Goal: Task Accomplishment & Management: Use online tool/utility

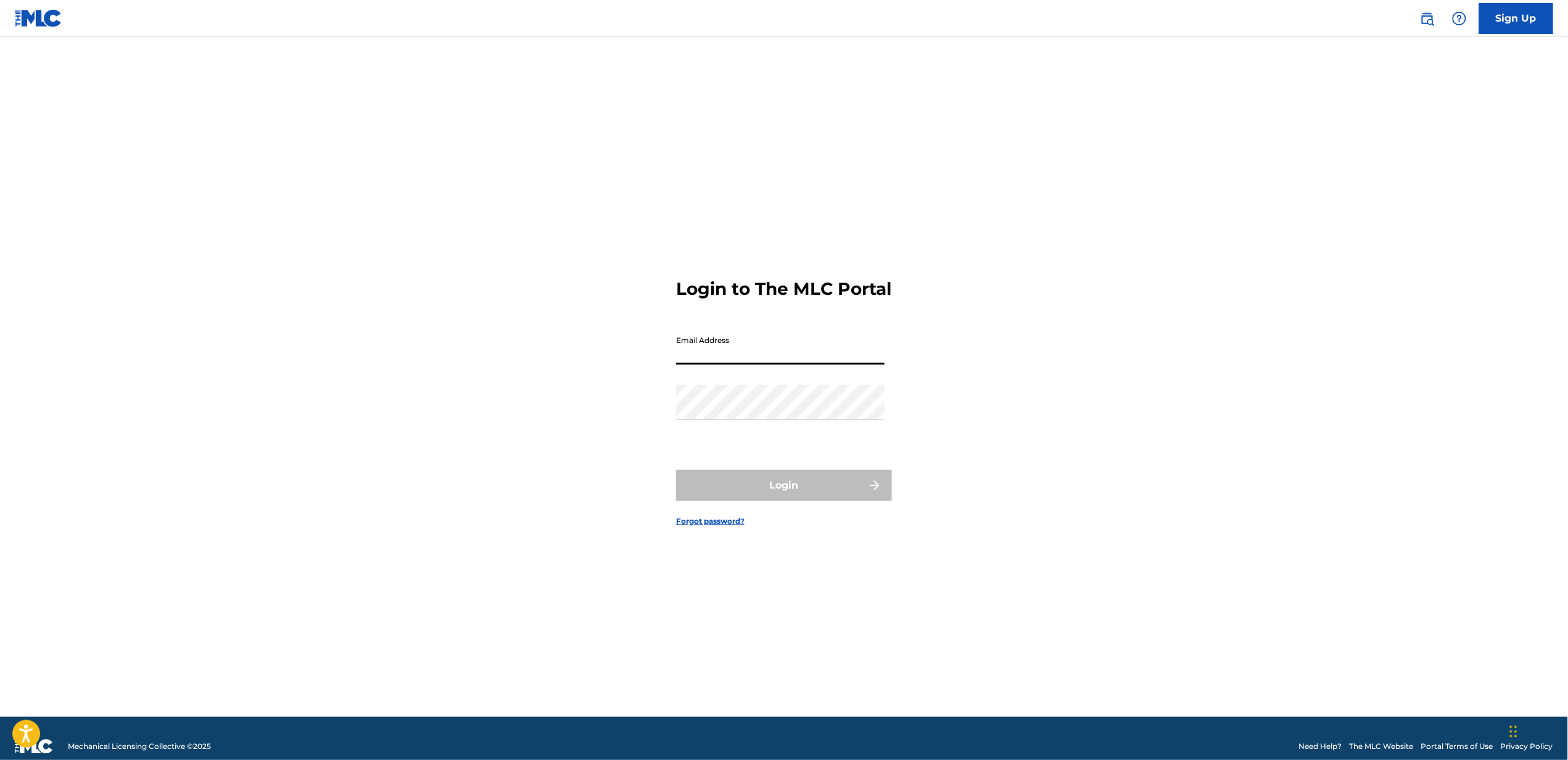
click at [766, 364] on input "Email Address" at bounding box center [780, 347] width 208 height 35
type input "[EMAIL_ADDRESS][DOMAIN_NAME]"
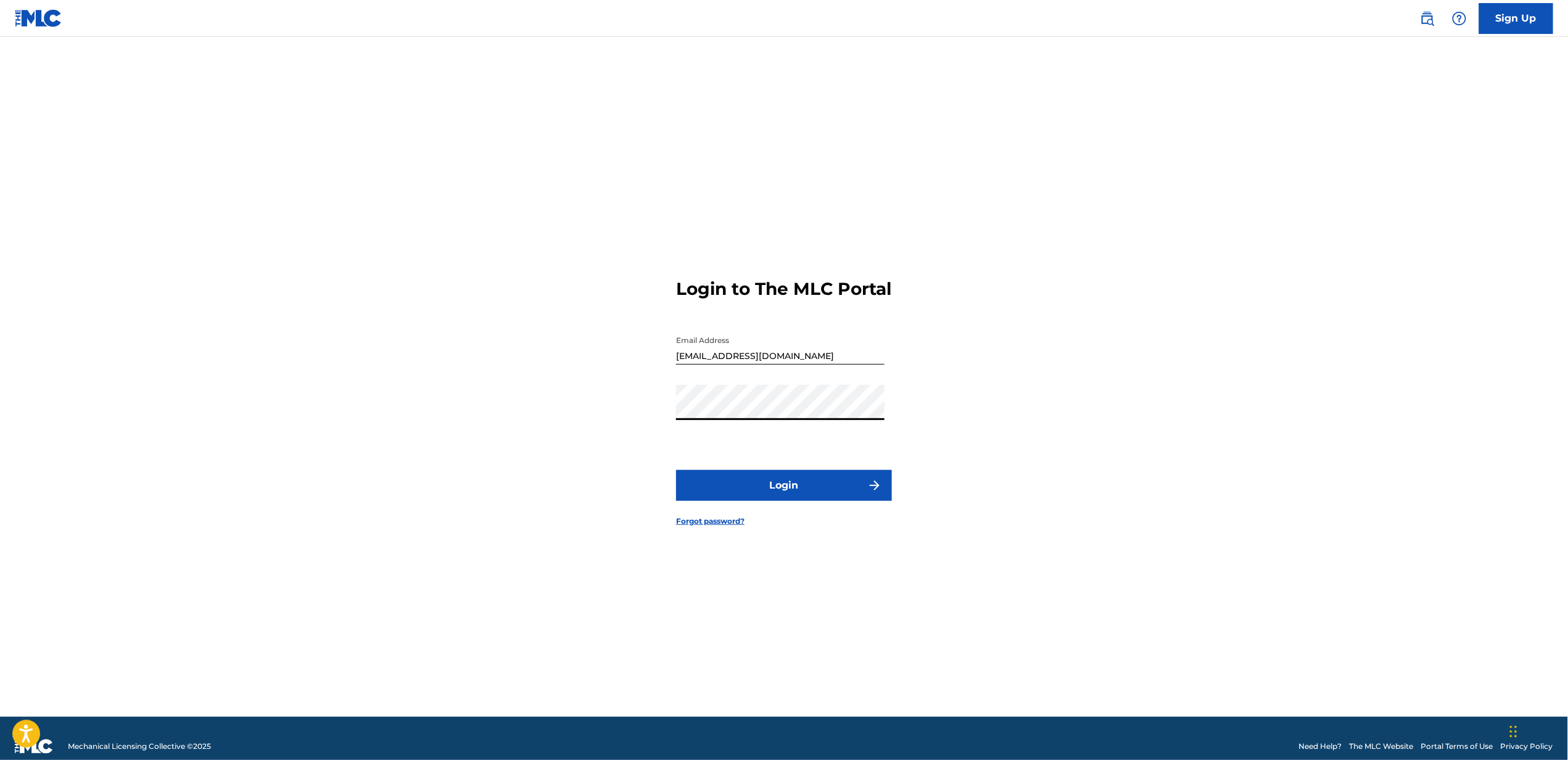
click at [676, 470] on button "Login" at bounding box center [784, 486] width 216 height 31
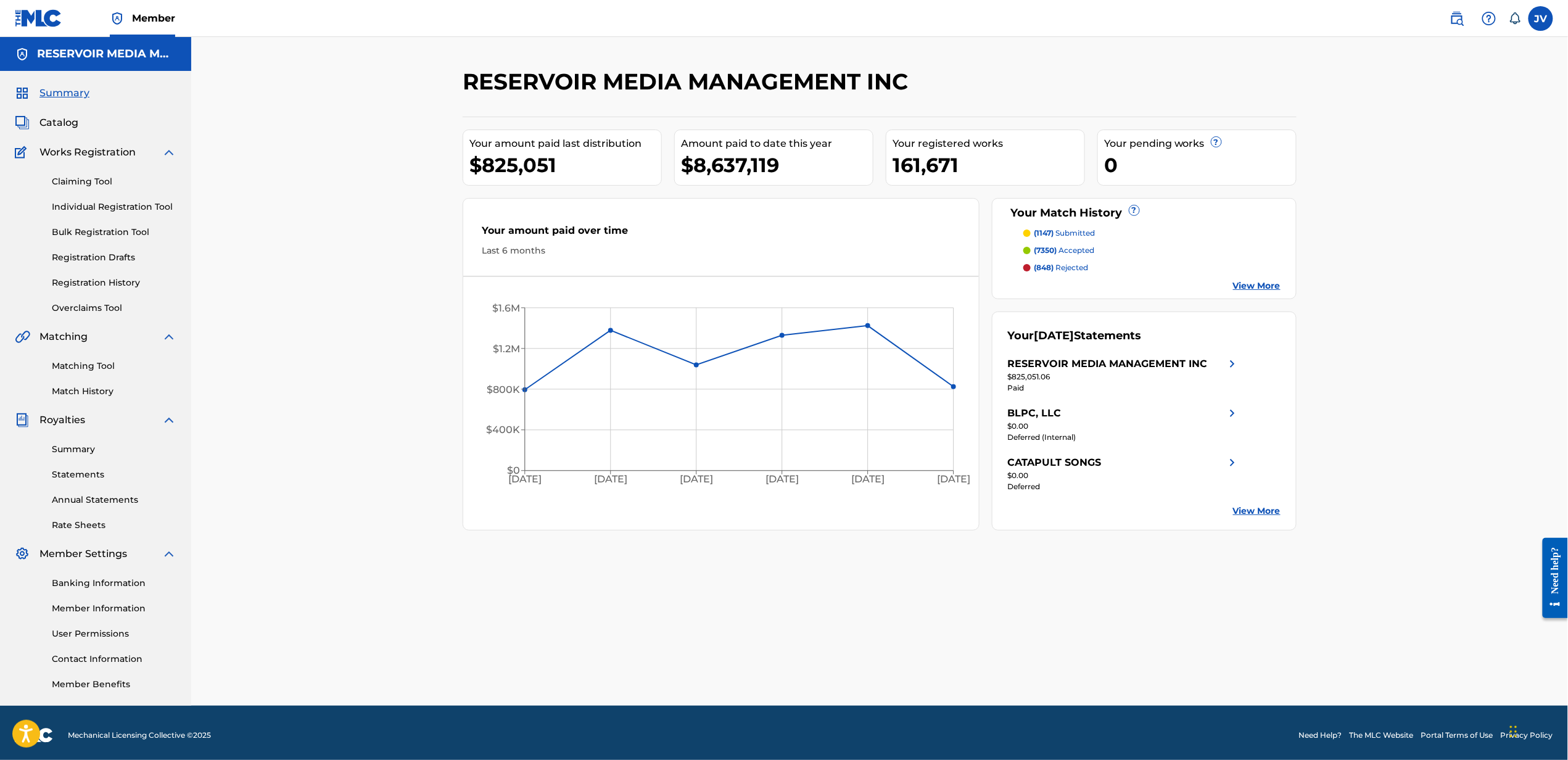
click at [1251, 282] on link "View More" at bounding box center [1256, 286] width 47 height 13
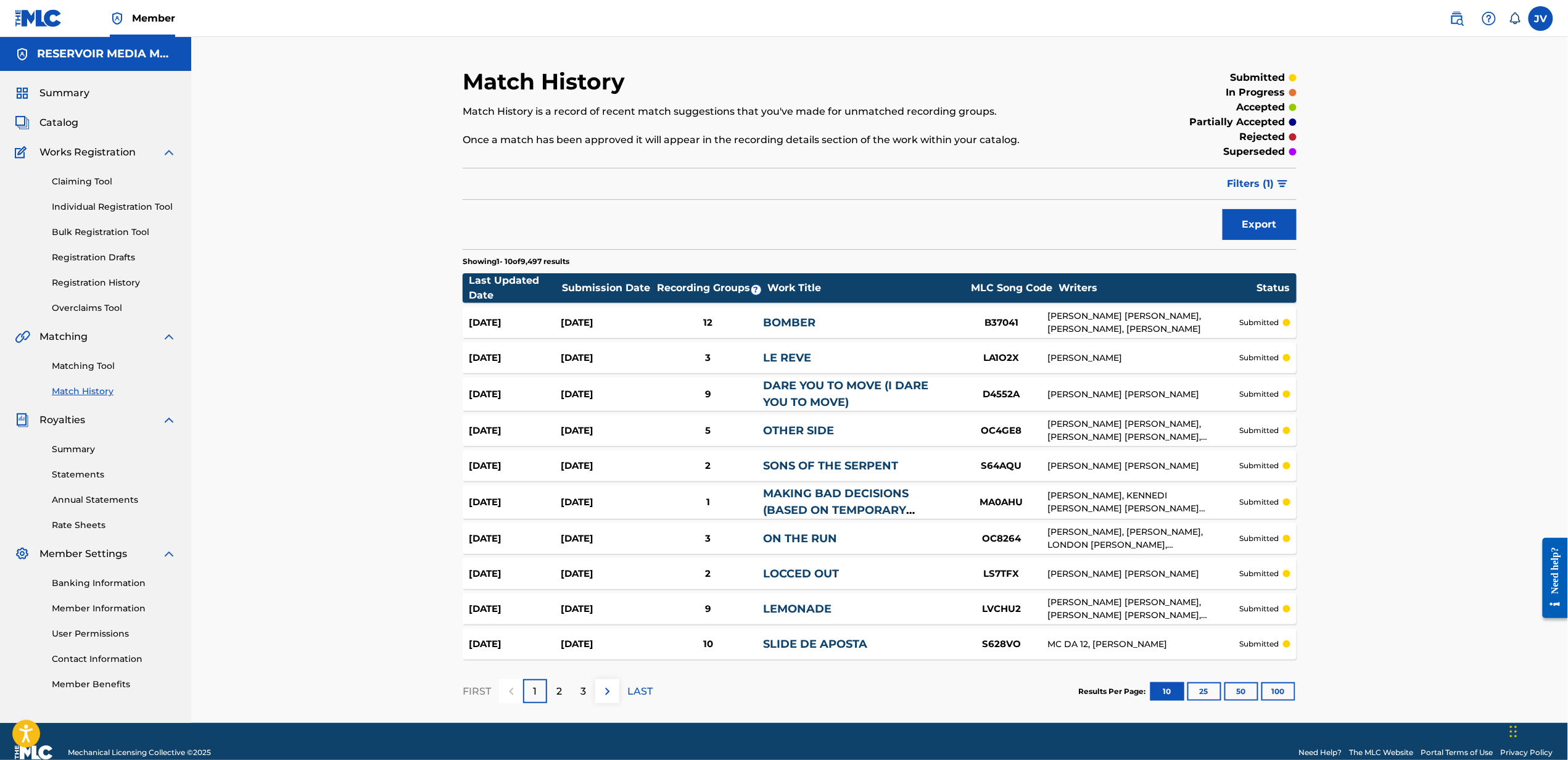
click at [1273, 186] on span "Filters ( 1 )" at bounding box center [1251, 184] width 47 height 15
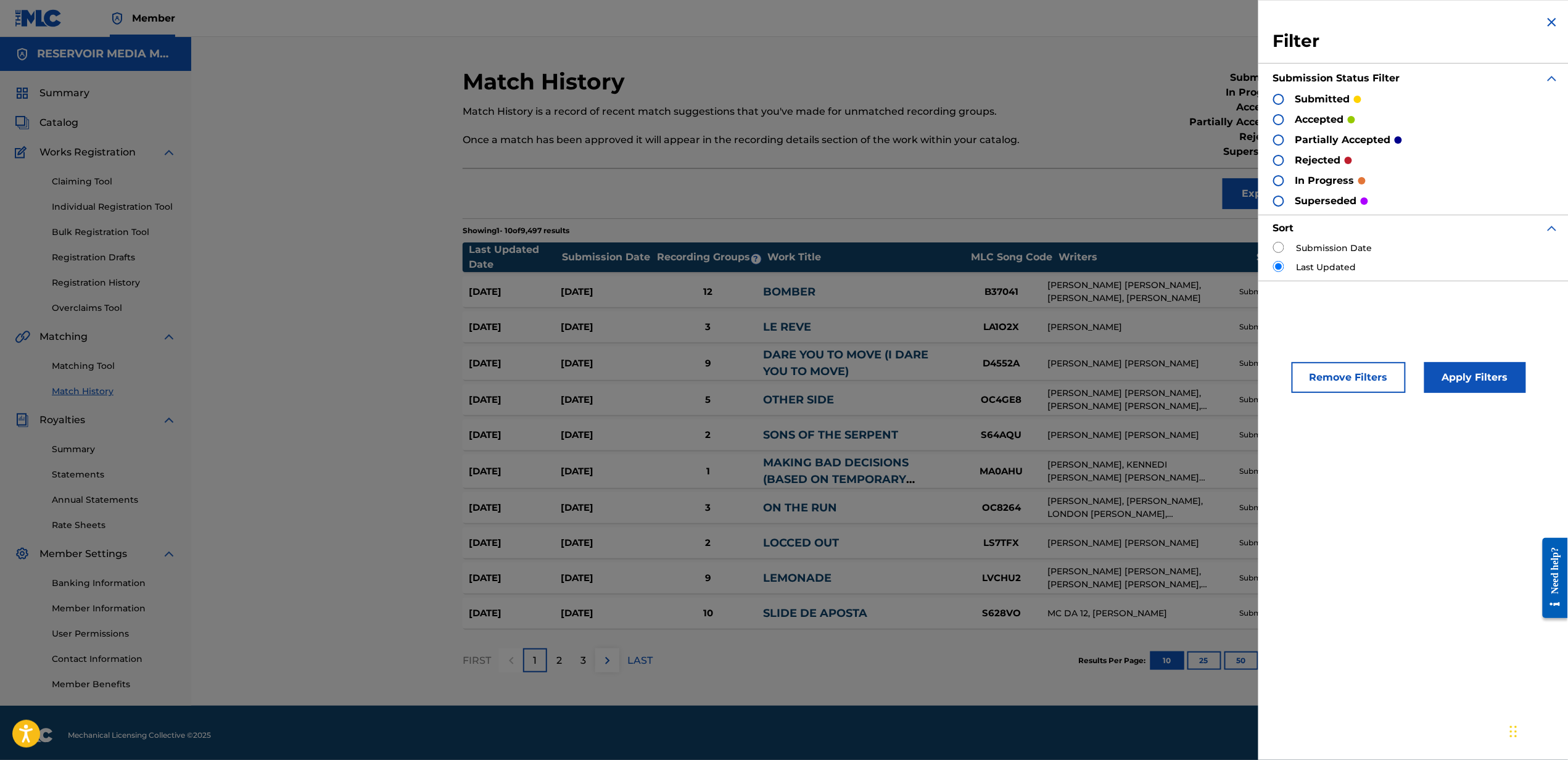
click at [1307, 114] on p "accepted" at bounding box center [1319, 119] width 49 height 15
click at [1281, 124] on div at bounding box center [1278, 119] width 11 height 11
click at [1474, 383] on button "Apply Filters" at bounding box center [1475, 377] width 102 height 31
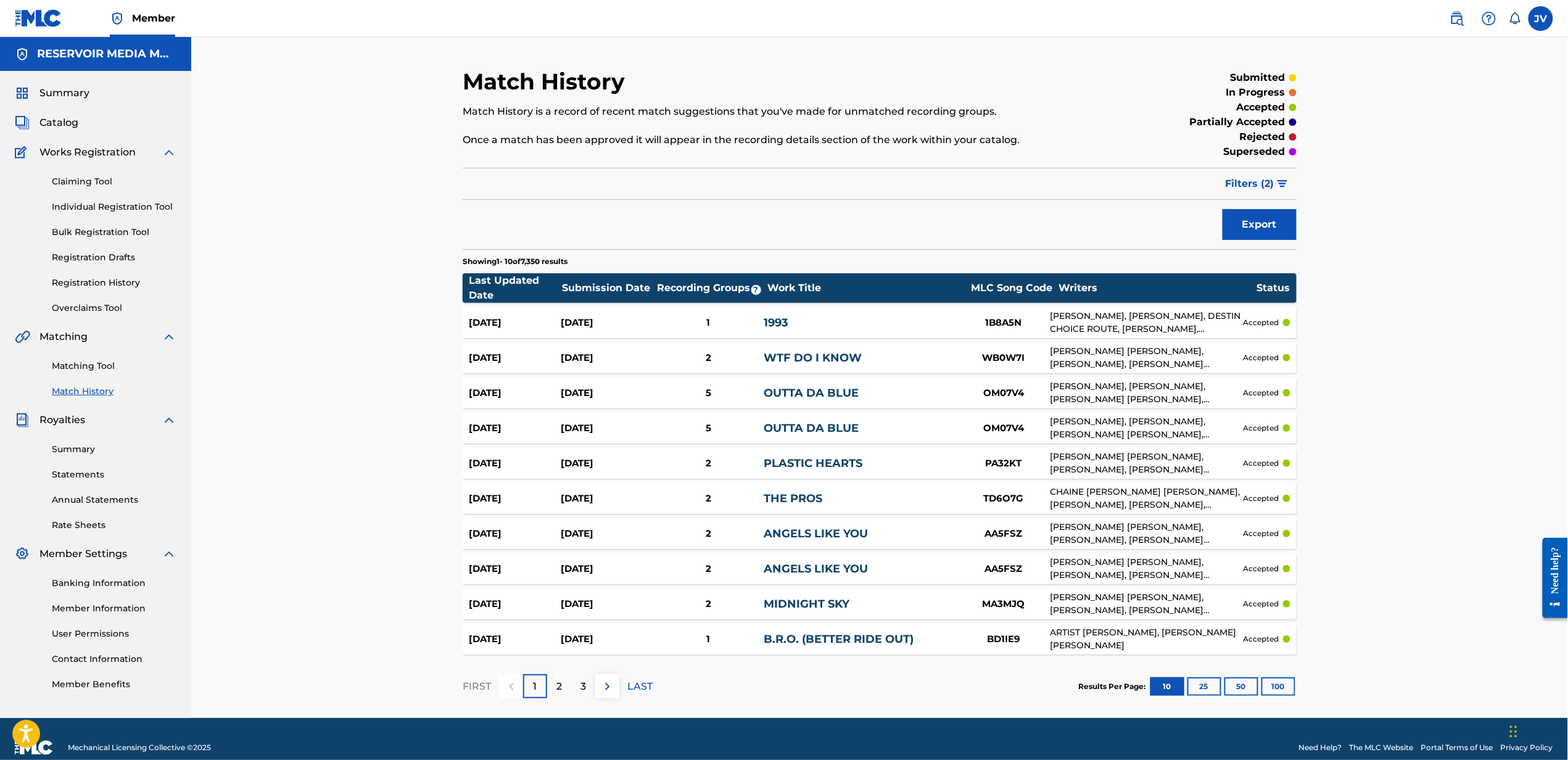
click at [1259, 188] on span "Filters ( 2 )" at bounding box center [1250, 184] width 49 height 15
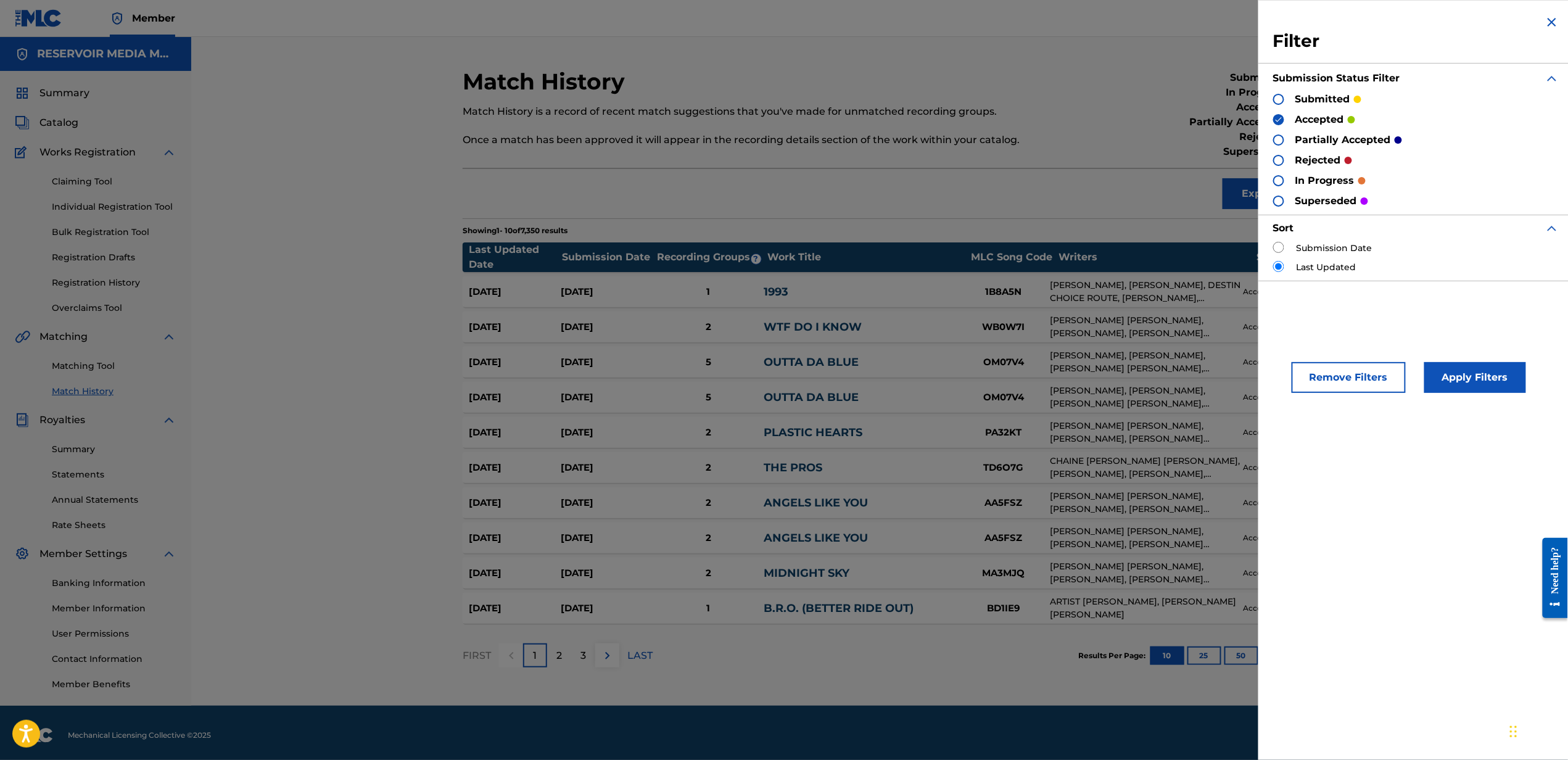
click at [1325, 157] on p "rejected" at bounding box center [1318, 160] width 46 height 15
click at [1278, 163] on div at bounding box center [1278, 160] width 11 height 11
click at [1278, 118] on img at bounding box center [1278, 119] width 8 height 8
click at [1446, 368] on button "Apply Filters" at bounding box center [1475, 377] width 102 height 31
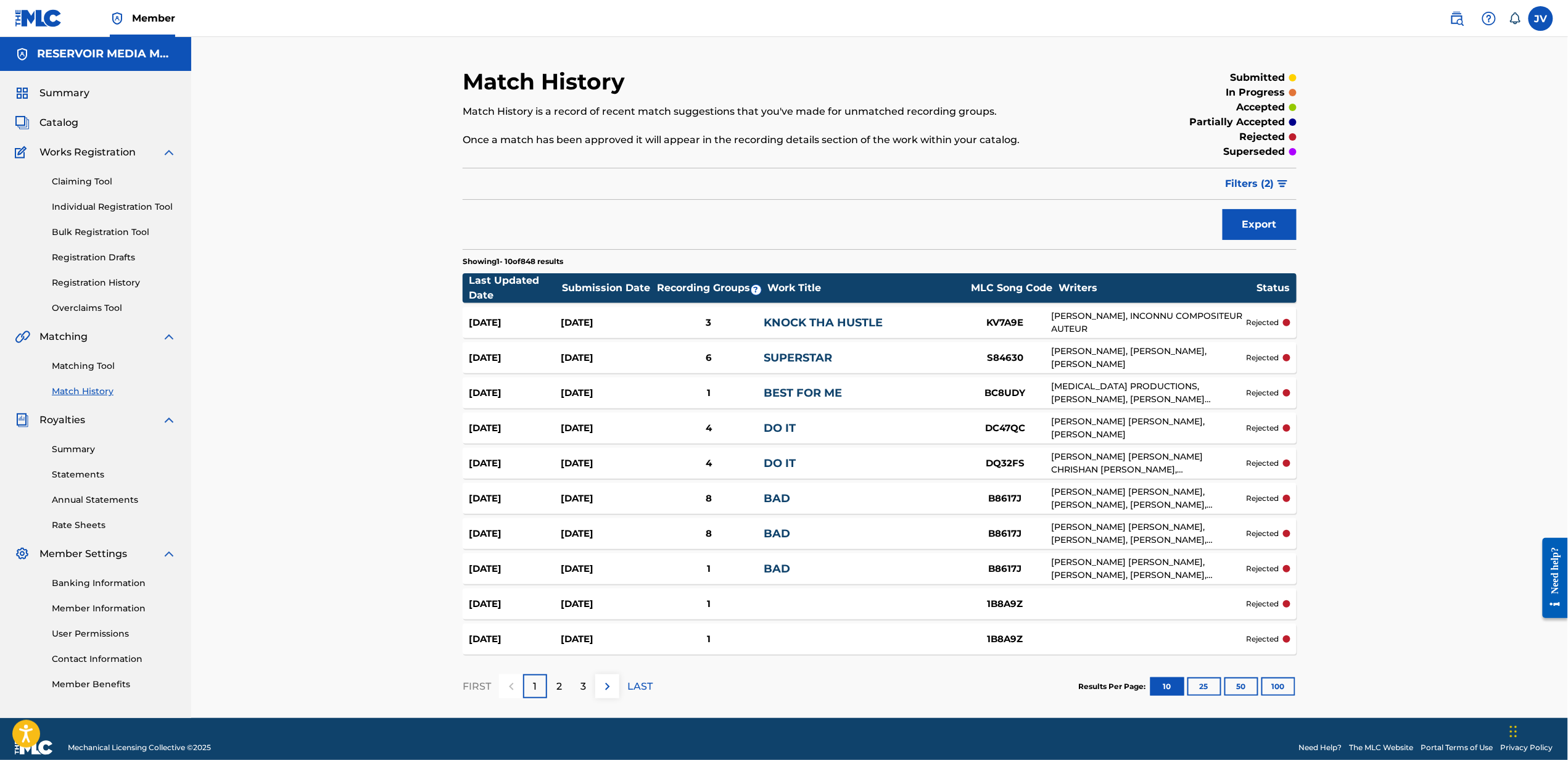
click at [80, 362] on link "Matching Tool" at bounding box center [114, 366] width 125 height 13
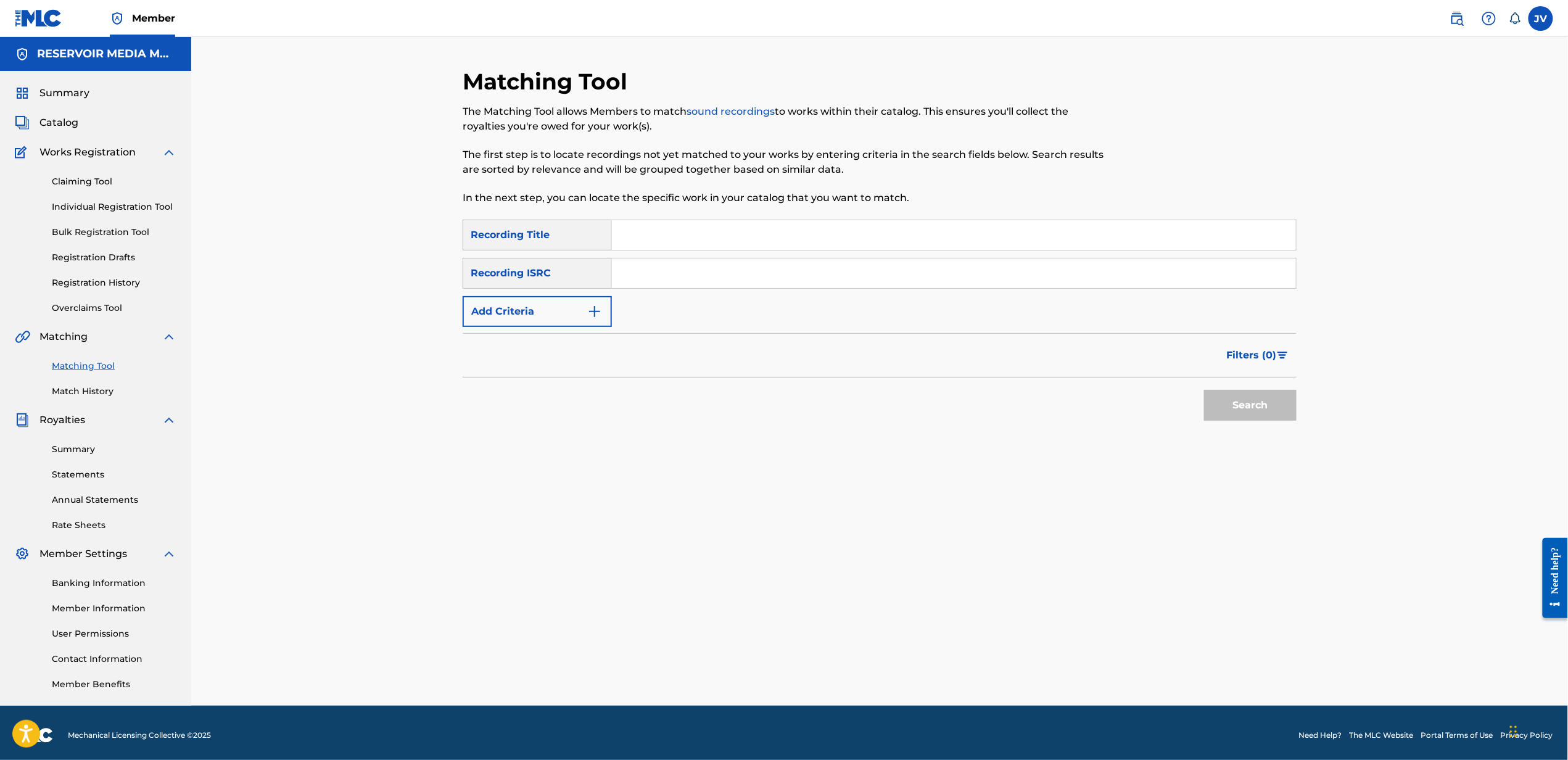
click at [998, 238] on input "Search Form" at bounding box center [953, 235] width 684 height 30
type input "rednecks like me"
click at [463, 296] on button "Add Criteria" at bounding box center [537, 311] width 149 height 31
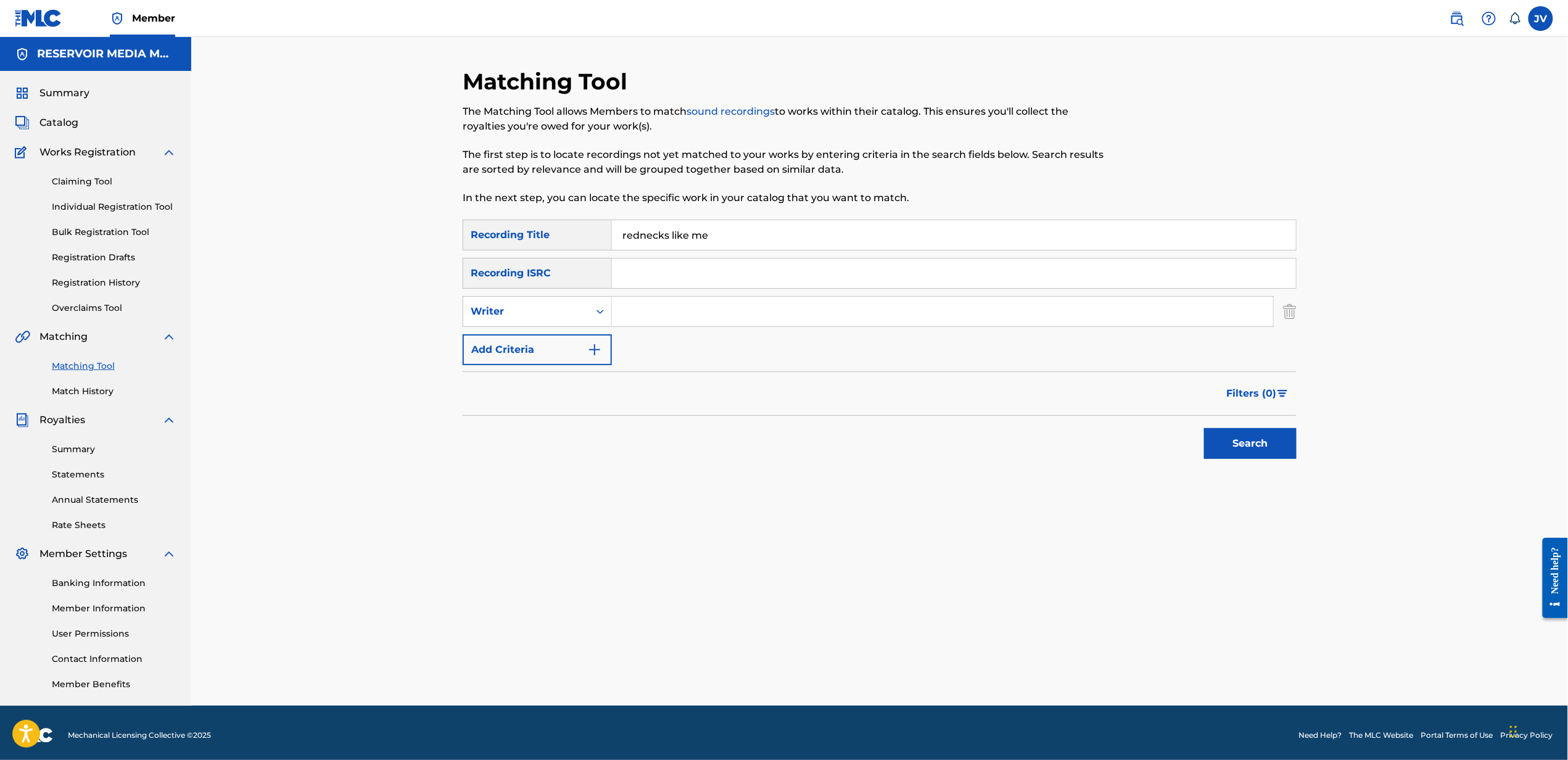
click at [961, 302] on input "Search Form" at bounding box center [942, 311] width 661 height 30
type input "[PERSON_NAME]"
click at [1204, 428] on button "Search" at bounding box center [1250, 443] width 93 height 31
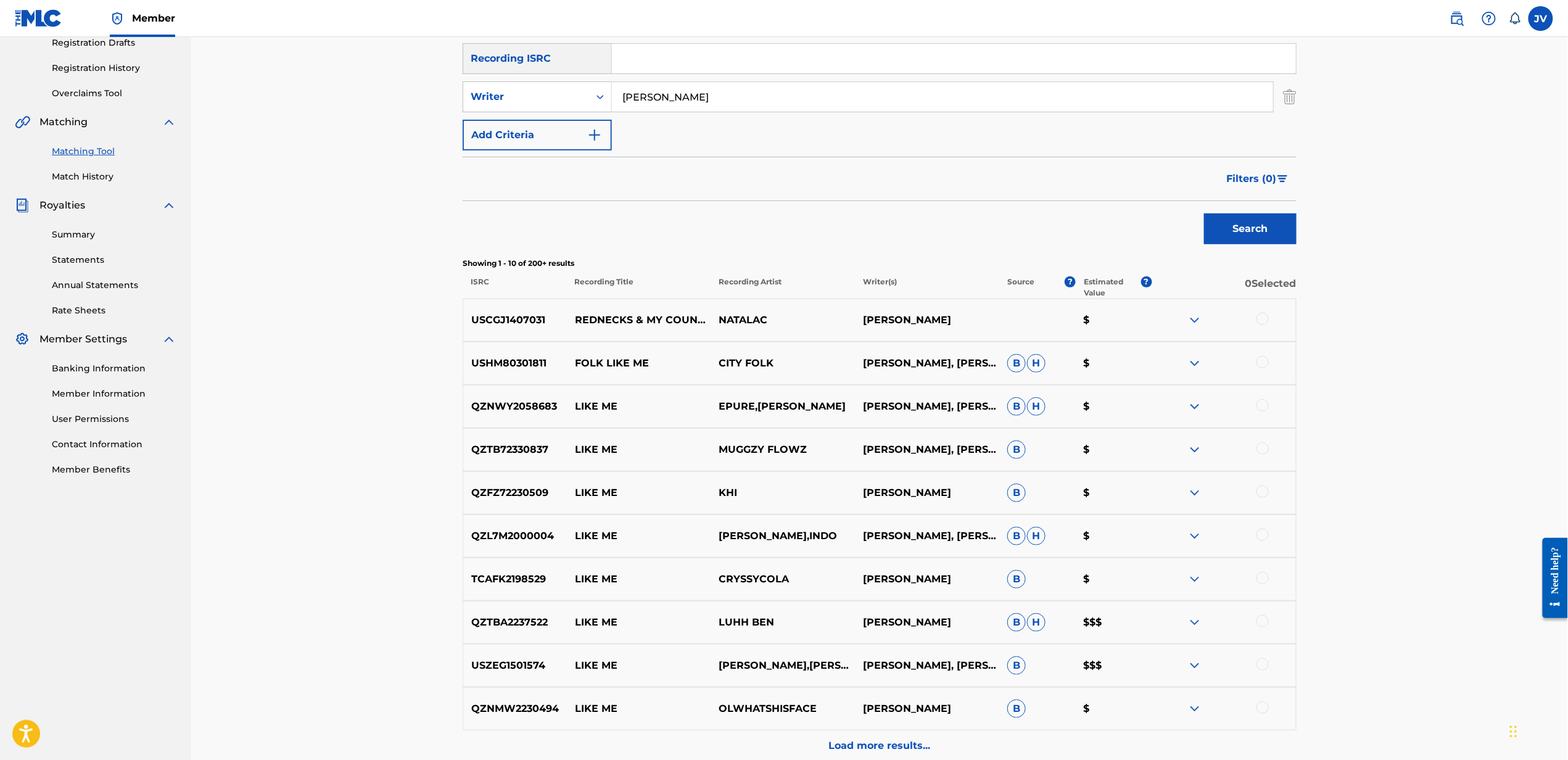
scroll to position [10, 0]
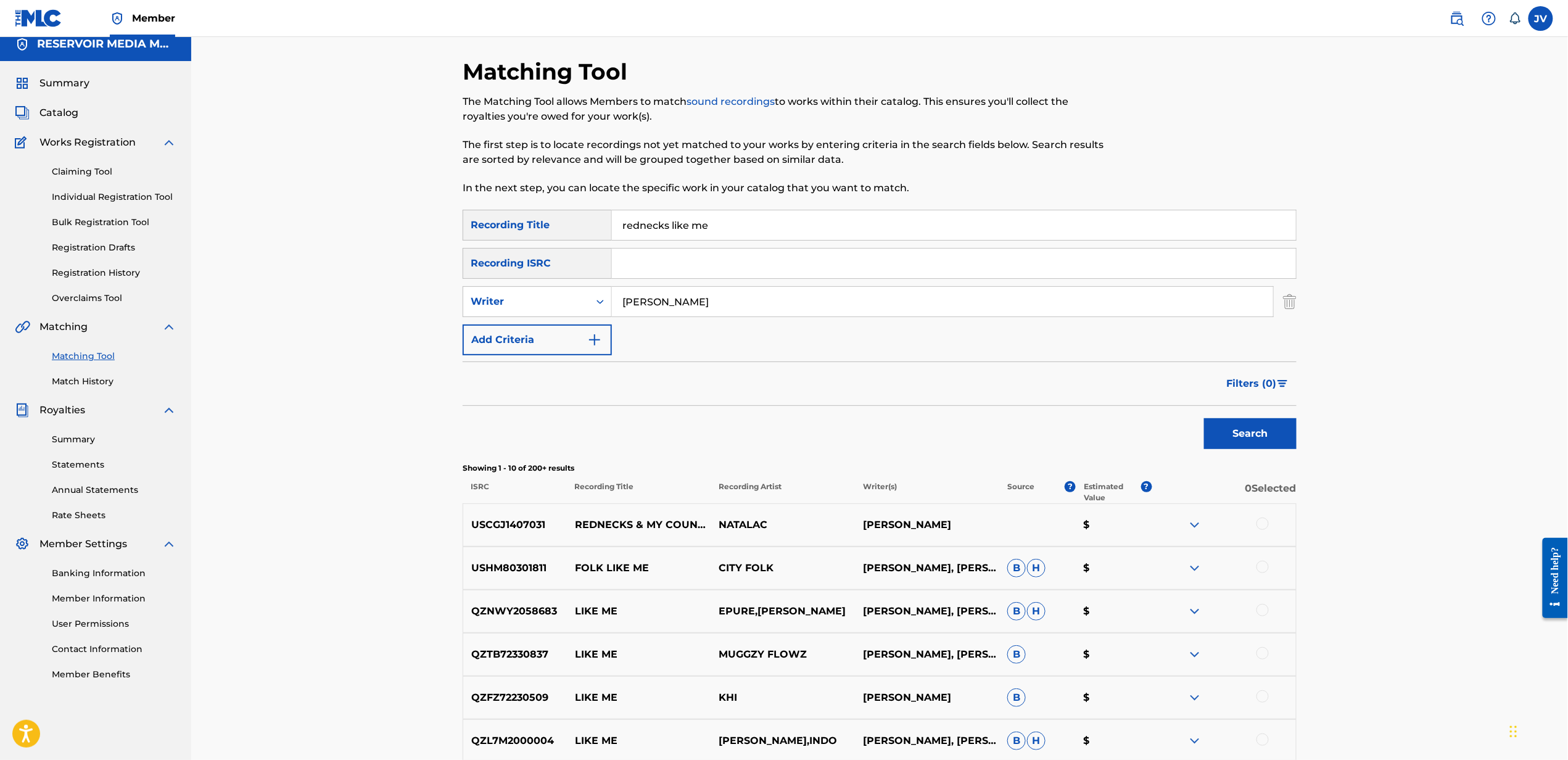
click at [957, 282] on div "SearchWithCriteria85f14165-4ce5-4b76-8d18-3643a2ee165d Recording Title rednecks…" at bounding box center [879, 282] width 834 height 146
click at [1175, 232] on input "rednecks like me" at bounding box center [953, 225] width 684 height 30
type input "bad blood"
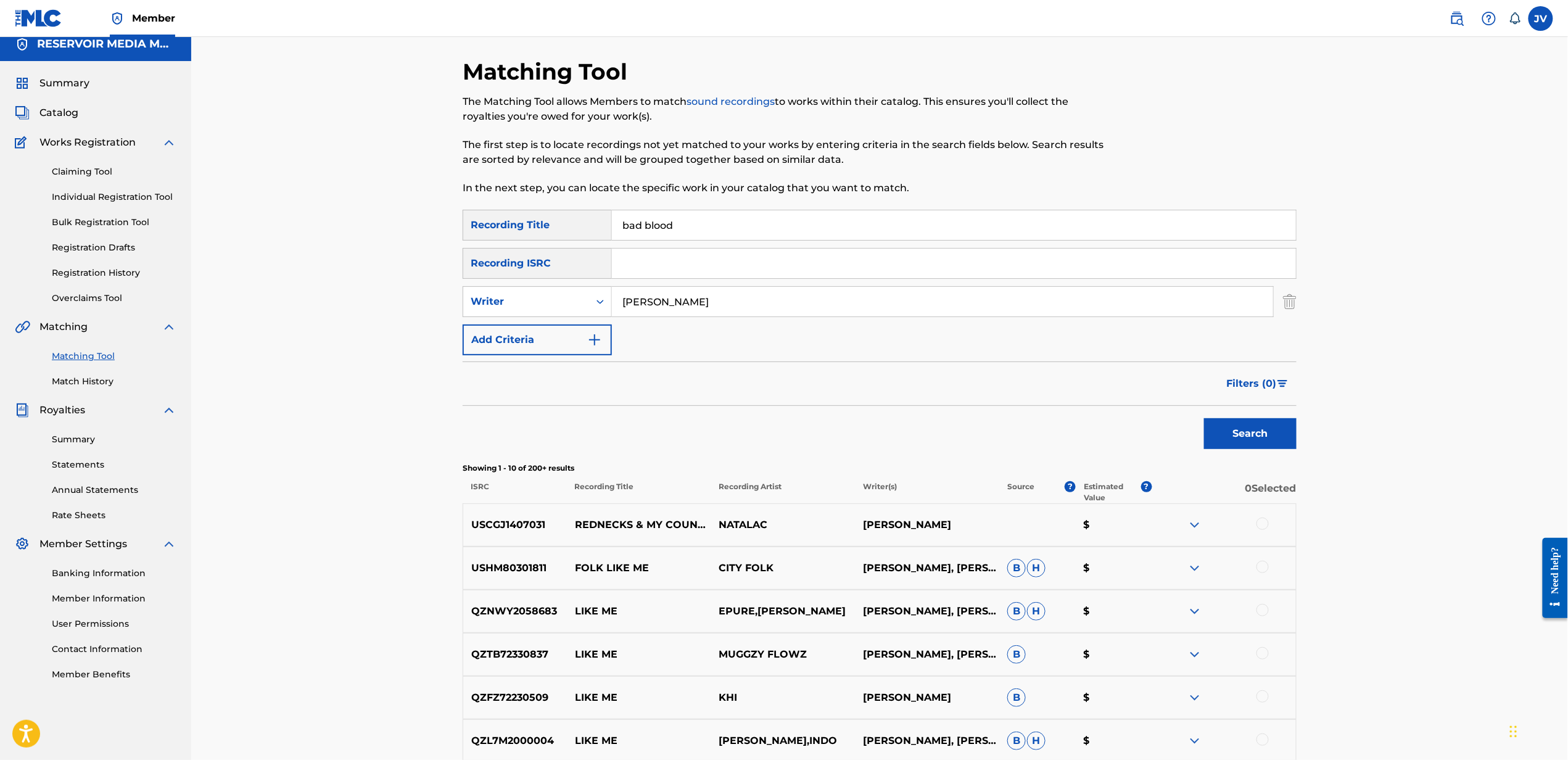
type input "[PERSON_NAME]"
click at [1204, 418] on button "Search" at bounding box center [1250, 434] width 93 height 31
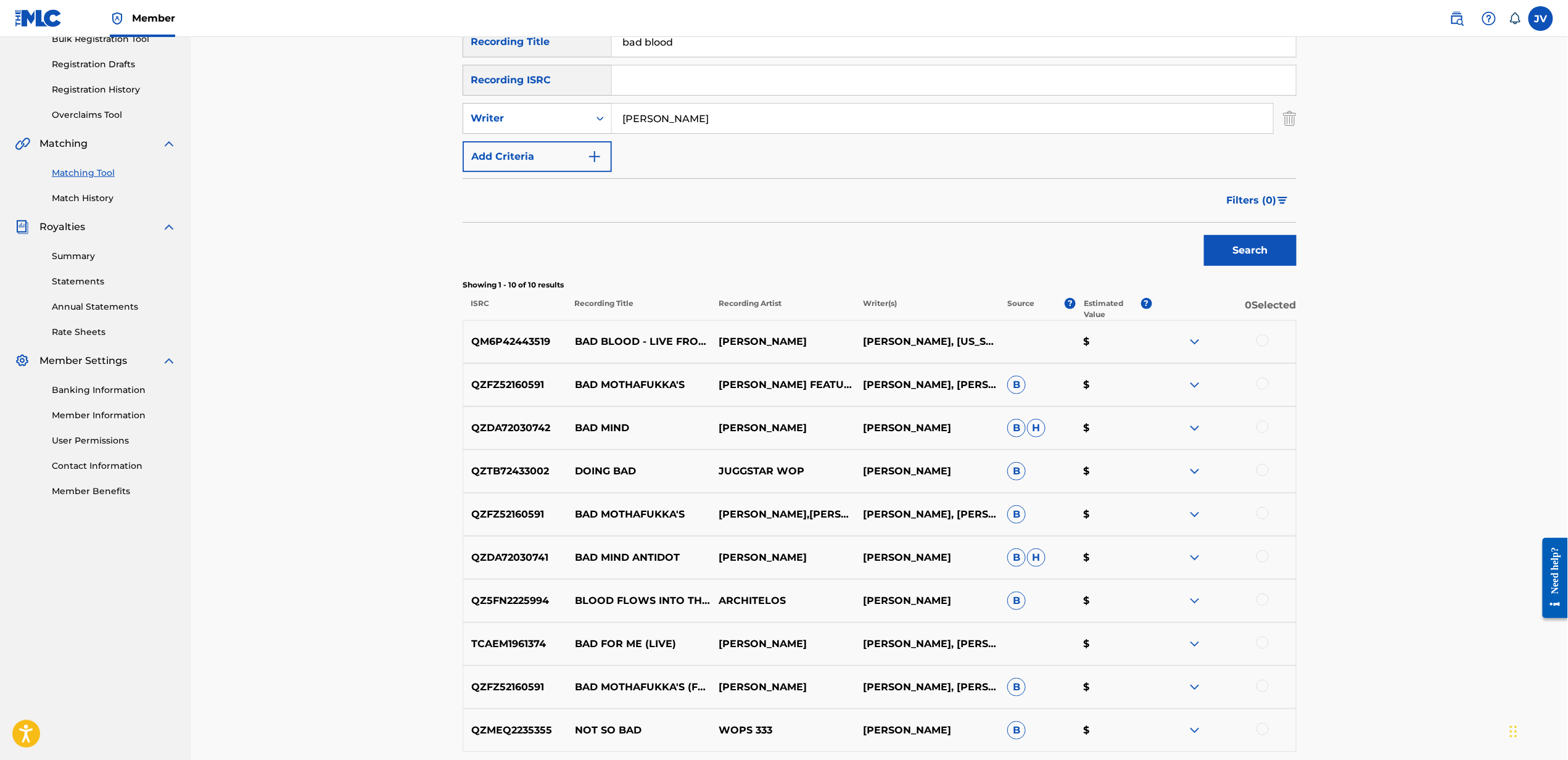
scroll to position [194, 0]
click at [1267, 335] on div at bounding box center [1262, 340] width 12 height 12
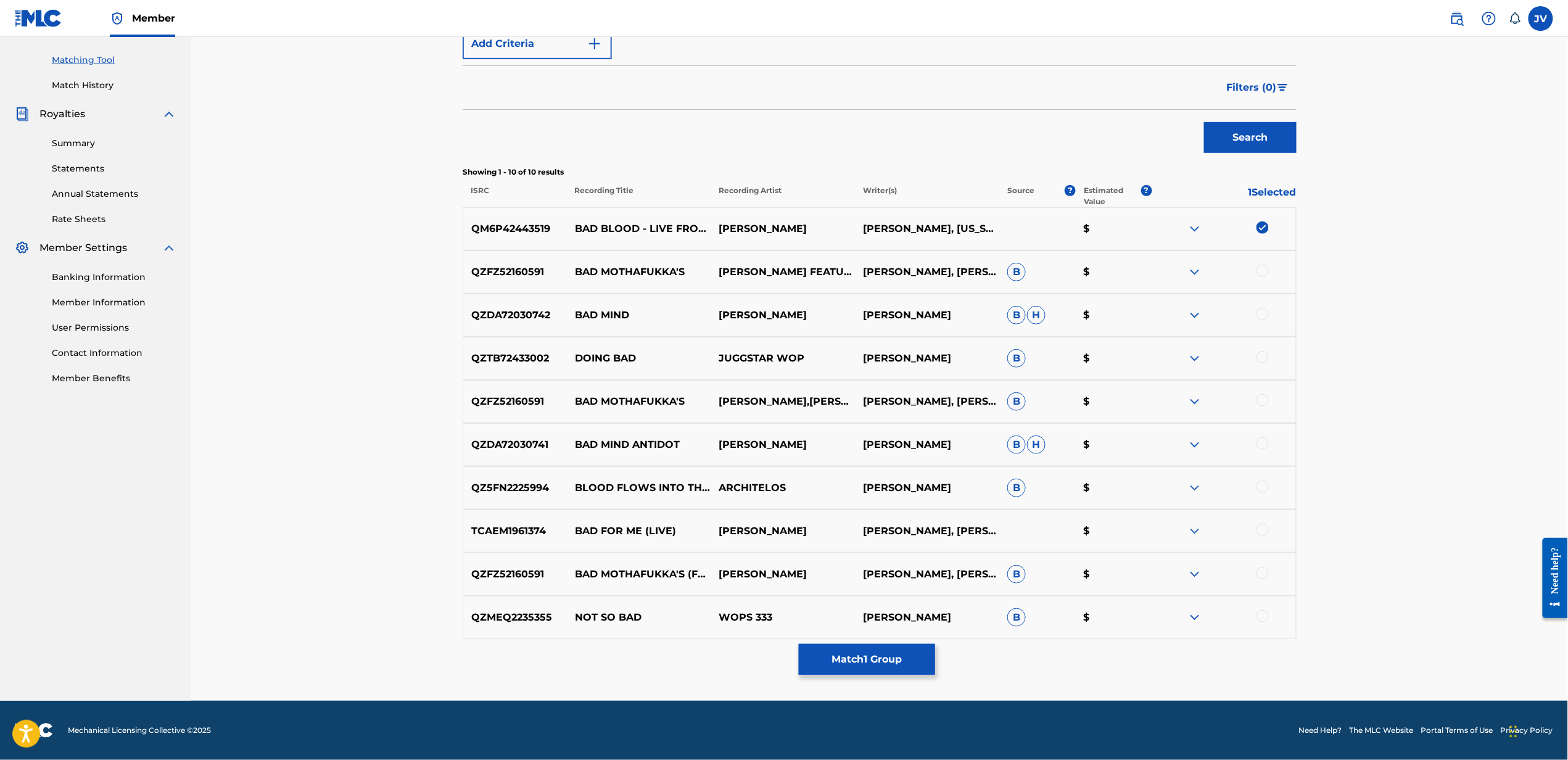
click at [896, 664] on button "Match 1 Group" at bounding box center [867, 660] width 137 height 31
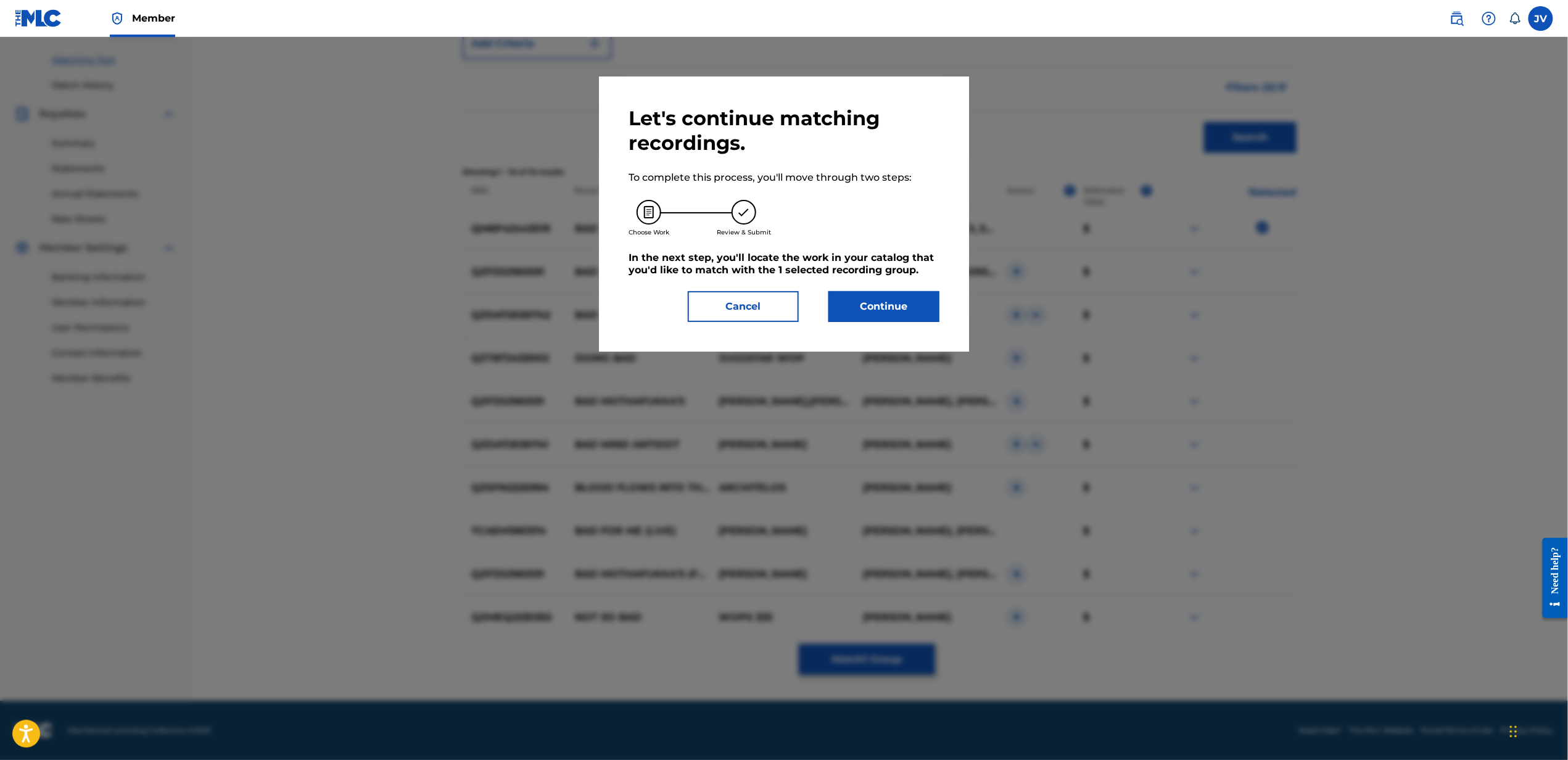
click at [916, 309] on button "Continue" at bounding box center [884, 307] width 111 height 31
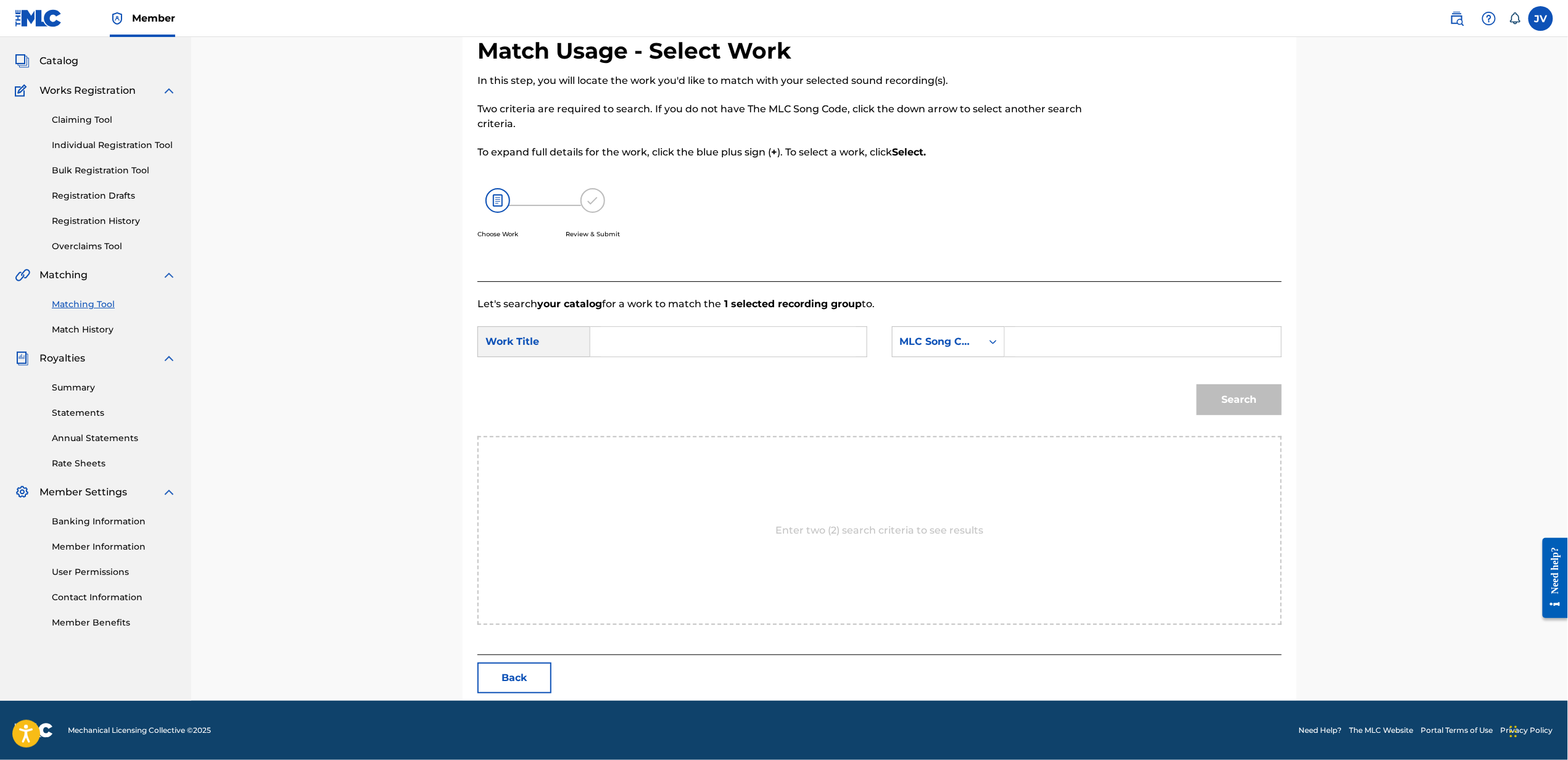
scroll to position [62, 0]
click at [778, 348] on input "Search Form" at bounding box center [728, 342] width 256 height 30
type input "bad blood"
click at [934, 341] on div "MLC Song Code" at bounding box center [937, 342] width 74 height 15
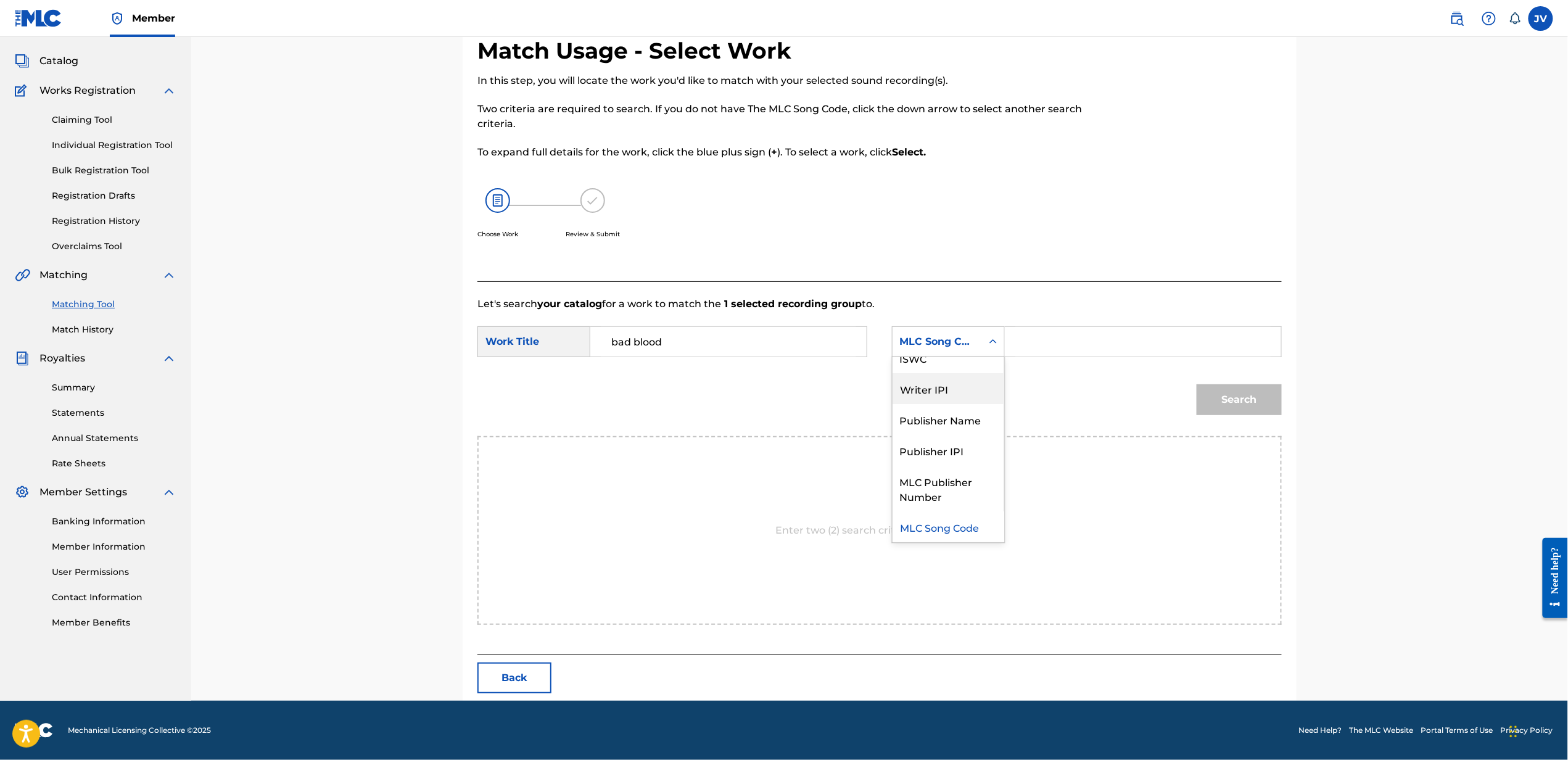
scroll to position [0, 0]
click at [949, 375] on div "Writer Name" at bounding box center [948, 373] width 112 height 31
click at [1037, 350] on input "Search Form" at bounding box center [1143, 342] width 256 height 30
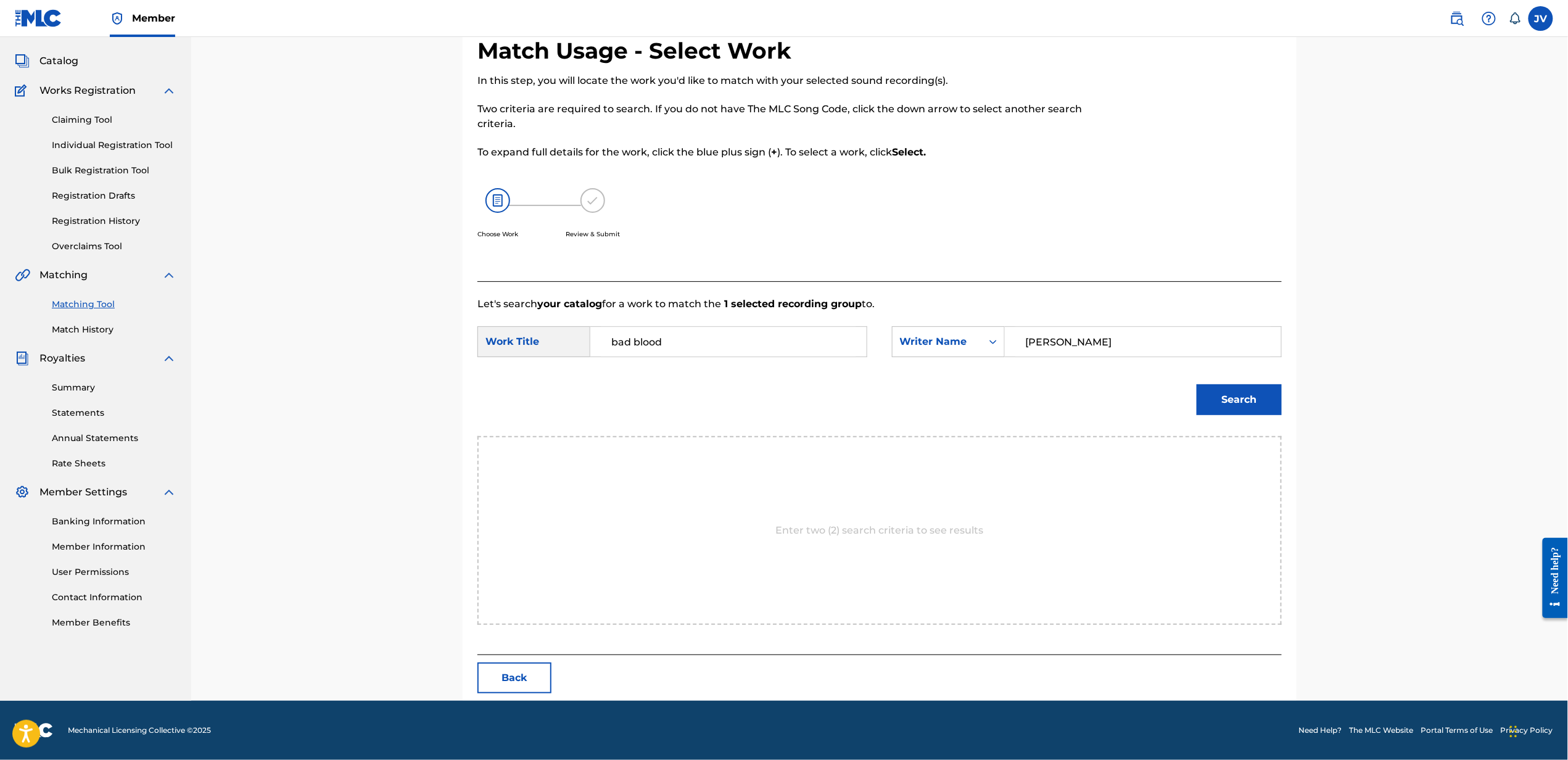
type input "[PERSON_NAME]"
click at [1197, 385] on button "Search" at bounding box center [1239, 400] width 85 height 31
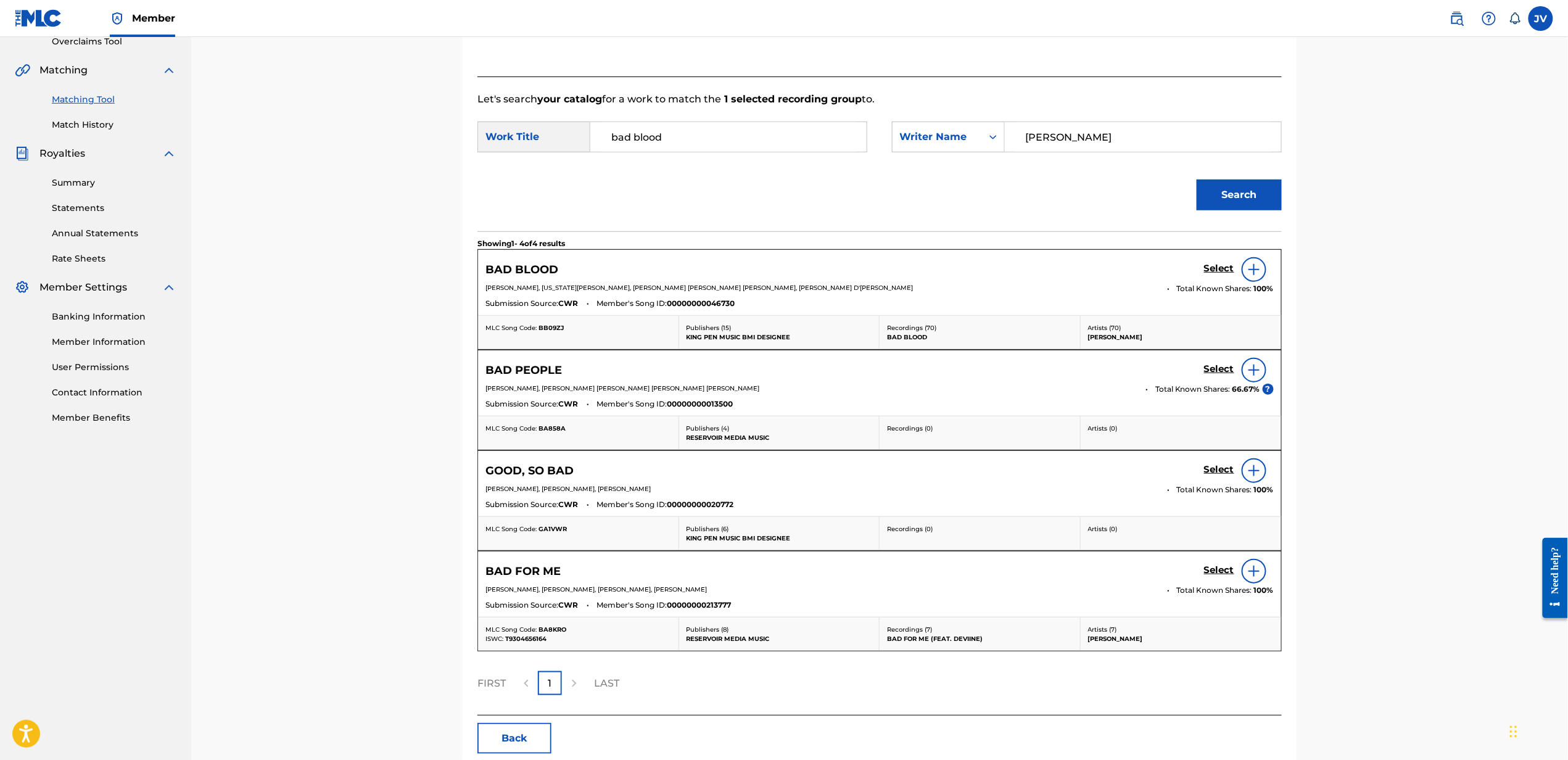
scroll to position [267, 0]
click at [1213, 267] on h5 "Select" at bounding box center [1219, 268] width 30 height 12
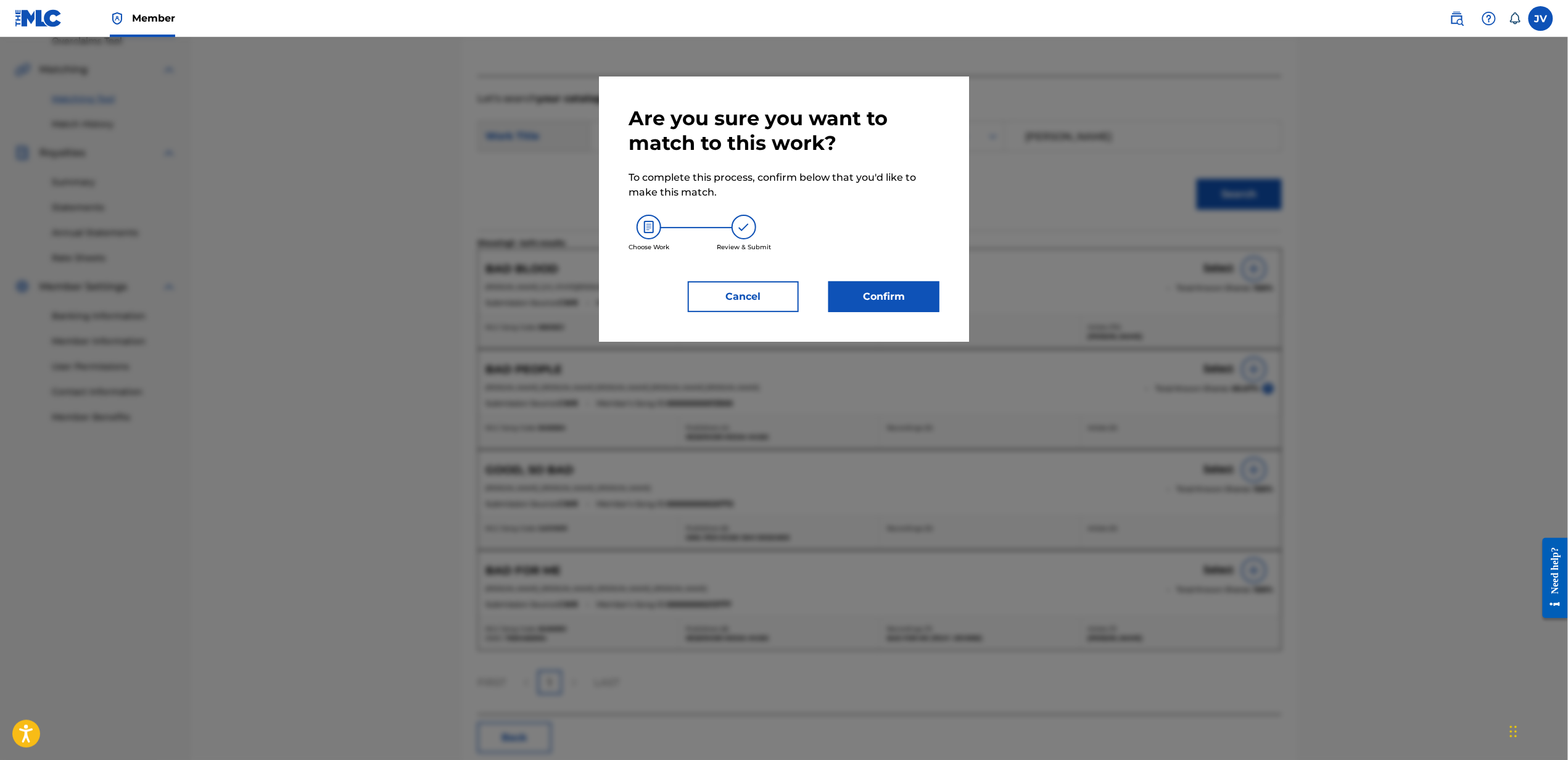
click at [925, 309] on button "Confirm" at bounding box center [884, 297] width 111 height 31
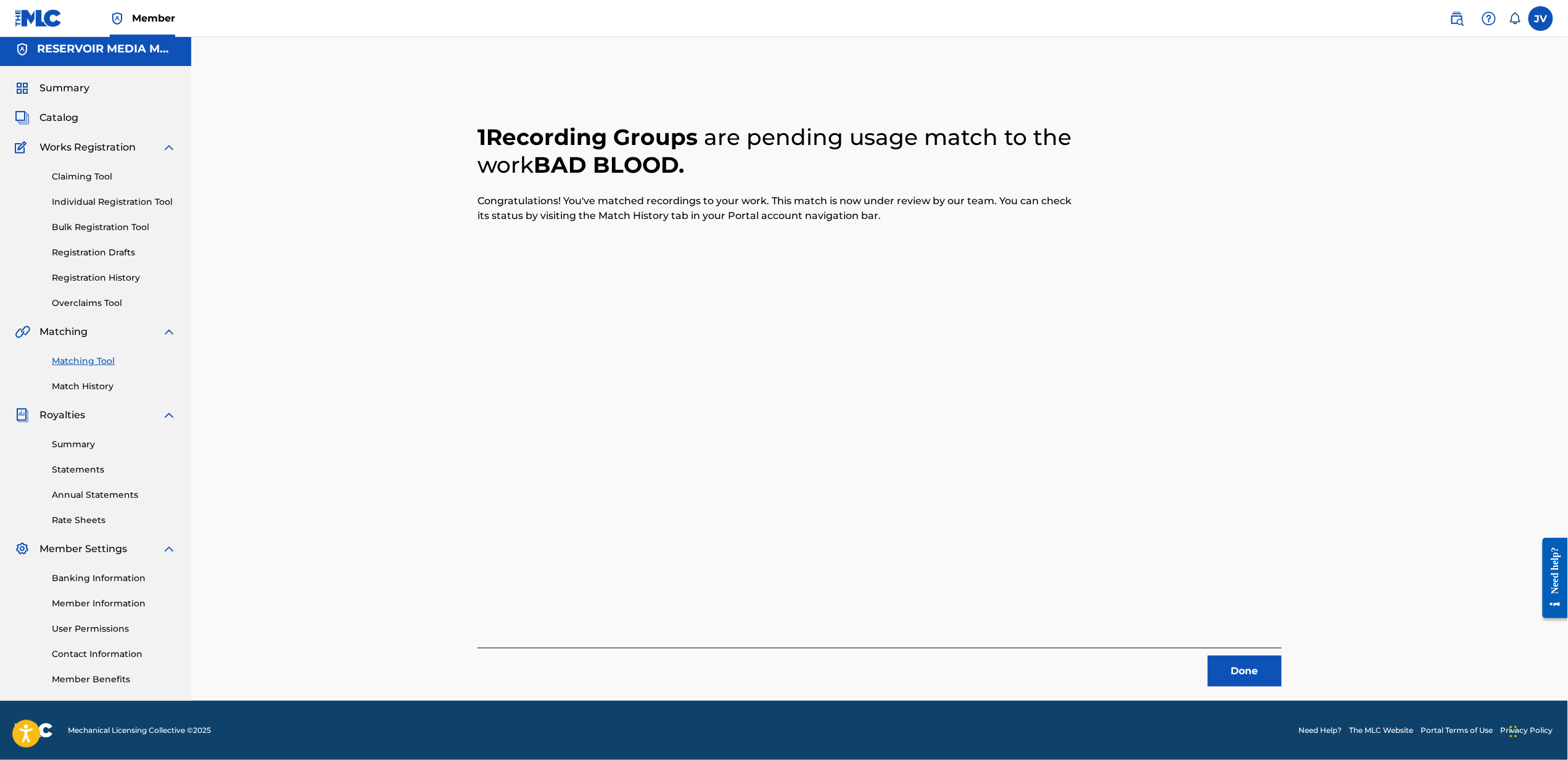
click at [1243, 660] on button "Done" at bounding box center [1244, 671] width 74 height 31
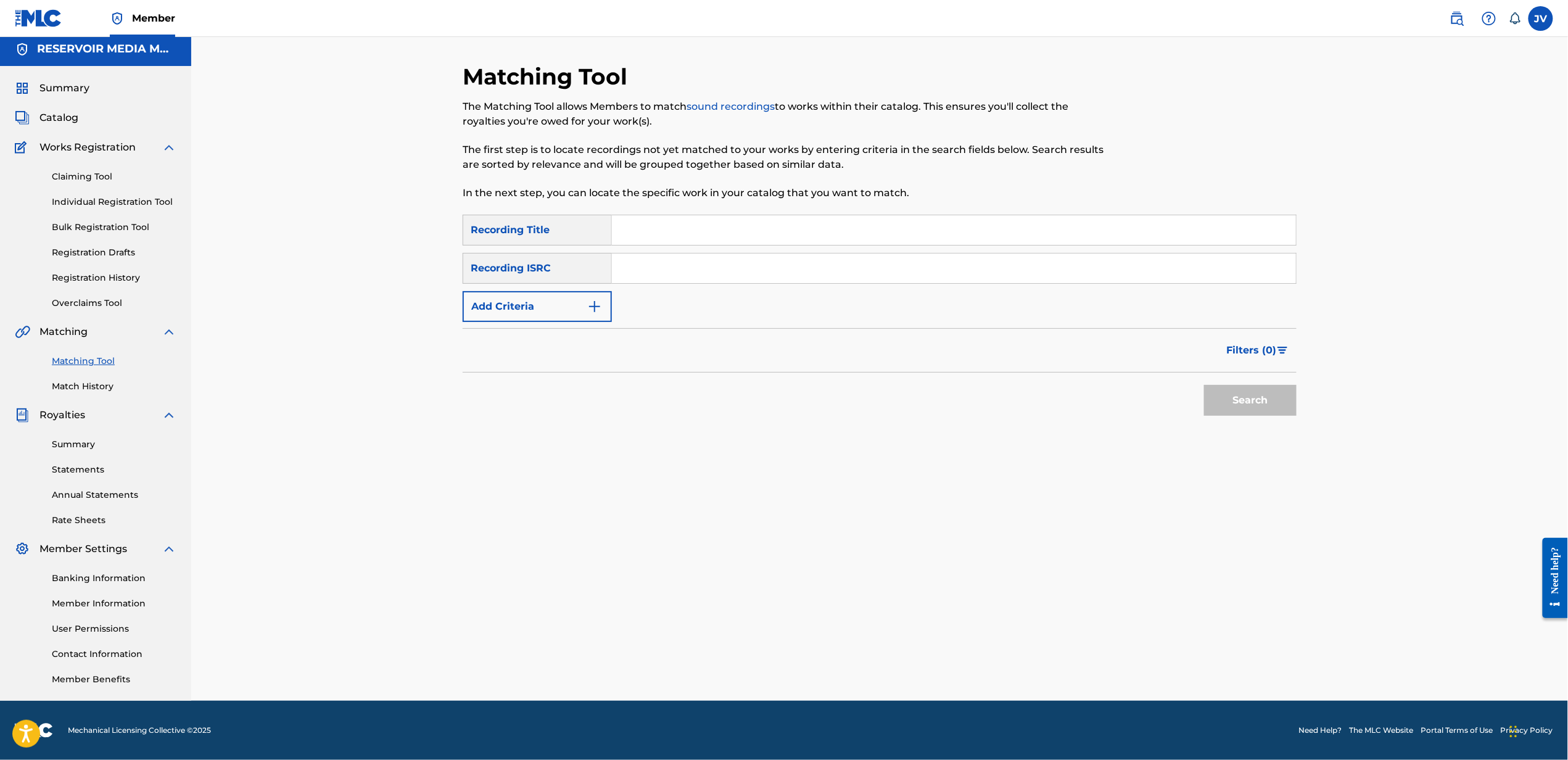
click at [944, 221] on input "Search Form" at bounding box center [953, 230] width 684 height 30
type input "carolina blue"
click at [463, 291] on button "Add Criteria" at bounding box center [537, 307] width 149 height 31
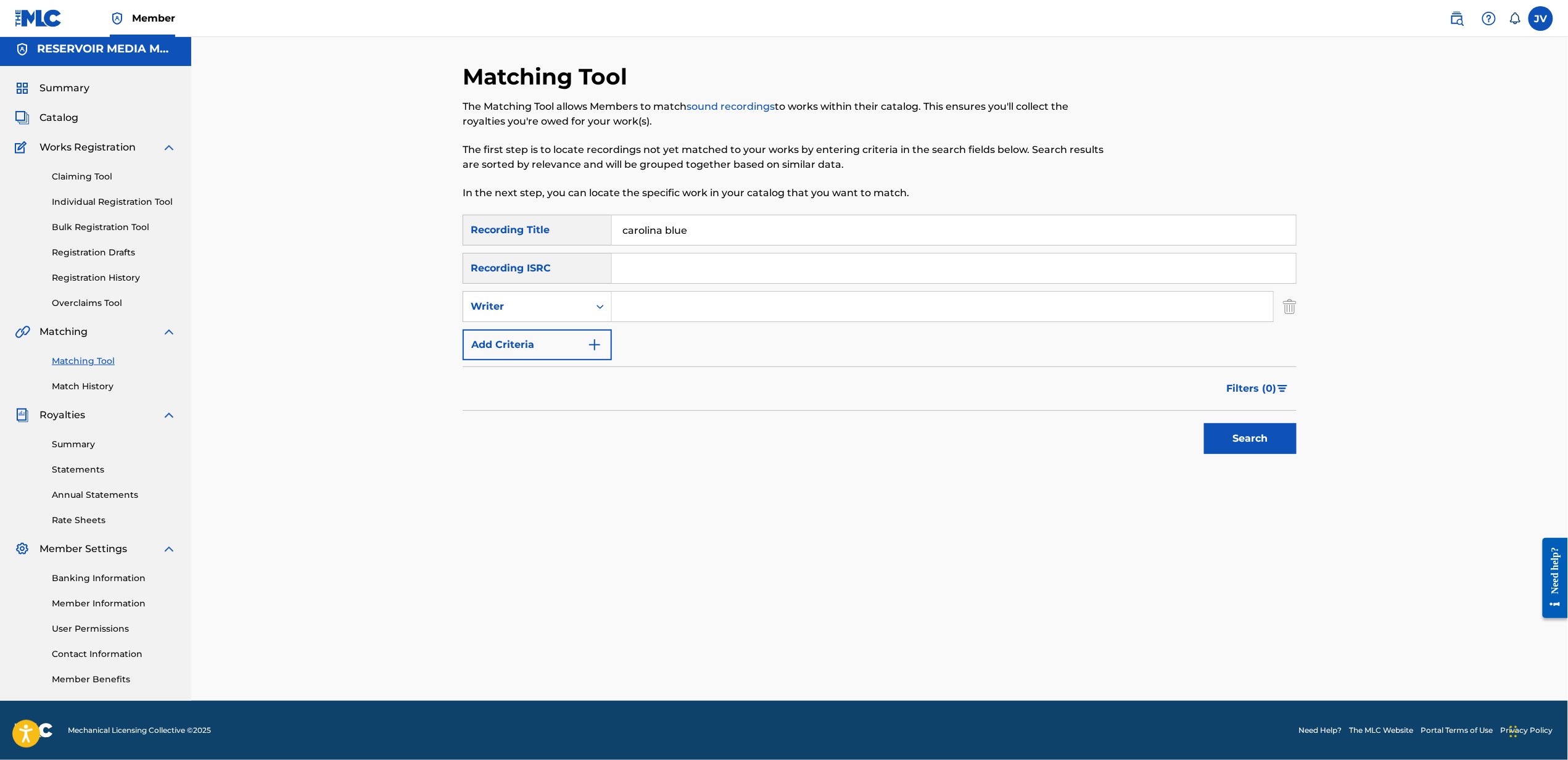
click at [909, 311] on input "Search Form" at bounding box center [942, 307] width 661 height 30
type input "[PERSON_NAME]"
click at [1204, 423] on button "Search" at bounding box center [1250, 439] width 93 height 31
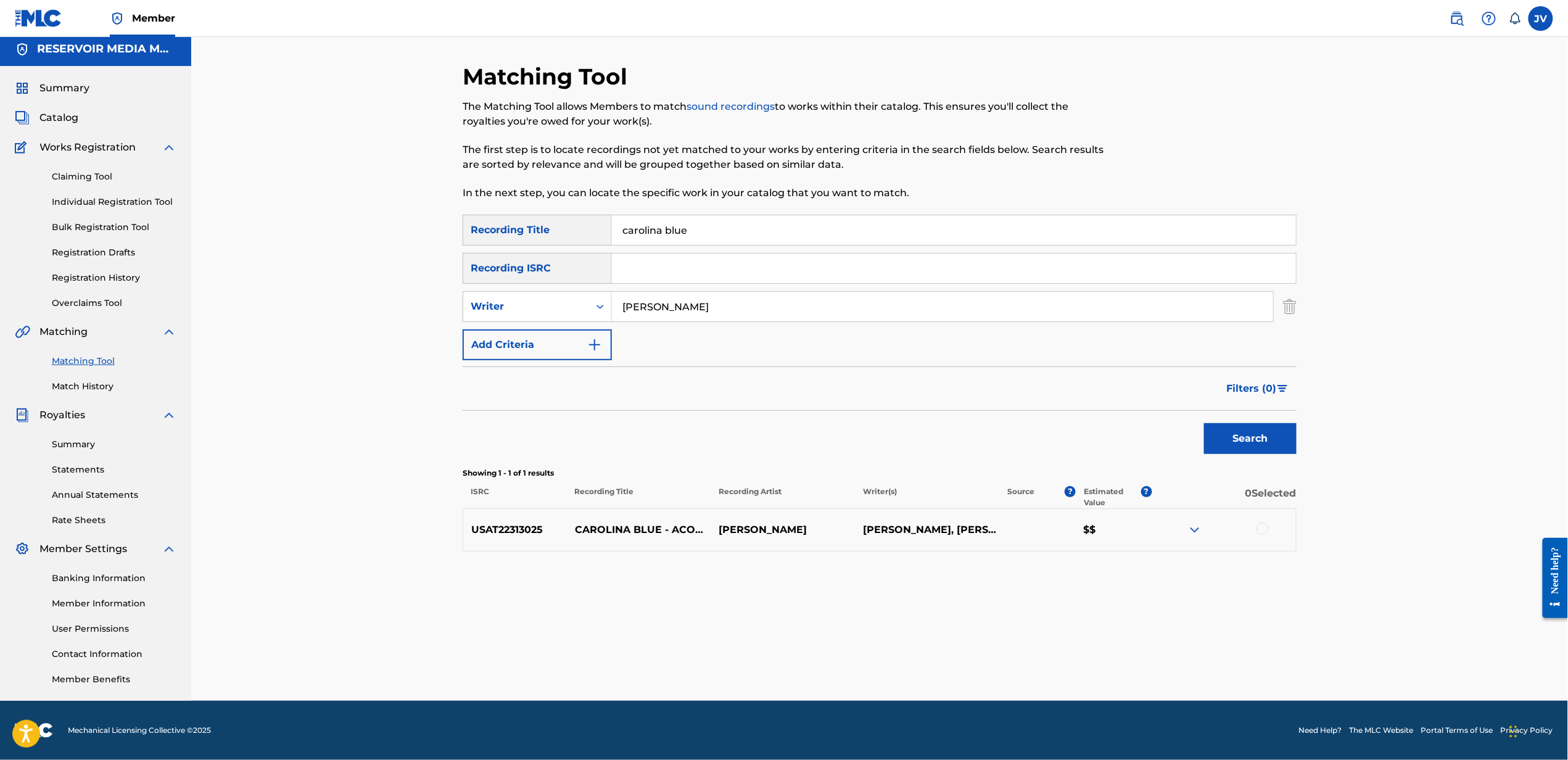
click at [1264, 526] on div at bounding box center [1262, 528] width 12 height 12
click at [886, 669] on button "Match 1 Group" at bounding box center [867, 660] width 137 height 31
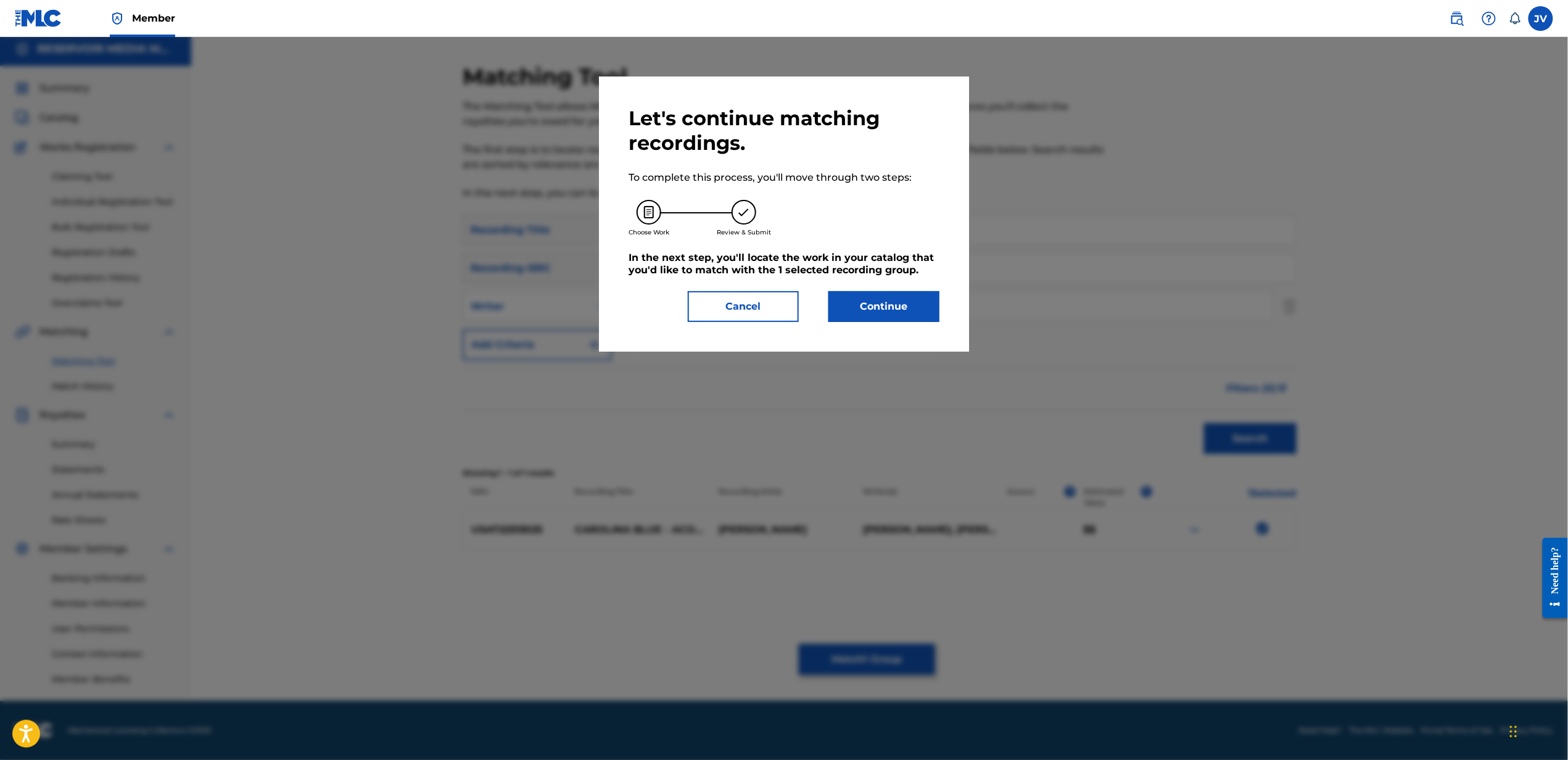
click at [842, 315] on button "Continue" at bounding box center [884, 307] width 111 height 31
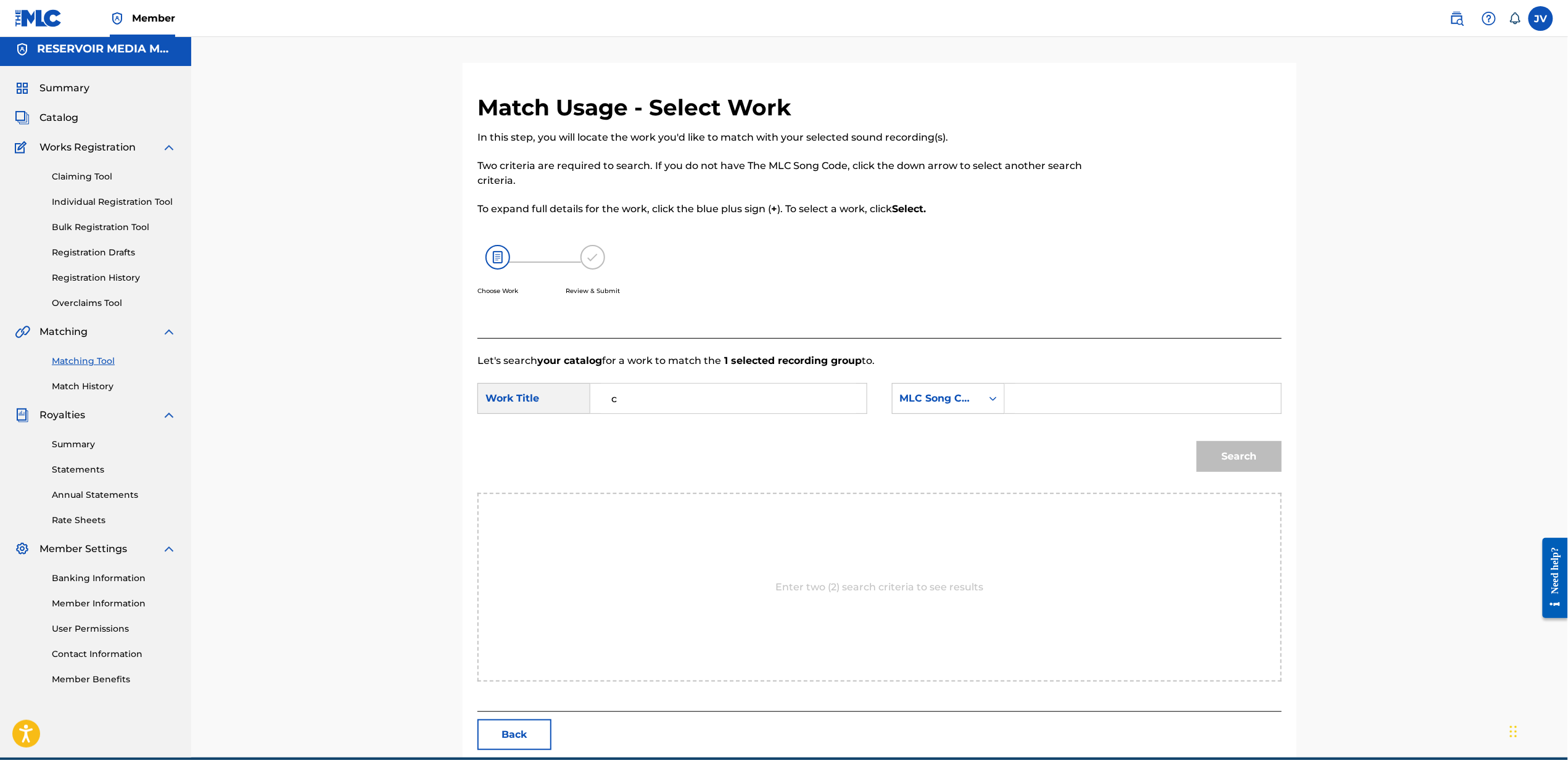
click at [733, 392] on input "c" at bounding box center [728, 399] width 256 height 30
type input "carolina blue"
click at [945, 402] on div "MLC Song Code" at bounding box center [937, 398] width 74 height 15
click at [961, 430] on div "Writer Name" at bounding box center [948, 430] width 112 height 31
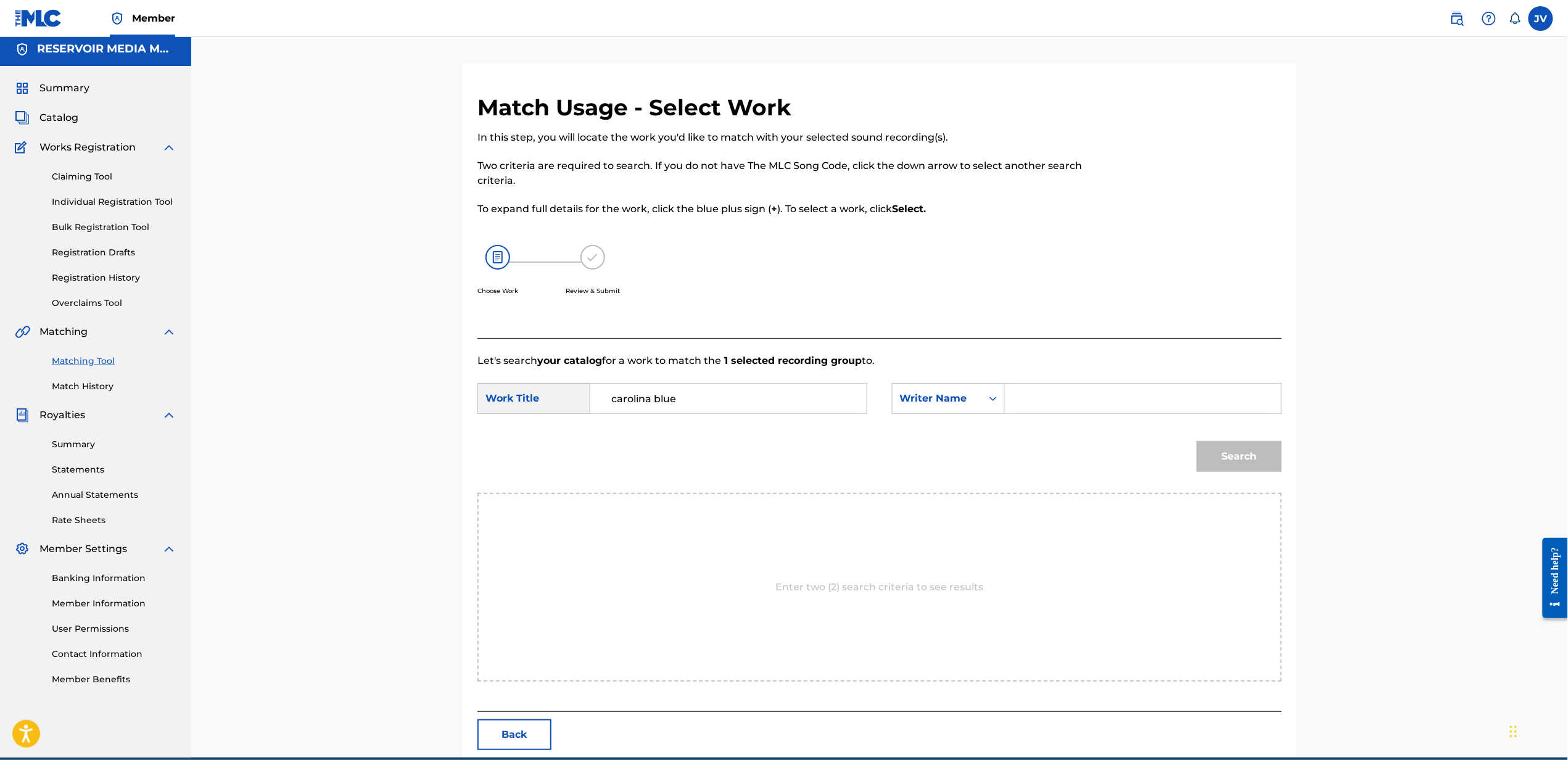
click at [1067, 400] on input "Search Form" at bounding box center [1143, 399] width 256 height 30
type input "[PERSON_NAME]"
click at [1197, 441] on button "Search" at bounding box center [1239, 456] width 85 height 31
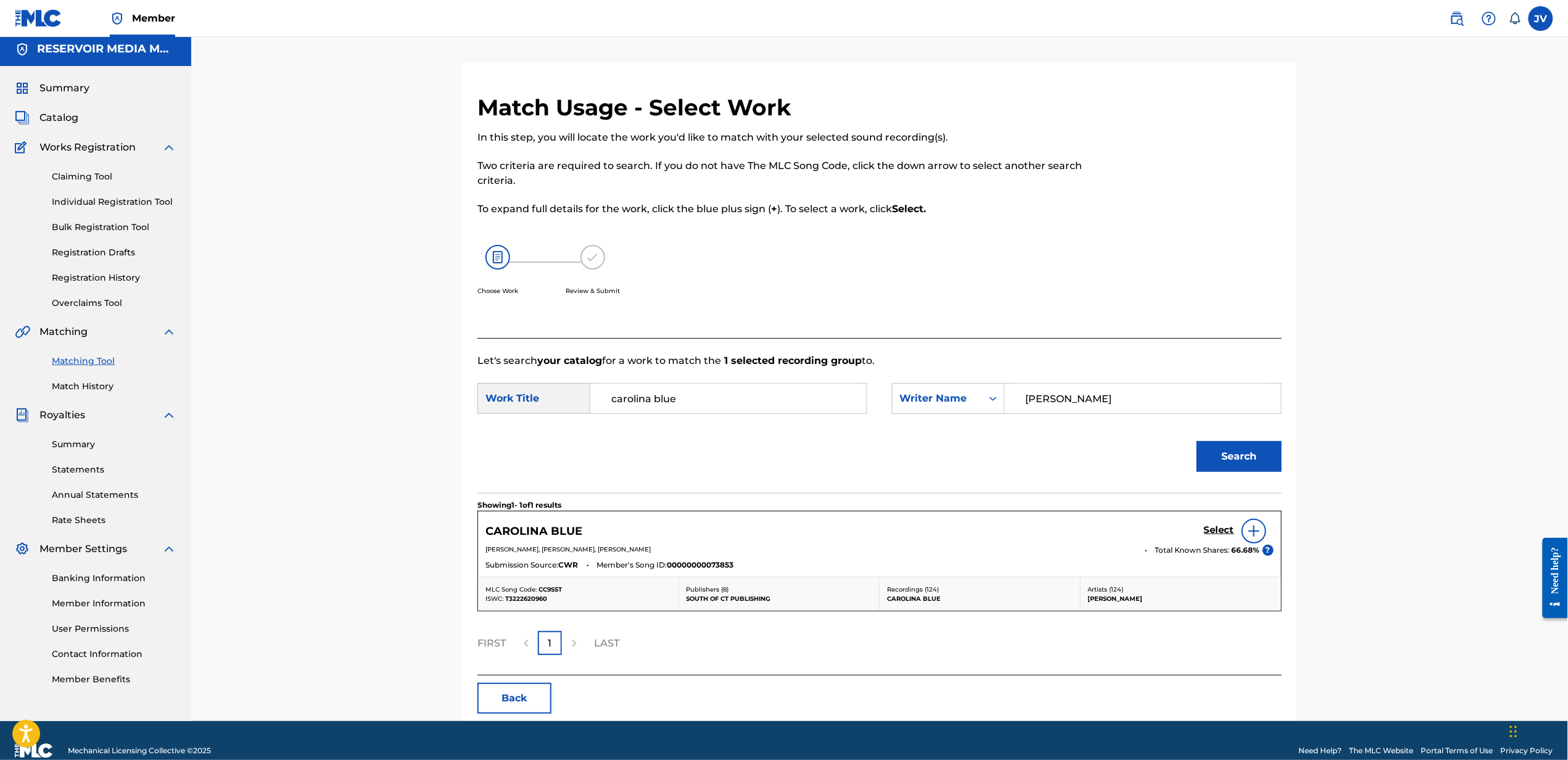
click at [1208, 528] on h5 "Select" at bounding box center [1219, 530] width 30 height 12
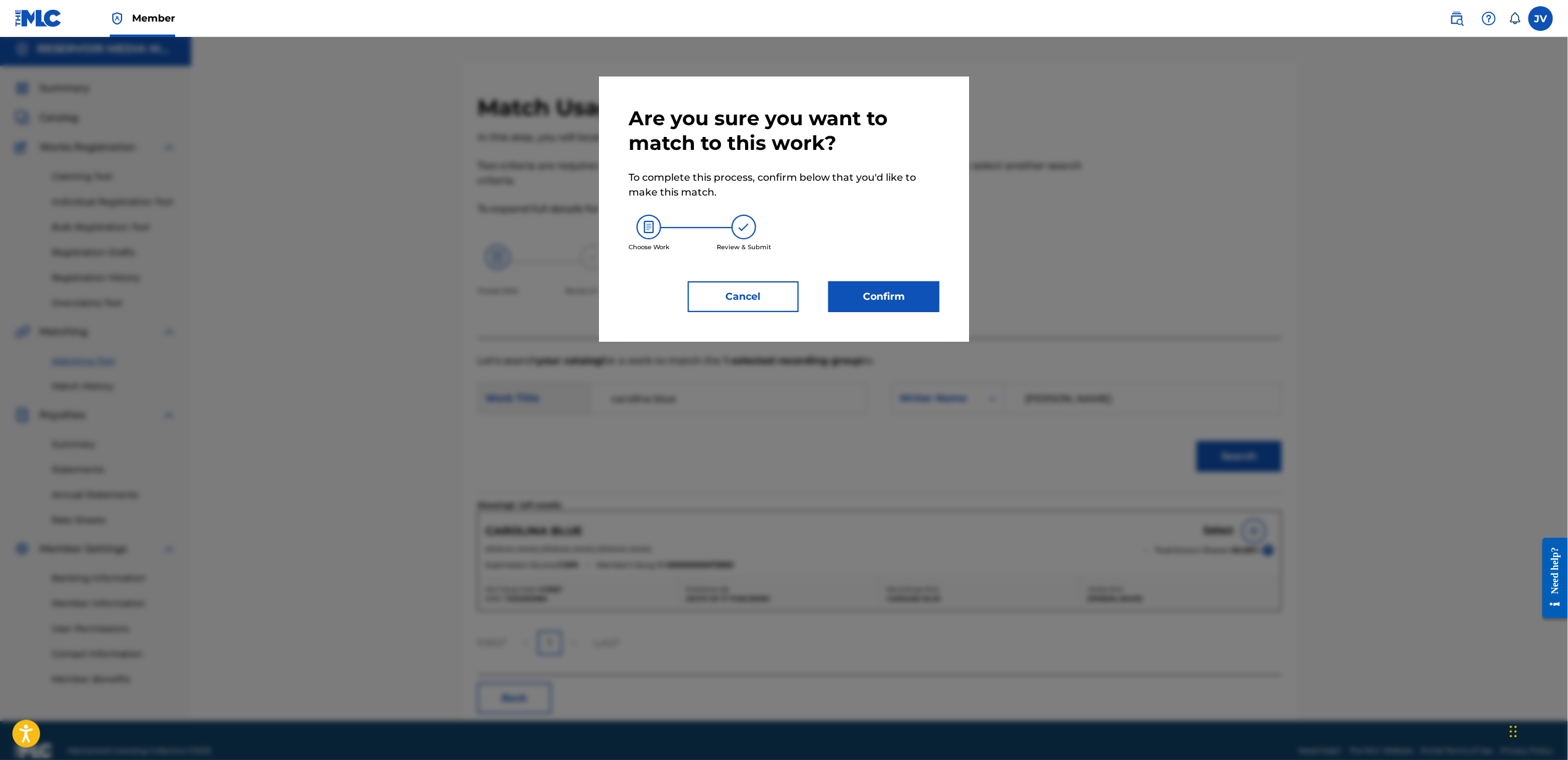
click at [893, 302] on button "Confirm" at bounding box center [884, 297] width 111 height 31
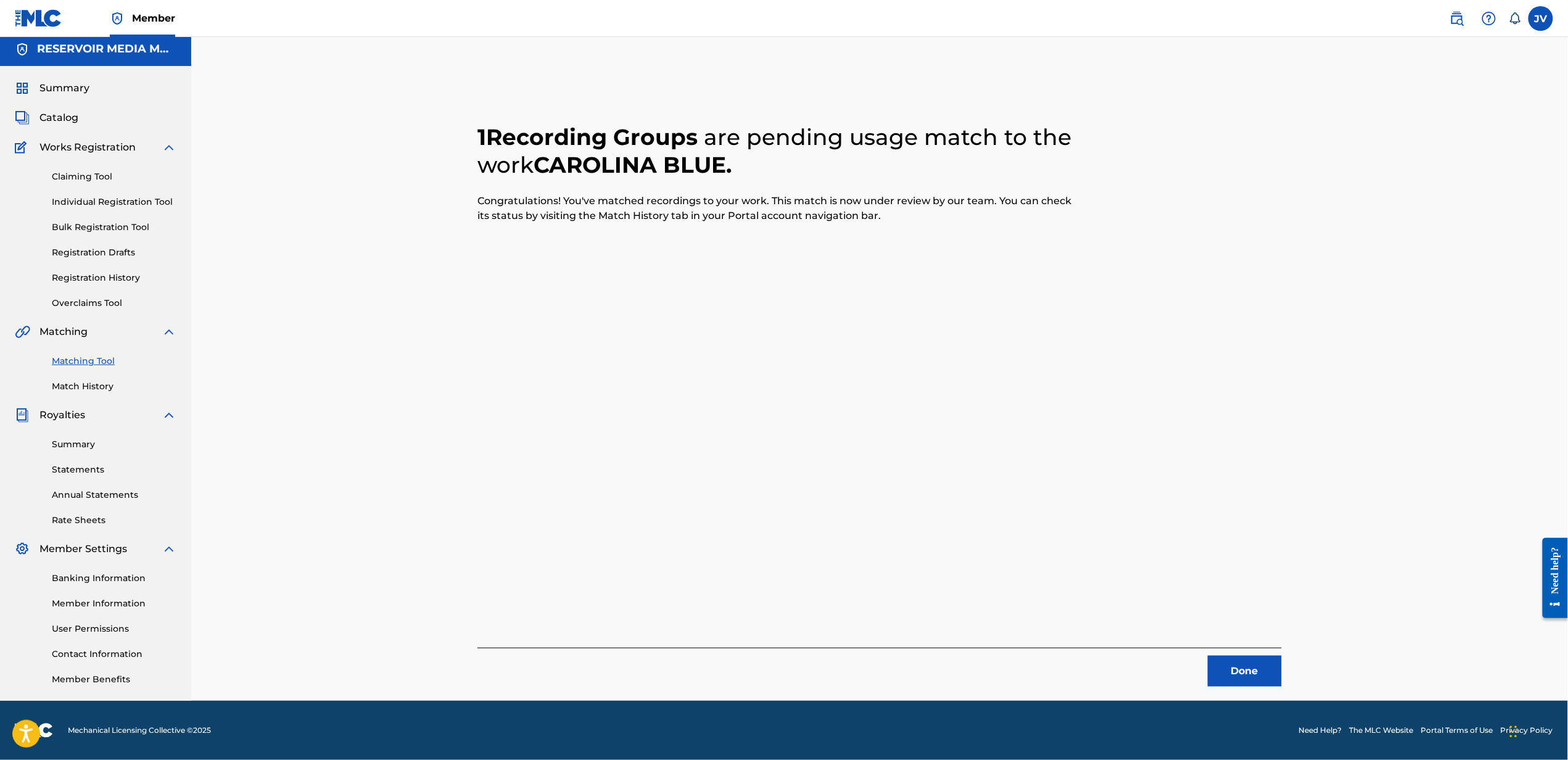
click at [1271, 672] on button "Done" at bounding box center [1244, 671] width 74 height 31
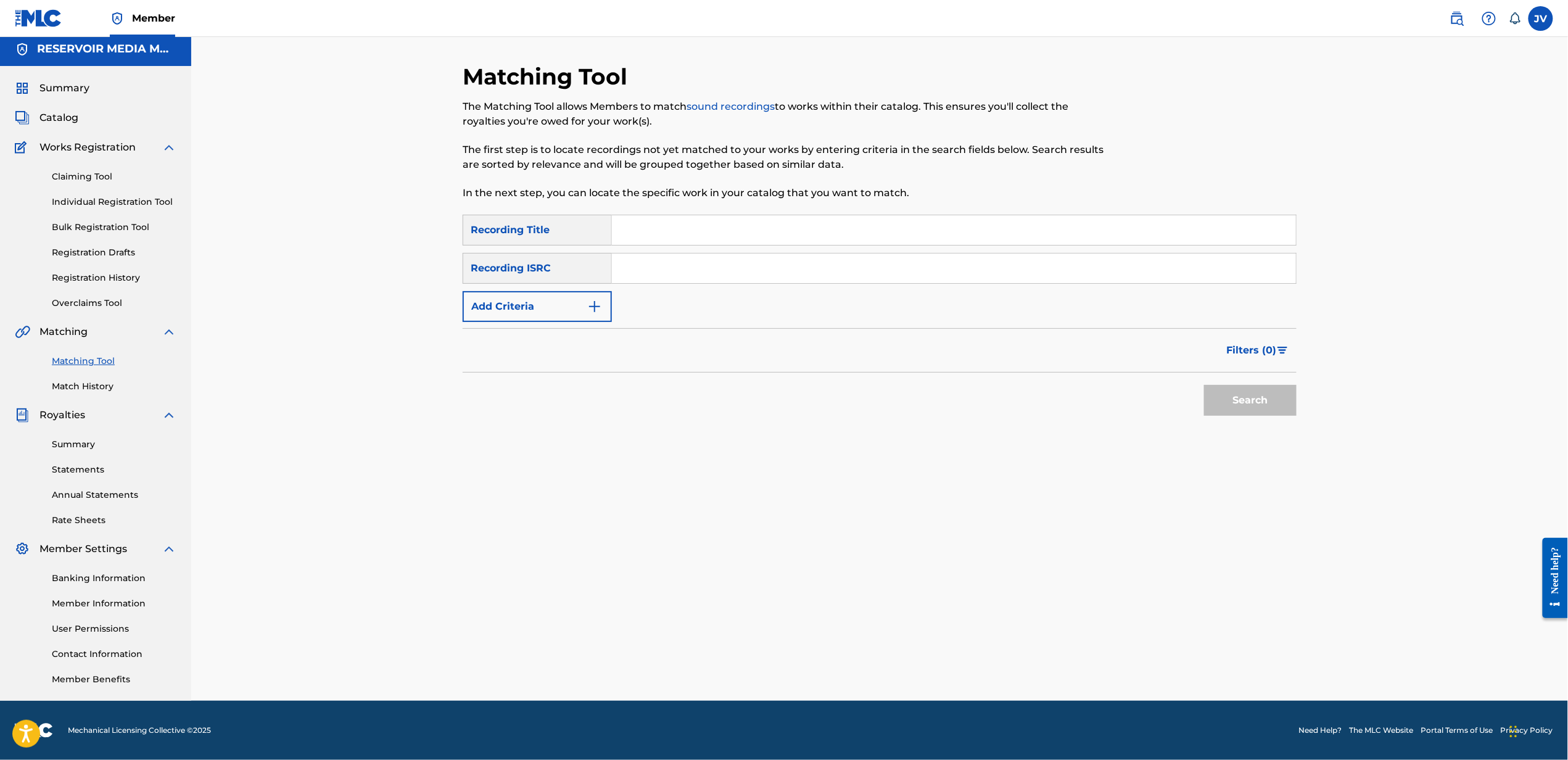
click at [1002, 244] on input "Search Form" at bounding box center [953, 230] width 684 height 30
click at [1017, 230] on input "Search Form" at bounding box center [953, 230] width 684 height 30
type input "hope"
click at [463, 291] on button "Add Criteria" at bounding box center [537, 307] width 149 height 31
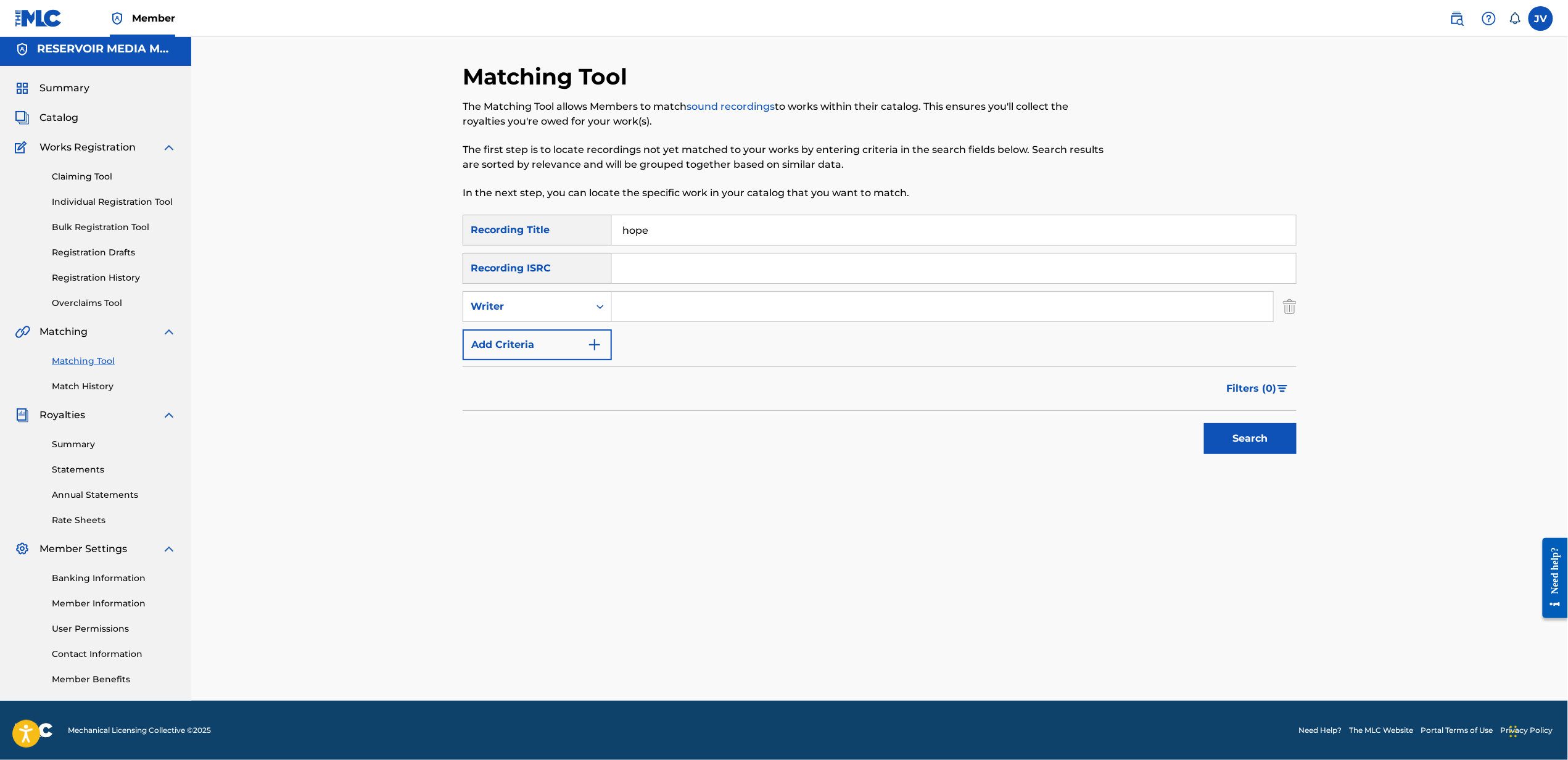
click at [992, 311] on input "Search Form" at bounding box center [942, 307] width 661 height 30
click at [1204, 423] on button "Search" at bounding box center [1250, 439] width 93 height 31
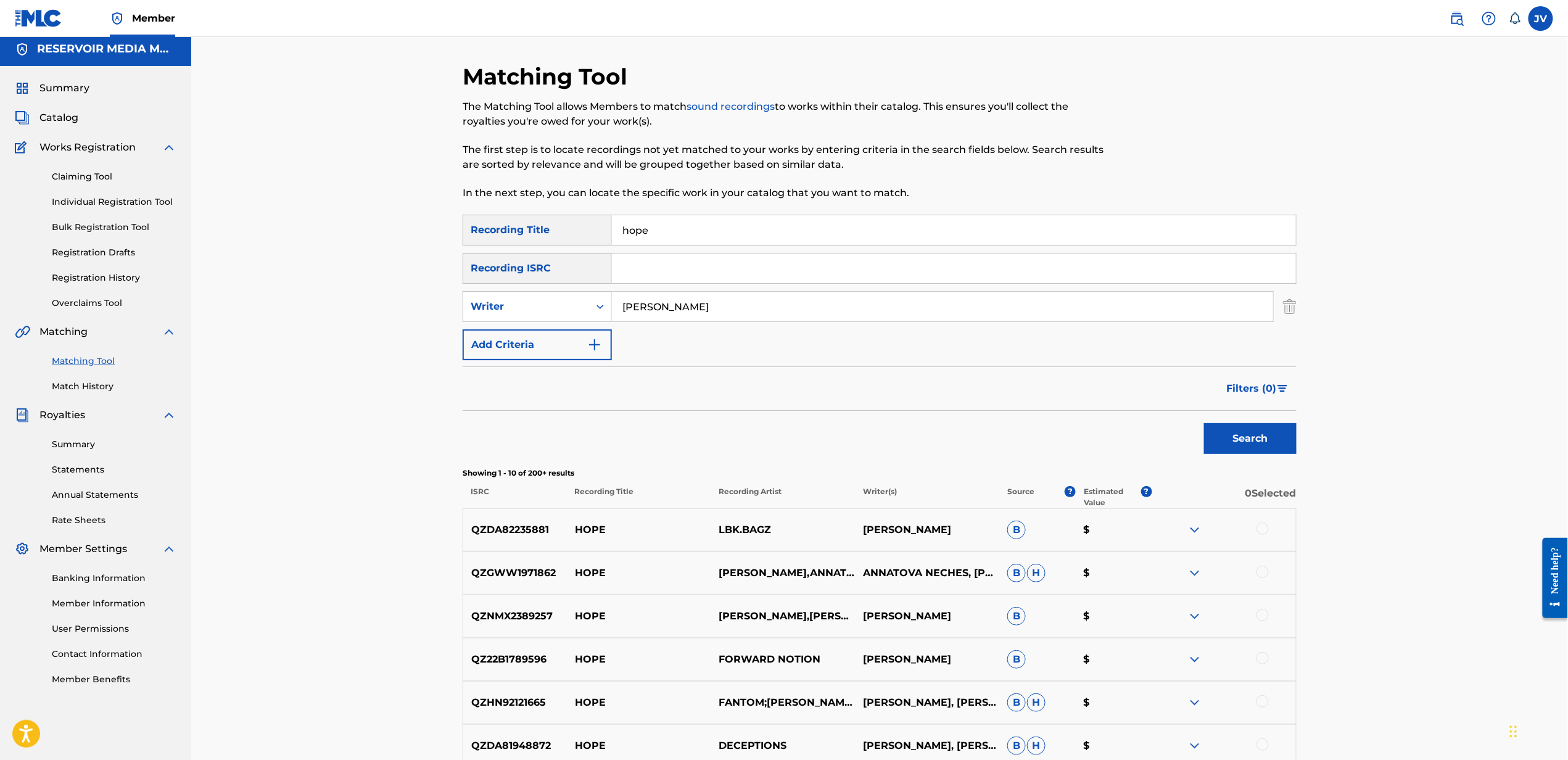
scroll to position [162, 0]
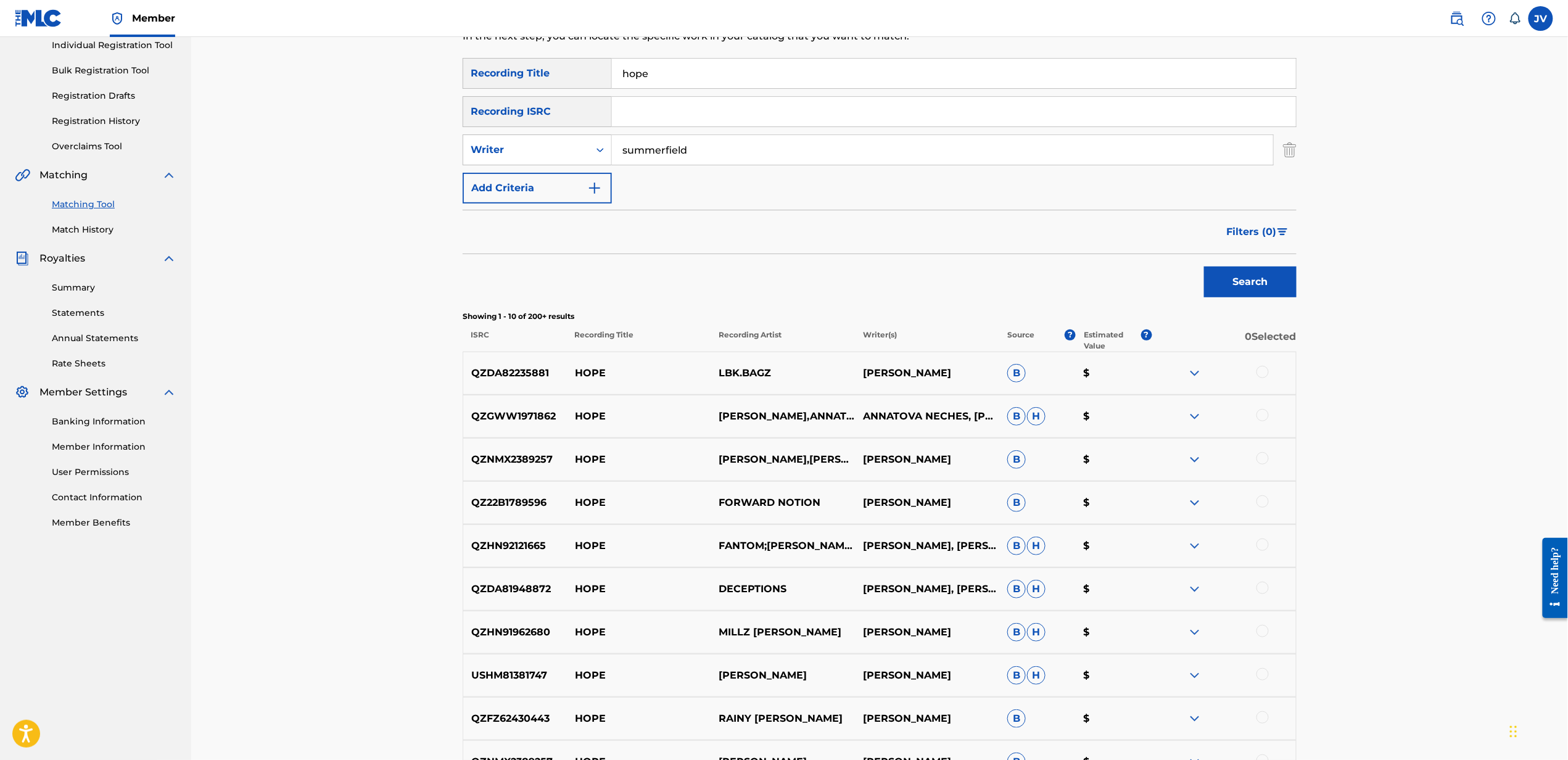
type input "summerfield"
click at [1204, 267] on button "Search" at bounding box center [1250, 282] width 93 height 31
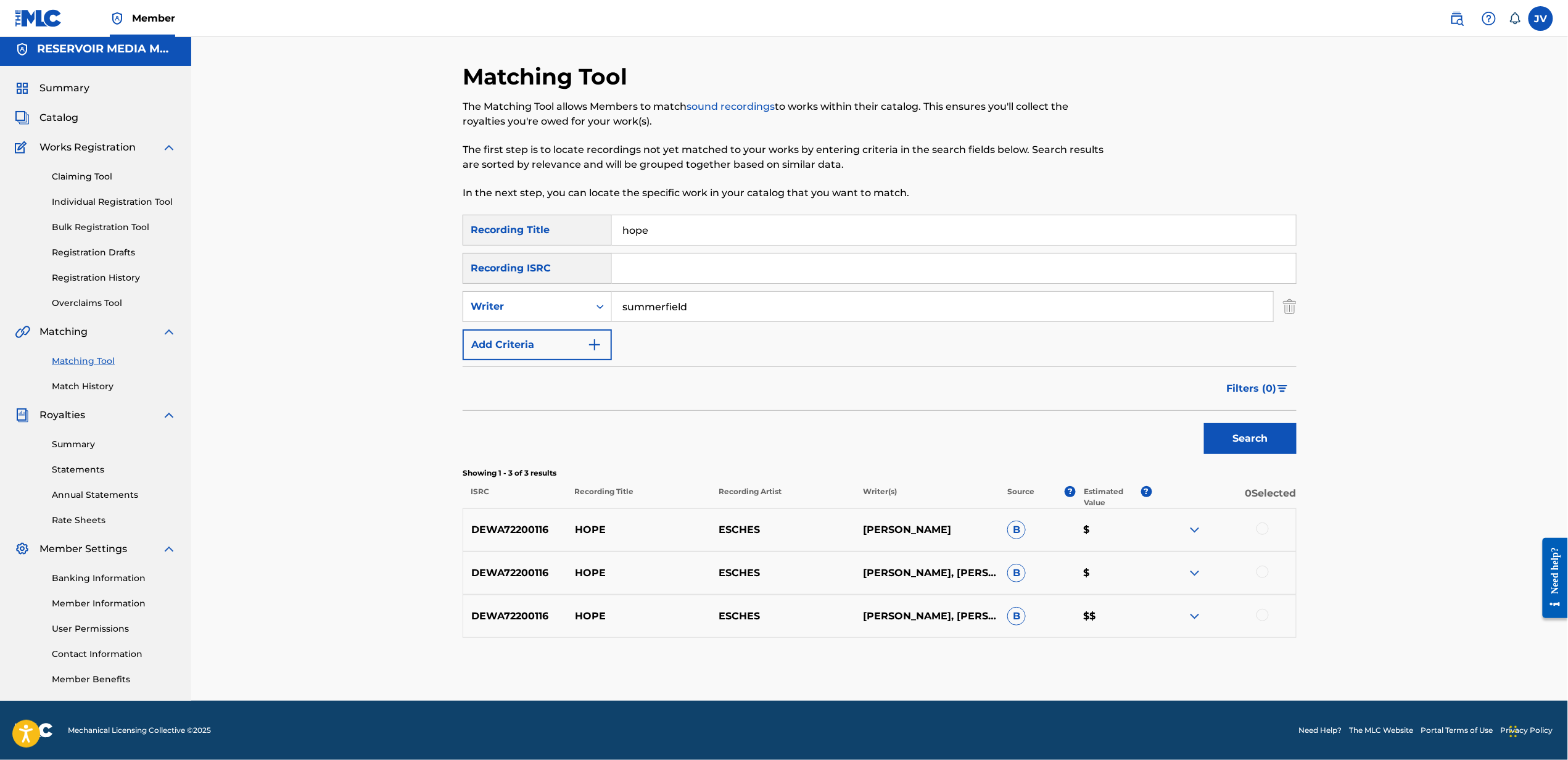
click at [951, 225] on input "hope" at bounding box center [953, 230] width 684 height 30
type input "hometow"
type input "hometeam"
click at [1204, 423] on button "Search" at bounding box center [1250, 439] width 93 height 31
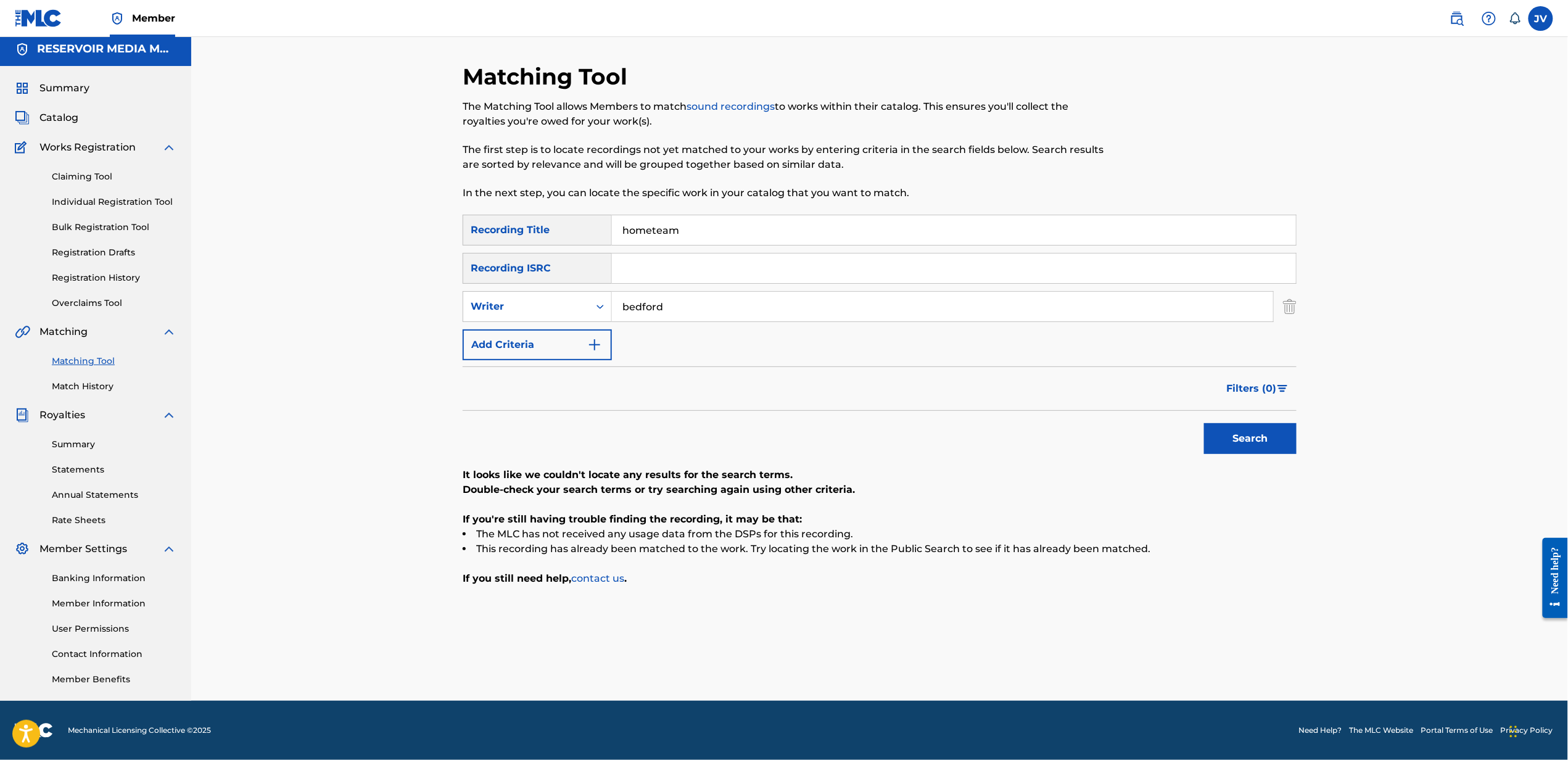
type input "bedford"
click at [1204, 423] on button "Search" at bounding box center [1250, 439] width 93 height 31
click at [969, 238] on input "hometeam" at bounding box center [953, 230] width 684 height 30
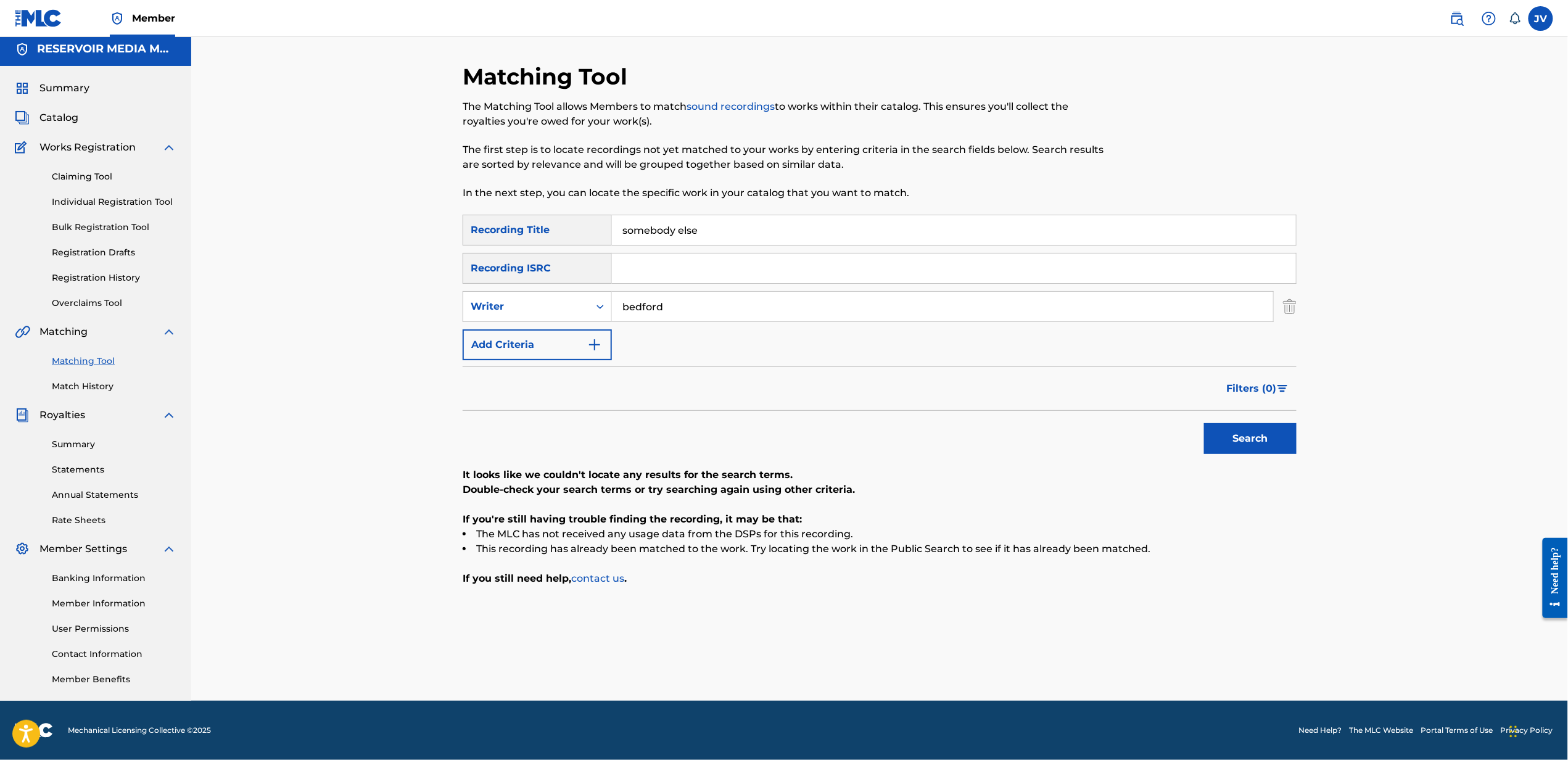
type input "somebody else"
click at [1204, 423] on button "Search" at bounding box center [1250, 439] width 93 height 31
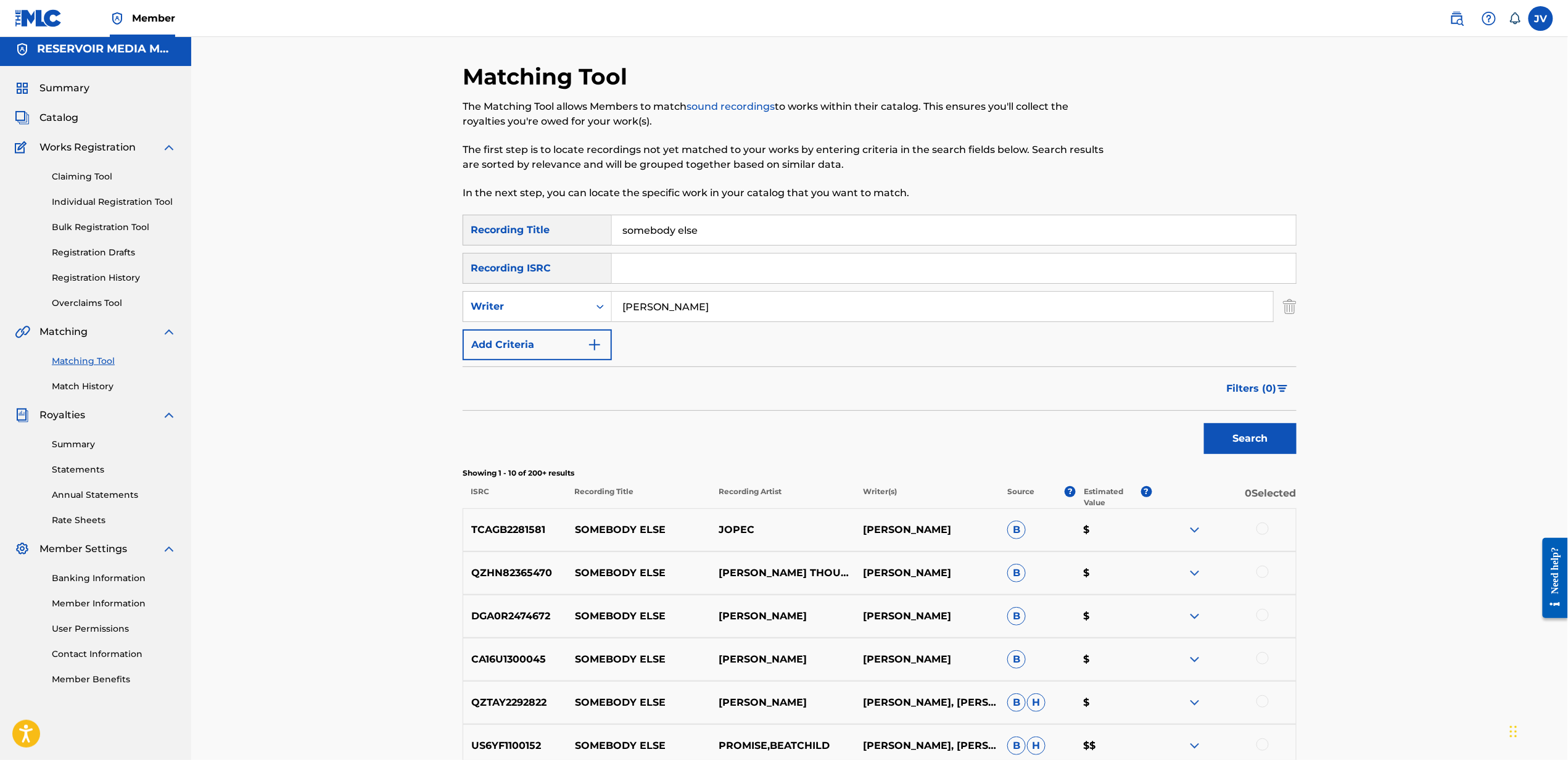
scroll to position [222, 0]
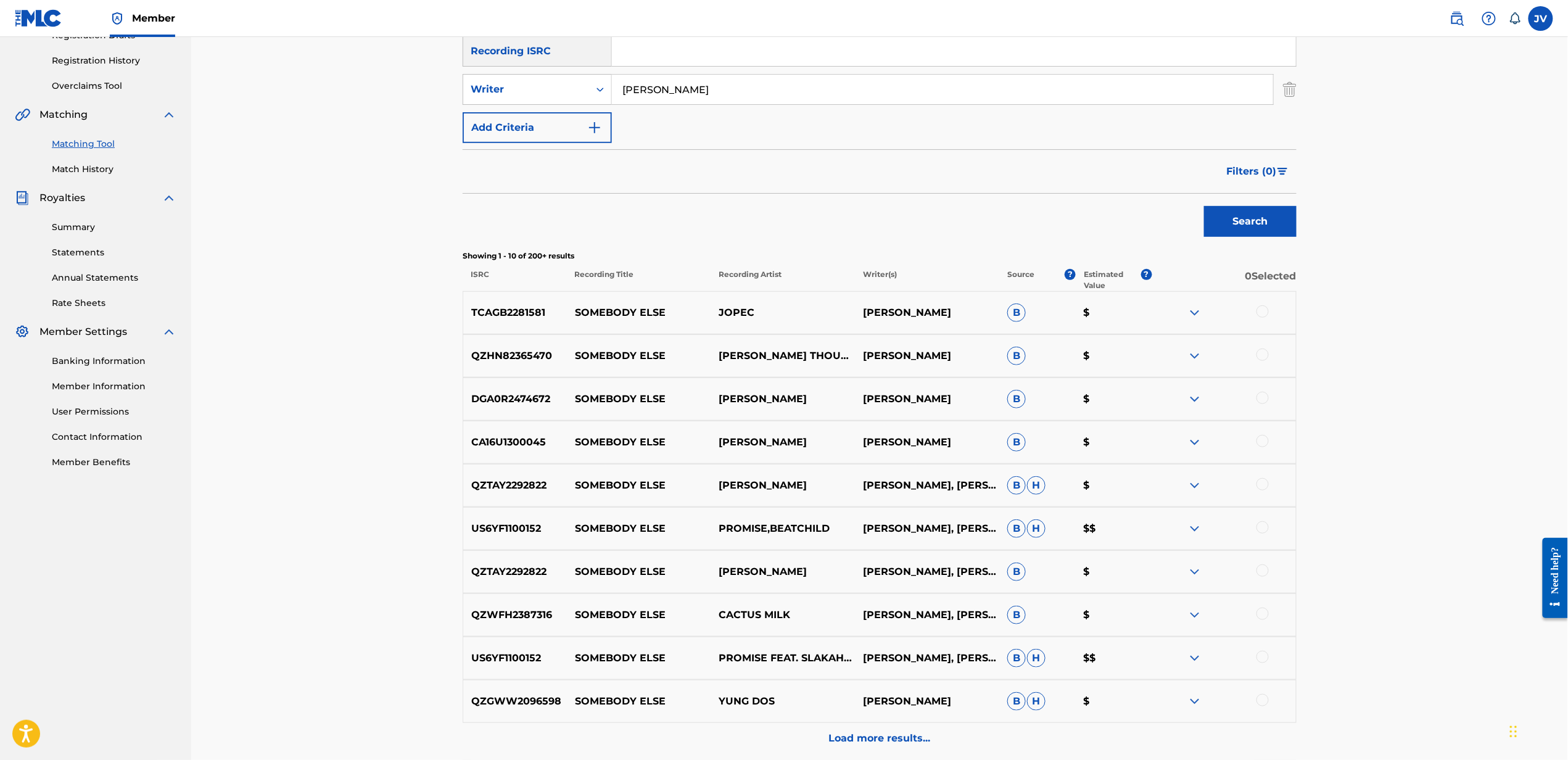
type input "[PERSON_NAME]"
click at [1204, 206] on button "Search" at bounding box center [1250, 221] width 93 height 31
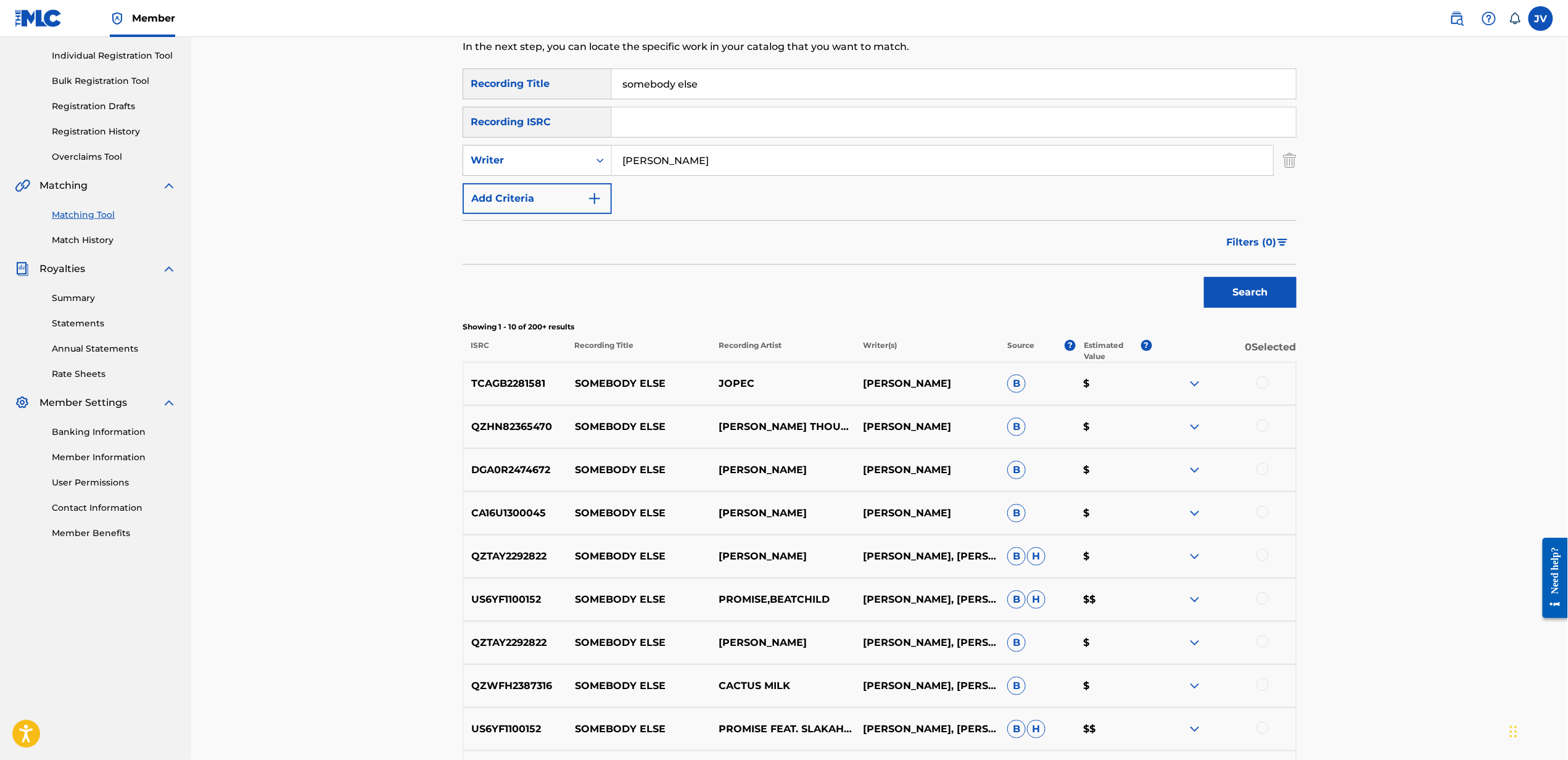
click at [1054, 82] on input "somebody else" at bounding box center [953, 84] width 684 height 30
type input "girls gone wild"
type input "[PERSON_NAME]"
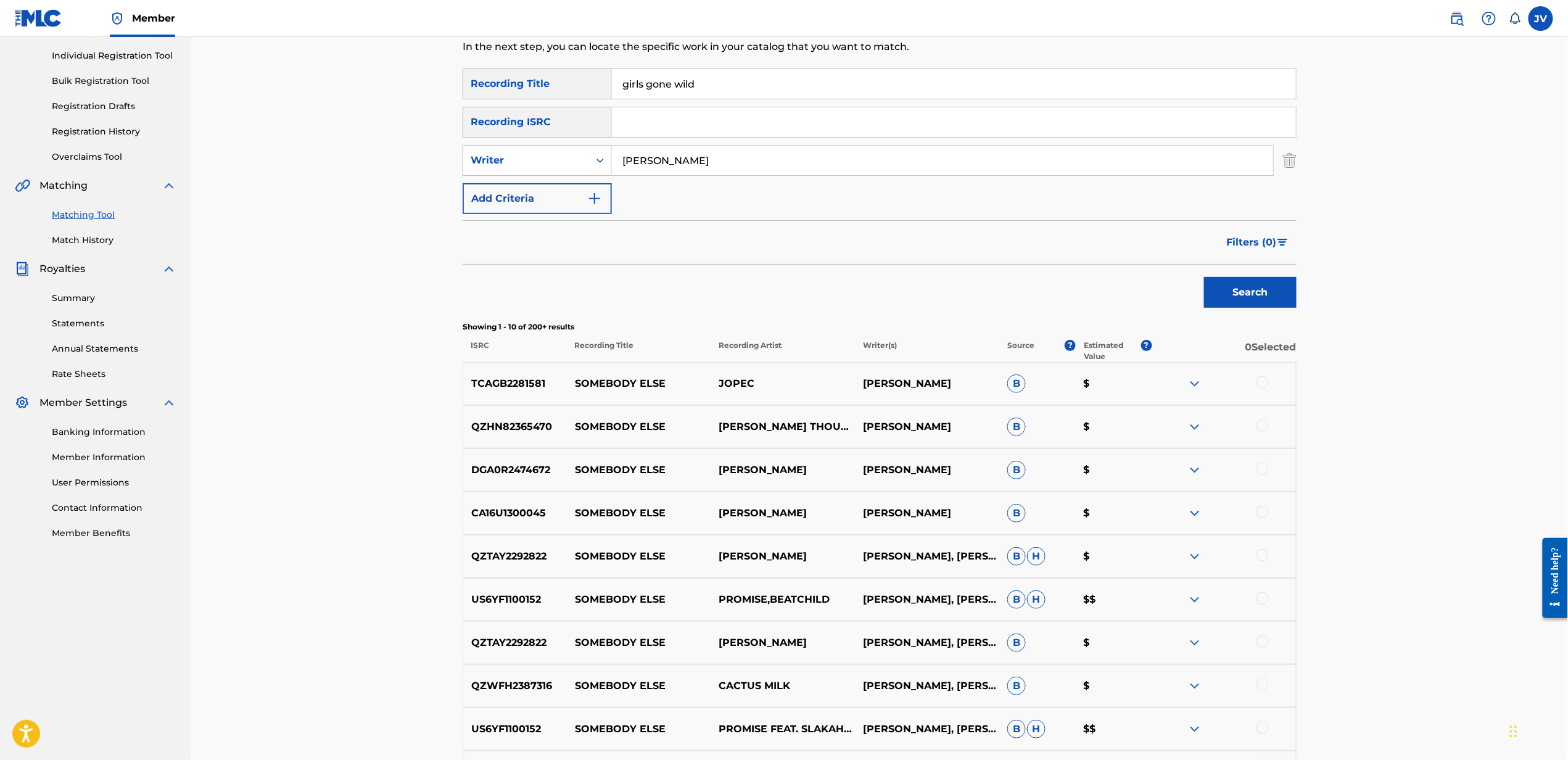
click at [1204, 277] on button "Search" at bounding box center [1250, 293] width 93 height 31
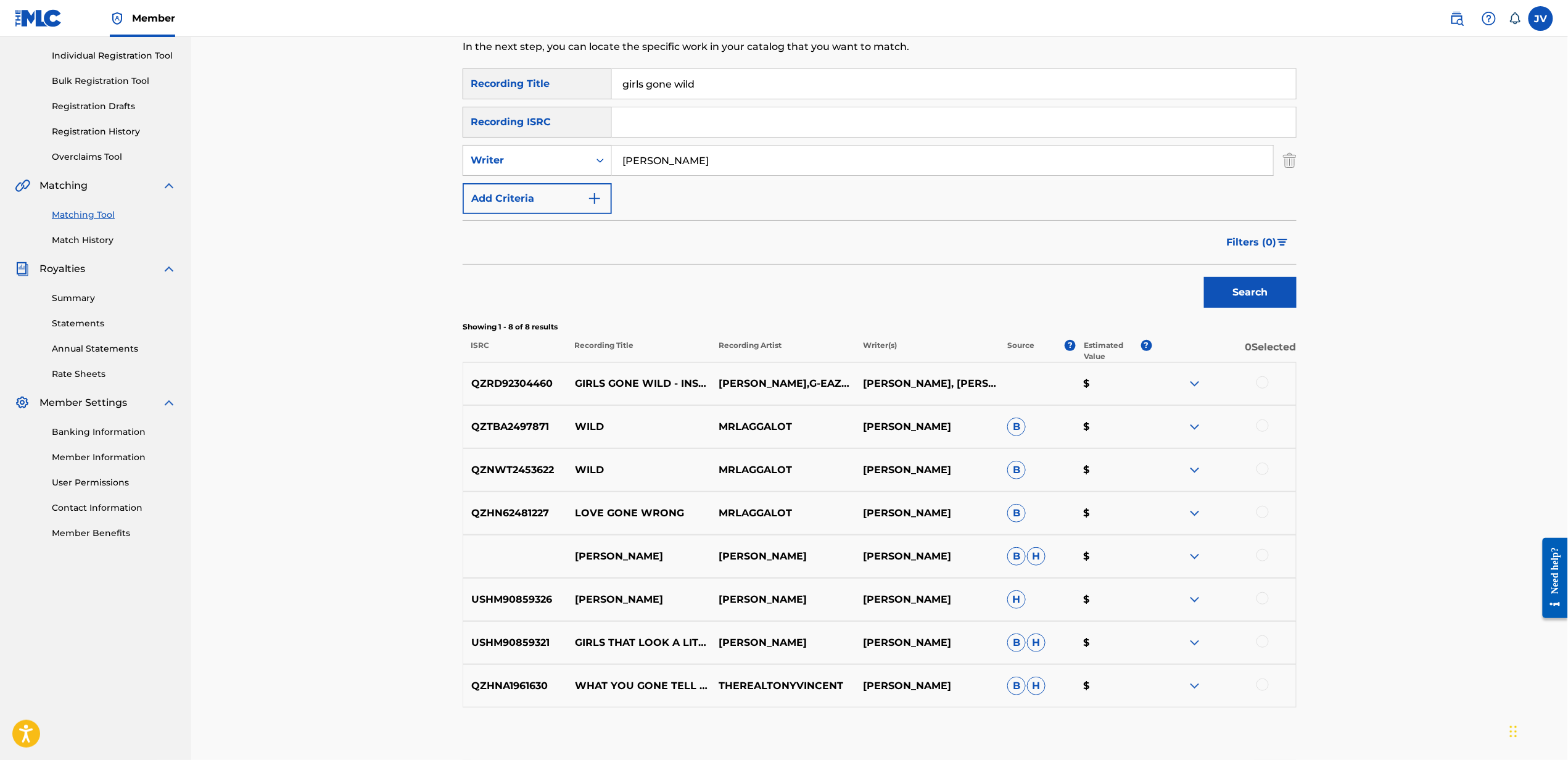
scroll to position [220, 0]
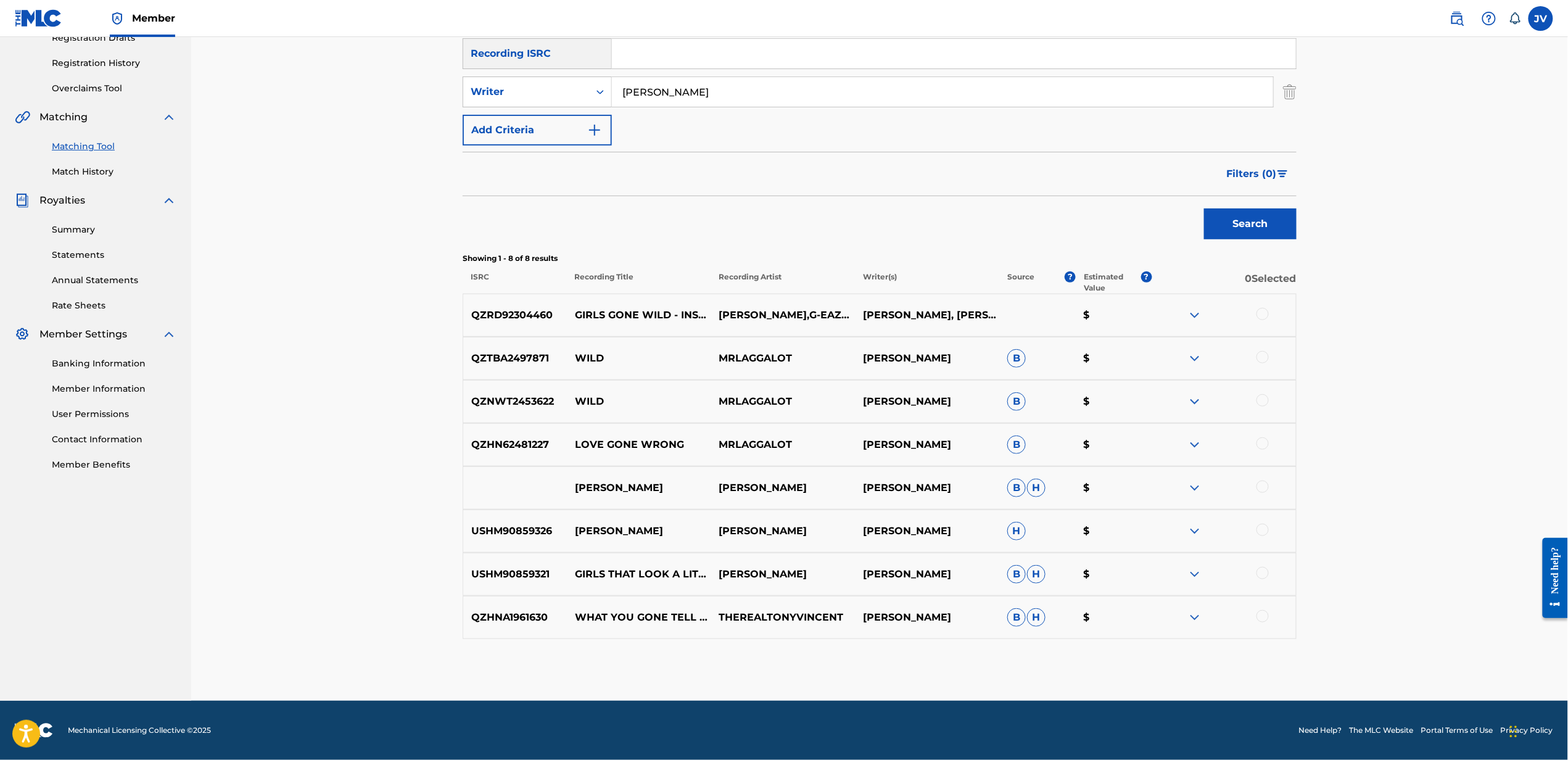
click at [1264, 311] on div at bounding box center [1262, 314] width 12 height 12
click at [874, 650] on button "Match 1 Group" at bounding box center [867, 660] width 137 height 31
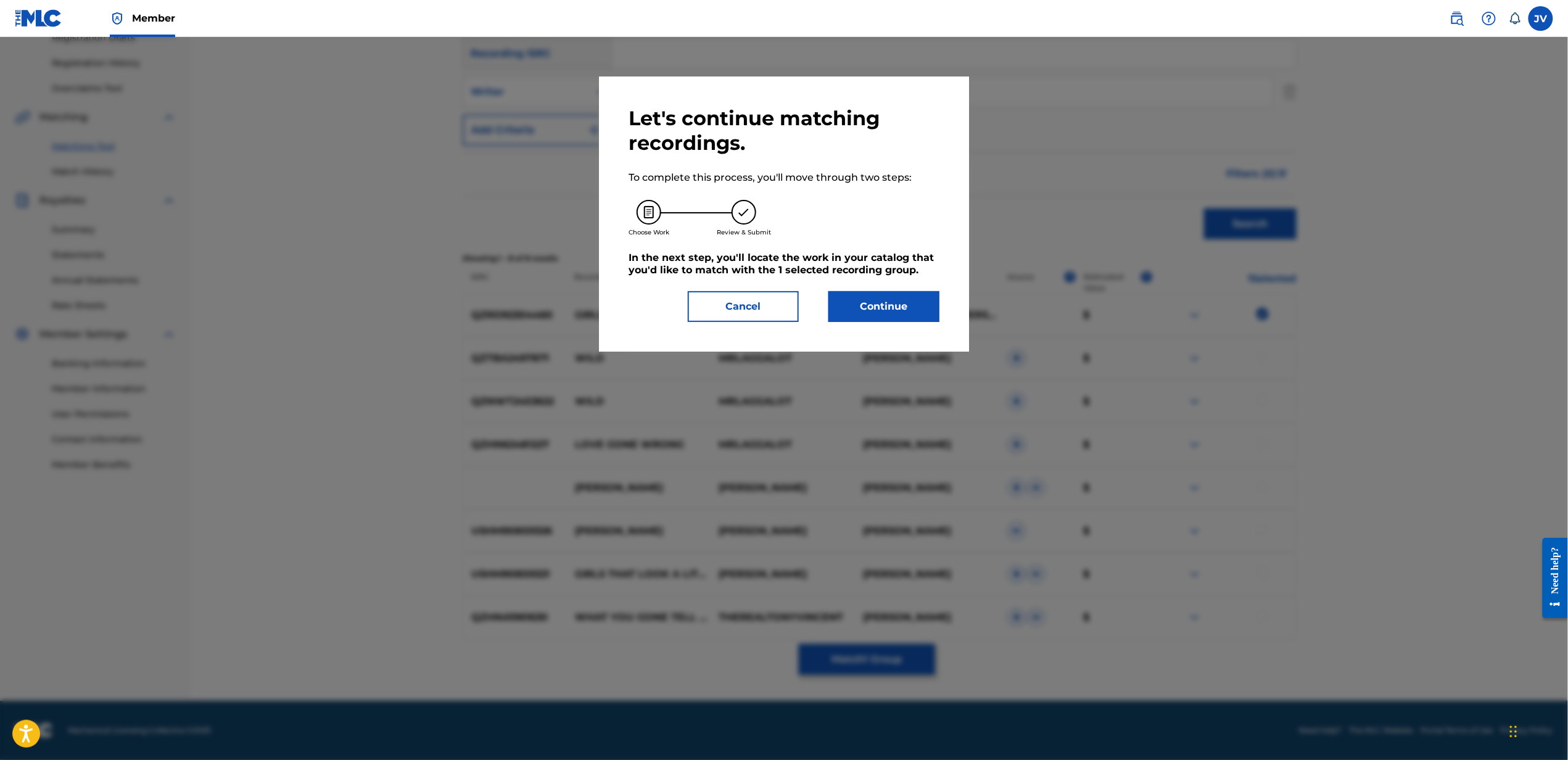
click at [877, 315] on button "Continue" at bounding box center [884, 307] width 111 height 31
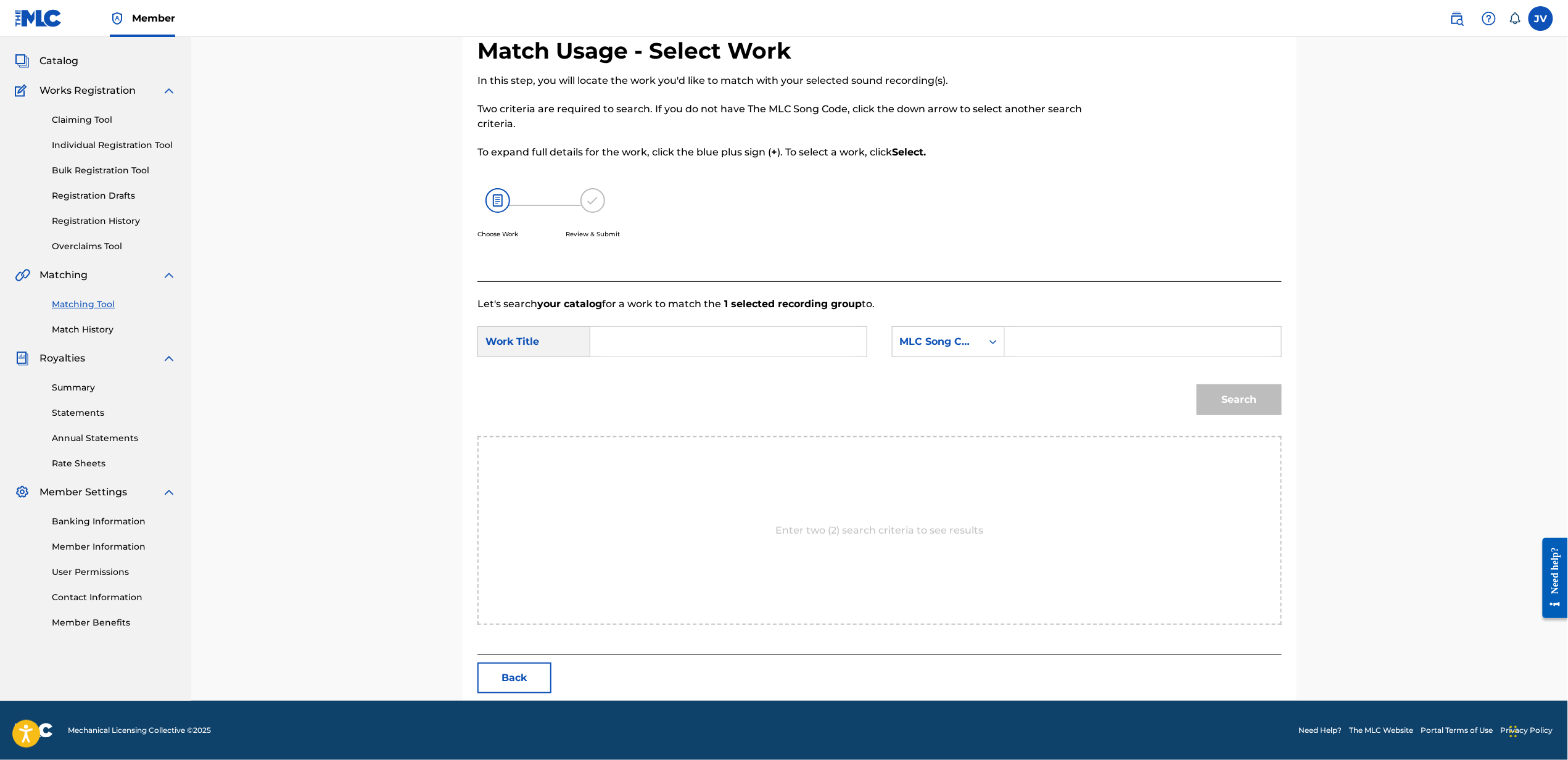
scroll to position [62, 0]
click at [782, 337] on input "g" at bounding box center [728, 342] width 256 height 30
type input "girls gone wild"
drag, startPoint x: 958, startPoint y: 335, endPoint x: 951, endPoint y: 403, distance: 68.4
click at [951, 357] on div "7 results available. Use Up and Down to choose options, press Enter to select t…" at bounding box center [948, 342] width 113 height 31
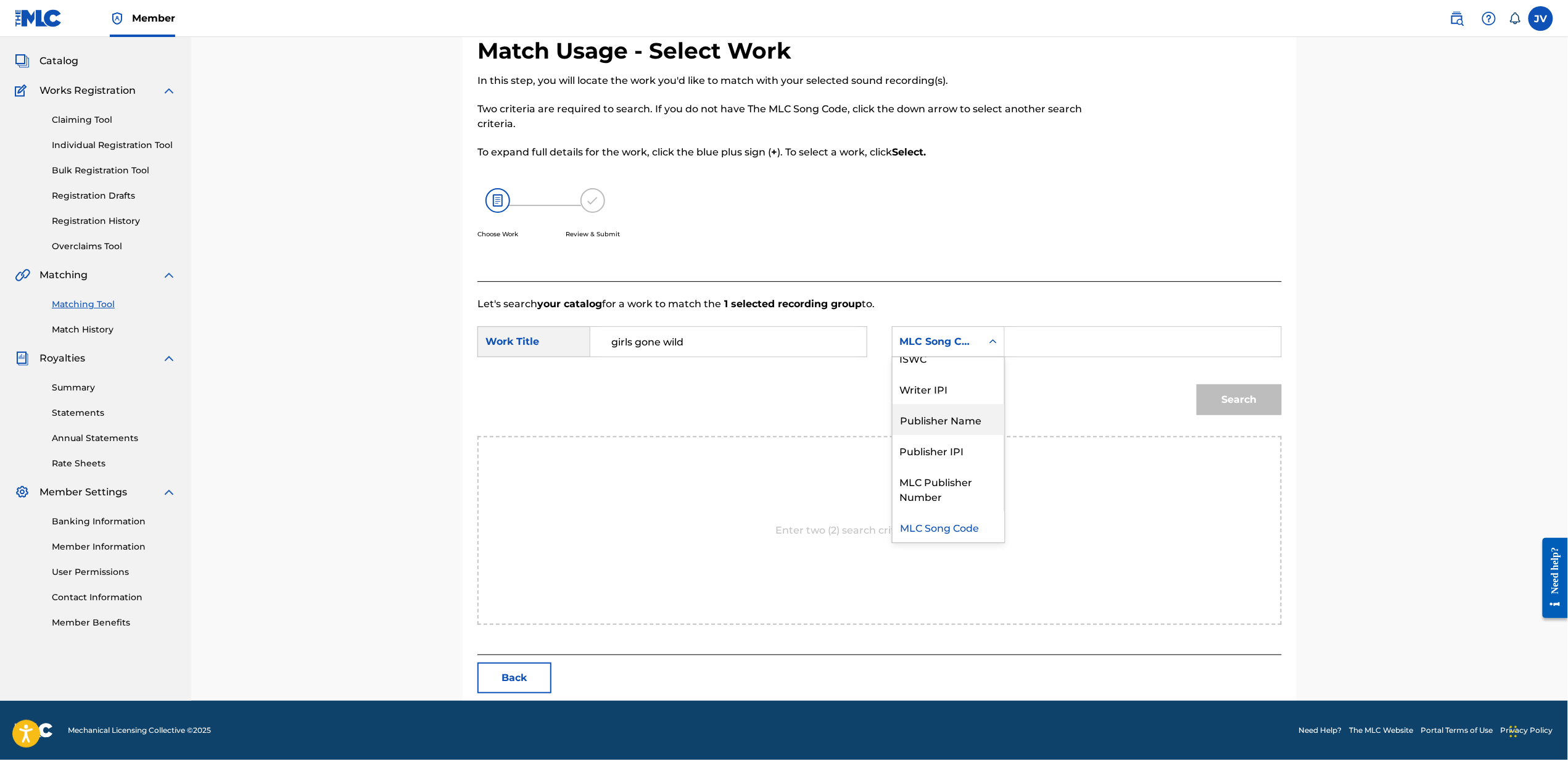
scroll to position [0, 0]
click at [962, 373] on div "Writer Name" at bounding box center [948, 373] width 112 height 31
click at [1047, 339] on input "Search Form" at bounding box center [1143, 342] width 256 height 30
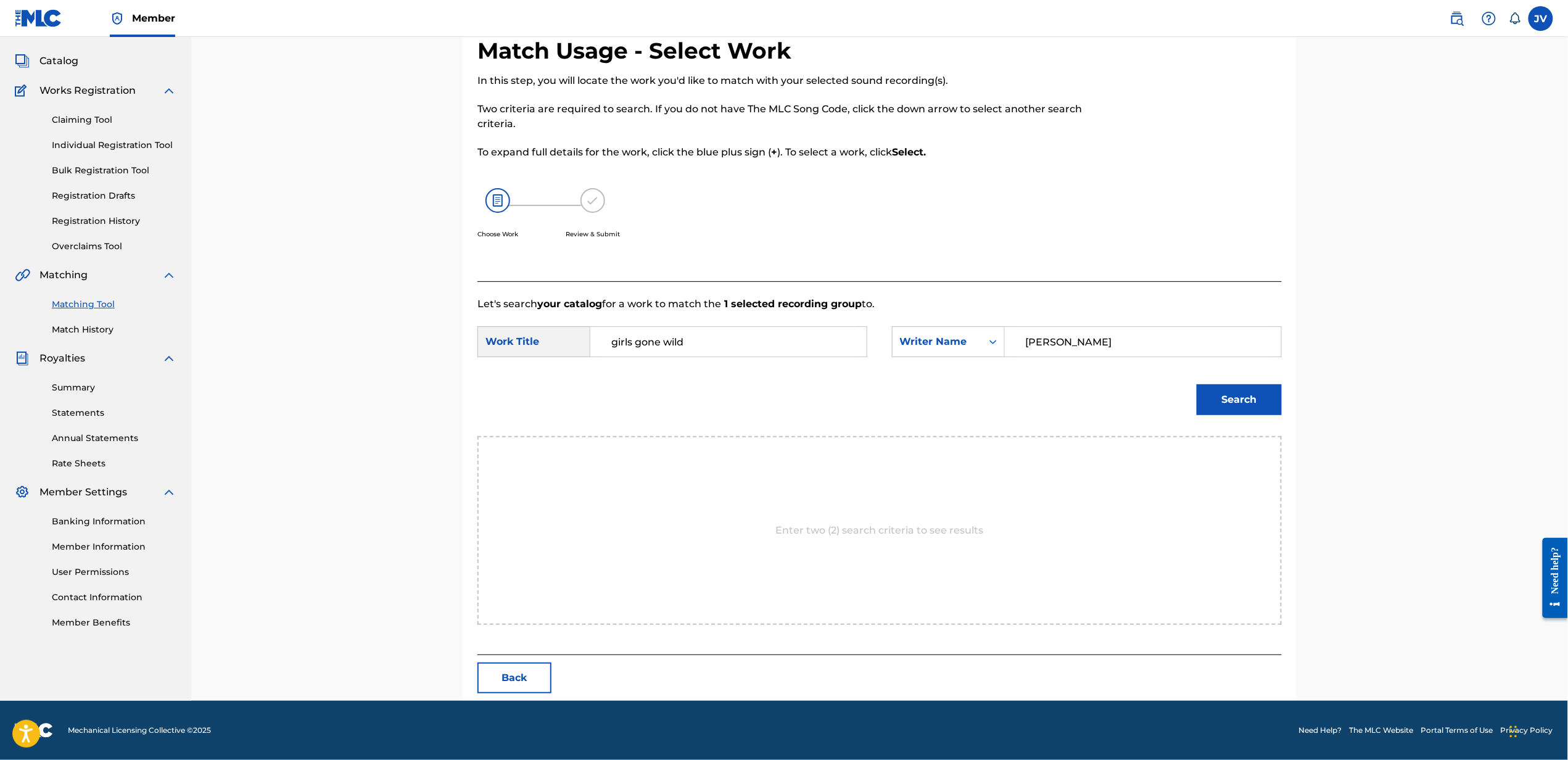
type input "[PERSON_NAME]"
click at [1197, 385] on button "Search" at bounding box center [1239, 400] width 85 height 31
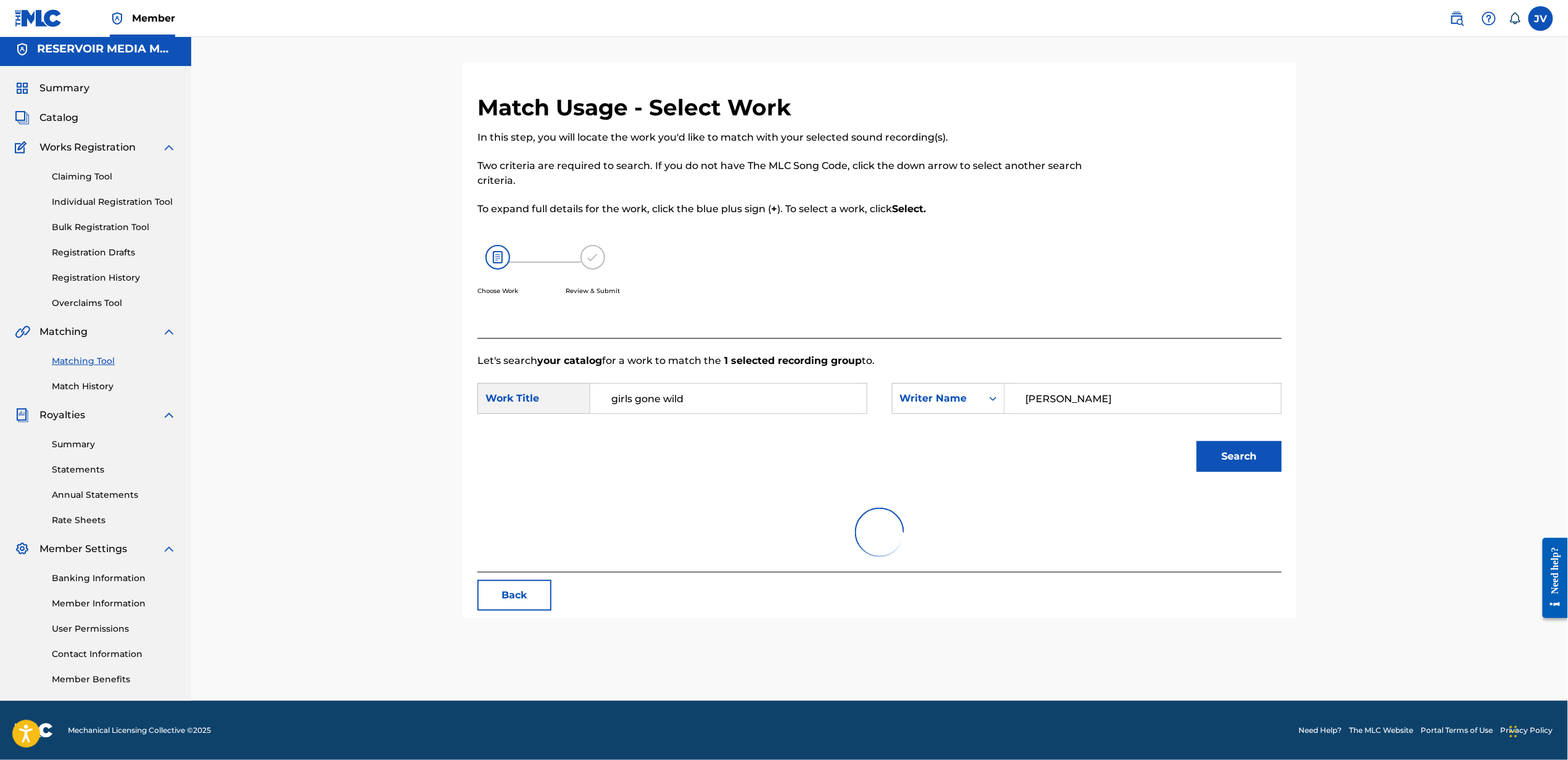
scroll to position [62, 0]
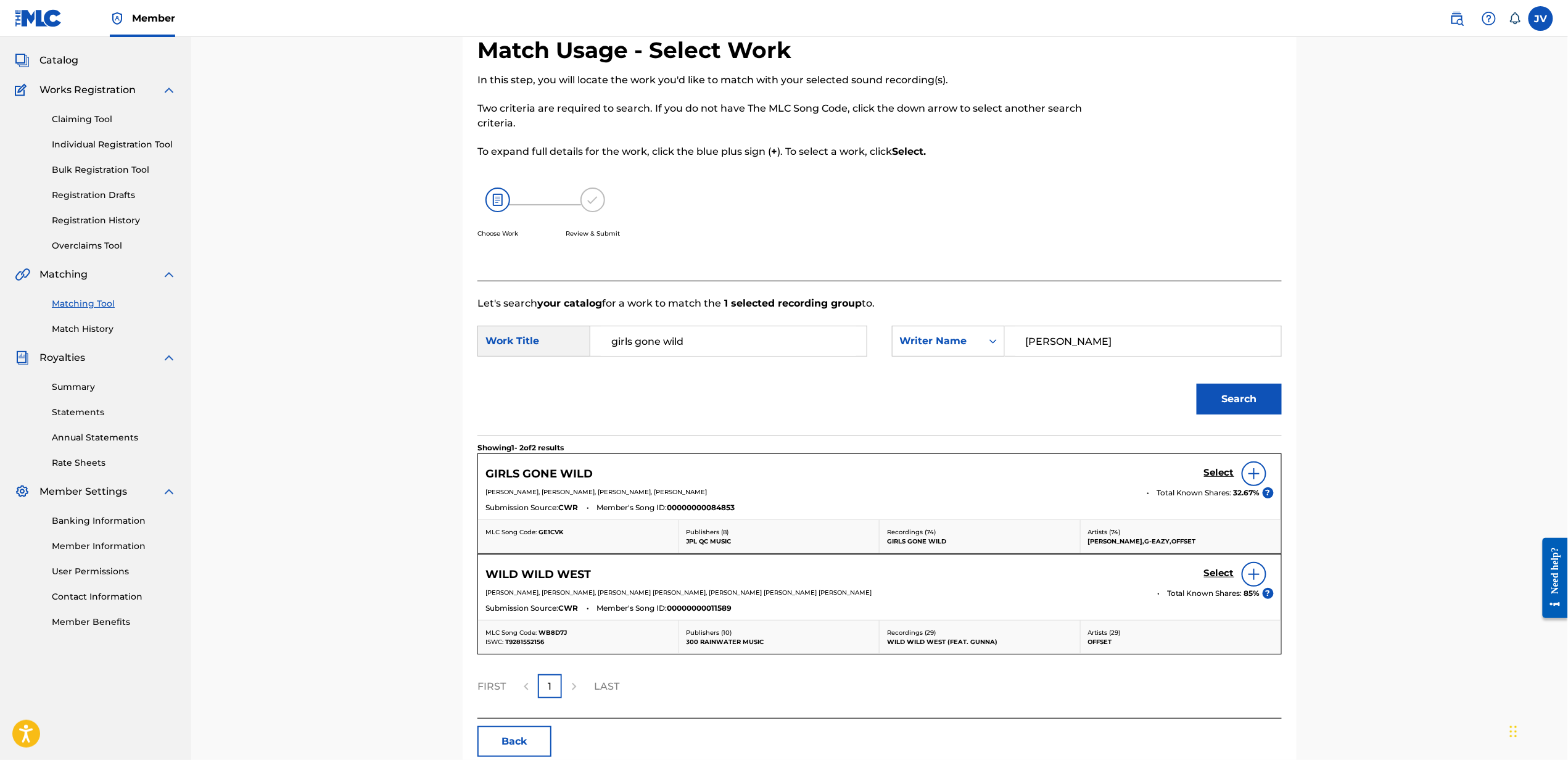
click at [1229, 475] on h5 "Select" at bounding box center [1219, 473] width 30 height 12
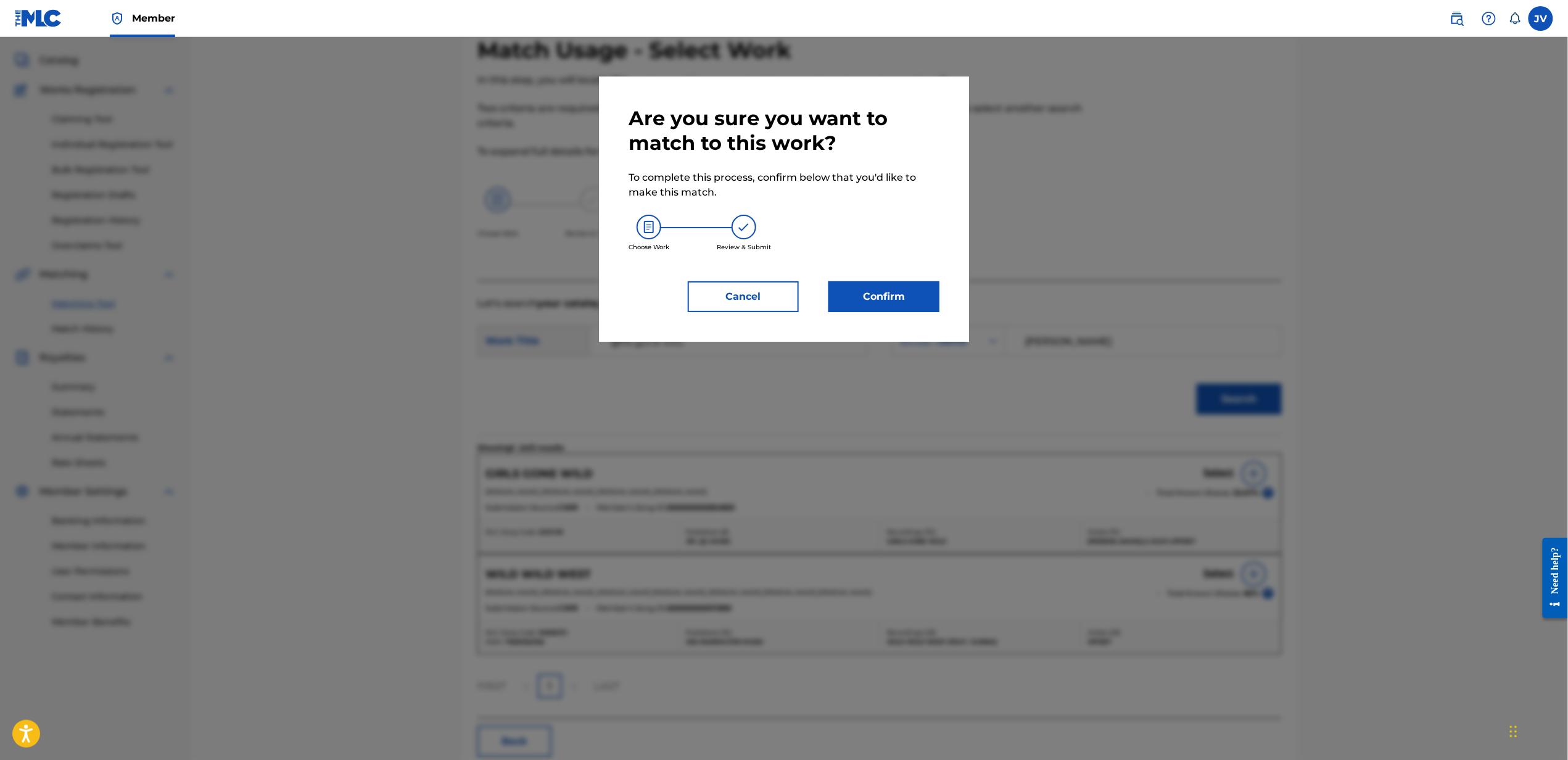
click at [878, 295] on button "Confirm" at bounding box center [884, 297] width 111 height 31
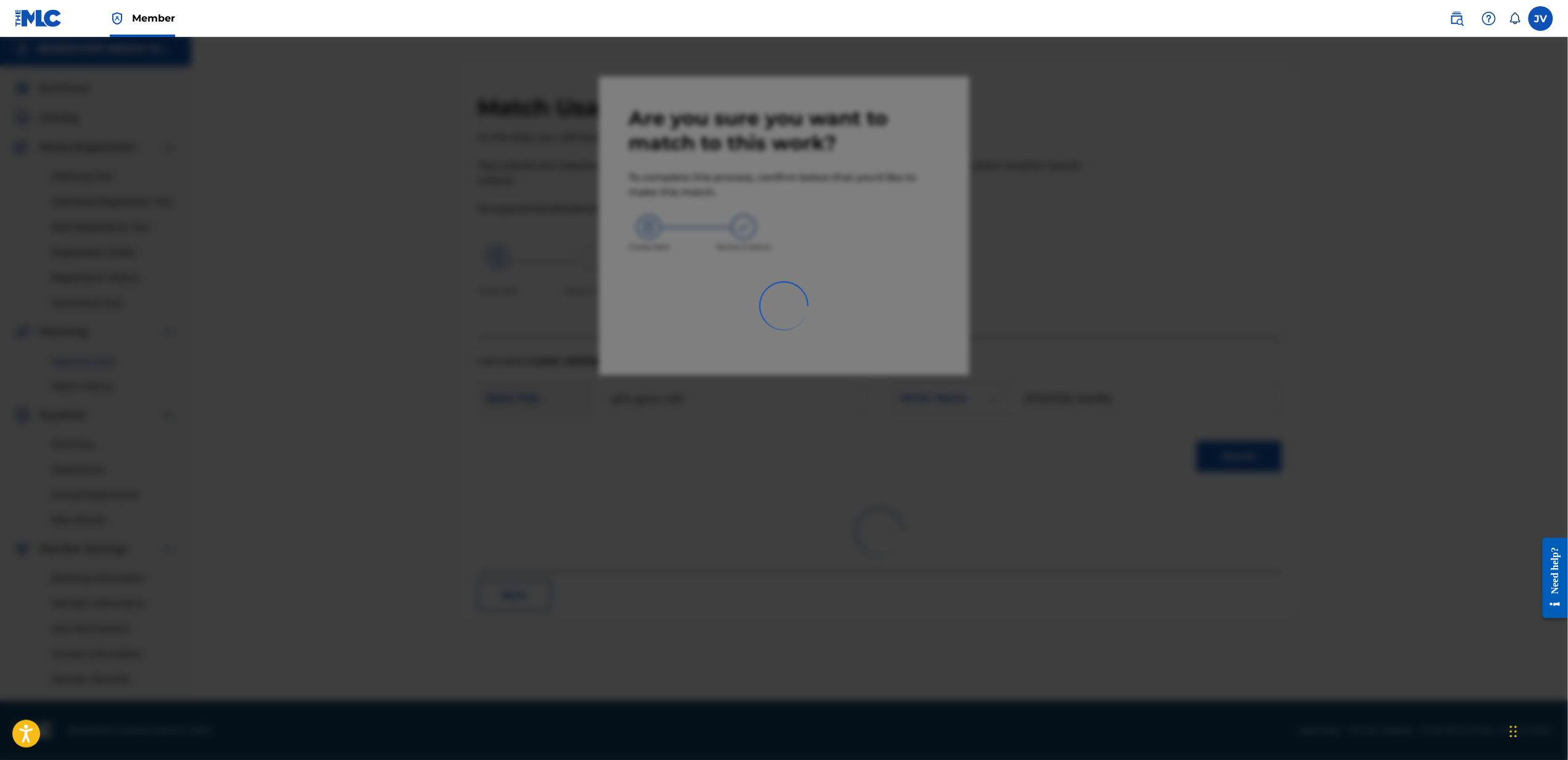
scroll to position [5, 0]
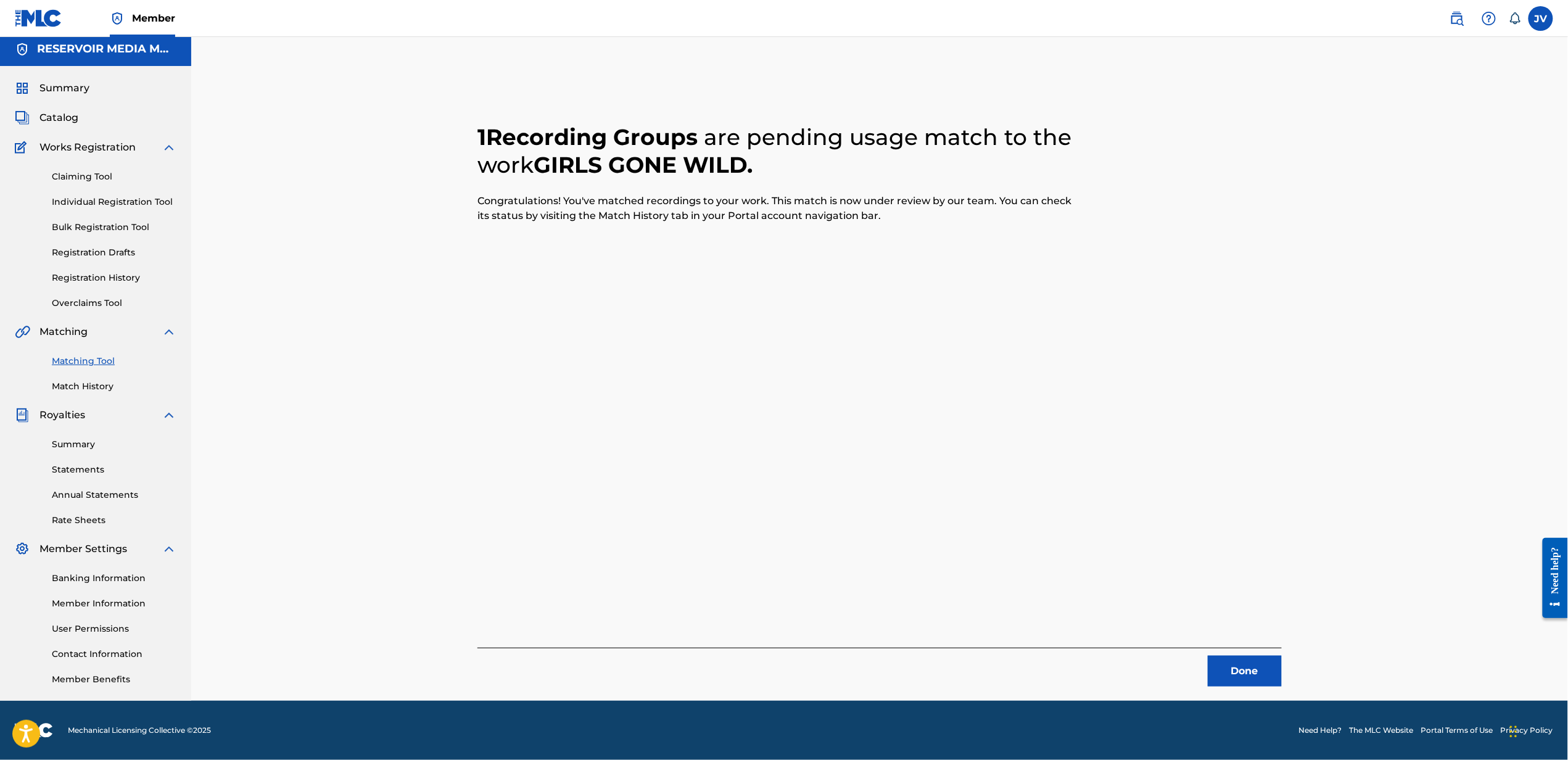
click at [1269, 658] on button "Done" at bounding box center [1244, 671] width 74 height 31
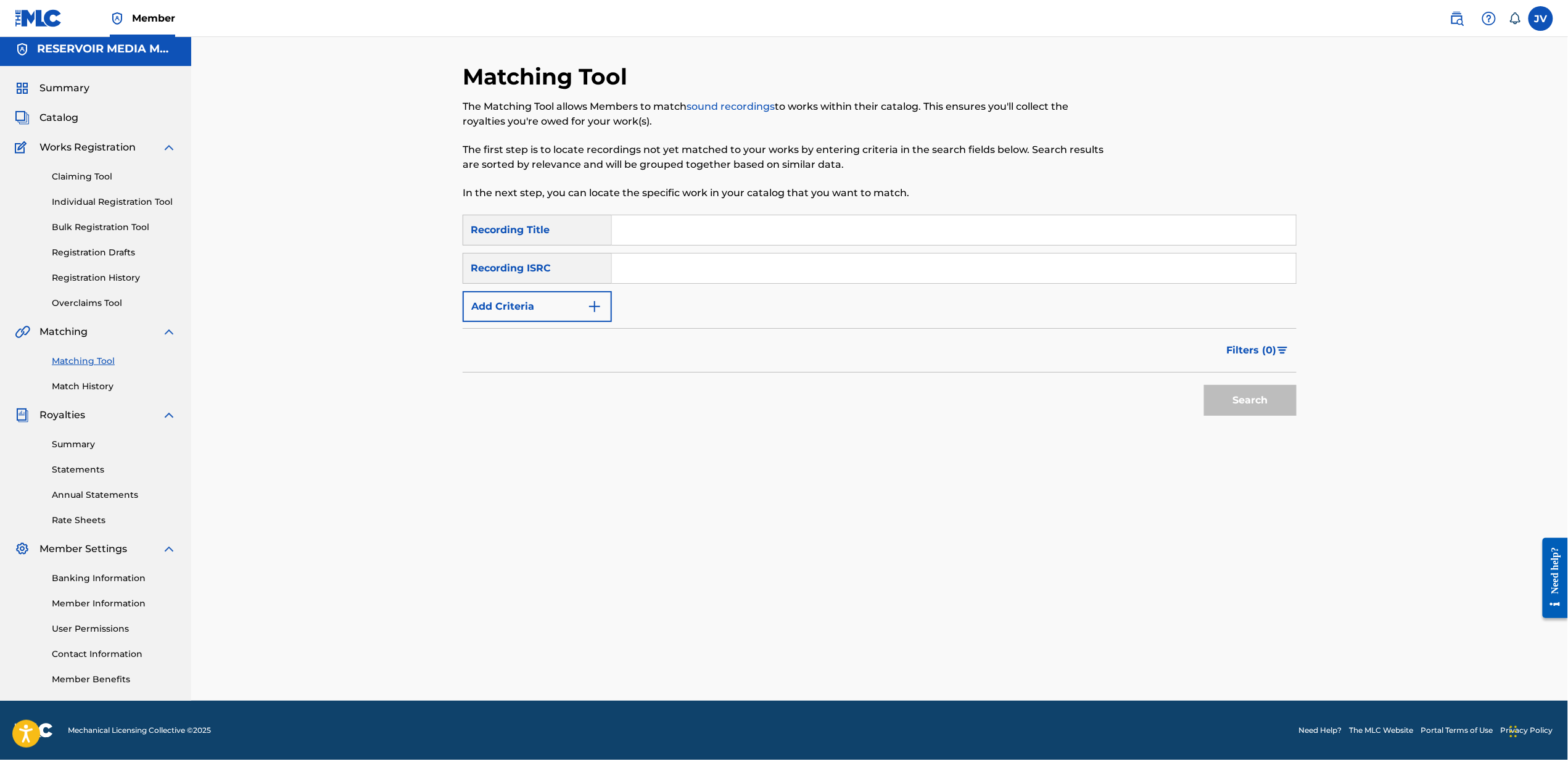
click at [830, 242] on input "Search Form" at bounding box center [953, 230] width 684 height 30
type input "lost in the rhythm"
click at [463, 291] on button "Add Criteria" at bounding box center [537, 307] width 149 height 31
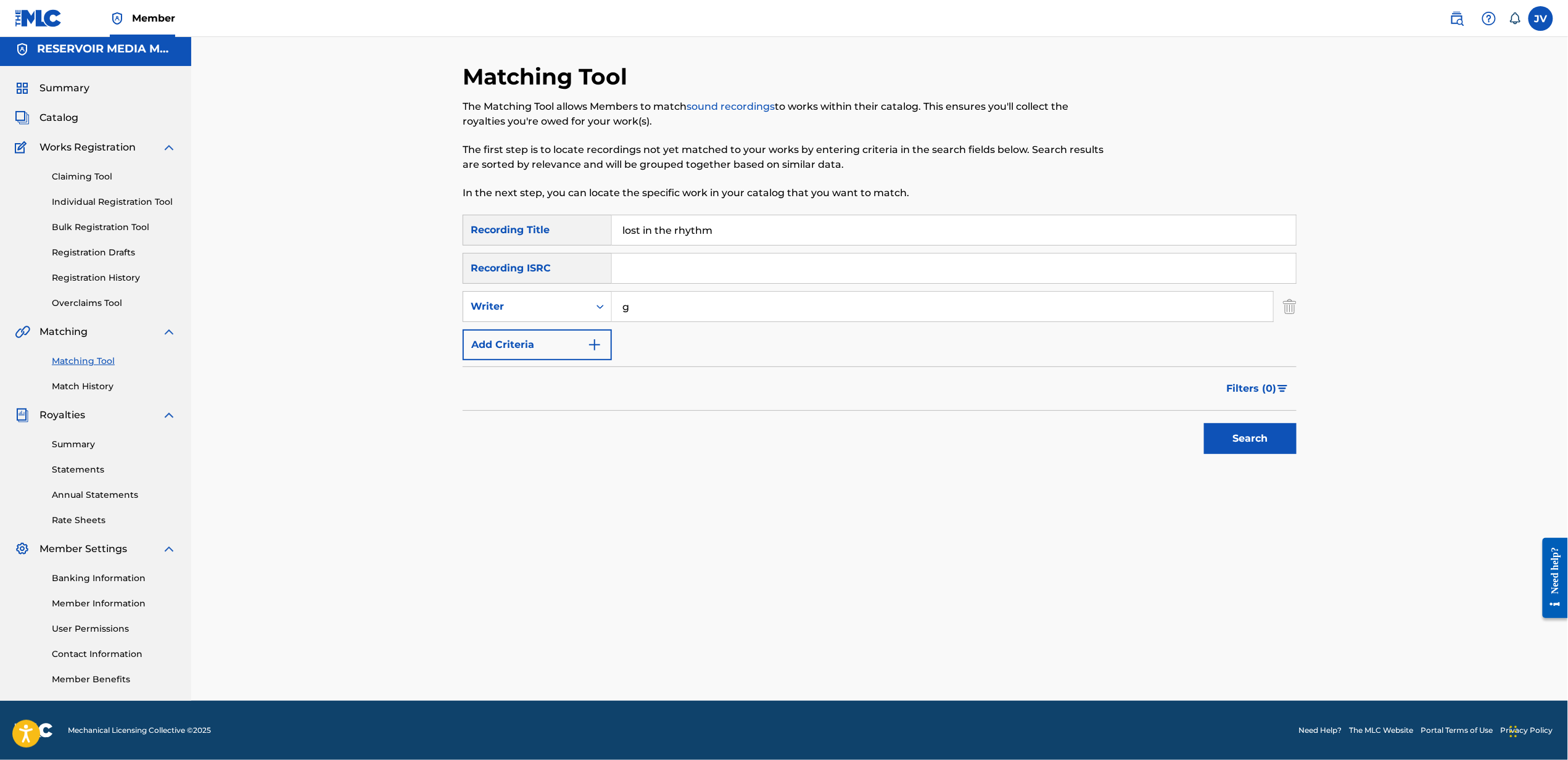
click at [815, 296] on input "g" at bounding box center [942, 307] width 661 height 30
type input "guetta"
click at [1204, 423] on button "Search" at bounding box center [1250, 439] width 93 height 31
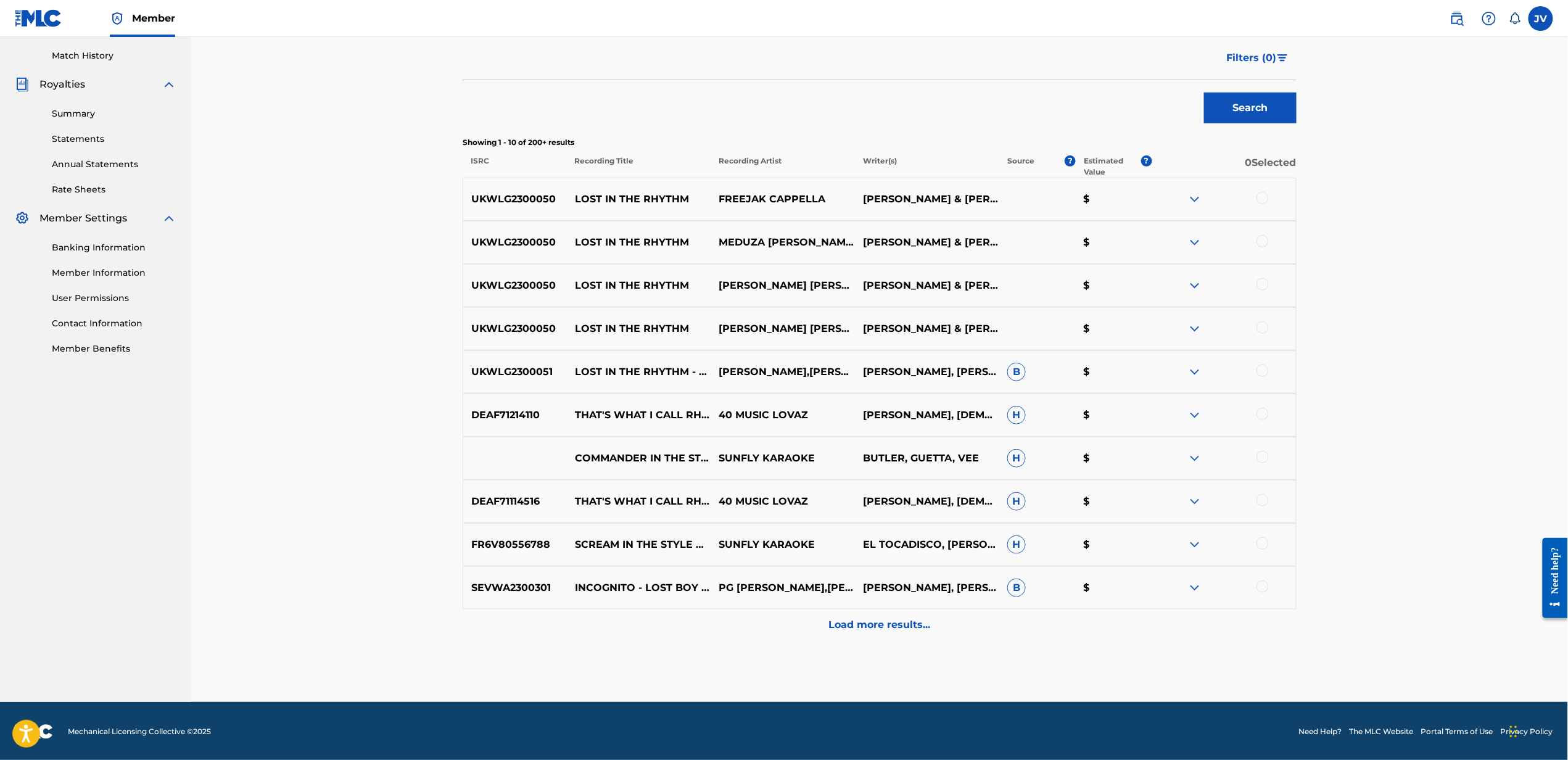
scroll to position [336, 0]
click at [1261, 201] on div at bounding box center [1262, 197] width 12 height 12
click at [1263, 235] on div at bounding box center [1262, 240] width 12 height 12
click at [1266, 283] on div at bounding box center [1262, 284] width 12 height 12
click at [1264, 330] on div at bounding box center [1262, 327] width 12 height 12
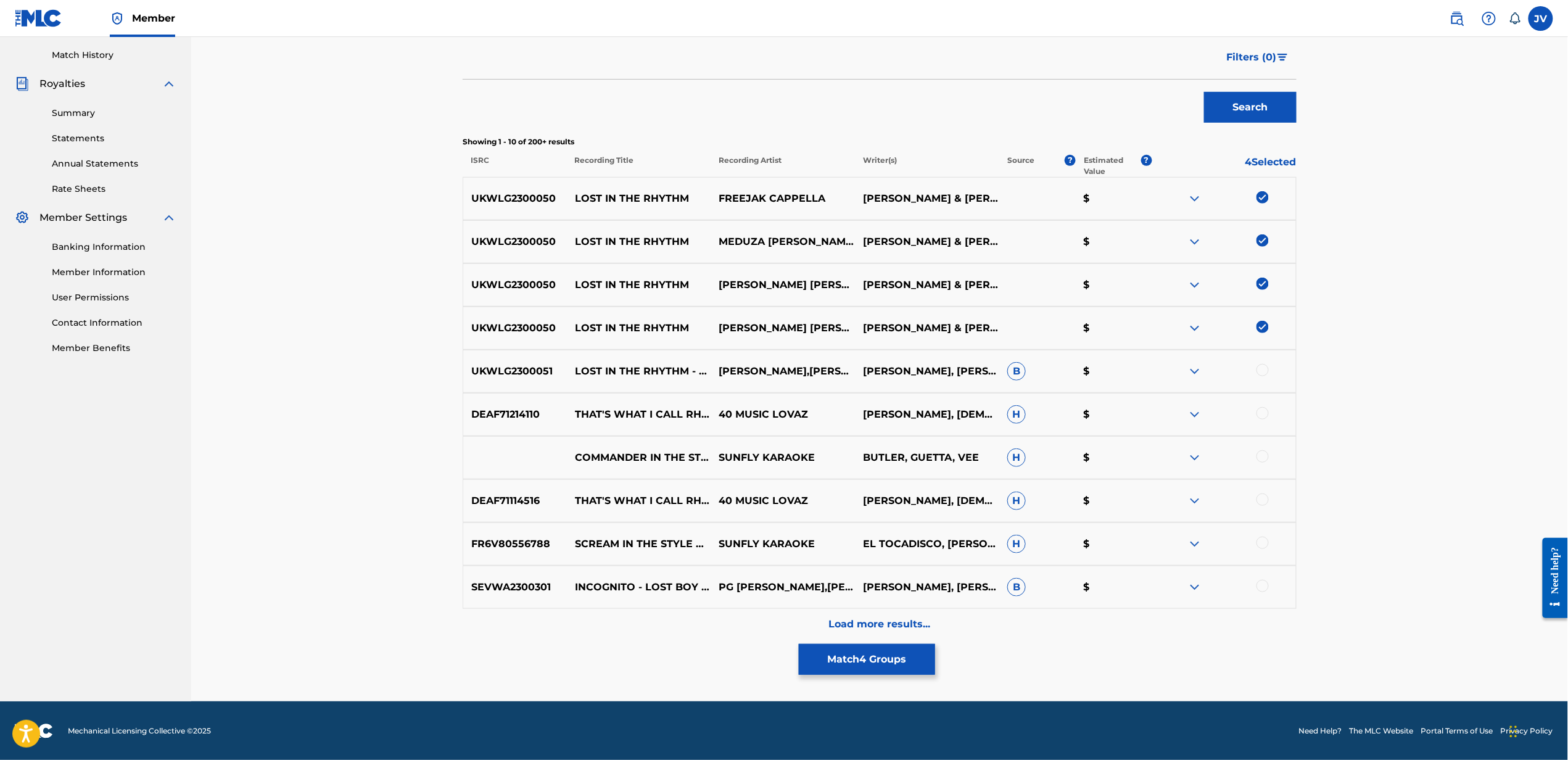
click at [1261, 370] on div at bounding box center [1262, 370] width 12 height 12
click at [1105, 621] on div "Load more results..." at bounding box center [879, 625] width 834 height 31
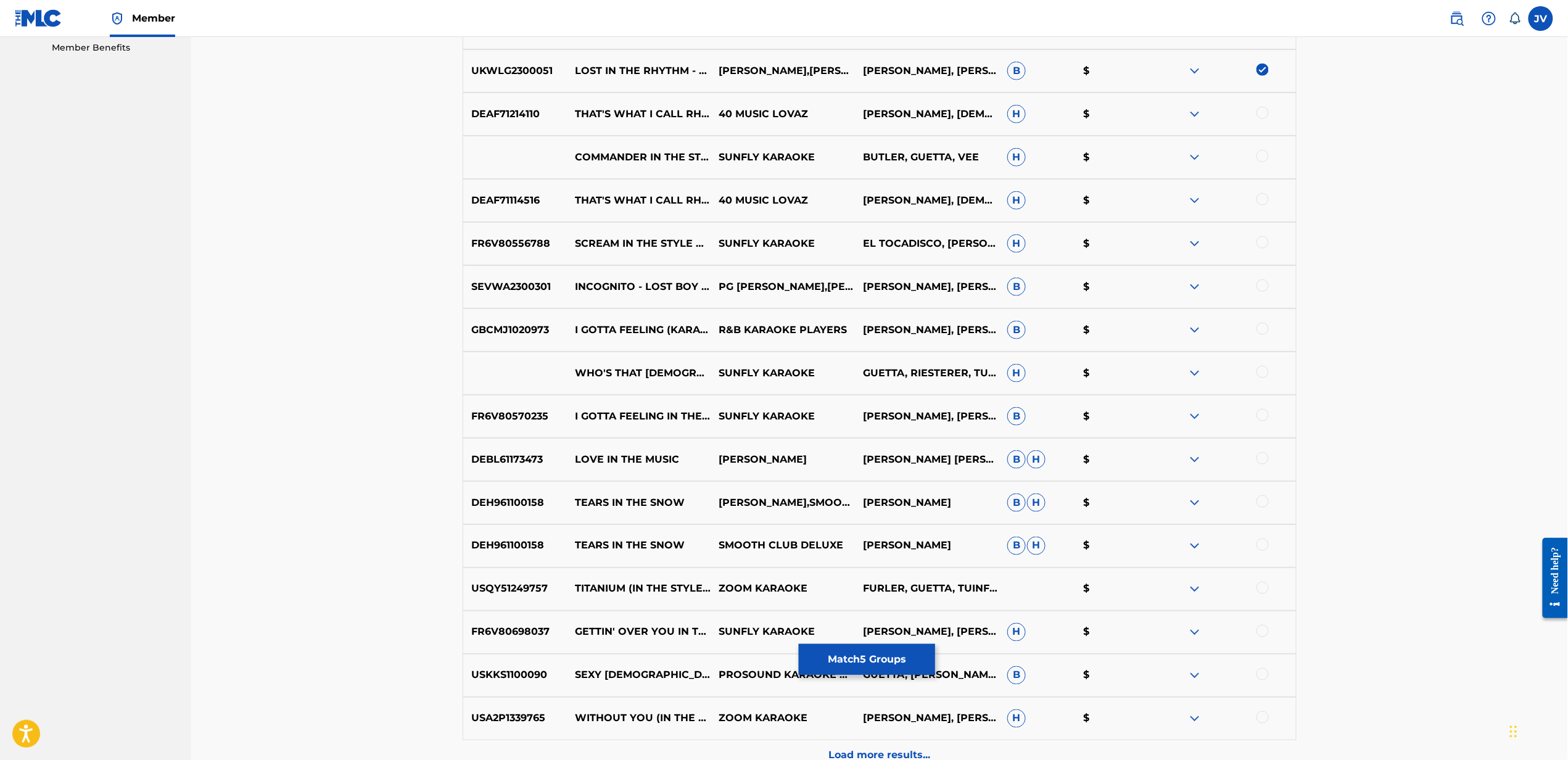
scroll to position [769, 0]
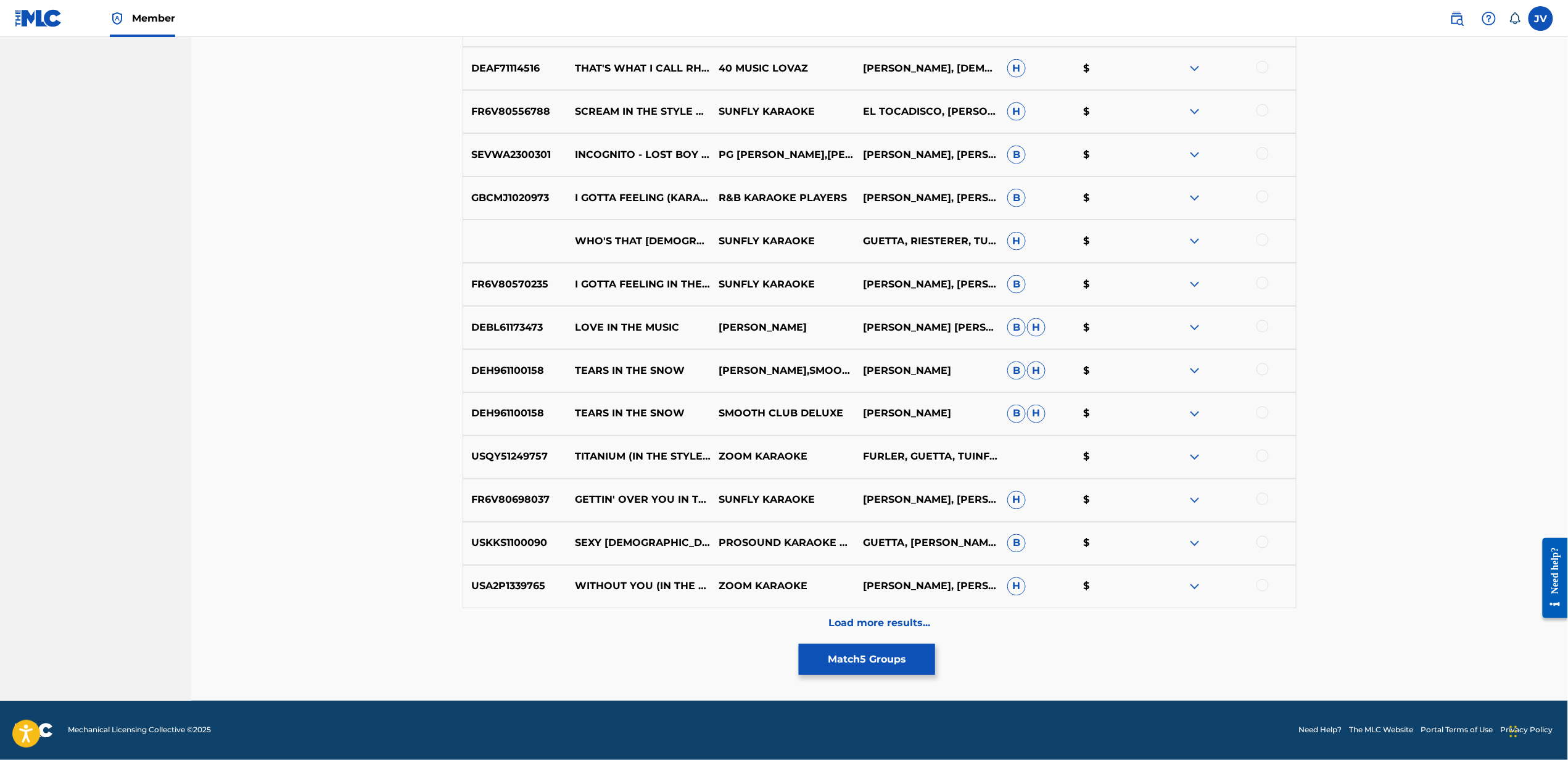
click at [822, 647] on button "Match 5 Groups" at bounding box center [867, 660] width 137 height 31
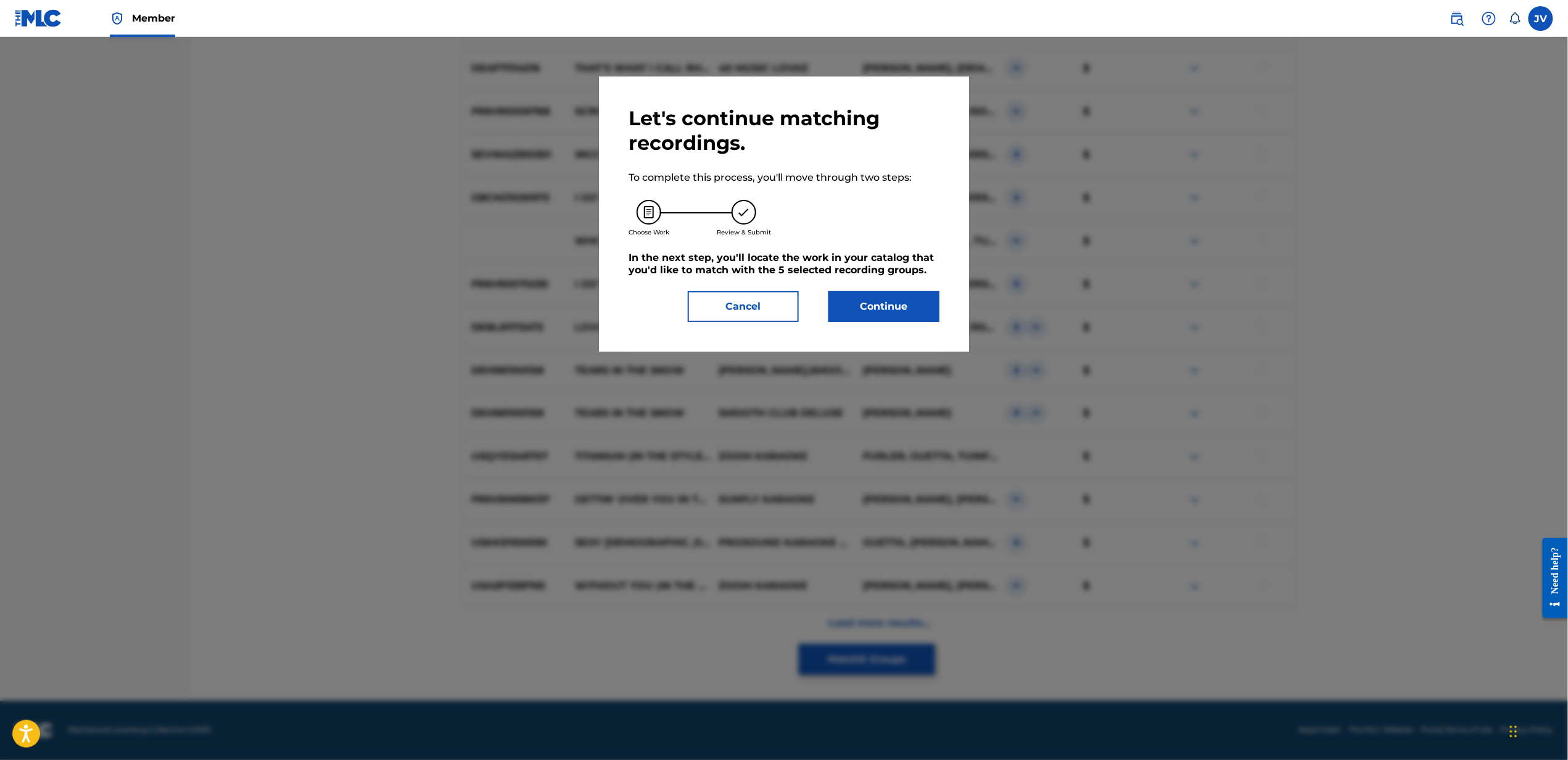
click at [872, 317] on button "Continue" at bounding box center [884, 307] width 111 height 31
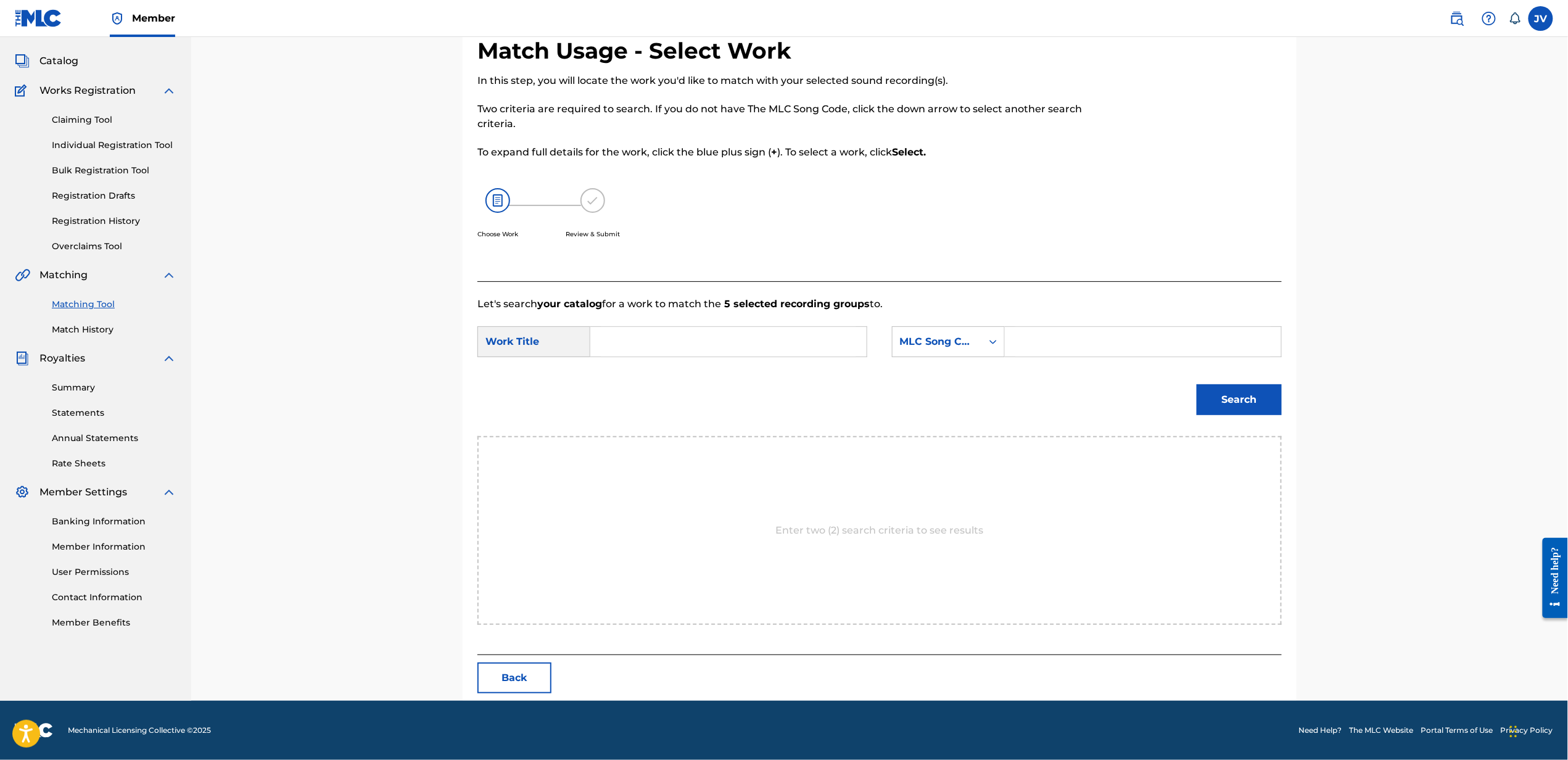
scroll to position [62, 0]
click at [783, 346] on input "Search Form" at bounding box center [728, 342] width 256 height 30
type input "lost in the rhythm"
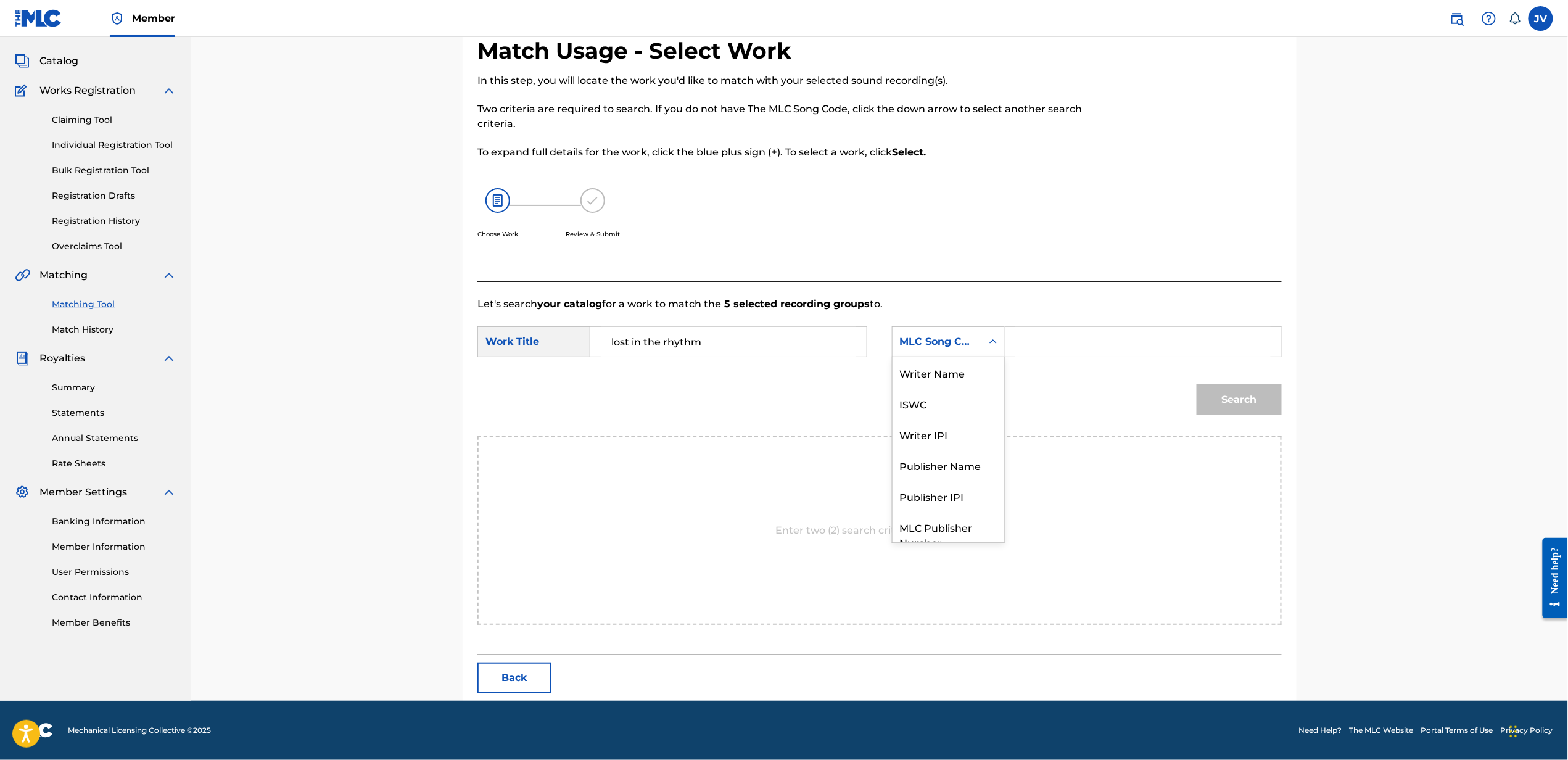
scroll to position [46, 0]
click at [978, 331] on div "MLC Song Code" at bounding box center [937, 342] width 89 height 23
click at [972, 370] on div "Writer Name" at bounding box center [948, 373] width 112 height 31
click at [1074, 335] on input "Search Form" at bounding box center [1143, 342] width 256 height 30
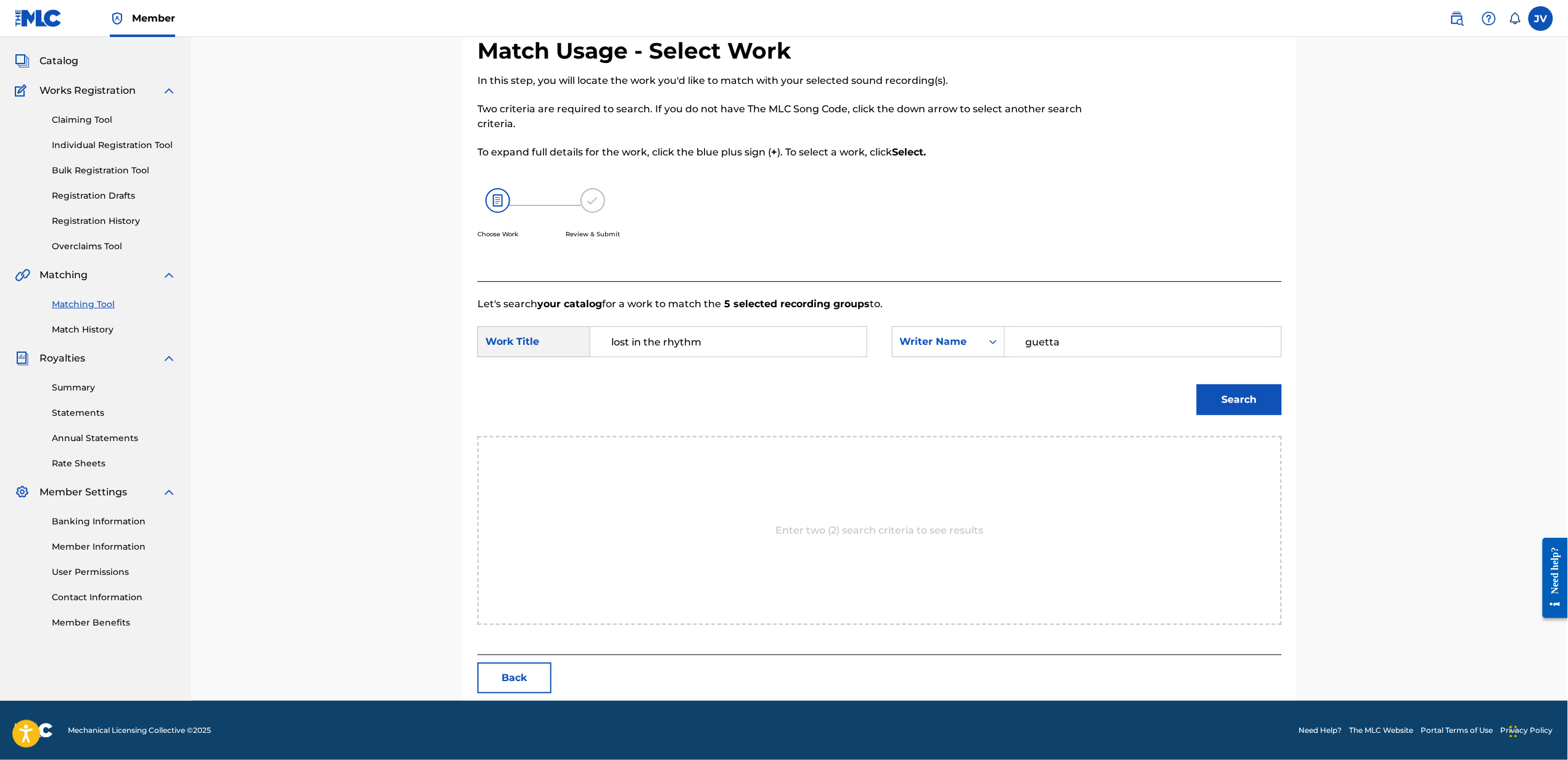
type input "guetta"
click at [1197, 385] on button "Search" at bounding box center [1239, 400] width 85 height 31
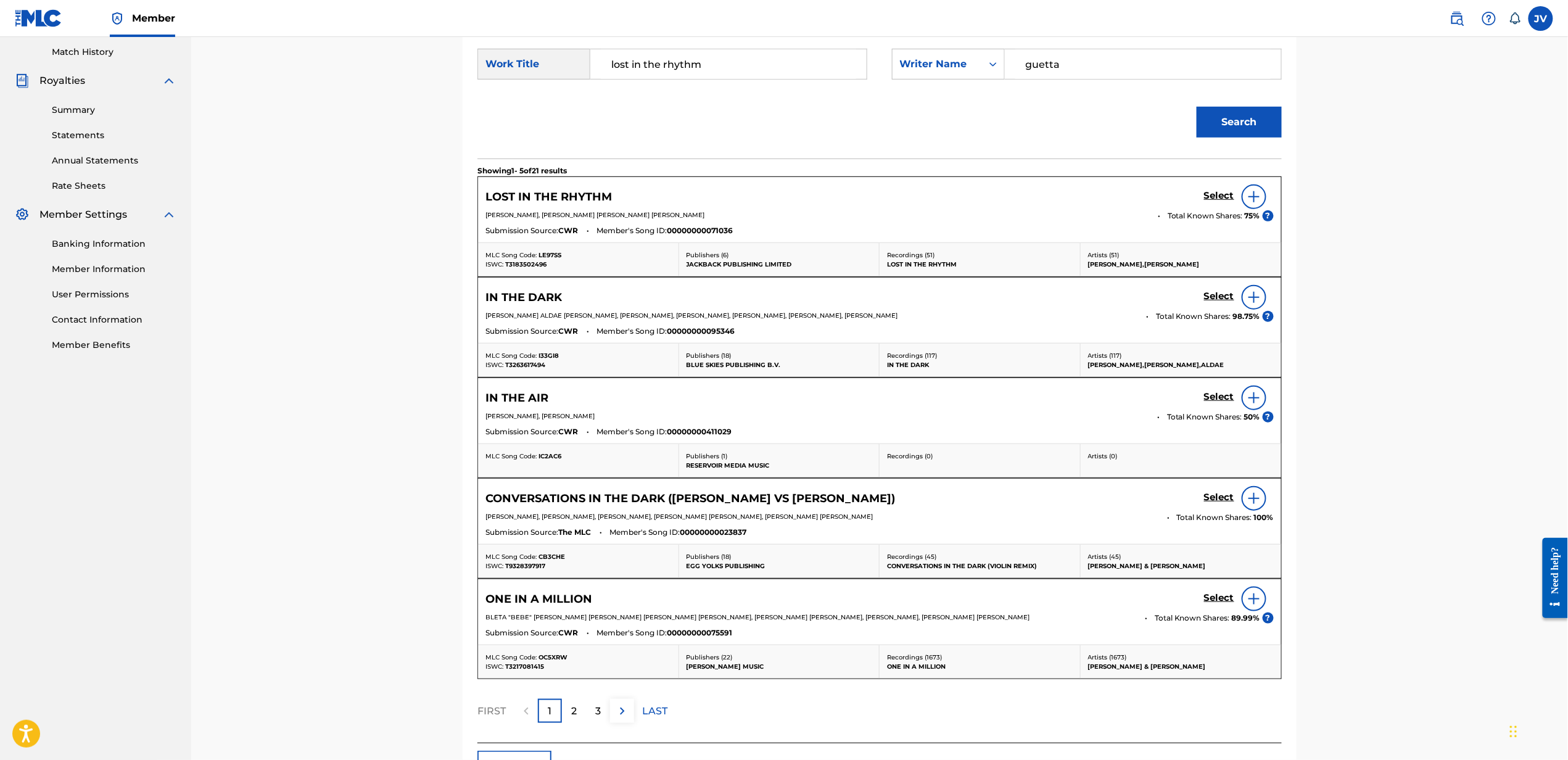
scroll to position [346, 0]
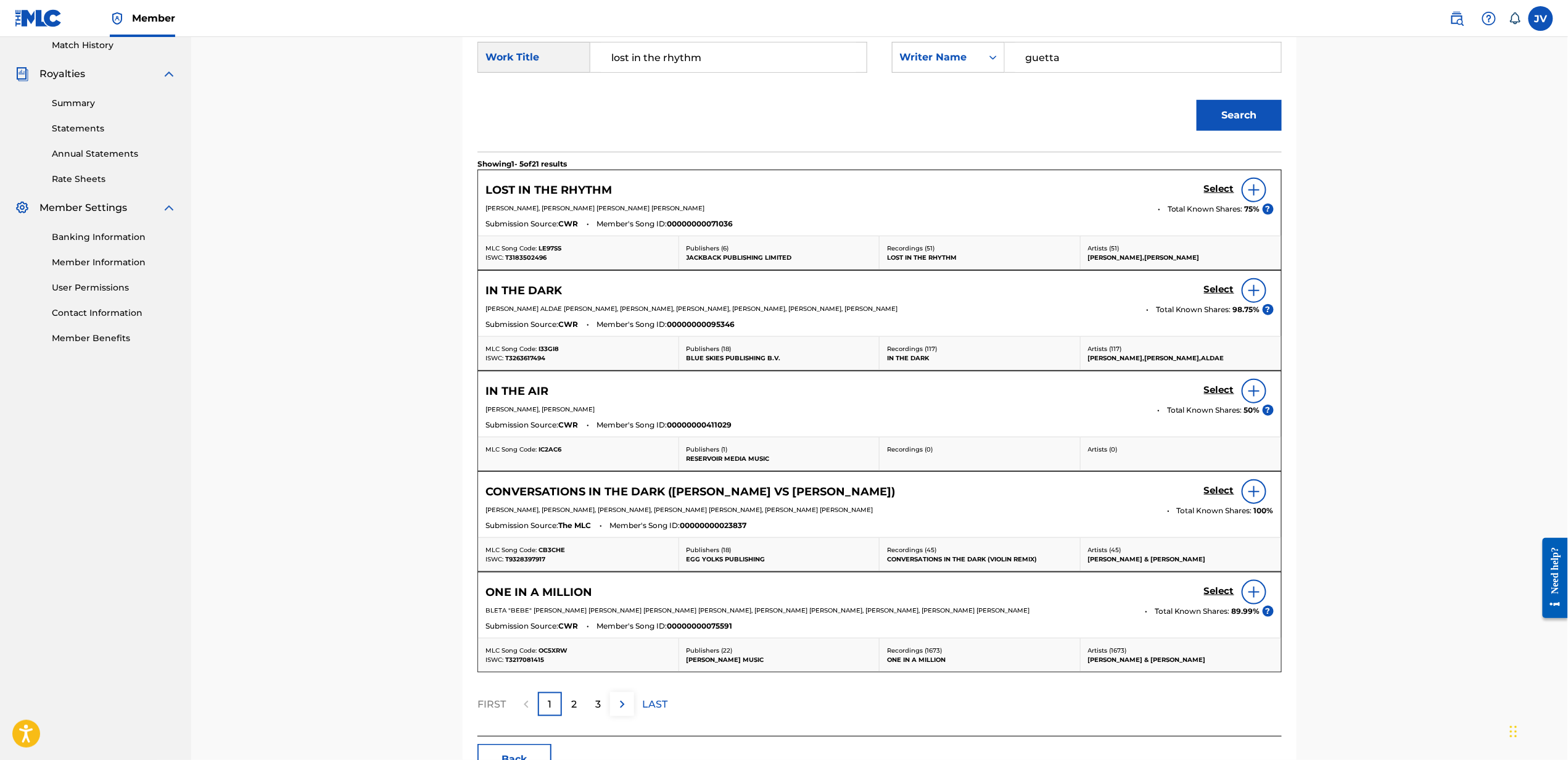
click at [1215, 186] on h5 "Select" at bounding box center [1219, 189] width 30 height 12
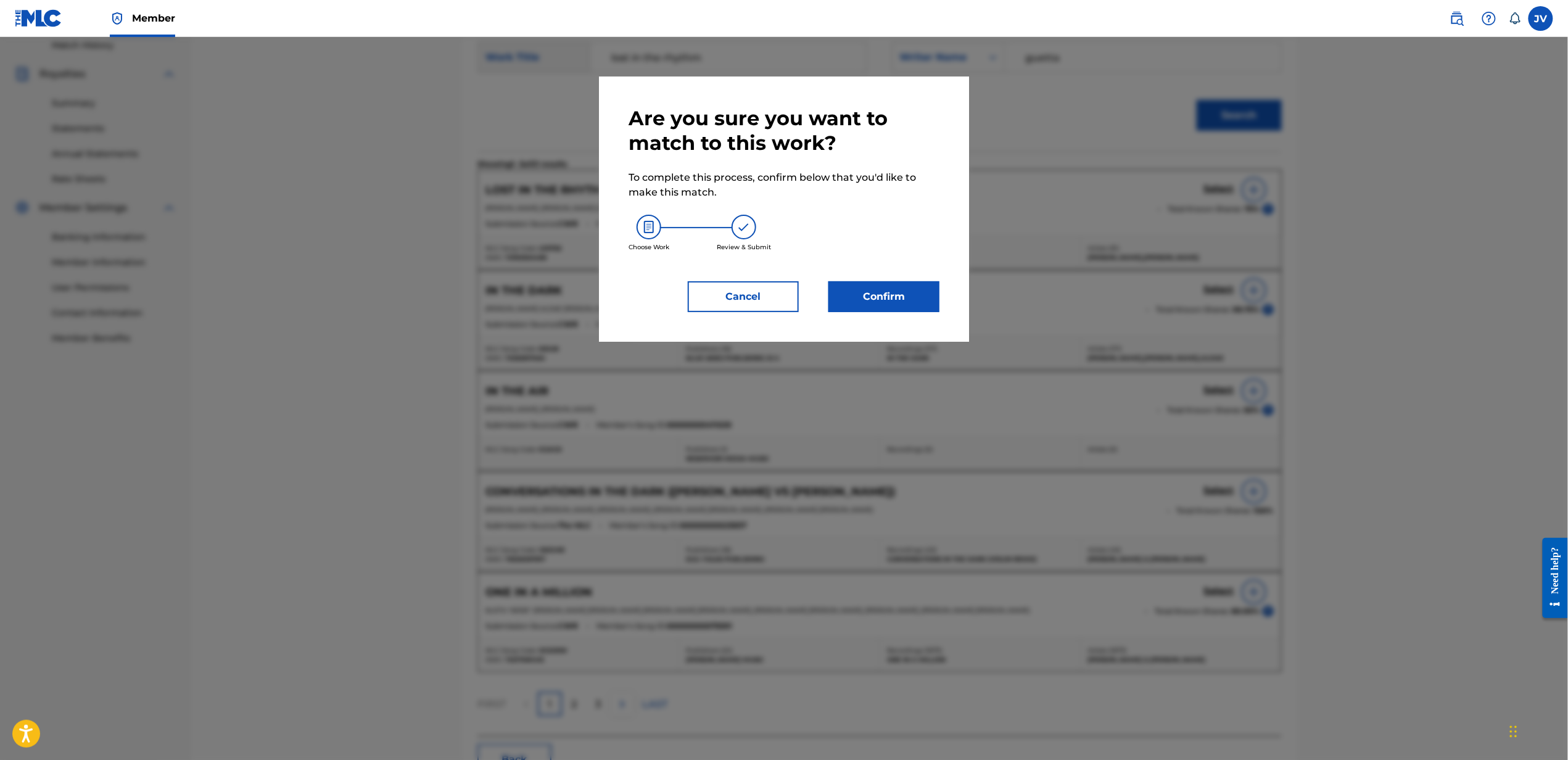
click at [925, 309] on button "Confirm" at bounding box center [884, 297] width 111 height 31
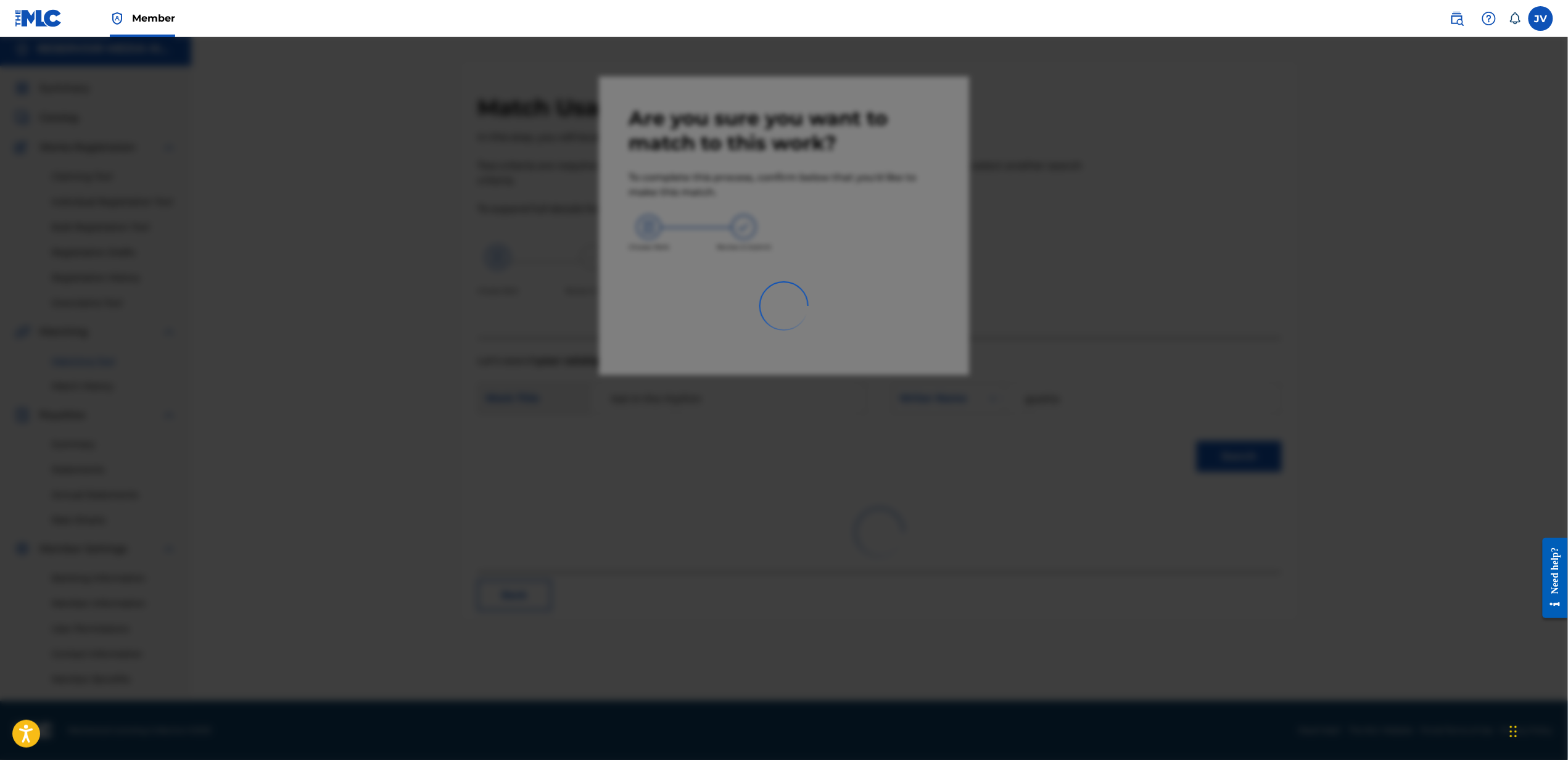
scroll to position [5, 0]
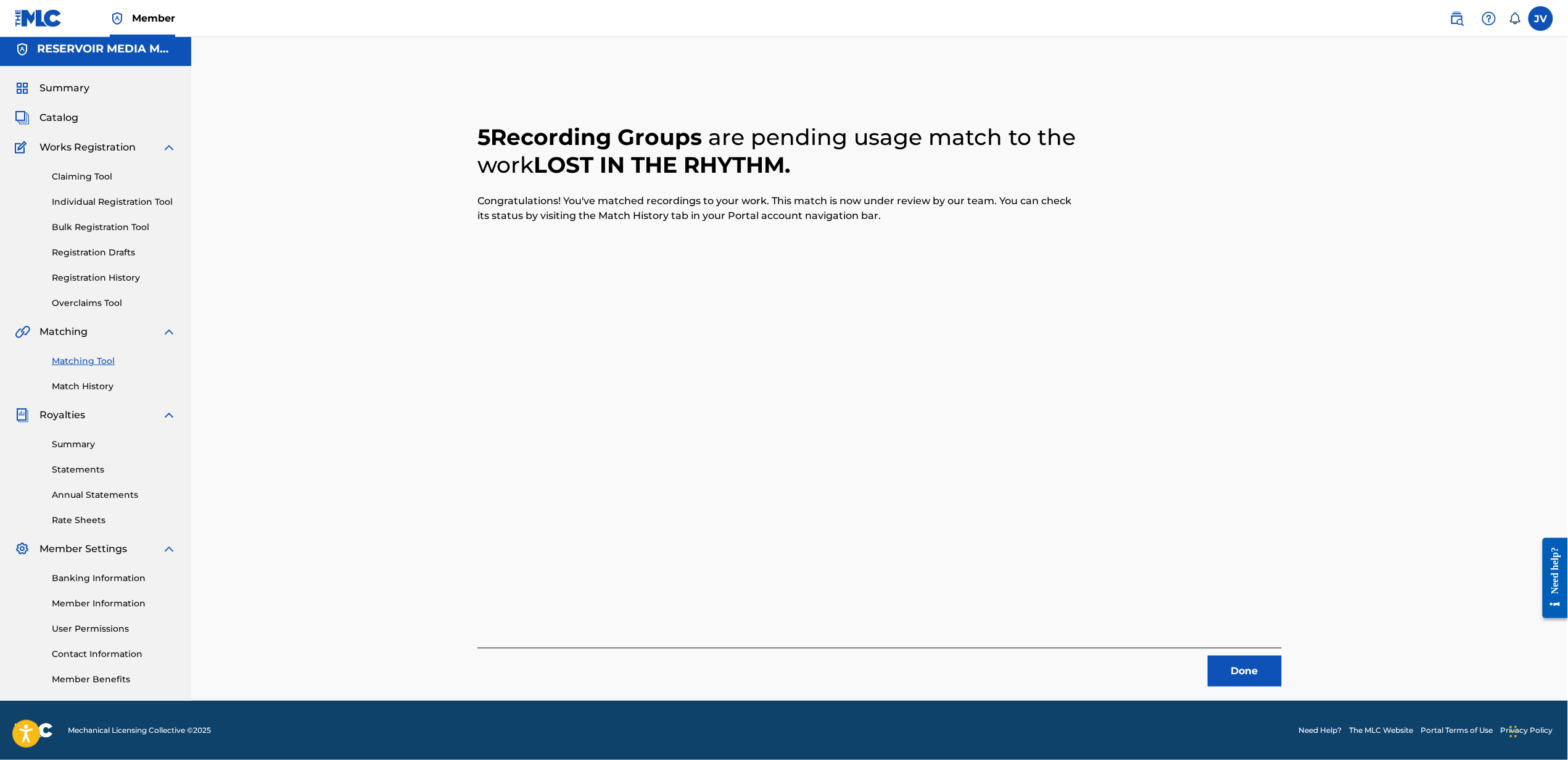
click at [1264, 669] on button "Done" at bounding box center [1244, 671] width 74 height 31
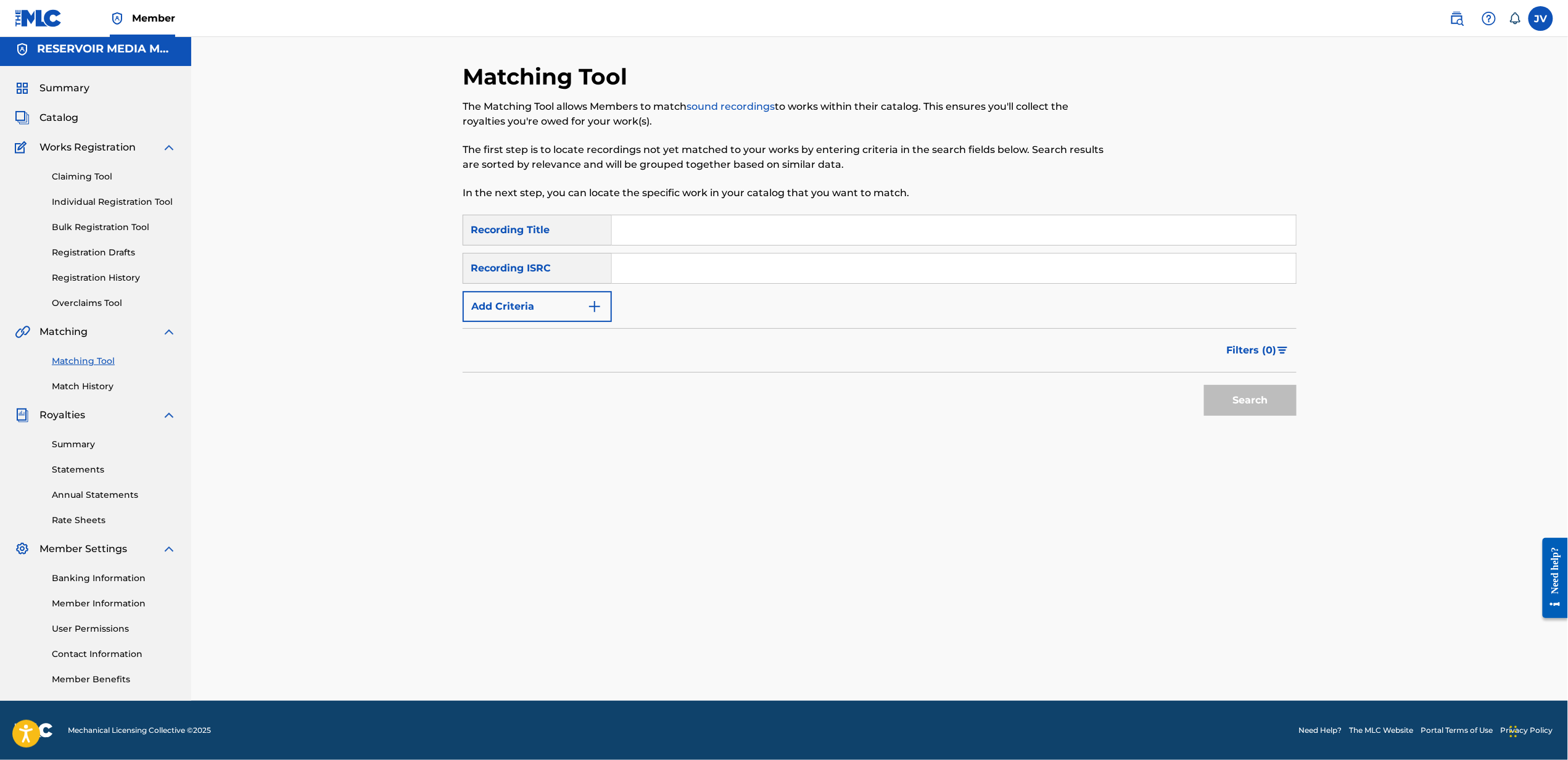
click at [1158, 242] on input "Search Form" at bounding box center [953, 230] width 684 height 30
type input "b.t.w."
click at [463, 291] on button "Add Criteria" at bounding box center [537, 307] width 149 height 31
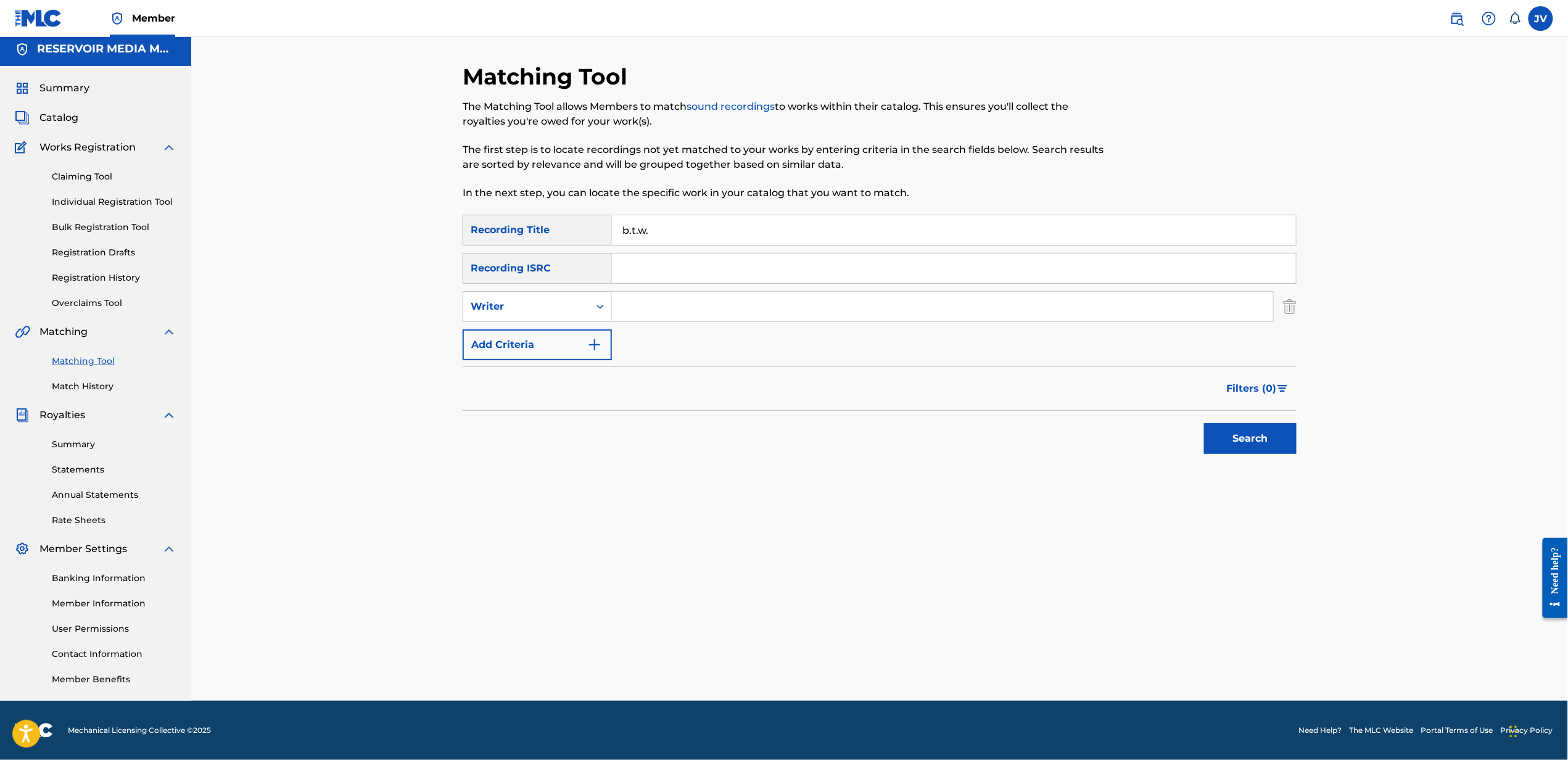
click at [1141, 311] on input "Search Form" at bounding box center [942, 307] width 661 height 30
click at [1204, 423] on button "Search" at bounding box center [1250, 439] width 93 height 31
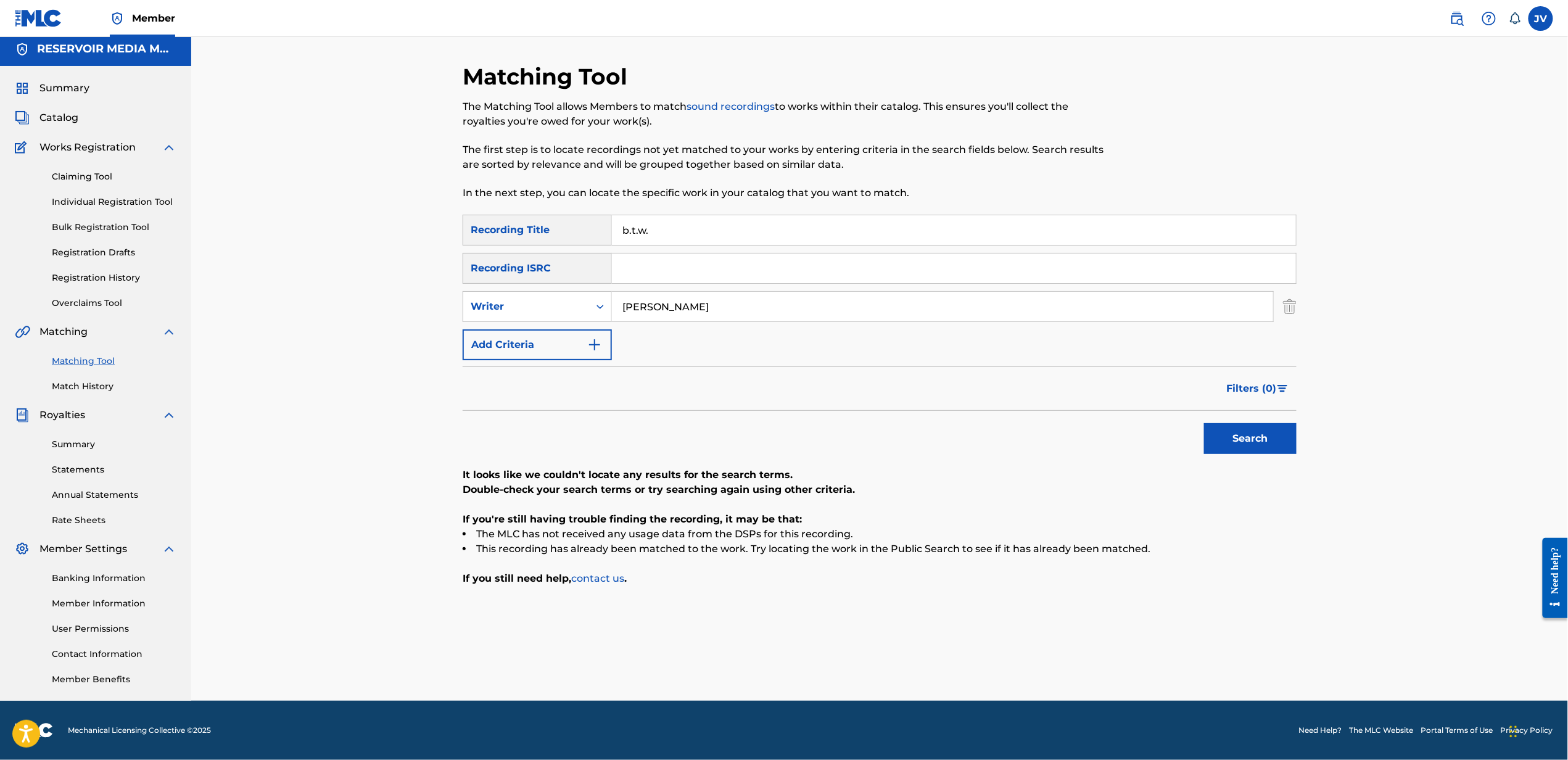
type input "[PERSON_NAME]"
click at [1204, 423] on button "Search" at bounding box center [1250, 439] width 93 height 31
click at [1069, 223] on input "b.t.w." at bounding box center [953, 230] width 684 height 30
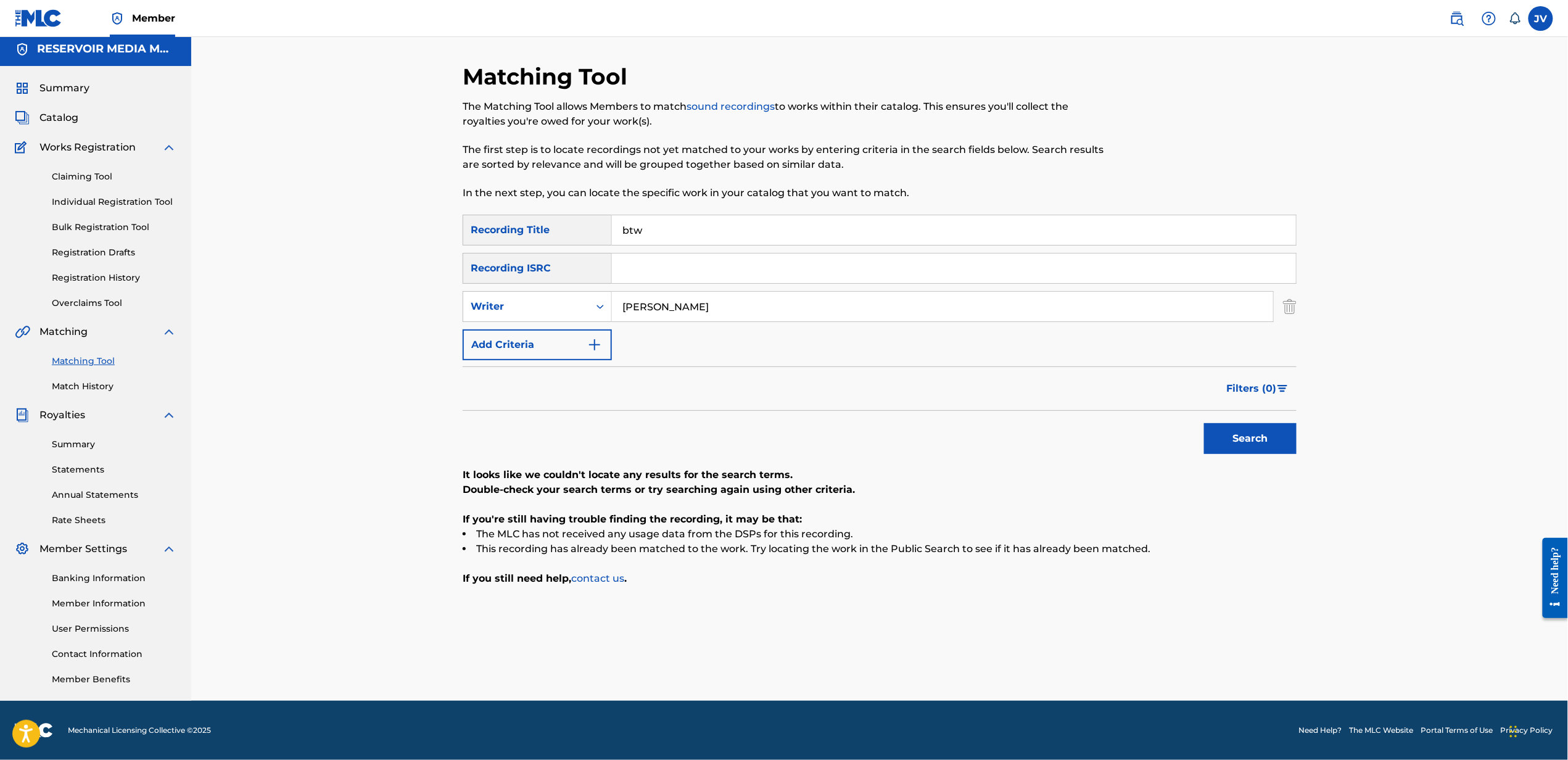
click at [1204, 423] on button "Search" at bounding box center [1250, 439] width 93 height 31
click at [758, 233] on input "btw" at bounding box center [953, 230] width 684 height 30
type input "sleep tonight"
type input "[PERSON_NAME]"
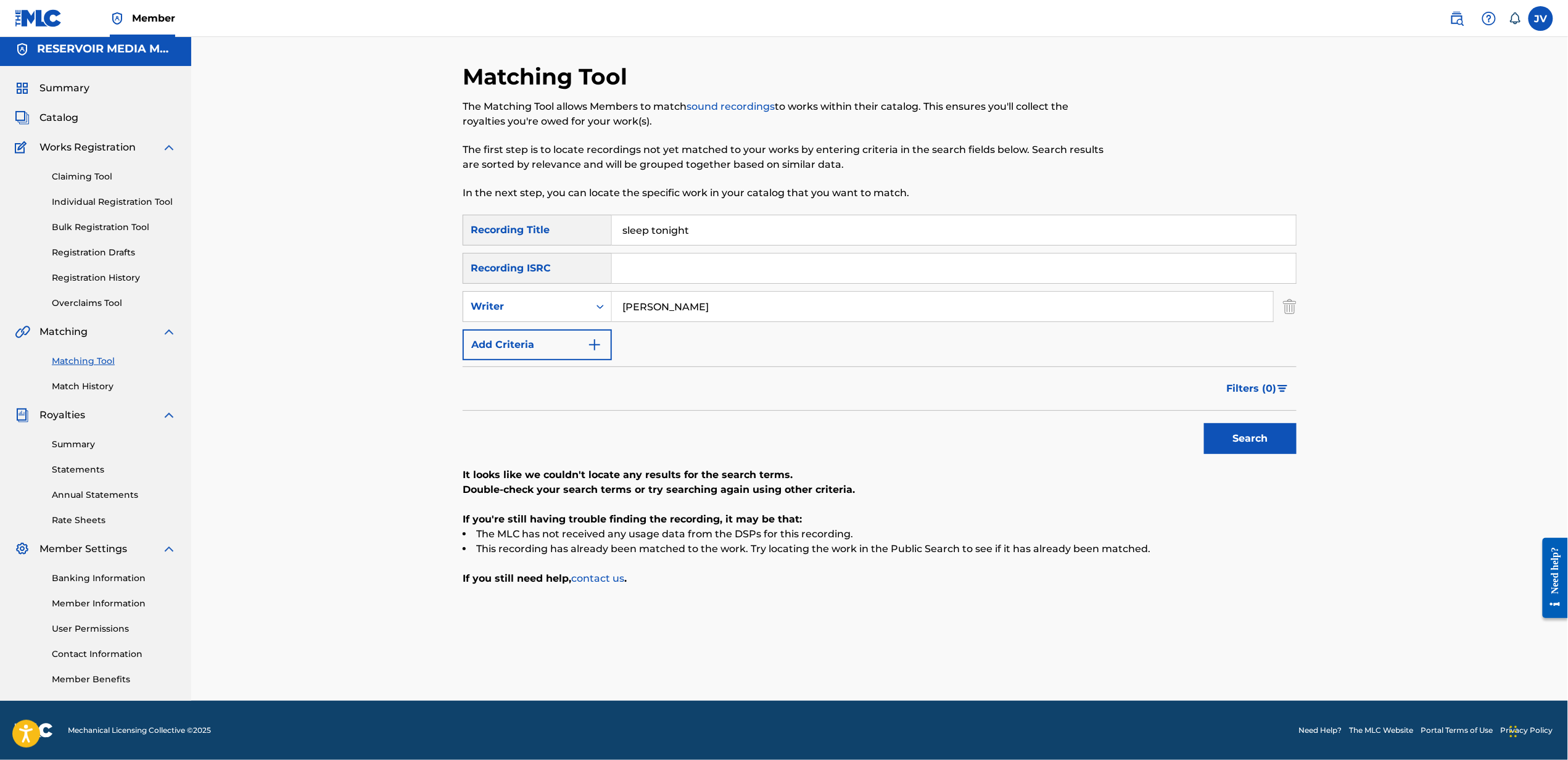
click at [1204, 423] on button "Search" at bounding box center [1250, 439] width 93 height 31
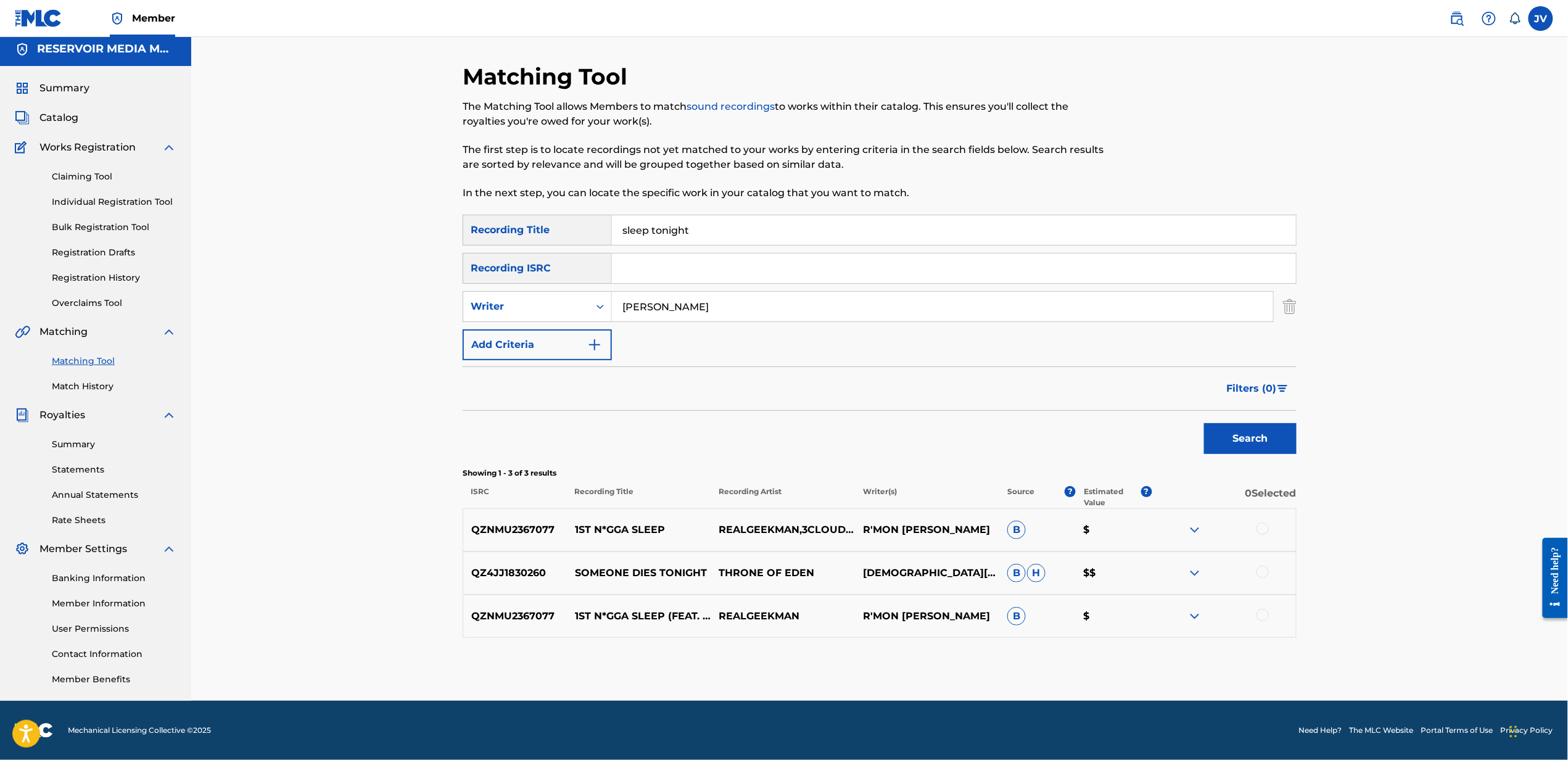
click at [943, 221] on input "sleep tonight" at bounding box center [953, 230] width 684 height 30
type input "e"
type input "never gonna let you down"
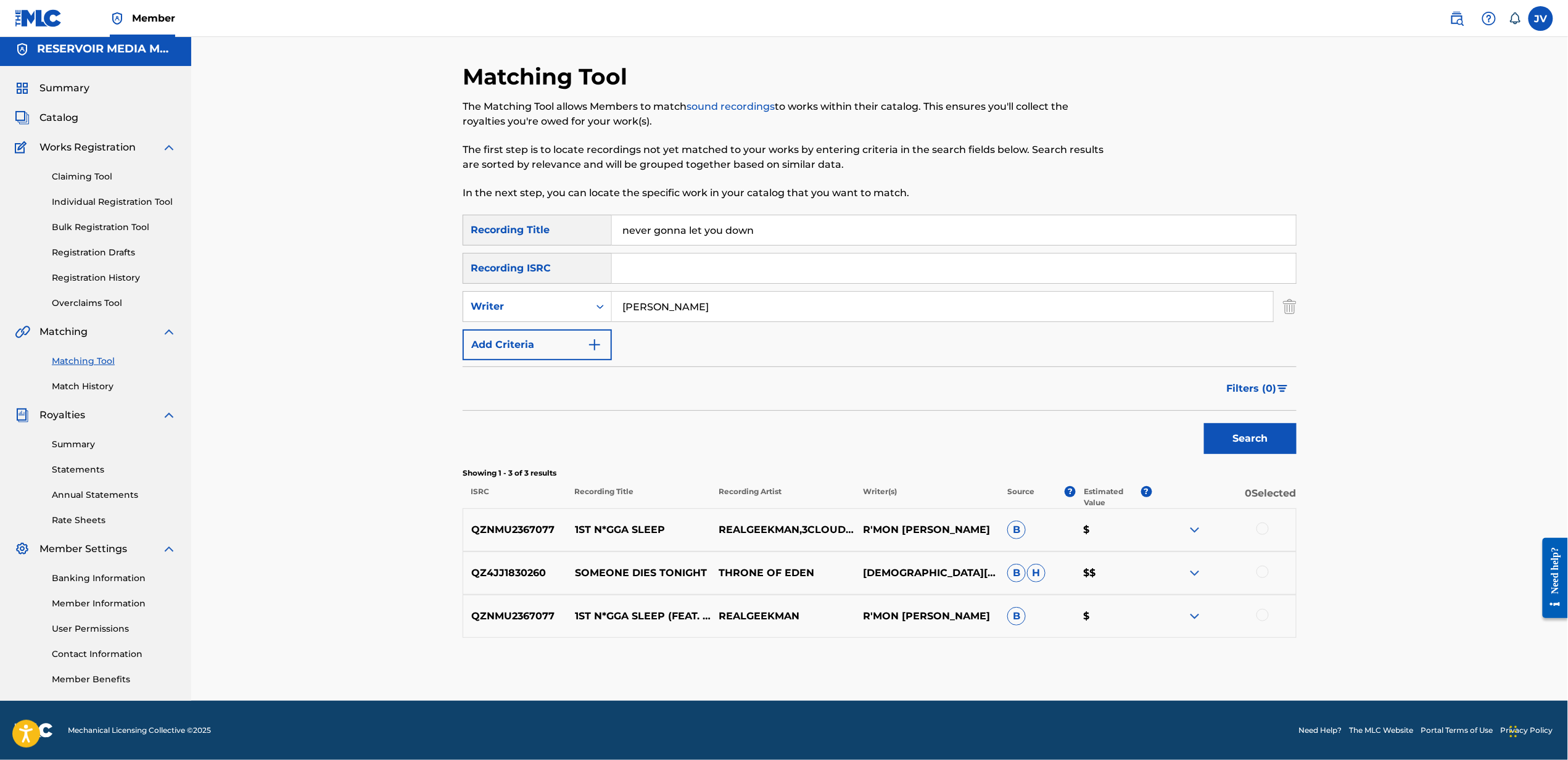
type input "[PERSON_NAME]"
click at [1204, 423] on button "Search" at bounding box center [1250, 439] width 93 height 31
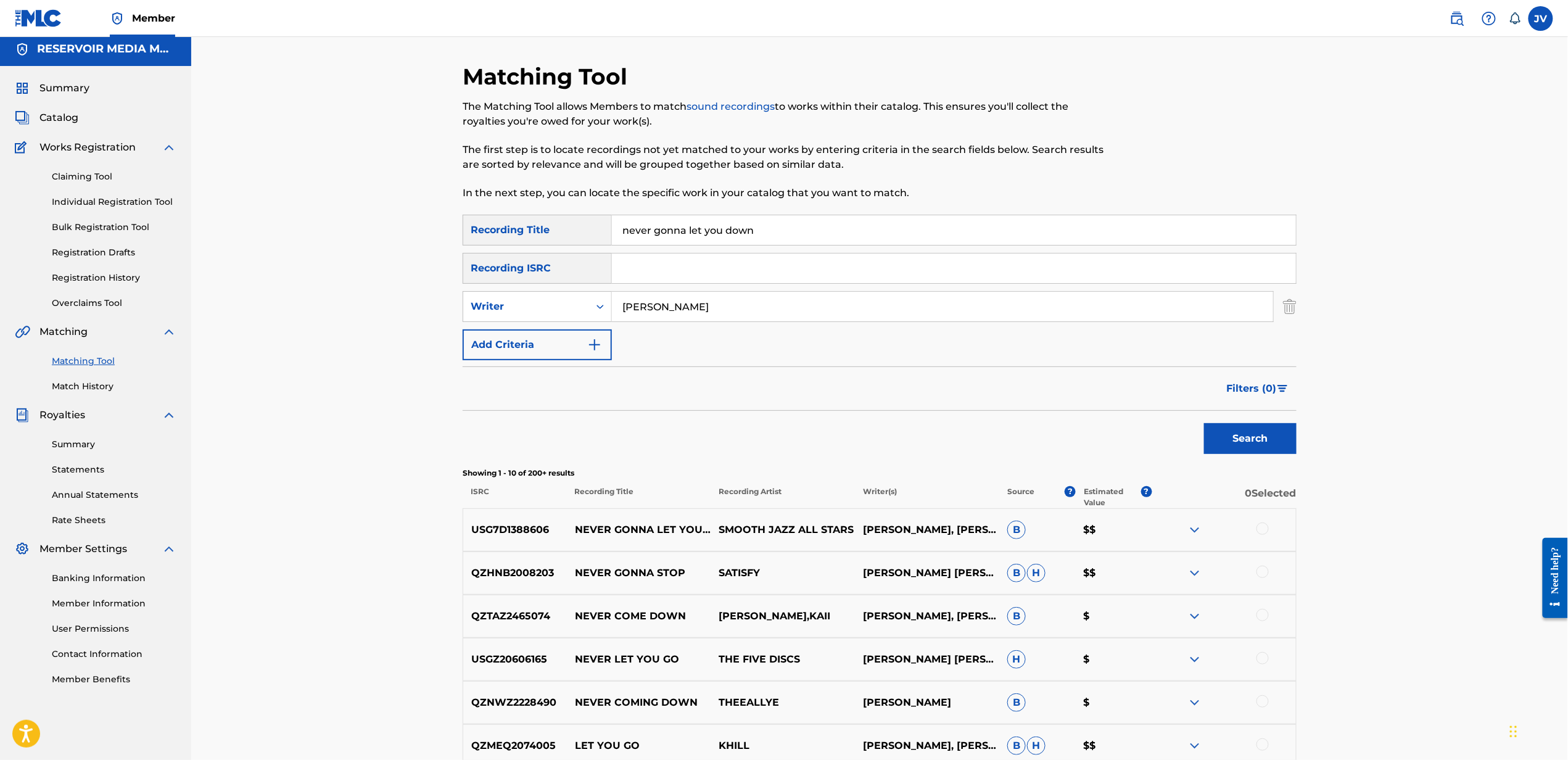
click at [690, 229] on input "never gonna let you down" at bounding box center [953, 230] width 684 height 30
type input "ancestral"
click at [1204, 423] on button "Search" at bounding box center [1250, 439] width 93 height 31
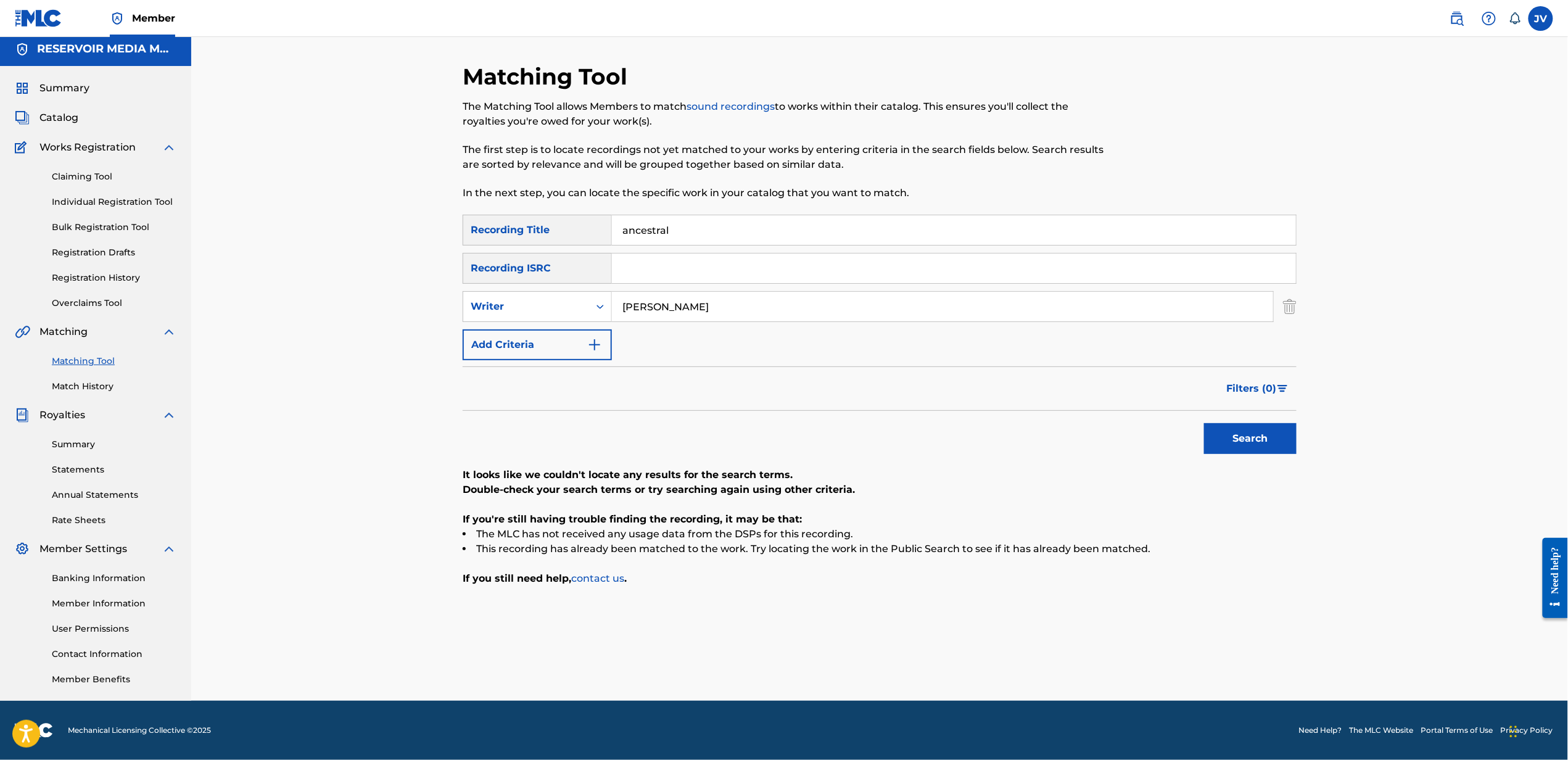
click at [681, 292] on input "[PERSON_NAME]" at bounding box center [942, 307] width 661 height 30
type input "[PERSON_NAME]"
click at [1204, 423] on button "Search" at bounding box center [1250, 439] width 93 height 31
click at [1024, 238] on input "ancestral" at bounding box center [953, 230] width 684 height 30
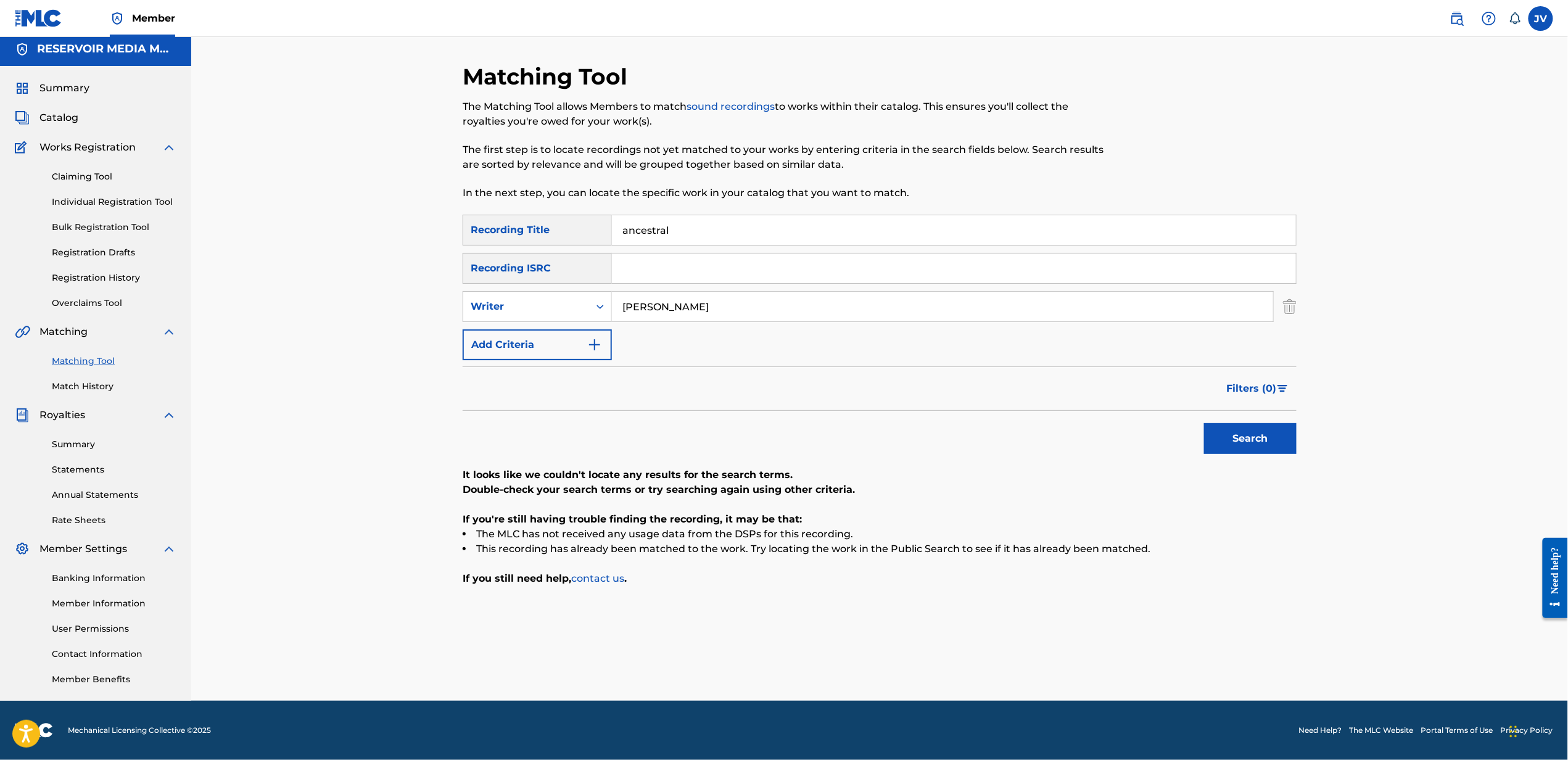
click at [1024, 238] on input "ancestral" at bounding box center [953, 230] width 684 height 30
type input "high noon"
type input "[PERSON_NAME]"
click at [1204, 423] on button "Search" at bounding box center [1250, 439] width 93 height 31
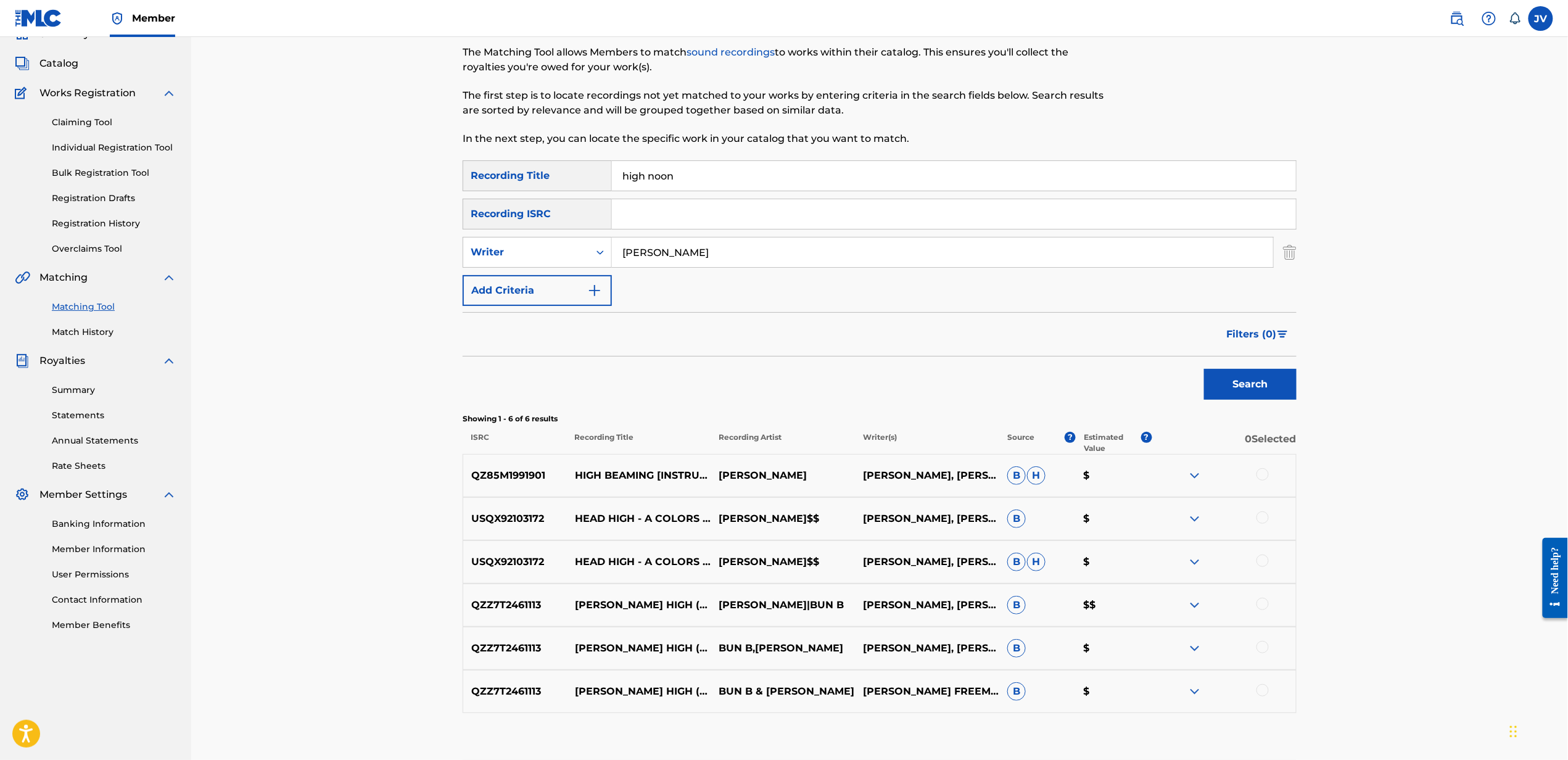
scroll to position [58, 0]
click at [1022, 186] on input "high noon" at bounding box center [953, 177] width 684 height 30
click at [1086, 186] on input "getting it right" at bounding box center [953, 177] width 684 height 30
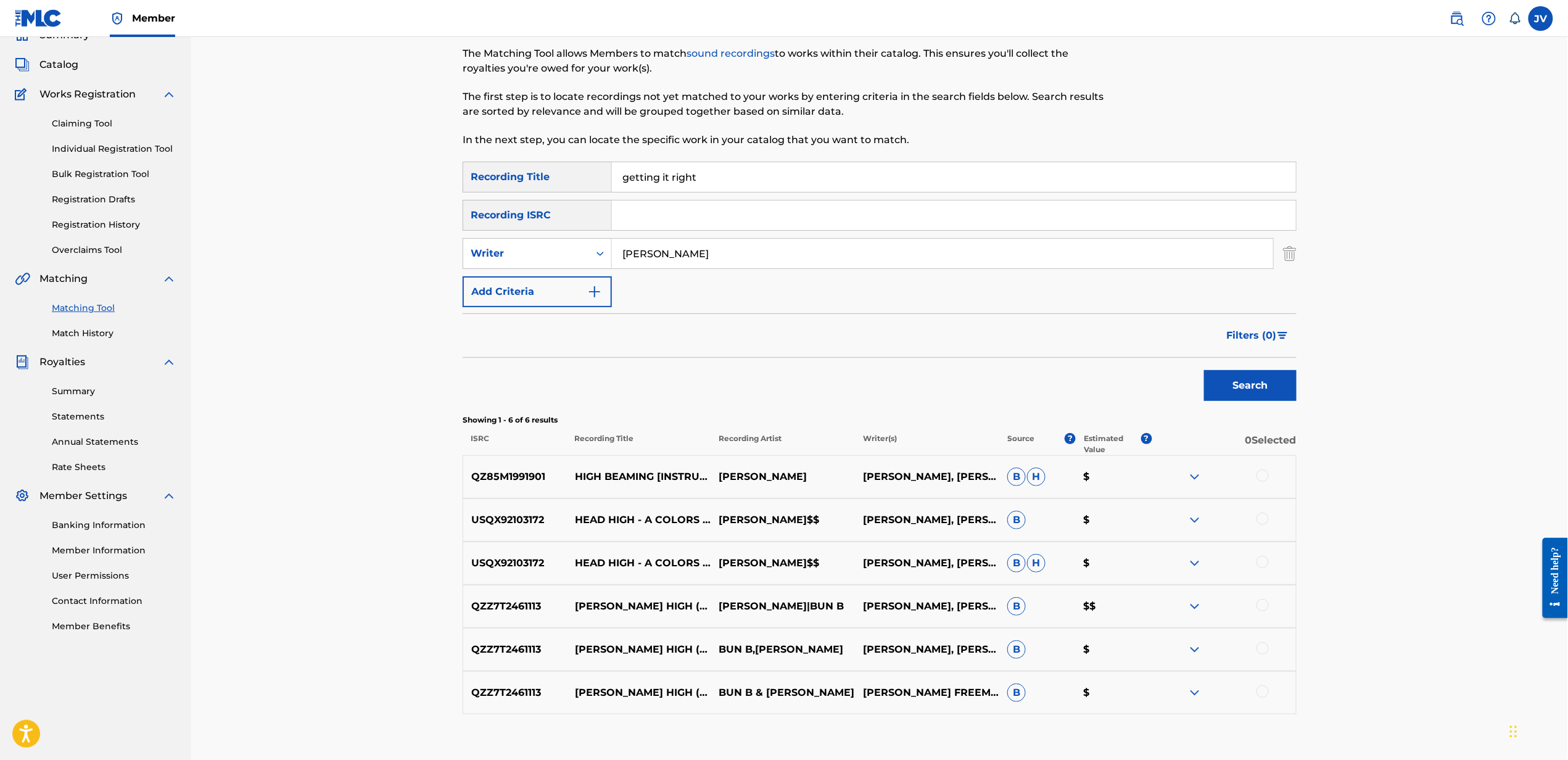
click at [1086, 186] on input "getting it right" at bounding box center [953, 177] width 684 height 30
type input "light me up"
type input "price"
click at [1204, 370] on button "Search" at bounding box center [1250, 386] width 93 height 31
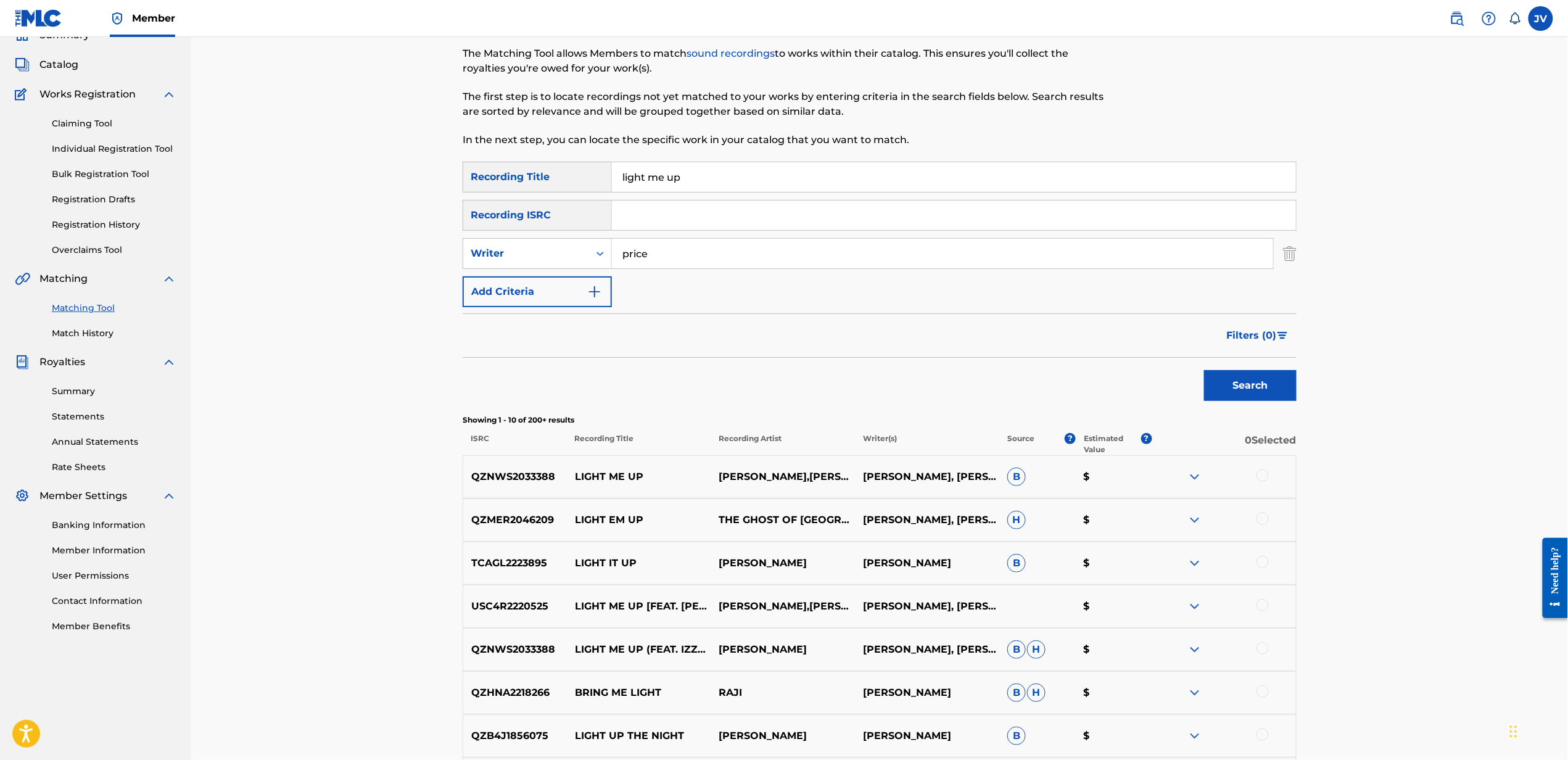
click at [968, 173] on input "light me up" at bounding box center [953, 177] width 684 height 30
click at [1204, 370] on button "Search" at bounding box center [1250, 386] width 93 height 31
click at [1079, 177] on input "light me up" at bounding box center [953, 177] width 684 height 30
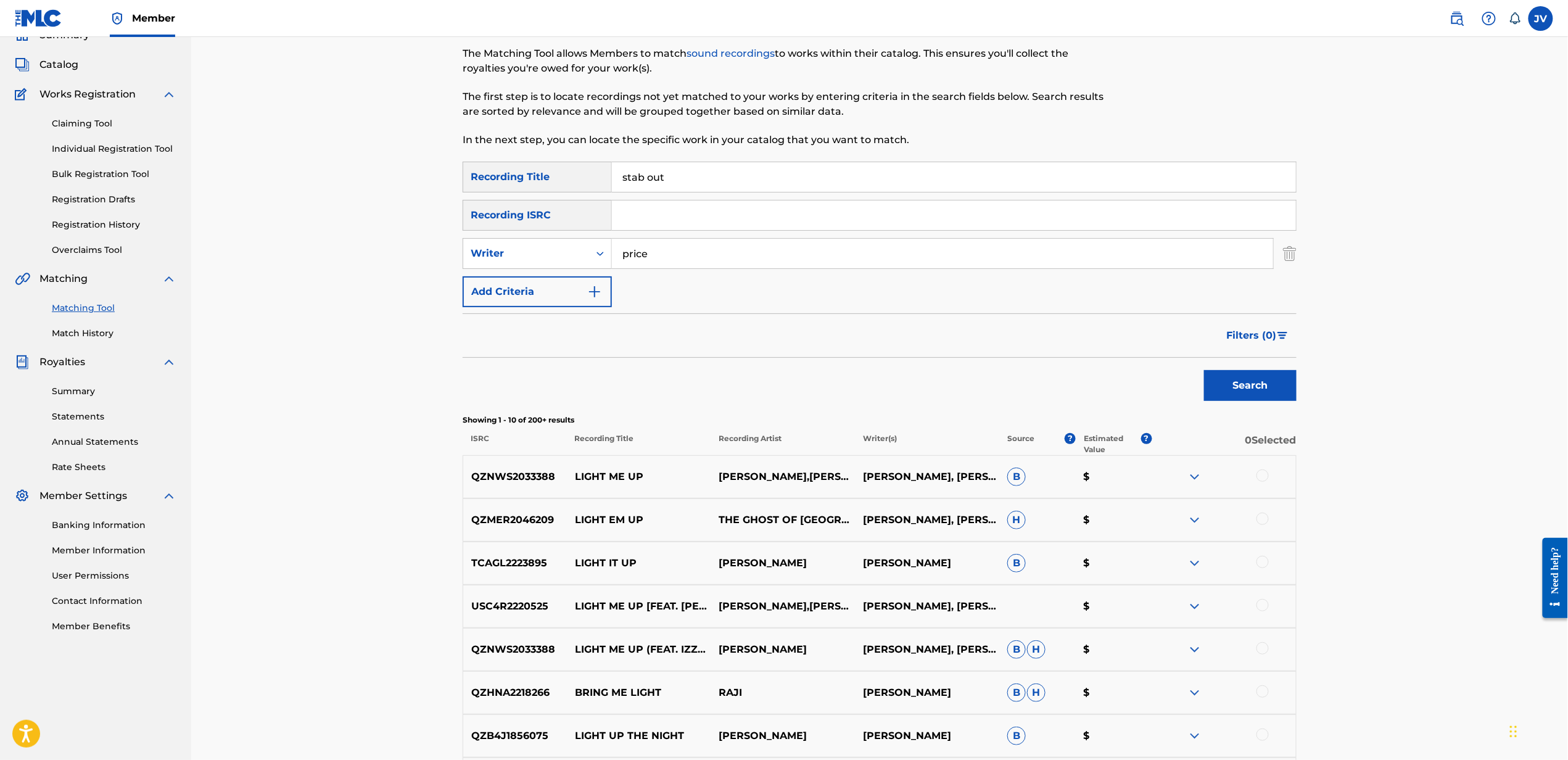
type input "stab out"
type input "price"
click at [1204, 370] on button "Search" at bounding box center [1250, 386] width 93 height 31
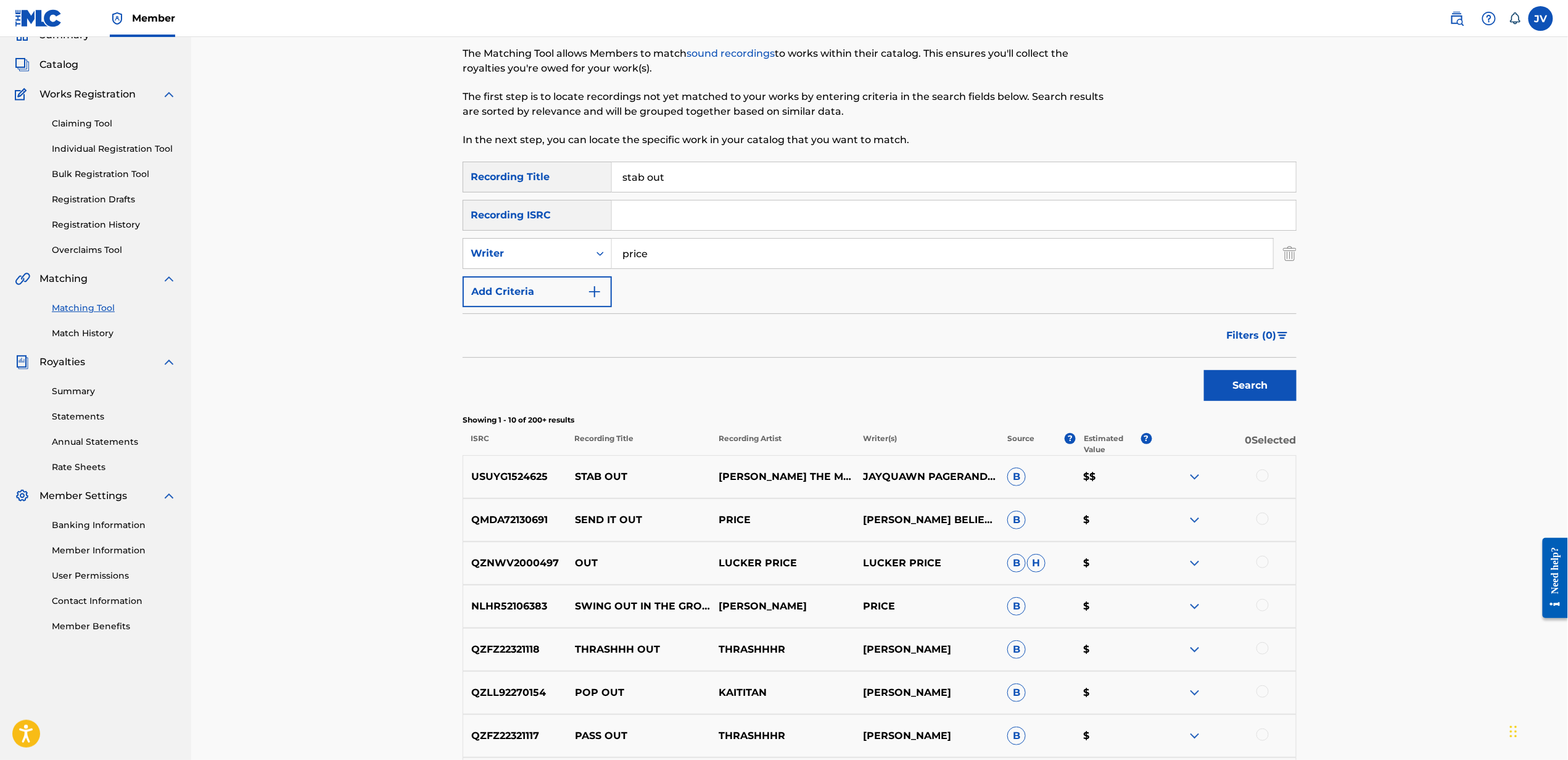
click at [1262, 476] on div at bounding box center [1262, 475] width 12 height 12
click at [876, 664] on button "Match 1 Group" at bounding box center [867, 660] width 137 height 31
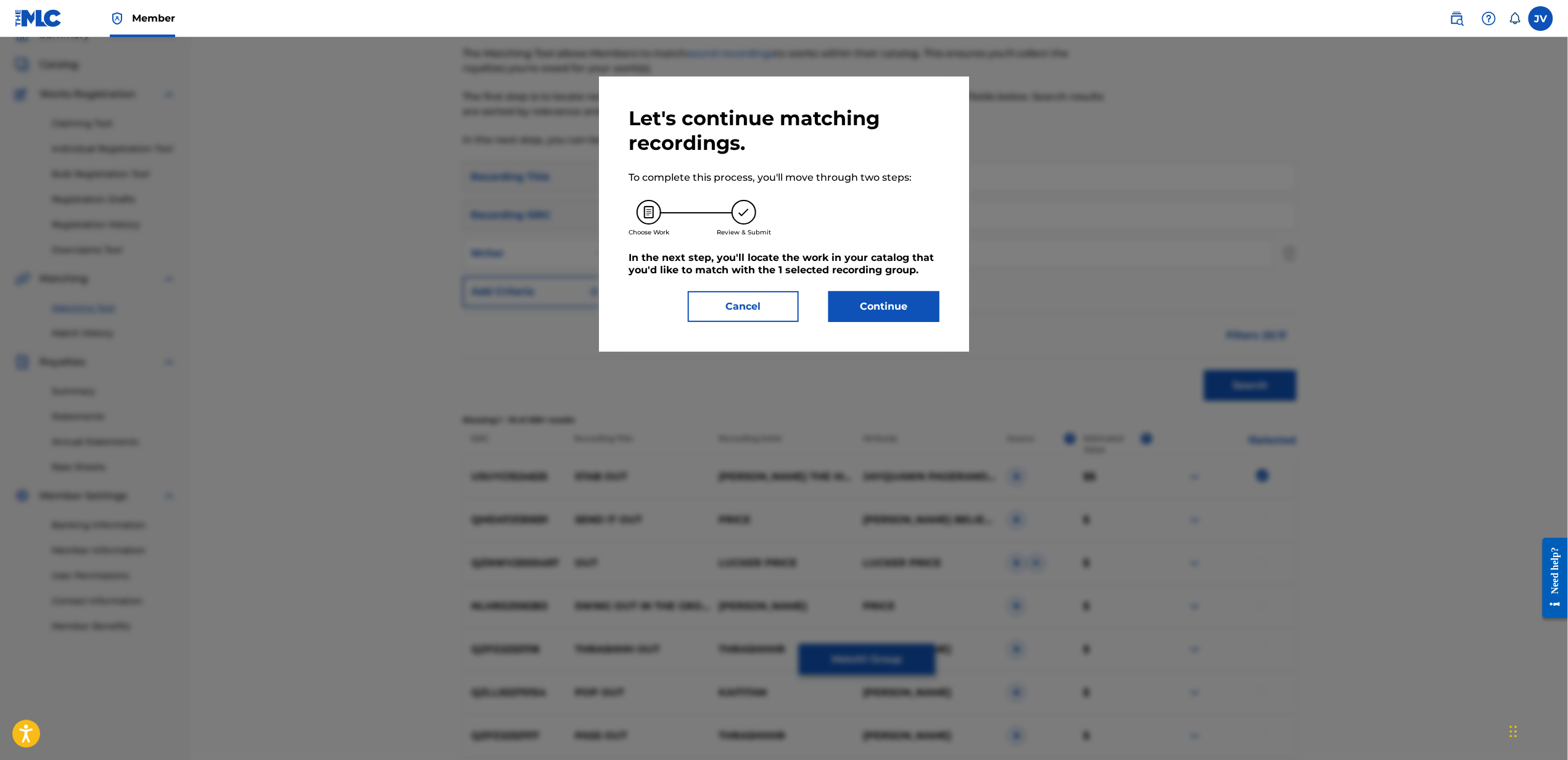
click at [860, 300] on button "Continue" at bounding box center [884, 307] width 111 height 31
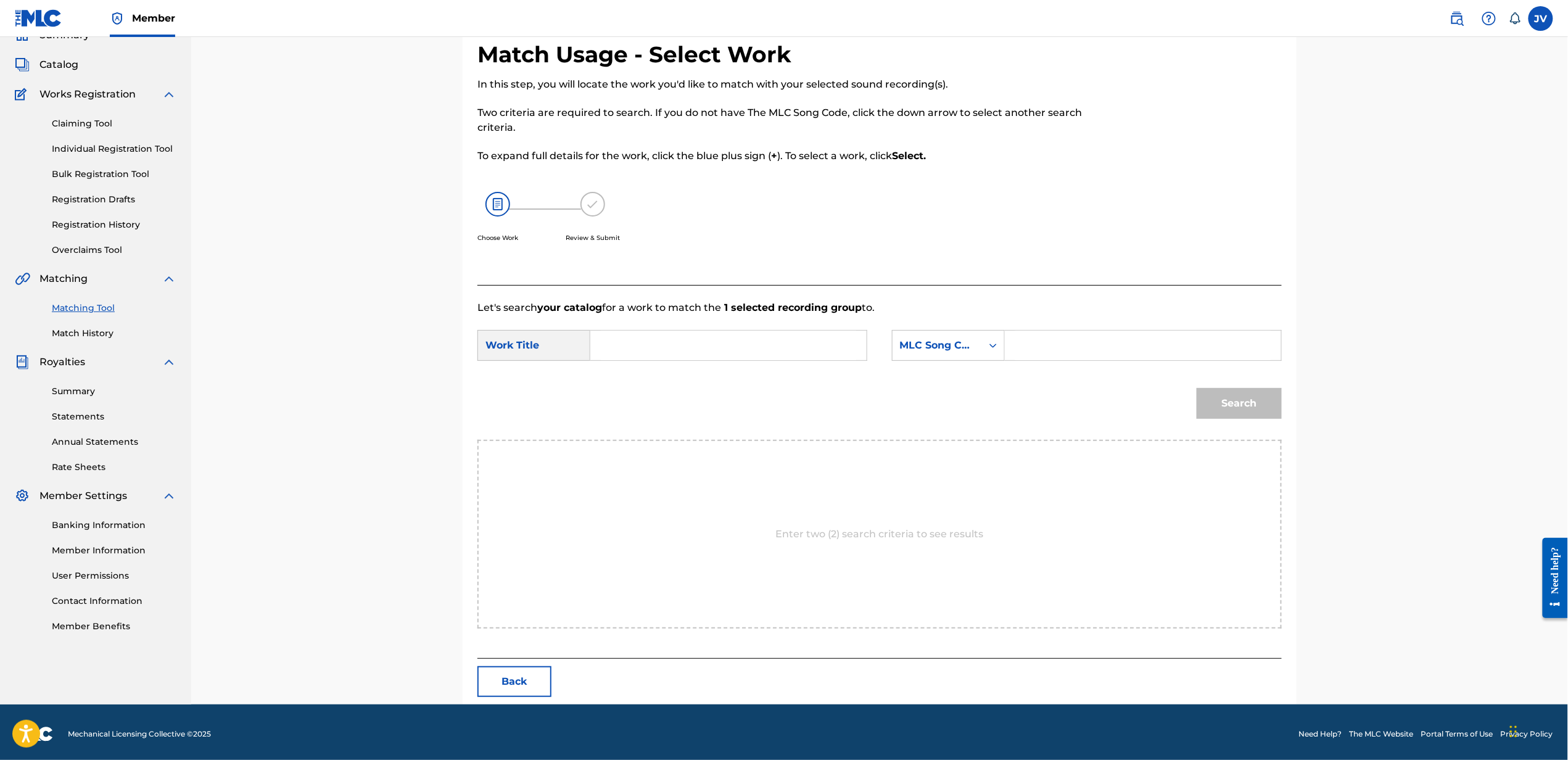
click at [739, 333] on input "Search Form" at bounding box center [728, 346] width 256 height 30
type input "stab out"
click at [961, 344] on div "MLC Song Code" at bounding box center [937, 345] width 74 height 15
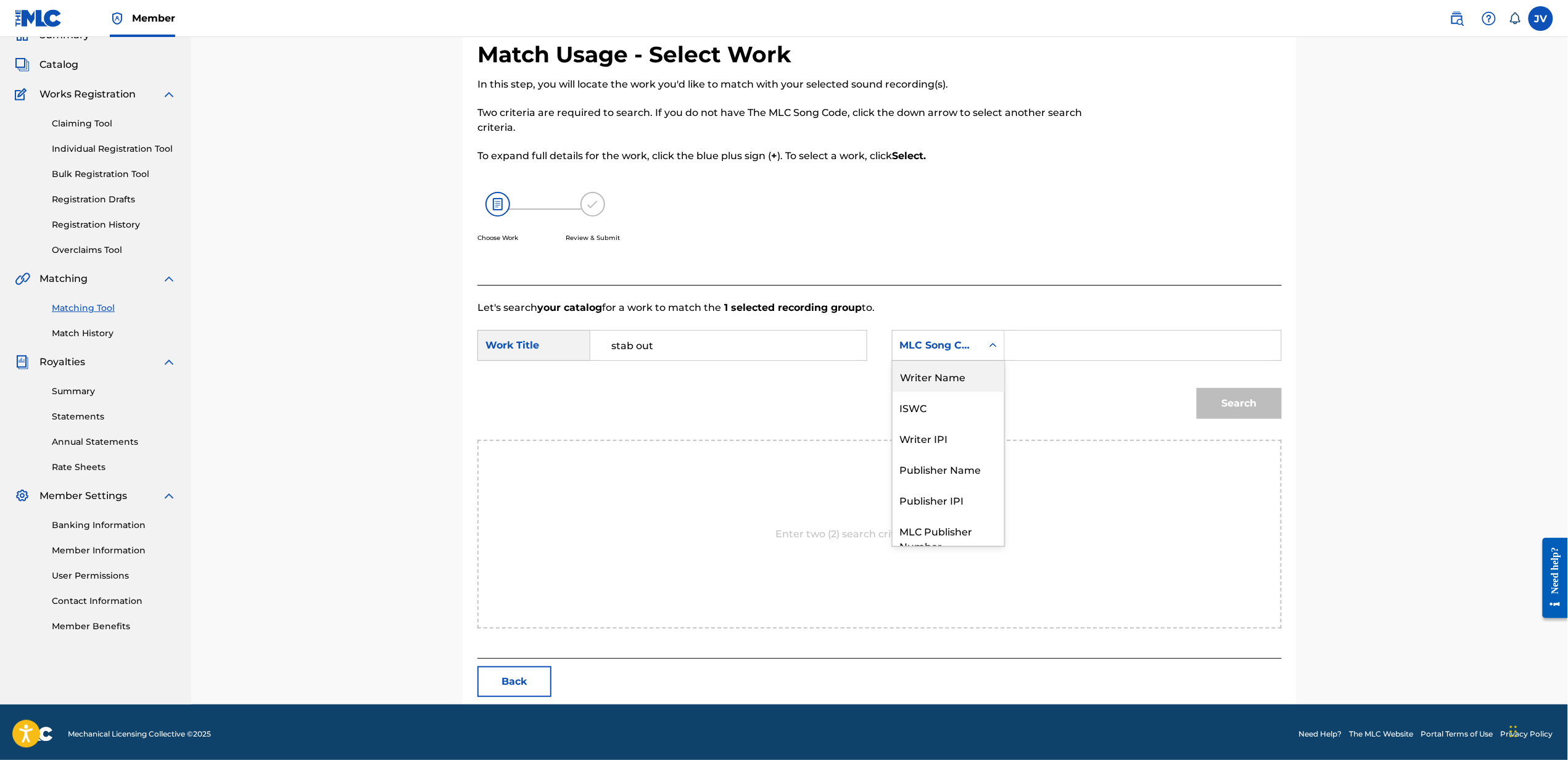
click at [966, 378] on div "Writer Name" at bounding box center [948, 377] width 112 height 31
click at [1074, 342] on input "Search Form" at bounding box center [1143, 346] width 256 height 30
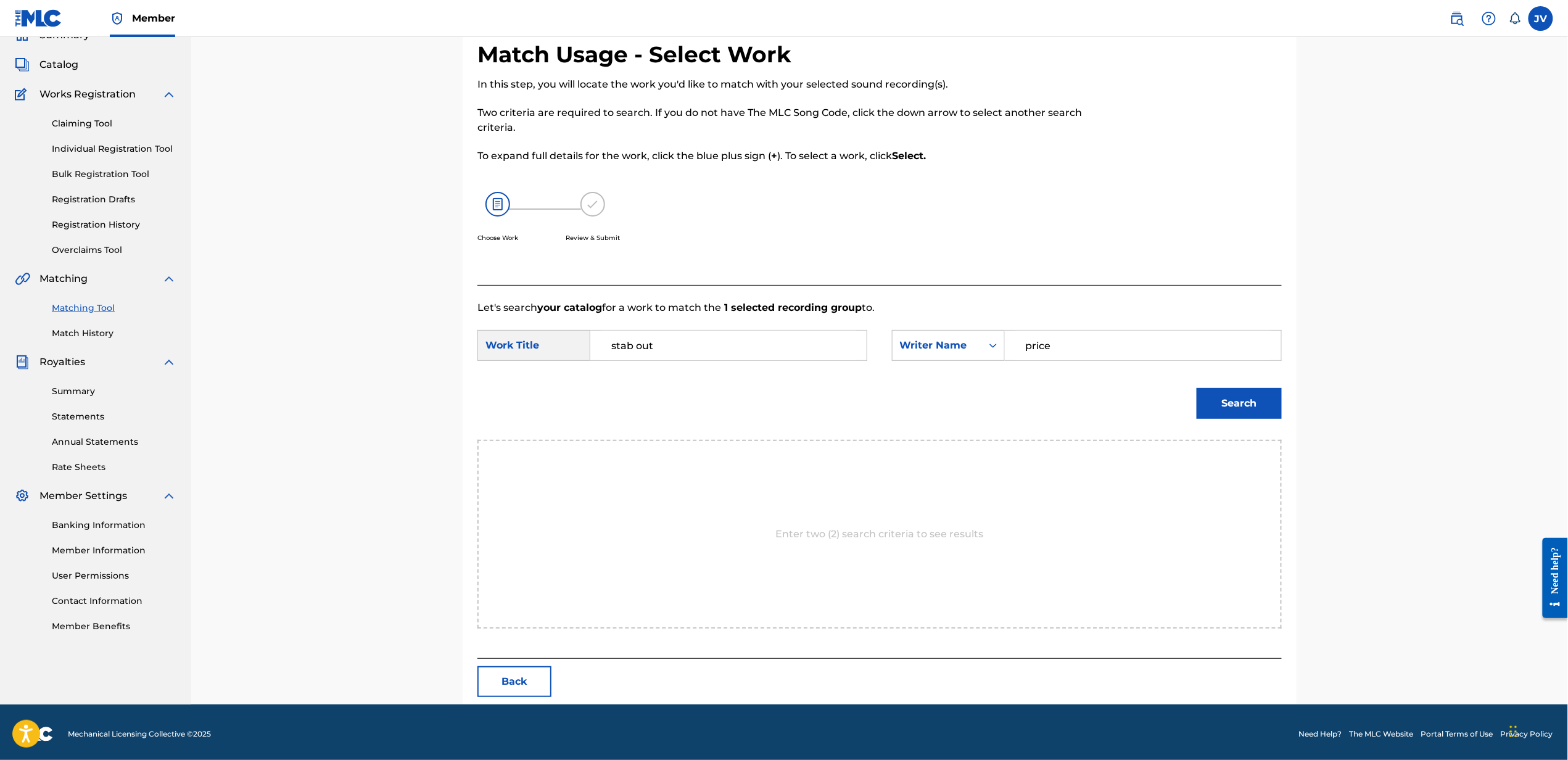
type input "price"
click at [1197, 388] on button "Search" at bounding box center [1239, 403] width 85 height 31
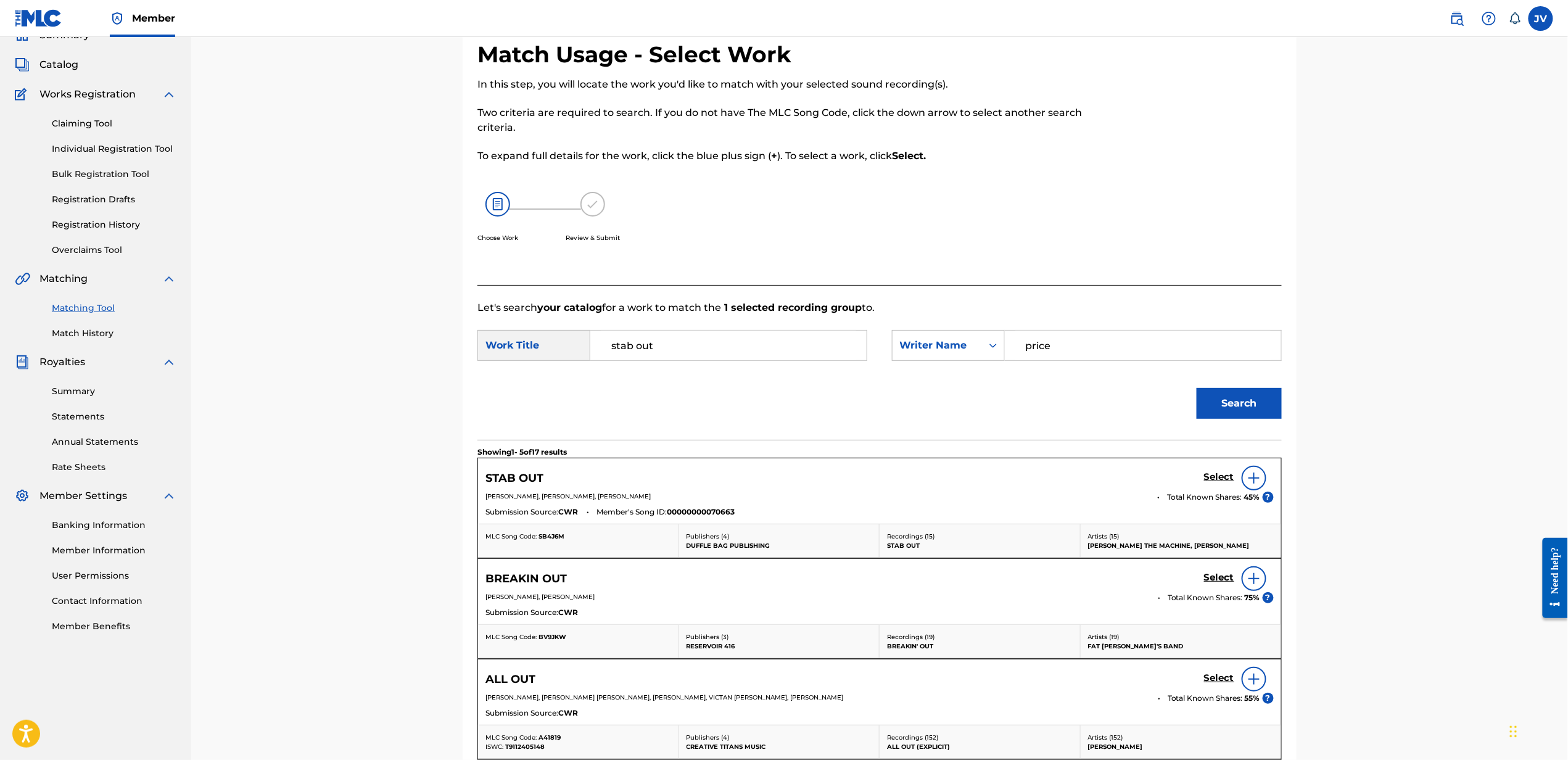
scroll to position [191, 0]
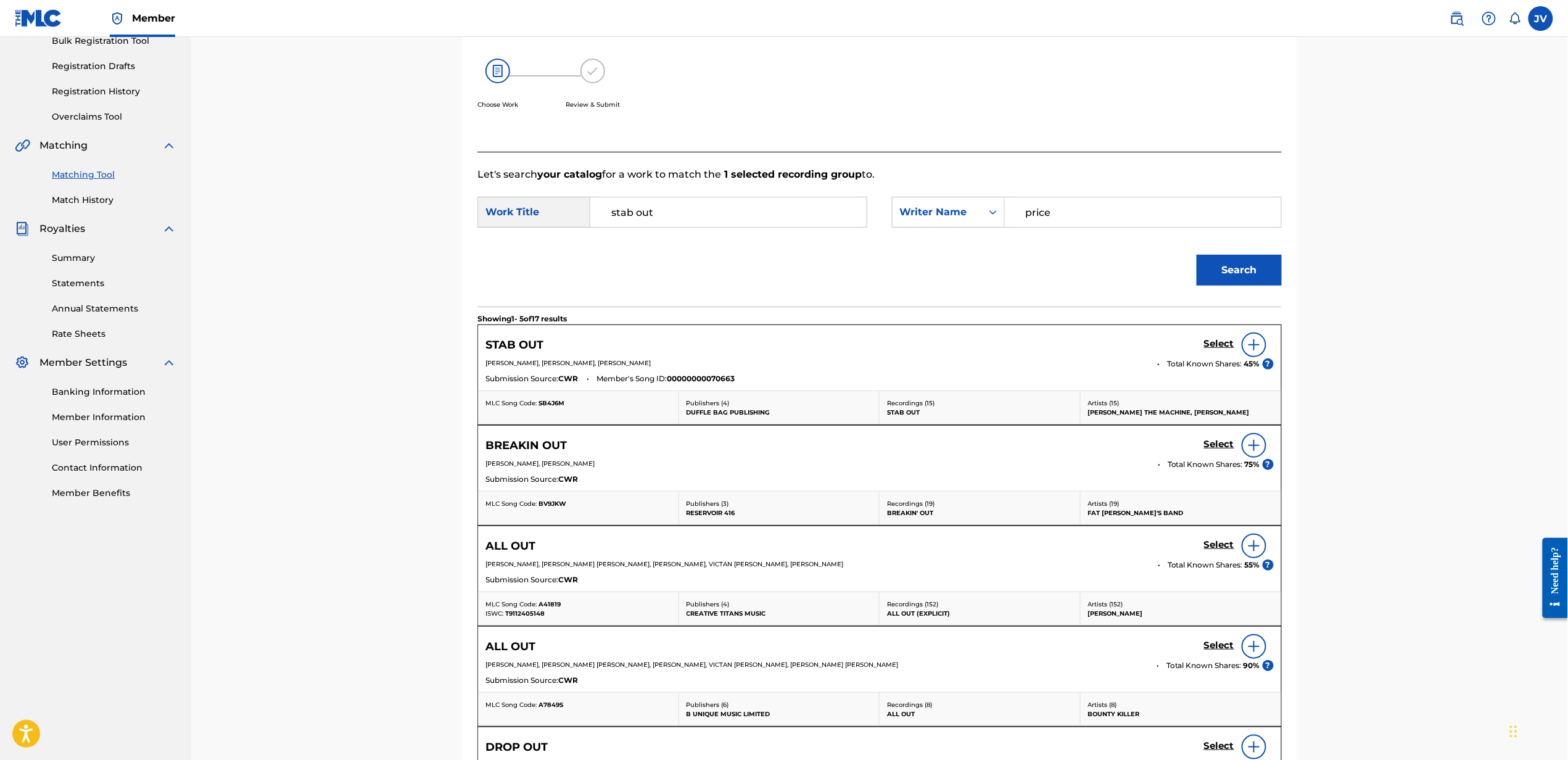
click at [1217, 338] on h5 "Select" at bounding box center [1219, 344] width 30 height 12
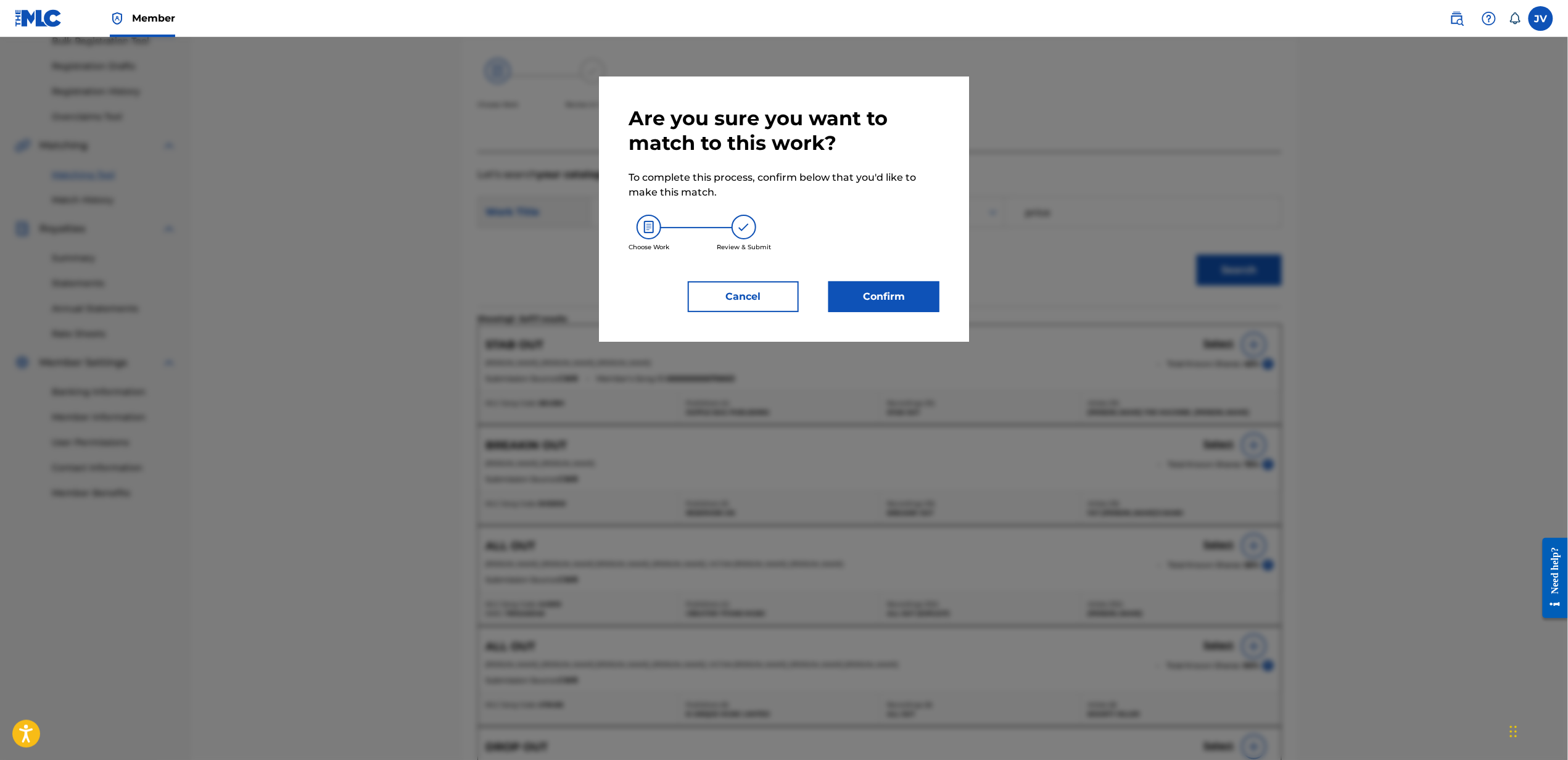
drag, startPoint x: 943, startPoint y: 302, endPoint x: 901, endPoint y: 290, distance: 43.7
click at [901, 290] on div "Are you sure you want to match to this work? To complete this process, confirm …" at bounding box center [784, 209] width 370 height 265
click at [901, 290] on button "Confirm" at bounding box center [884, 297] width 111 height 31
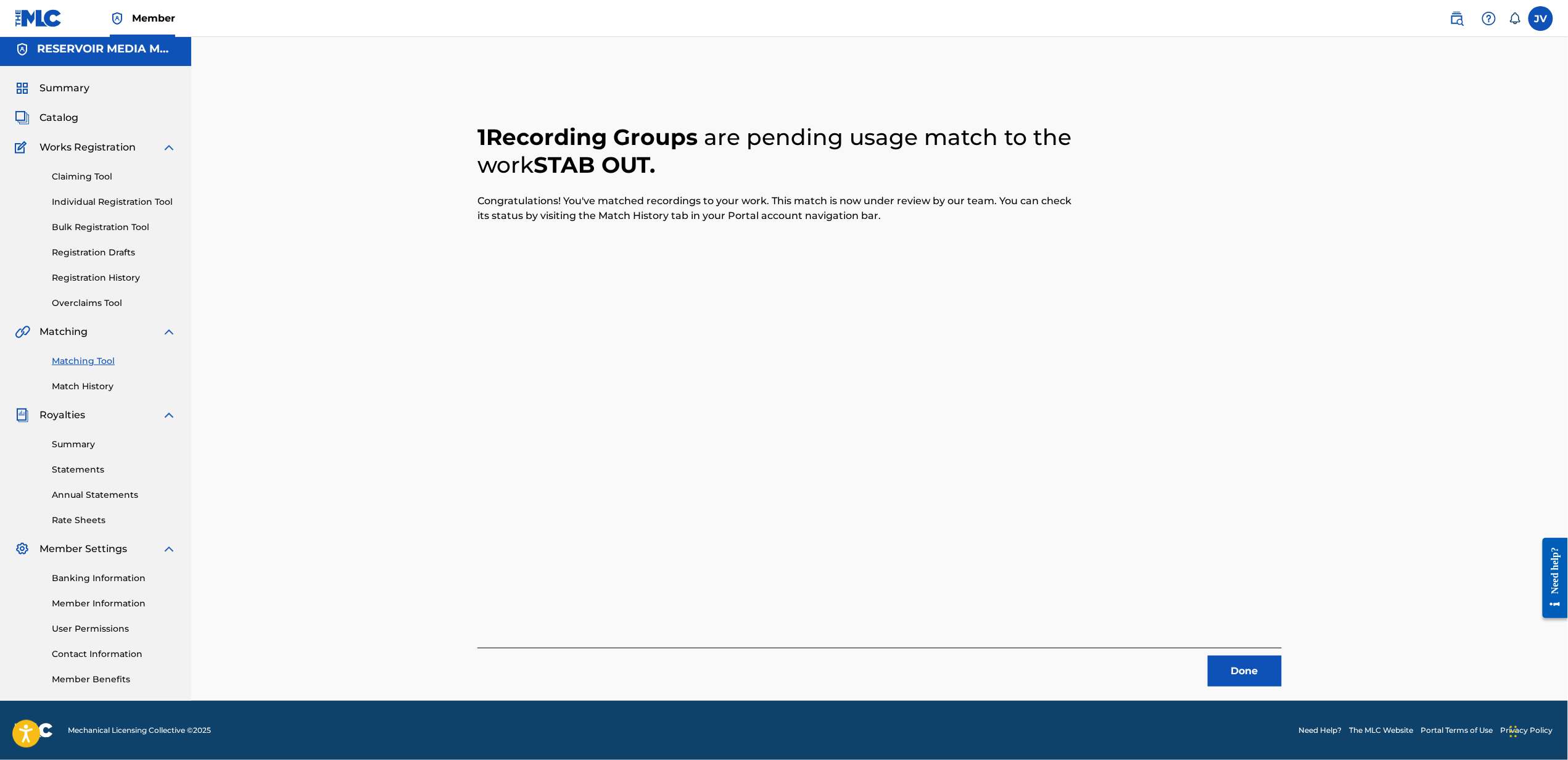
scroll to position [5, 0]
click at [1242, 662] on button "Done" at bounding box center [1244, 671] width 74 height 31
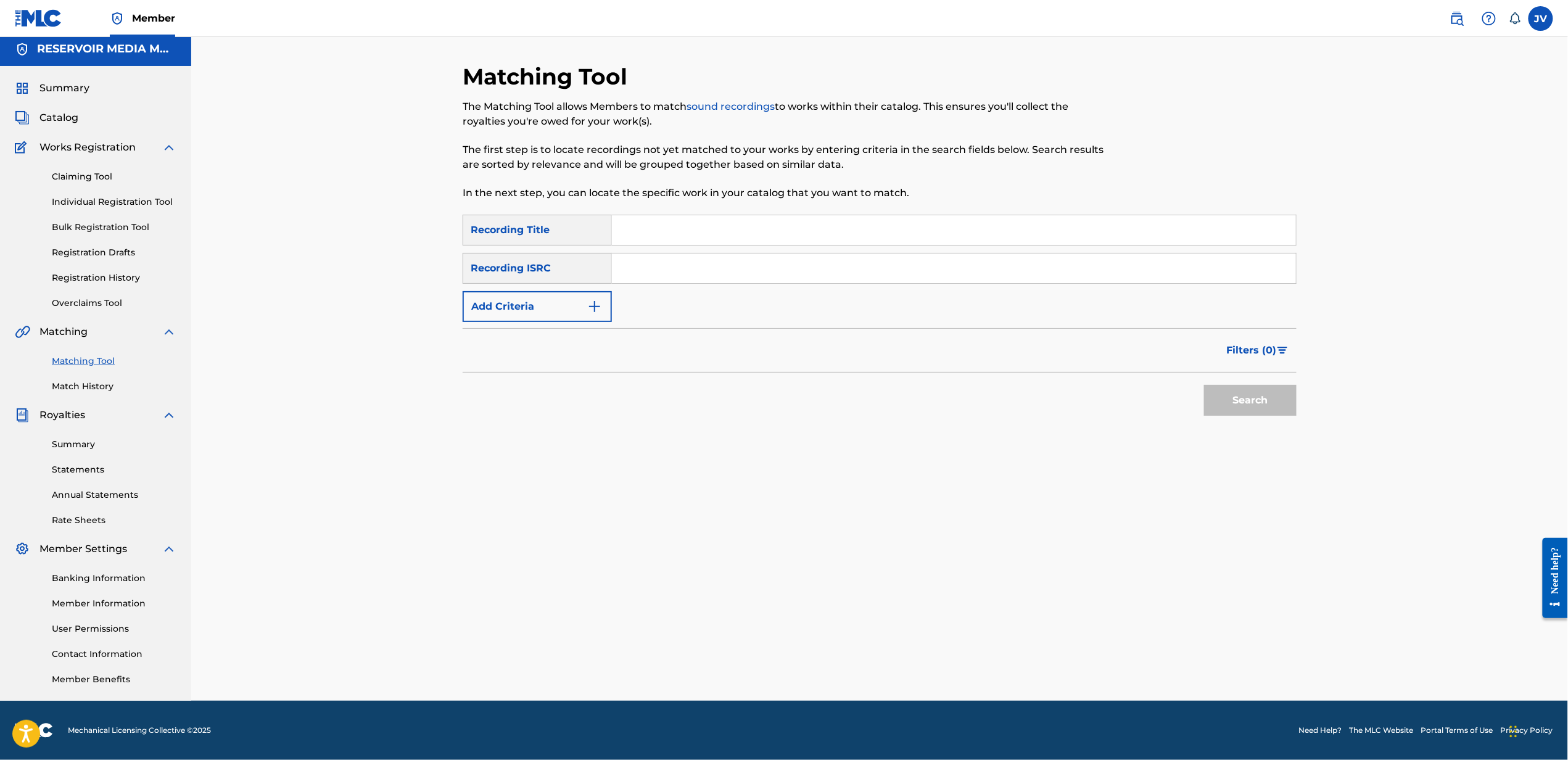
click at [1279, 241] on input "Search Form" at bounding box center [953, 230] width 684 height 30
type input "somethin bout u"
click at [463, 291] on button "Add Criteria" at bounding box center [537, 307] width 149 height 31
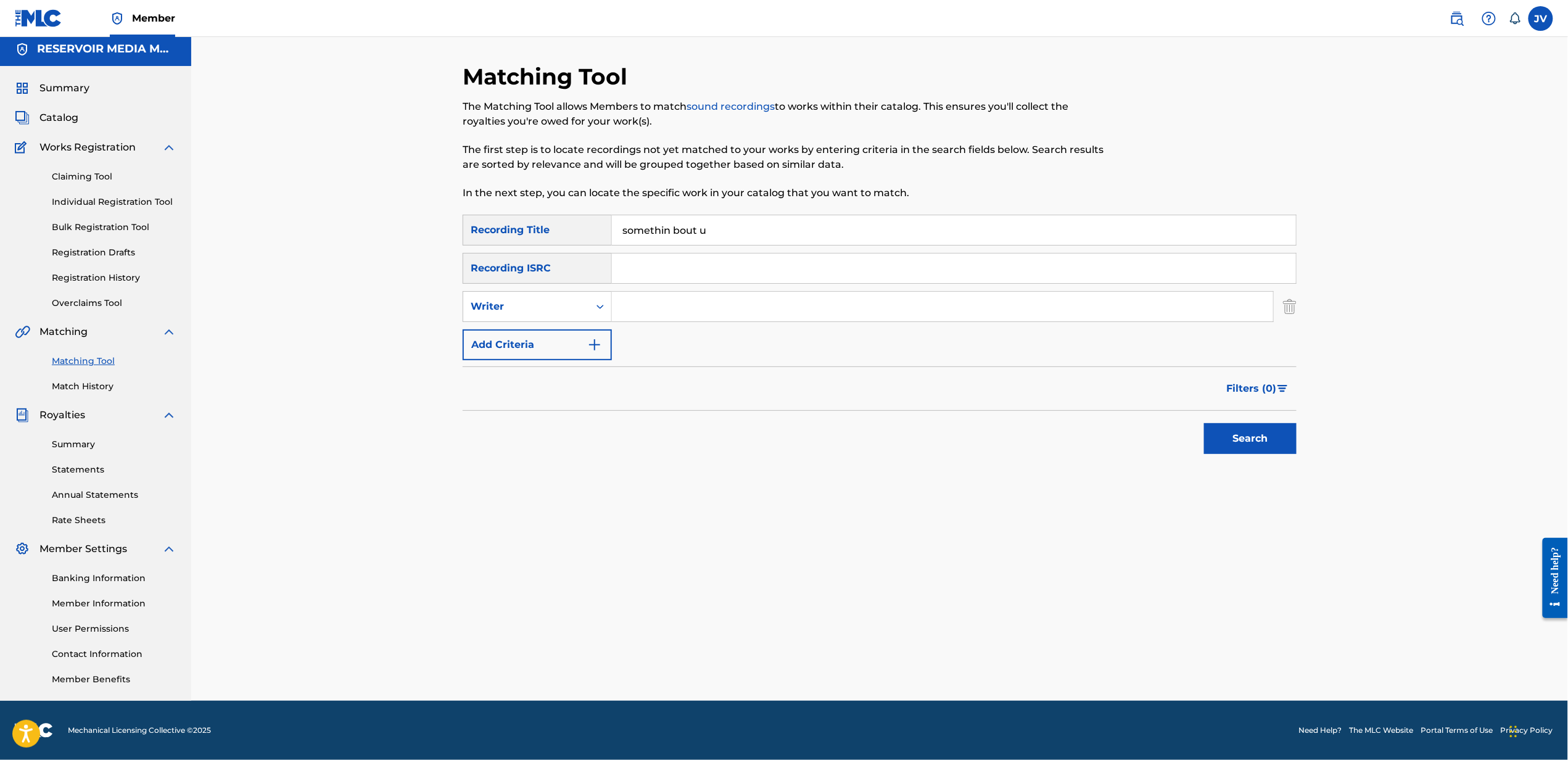
click at [1160, 301] on input "Search Form" at bounding box center [942, 307] width 661 height 30
type input "[PERSON_NAME]"
click at [1204, 423] on button "Search" at bounding box center [1250, 439] width 93 height 31
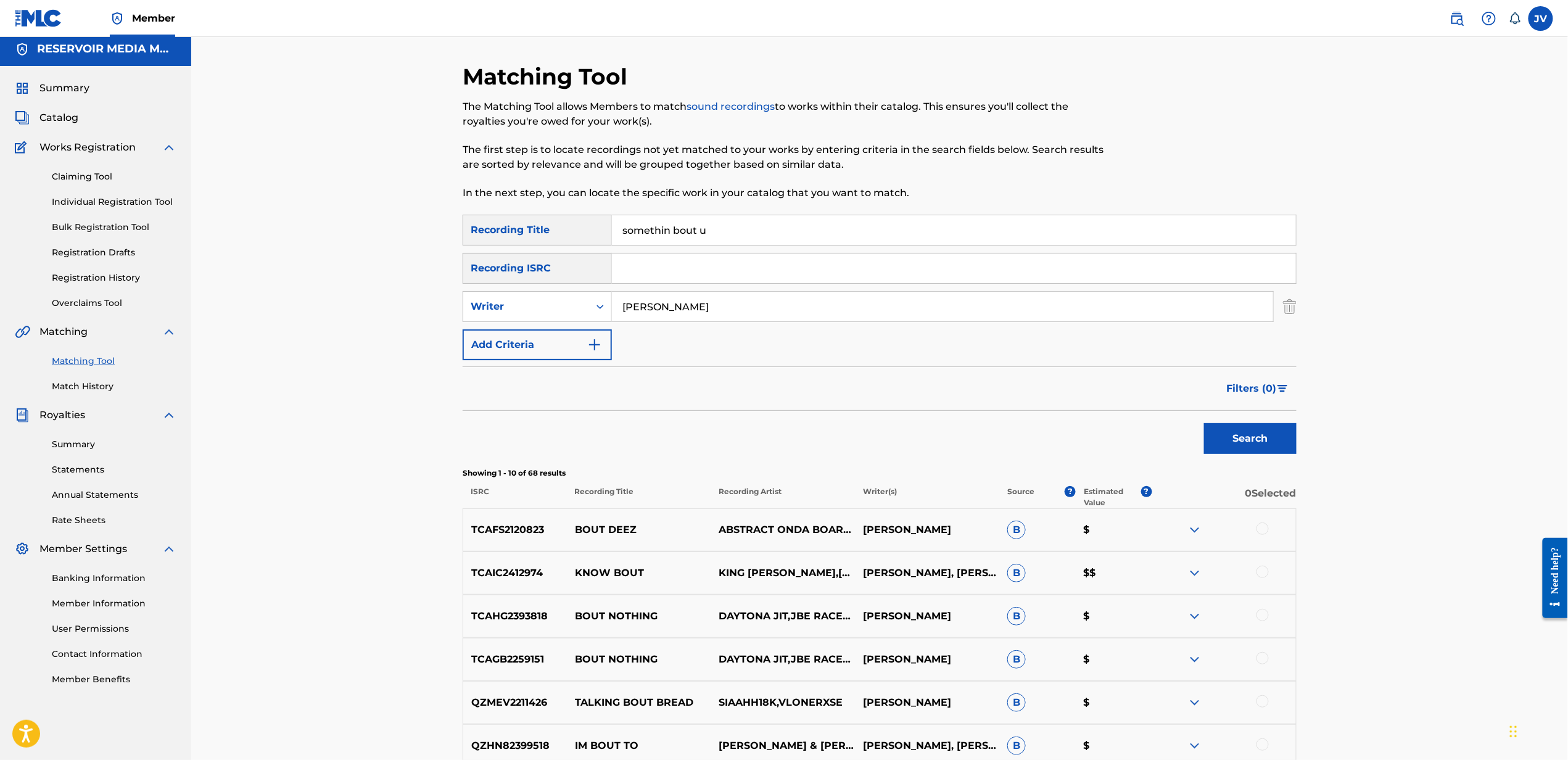
click at [1145, 237] on input "somethin bout u" at bounding box center [953, 230] width 684 height 30
type input "buck eye"
click at [1204, 423] on button "Search" at bounding box center [1250, 439] width 93 height 31
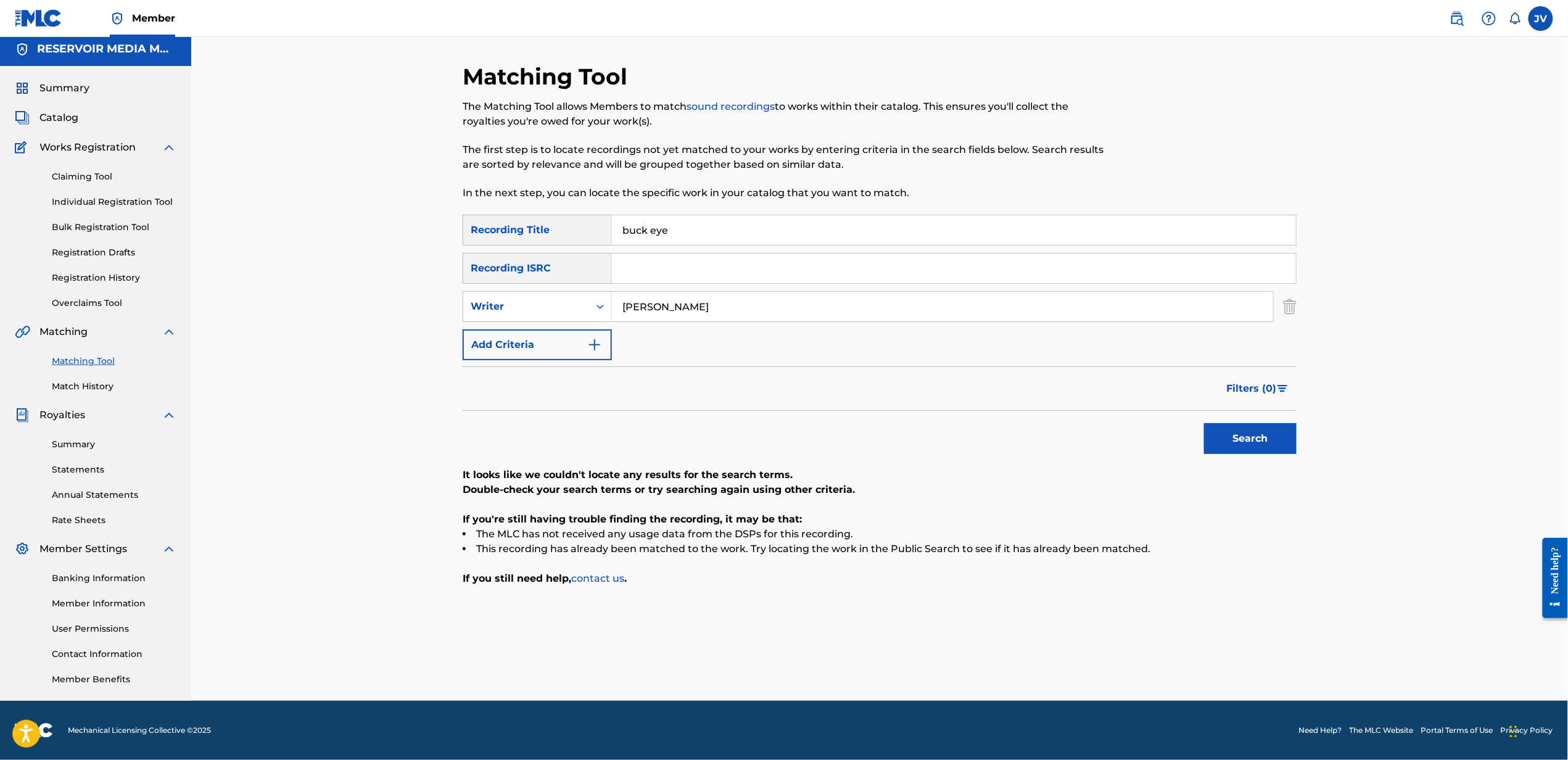
type input "[PERSON_NAME]"
click at [1204, 423] on button "Search" at bounding box center [1250, 439] width 93 height 31
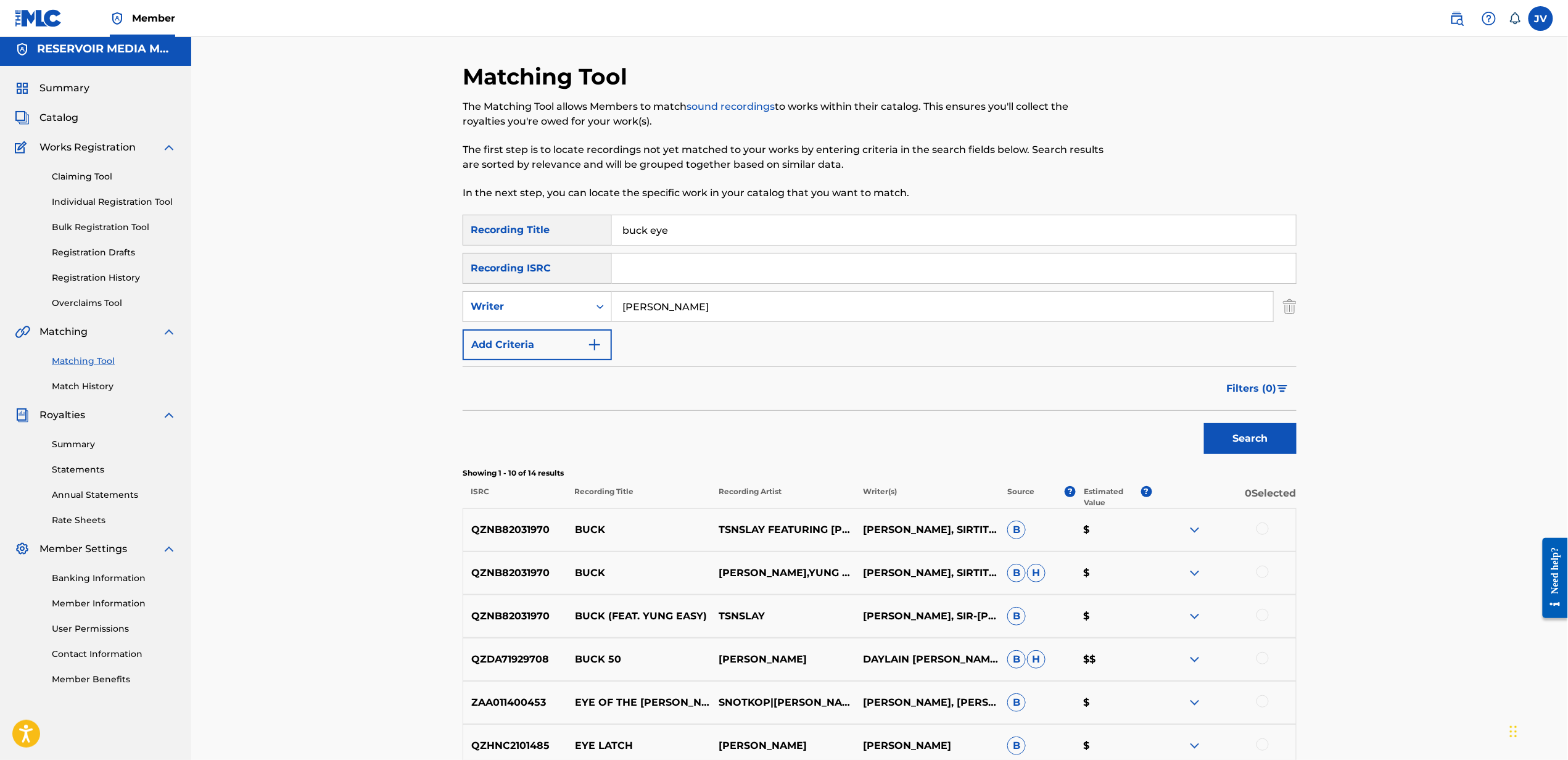
click at [1055, 230] on input "buck eye" at bounding box center [953, 230] width 684 height 30
click at [1055, 230] on input "t" at bounding box center [953, 230] width 684 height 30
type input "tell me"
click at [1204, 423] on button "Search" at bounding box center [1250, 439] width 93 height 31
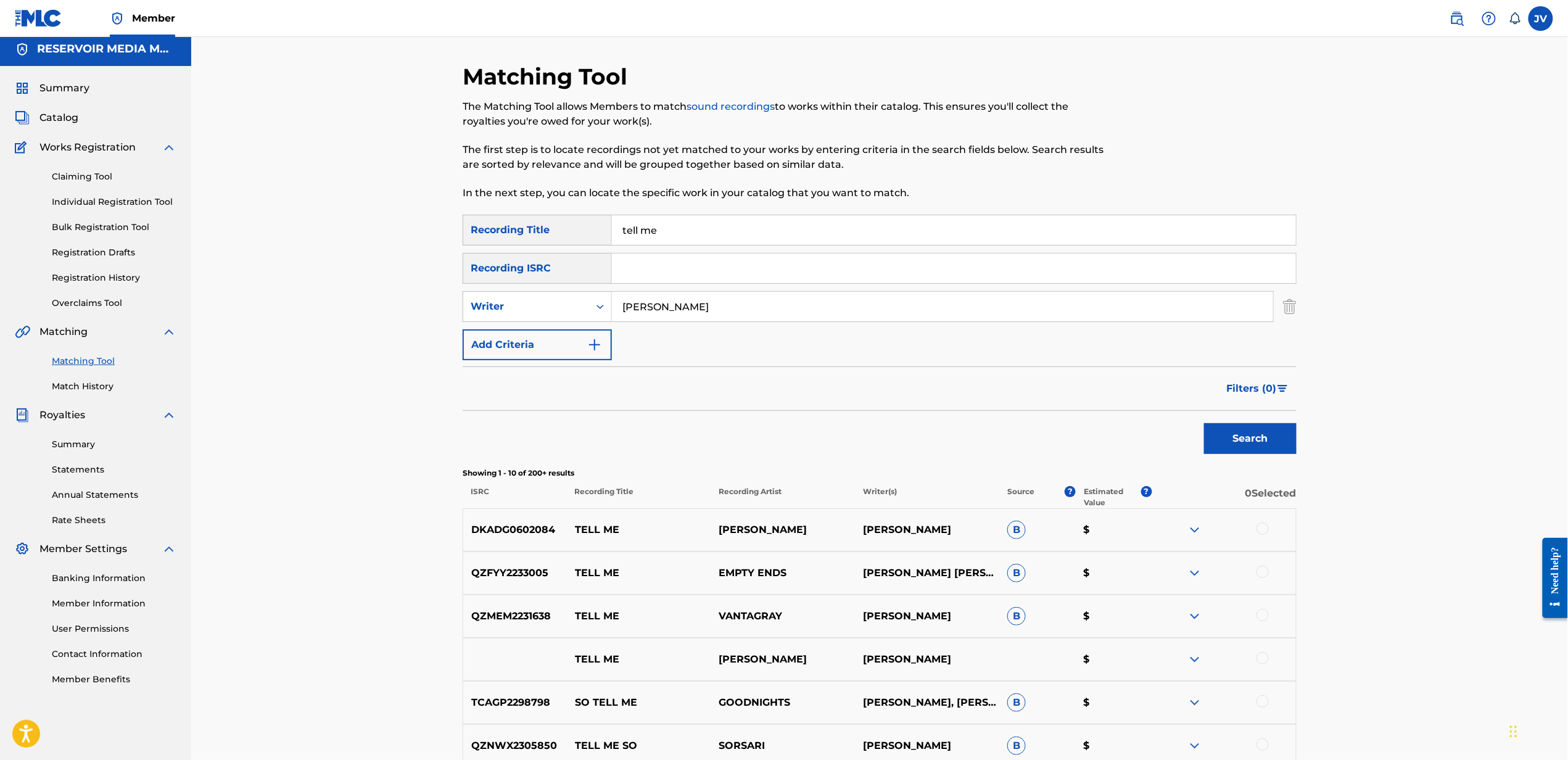
type input "[PERSON_NAME]"
click at [1204, 423] on button "Search" at bounding box center [1250, 439] width 93 height 31
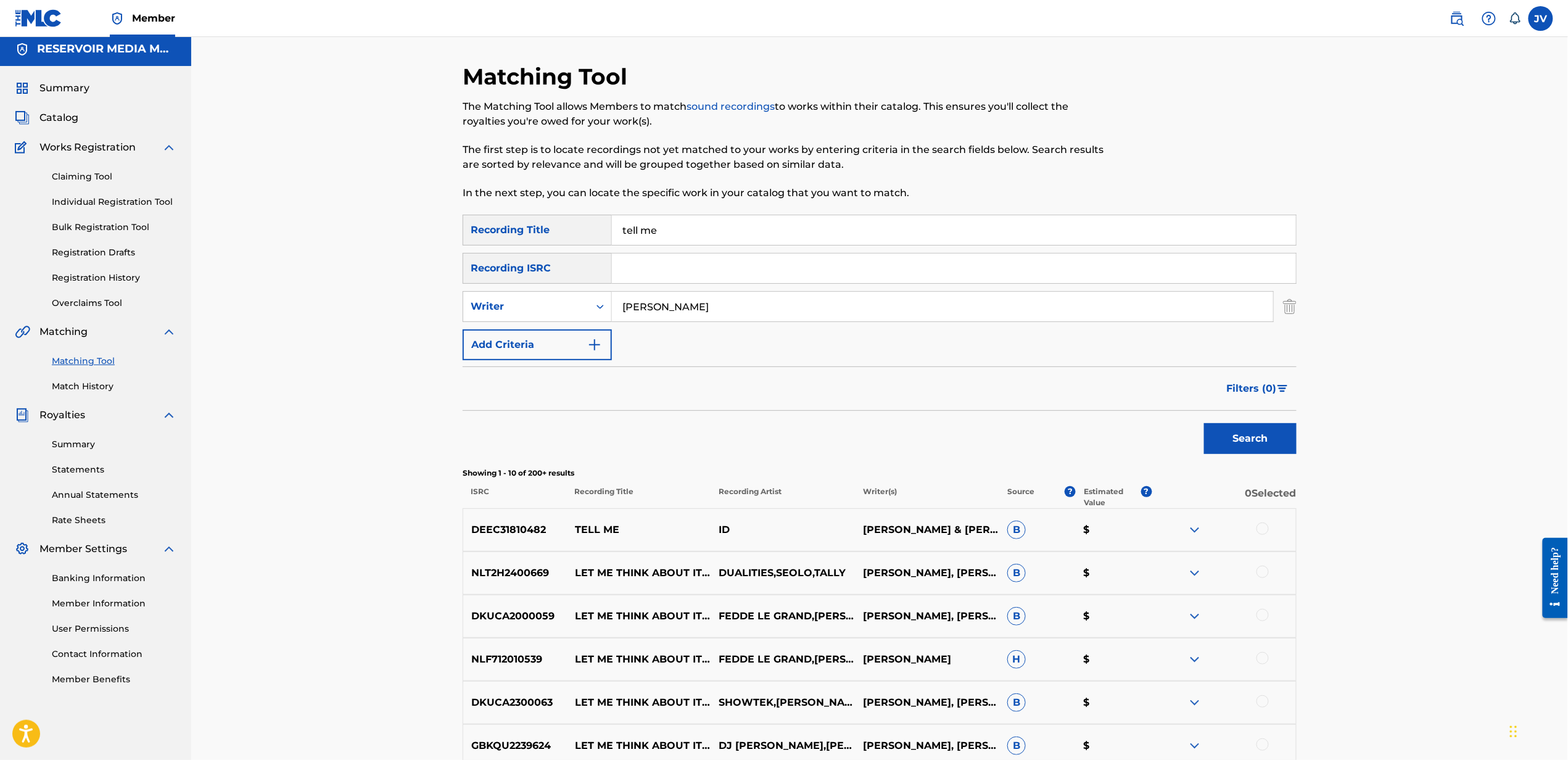
scroll to position [183, 0]
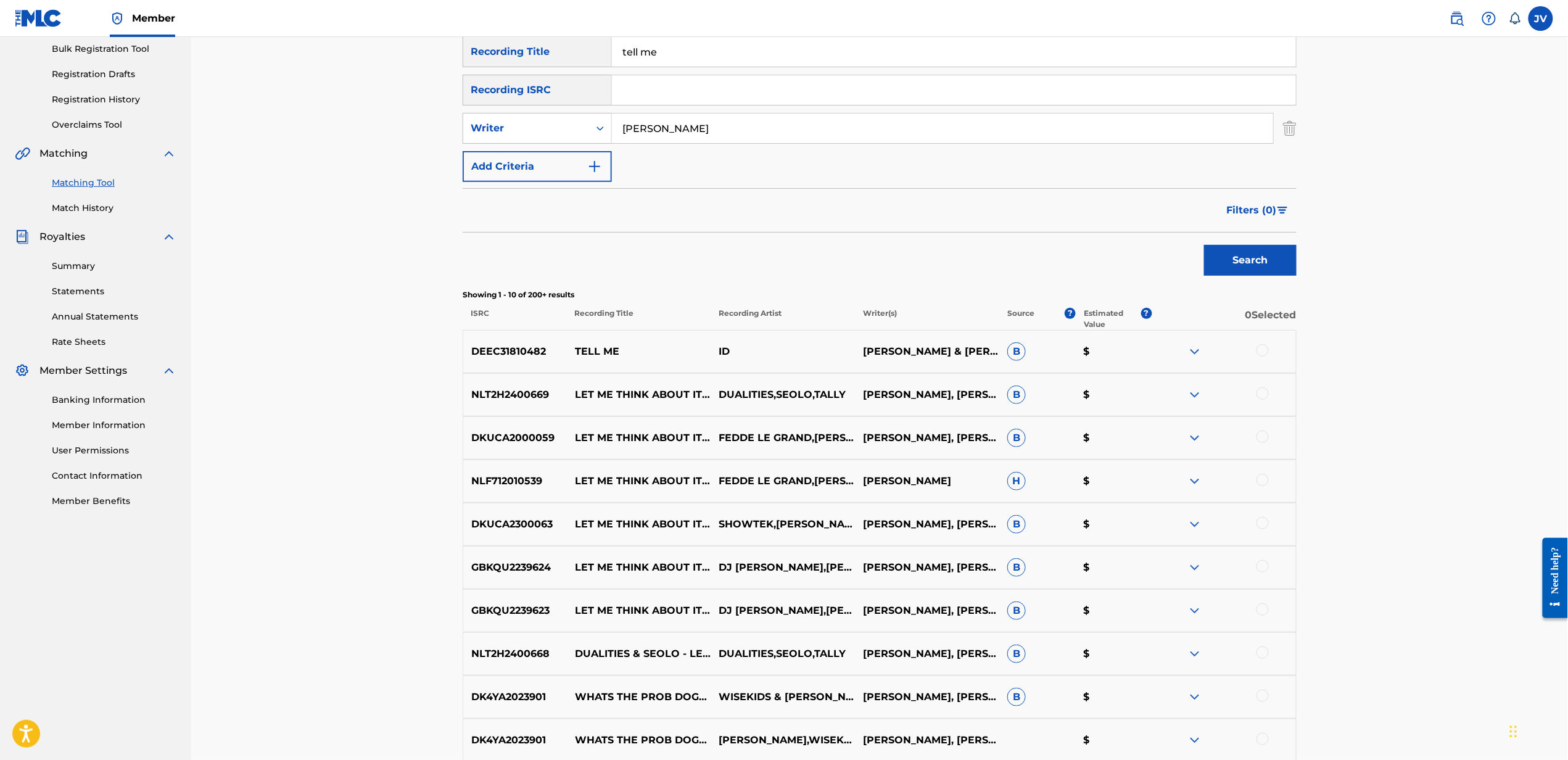
click at [1163, 43] on input "tell me" at bounding box center [953, 52] width 684 height 30
type input "brick fare"
type input "price"
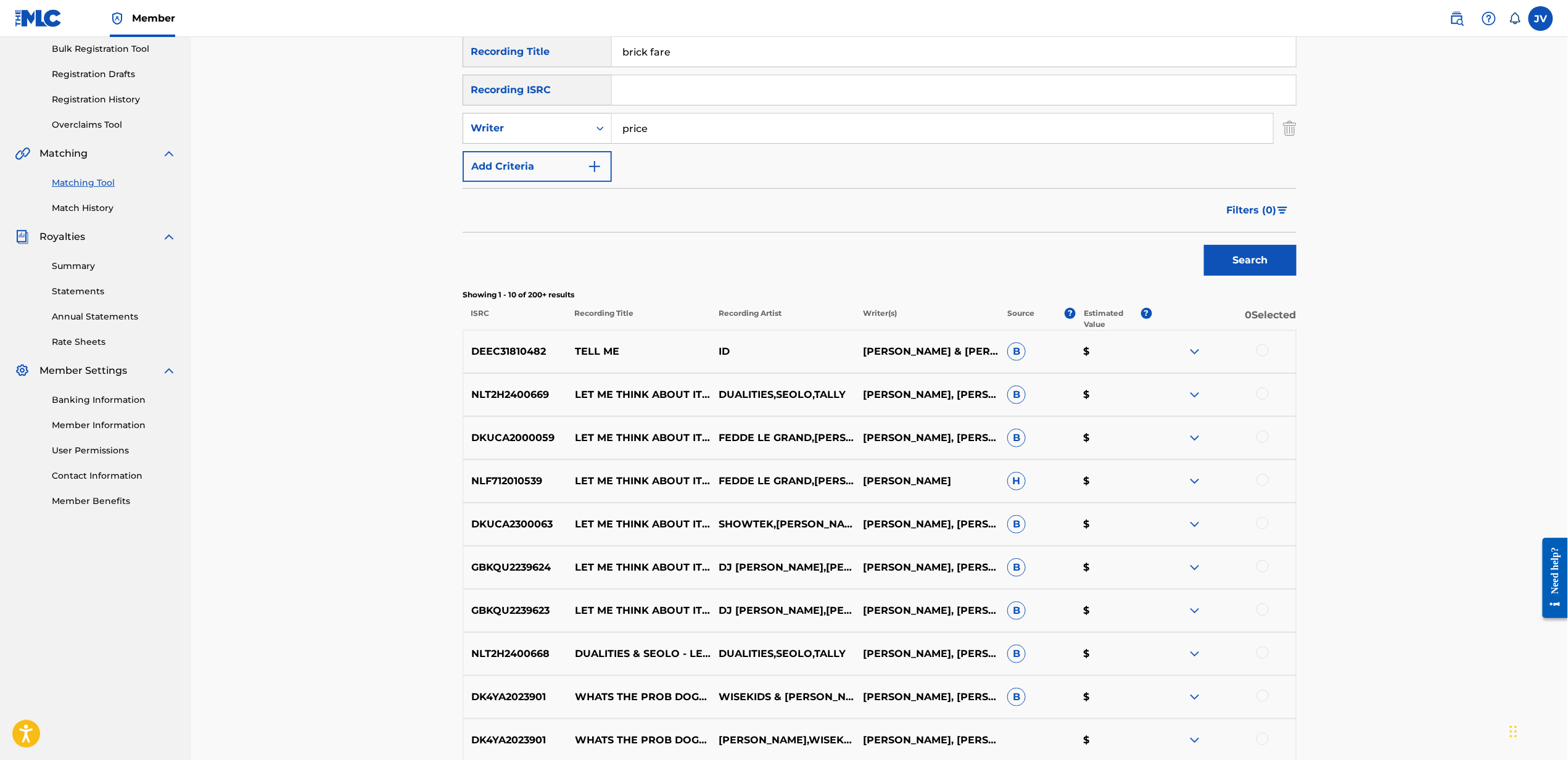
click at [1204, 245] on button "Search" at bounding box center [1250, 260] width 93 height 31
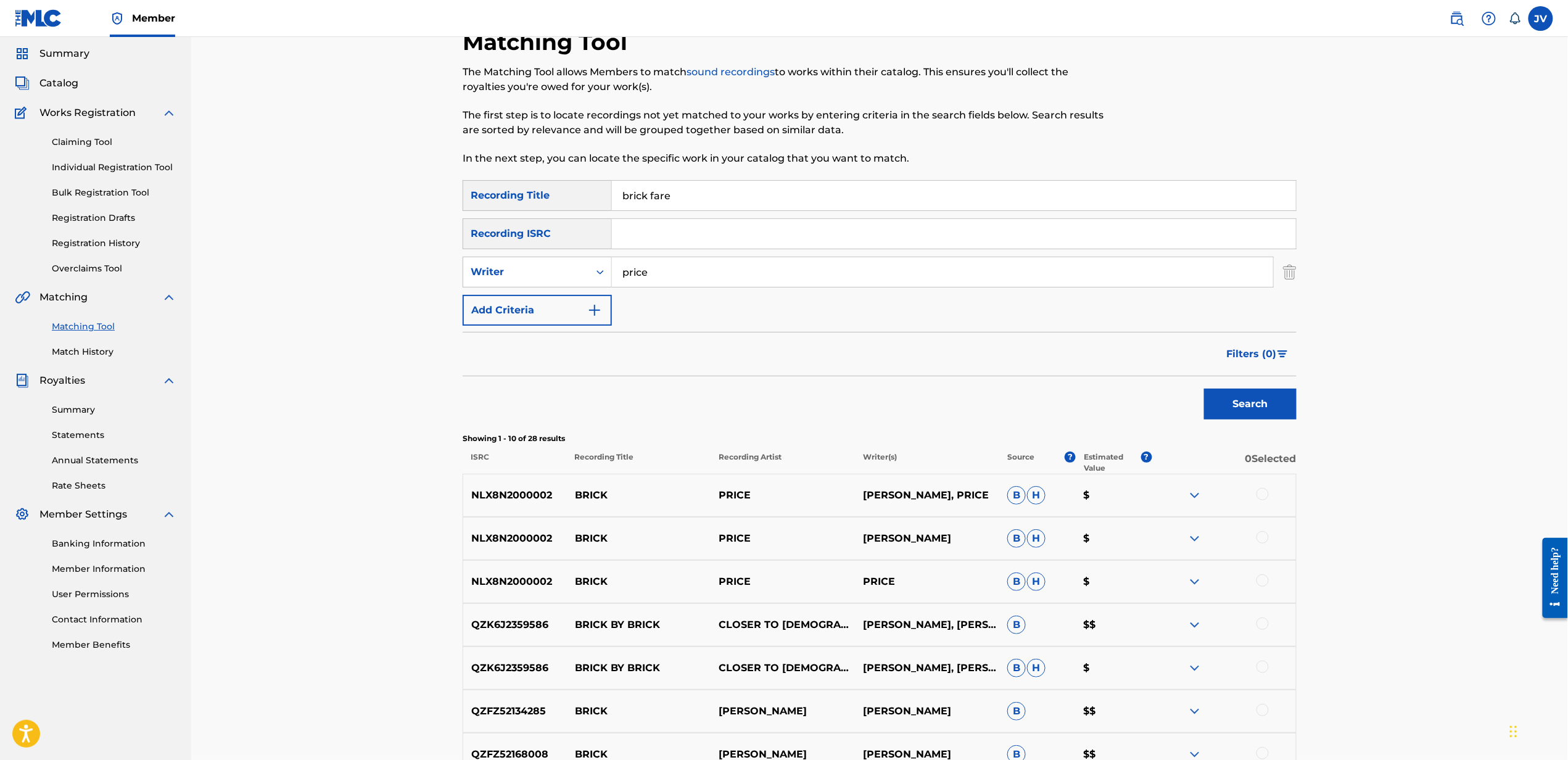
scroll to position [38, 0]
click at [877, 196] on input "brick fare" at bounding box center [953, 197] width 684 height 30
click at [877, 196] on input "a" at bounding box center [953, 197] width 684 height 30
type input "ask"
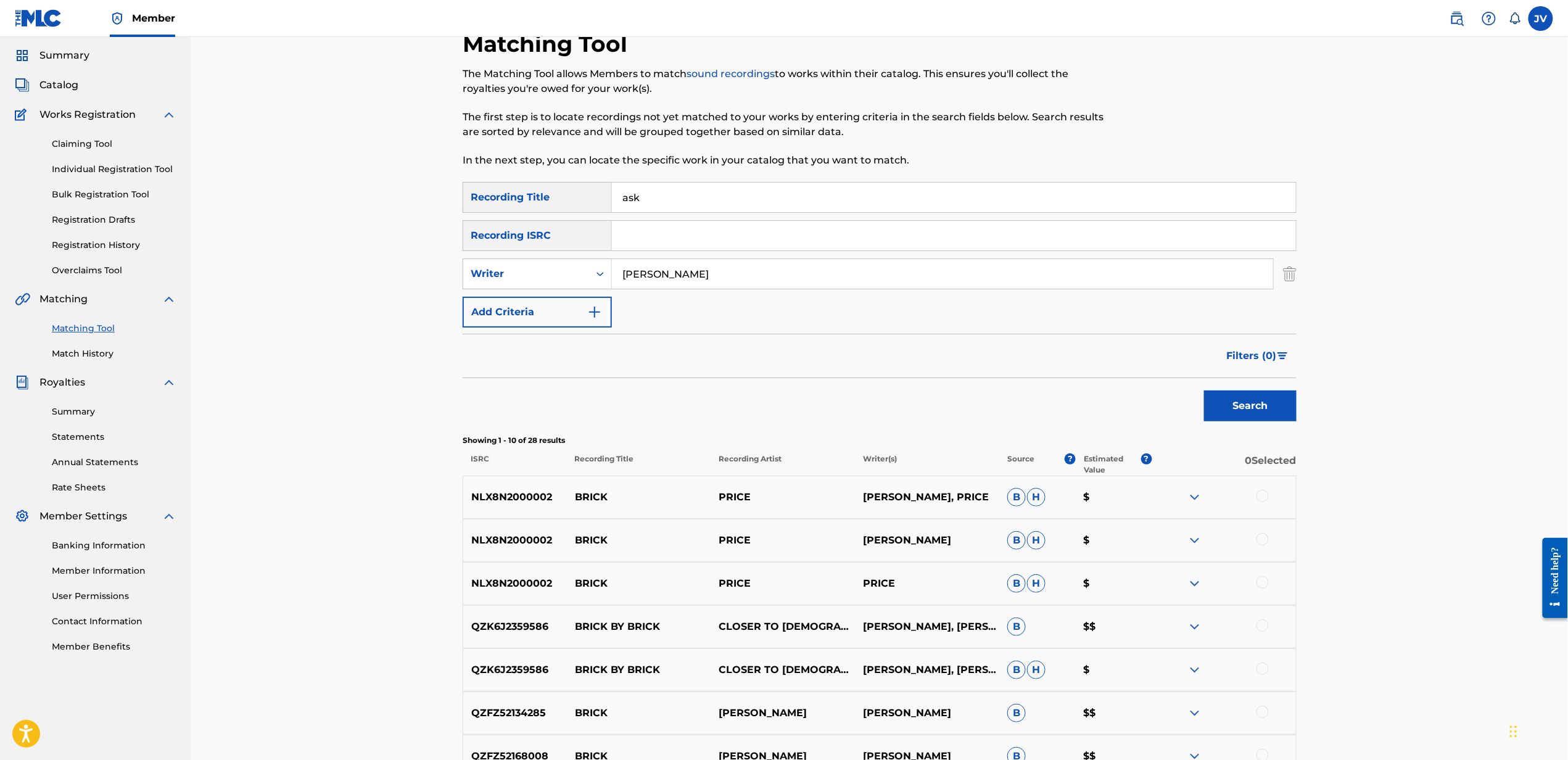
type input "[PERSON_NAME]"
click at [1204, 390] on button "Search" at bounding box center [1250, 406] width 93 height 31
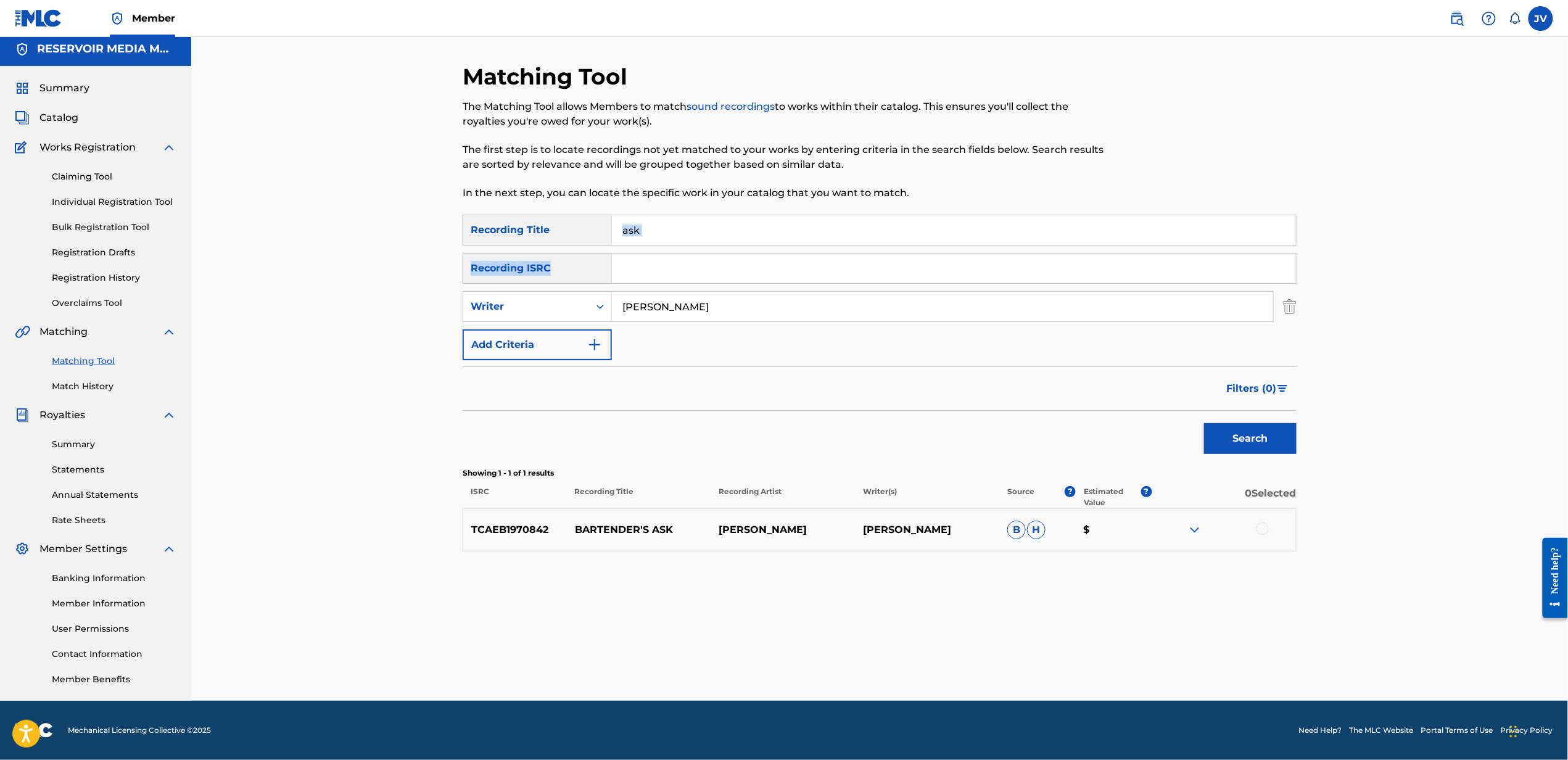
drag, startPoint x: 1116, startPoint y: 251, endPoint x: 1116, endPoint y: 222, distance: 29.0
click at [1116, 222] on div "SearchWithCriteria85f14165-4ce5-4b76-8d18-3643a2ee165d Recording Title ask Sear…" at bounding box center [879, 287] width 834 height 146
click at [1116, 222] on input "ask" at bounding box center [953, 230] width 684 height 30
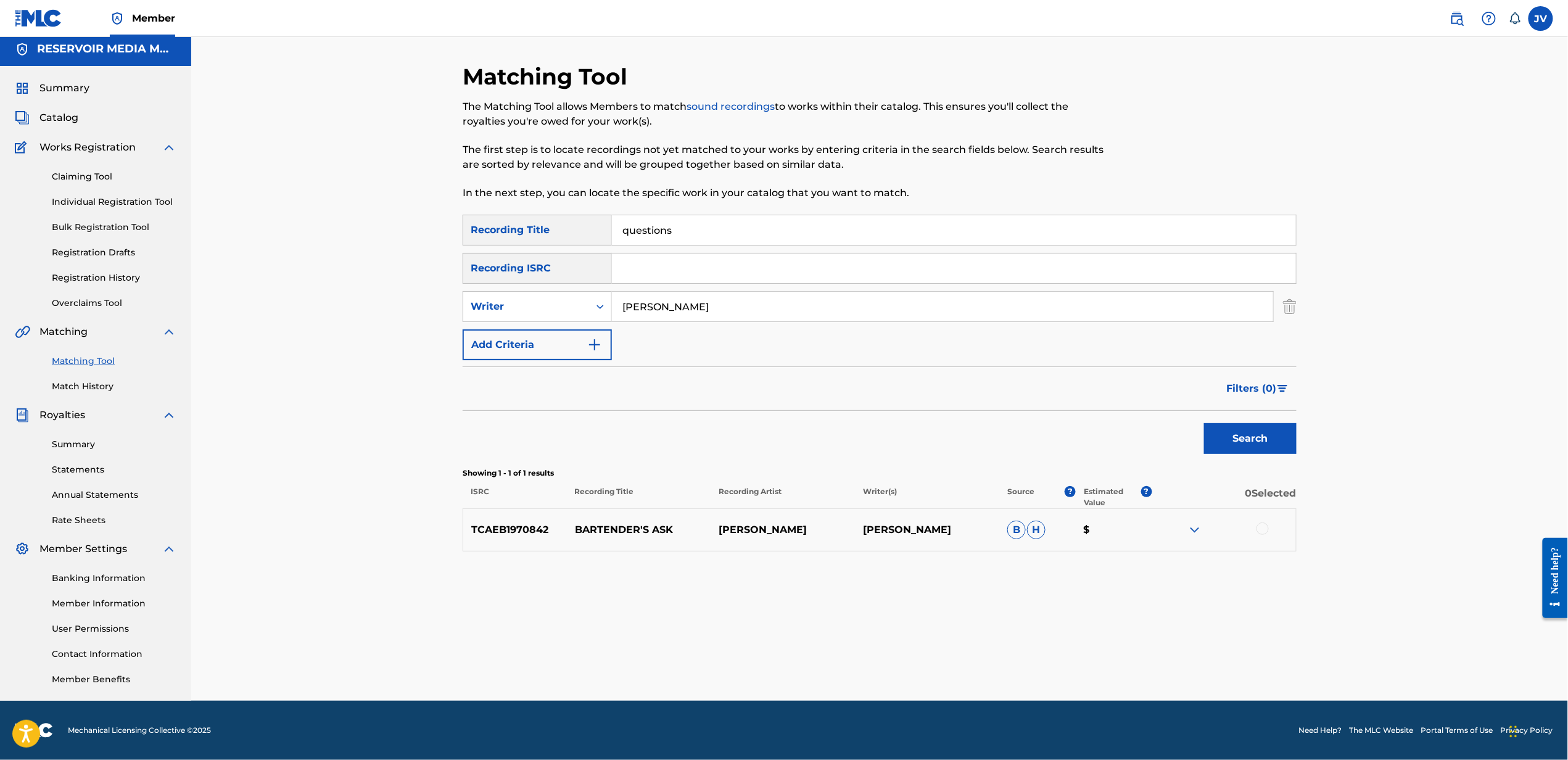
type input "questions"
type input "[PERSON_NAME]"
click at [1204, 423] on button "Search" at bounding box center [1250, 439] width 93 height 31
click at [804, 242] on input "questions" at bounding box center [953, 230] width 684 height 30
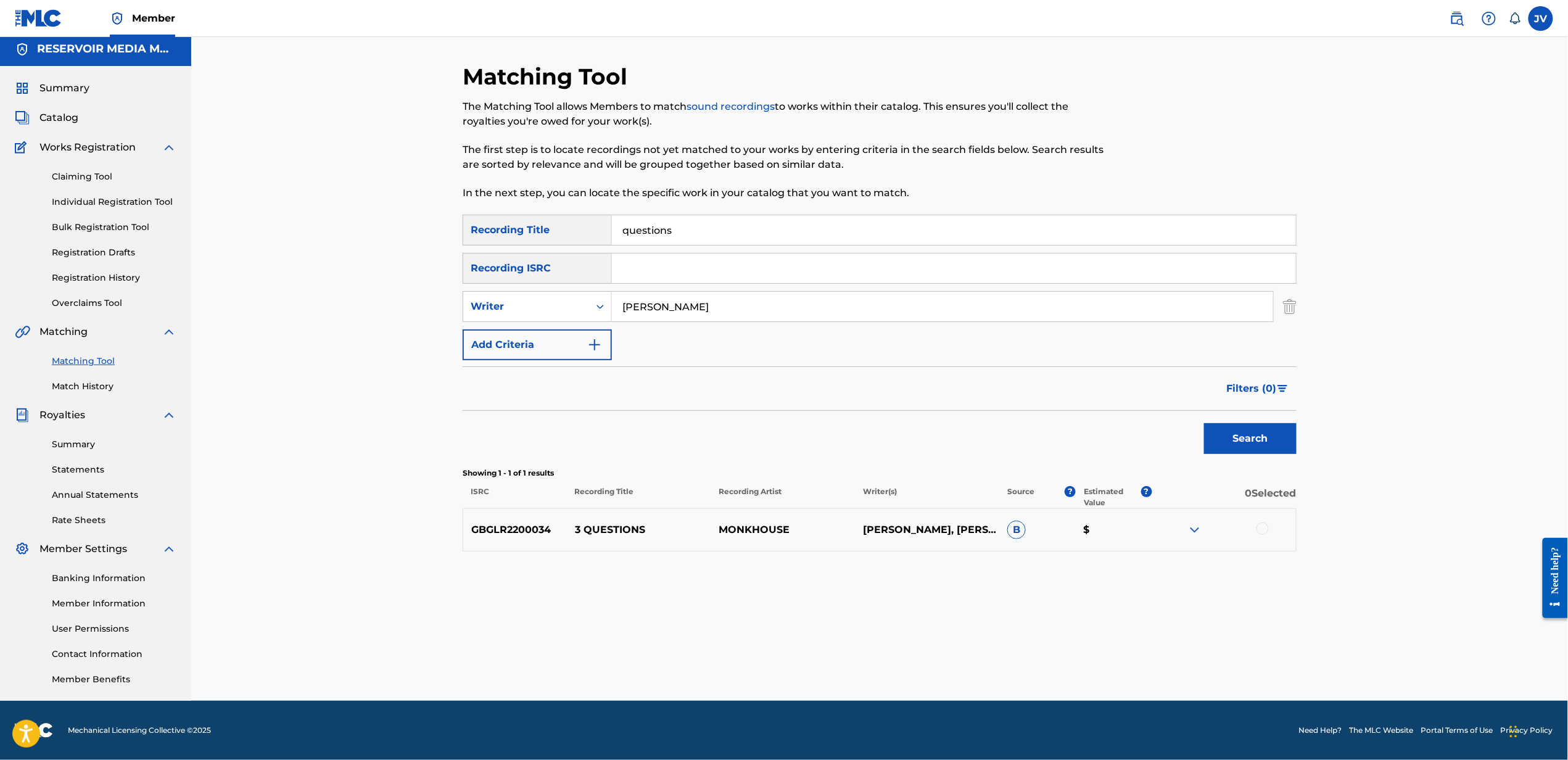
click at [804, 242] on input "questions" at bounding box center [953, 230] width 684 height 30
type input "rob your ex"
type input "[PERSON_NAME]"
click at [1204, 423] on button "Search" at bounding box center [1250, 439] width 93 height 31
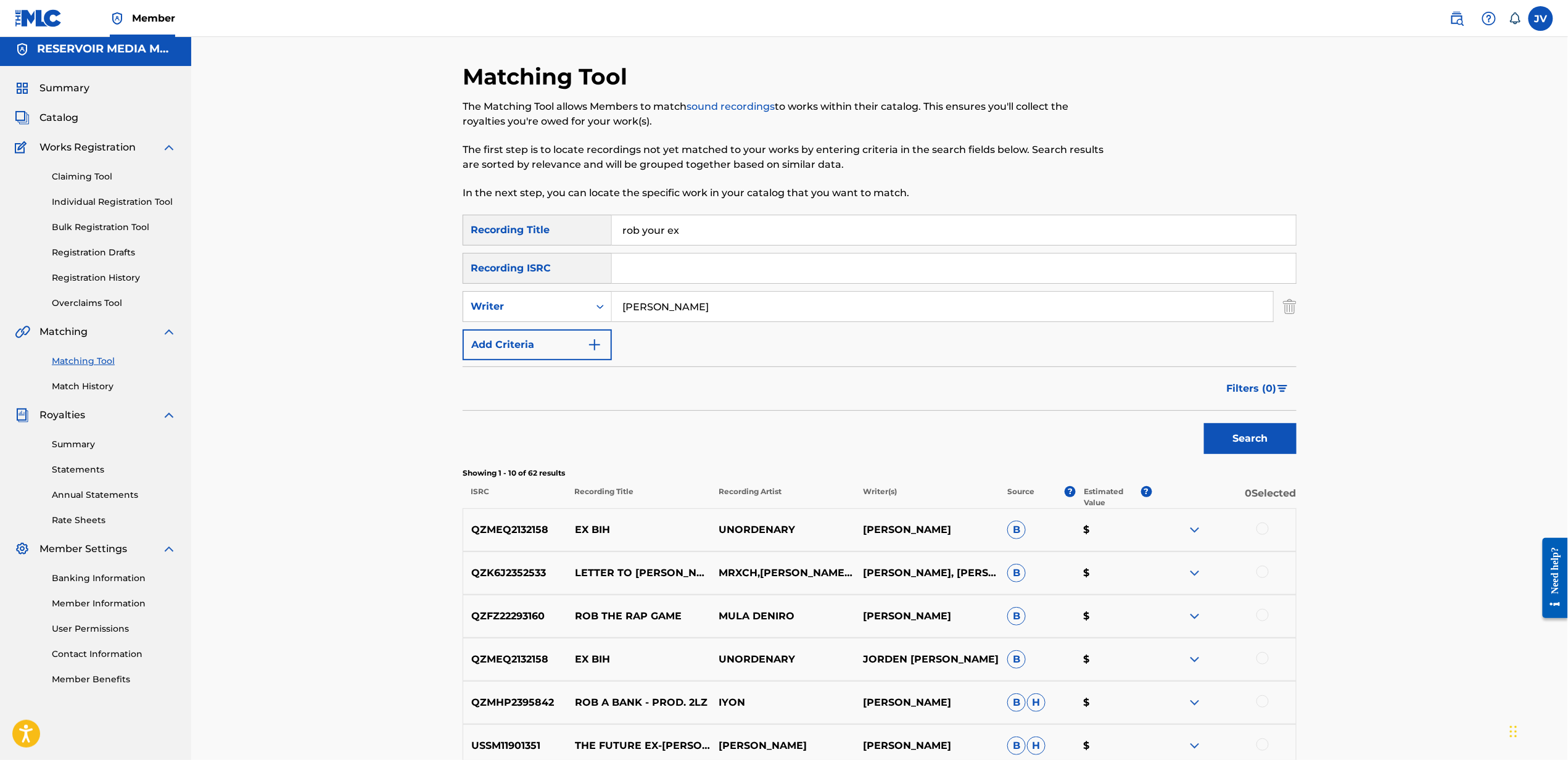
click at [908, 227] on input "rob your ex" at bounding box center [953, 230] width 684 height 30
type input "off the lot"
type input "[PERSON_NAME]"
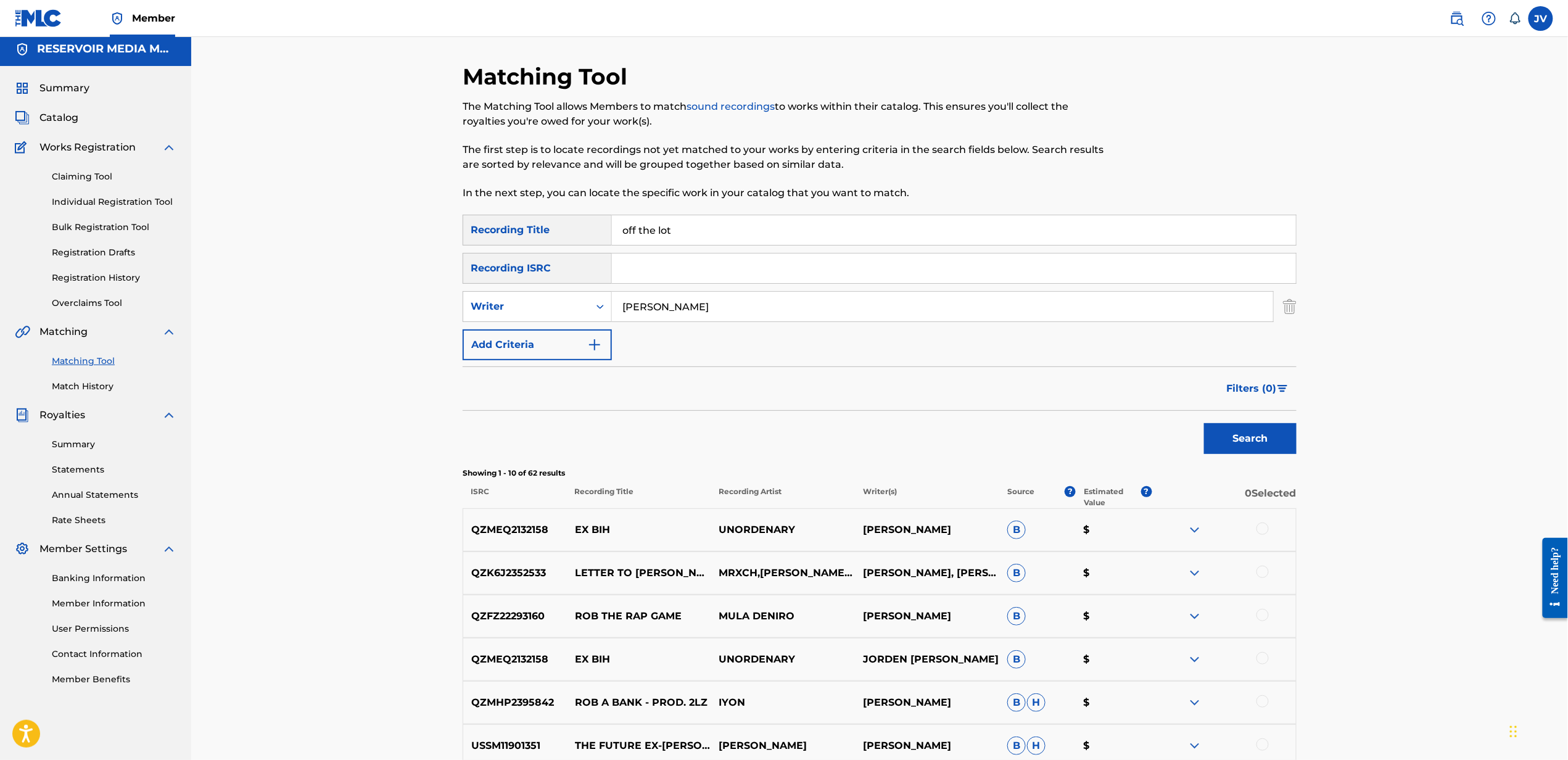
click at [1204, 423] on button "Search" at bounding box center [1250, 439] width 93 height 31
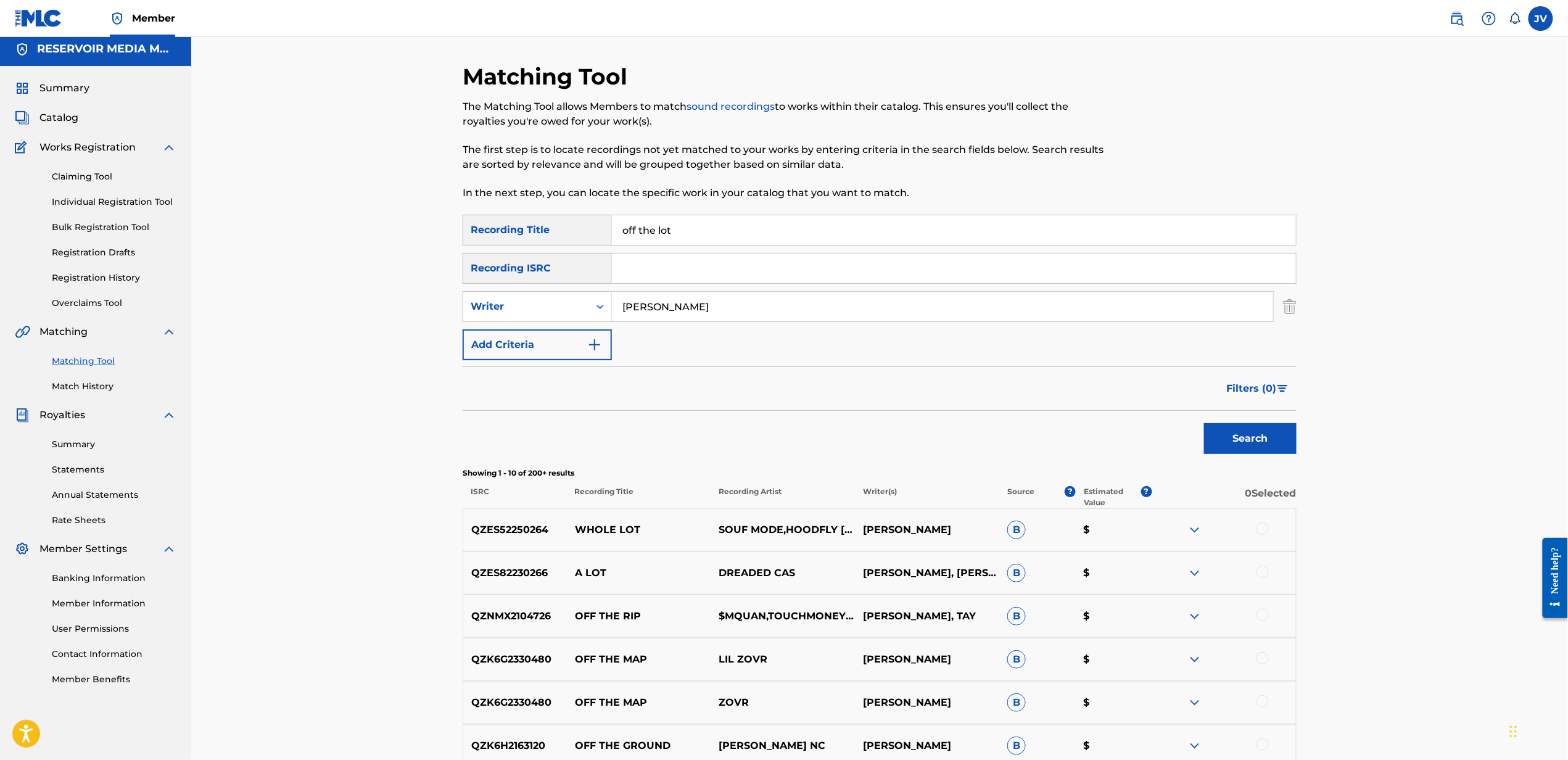
click at [1292, 228] on input "off the lot" at bounding box center [953, 230] width 684 height 30
click at [1292, 228] on input "t" at bounding box center [953, 230] width 684 height 30
type input "the first time"
type input "[PERSON_NAME]"
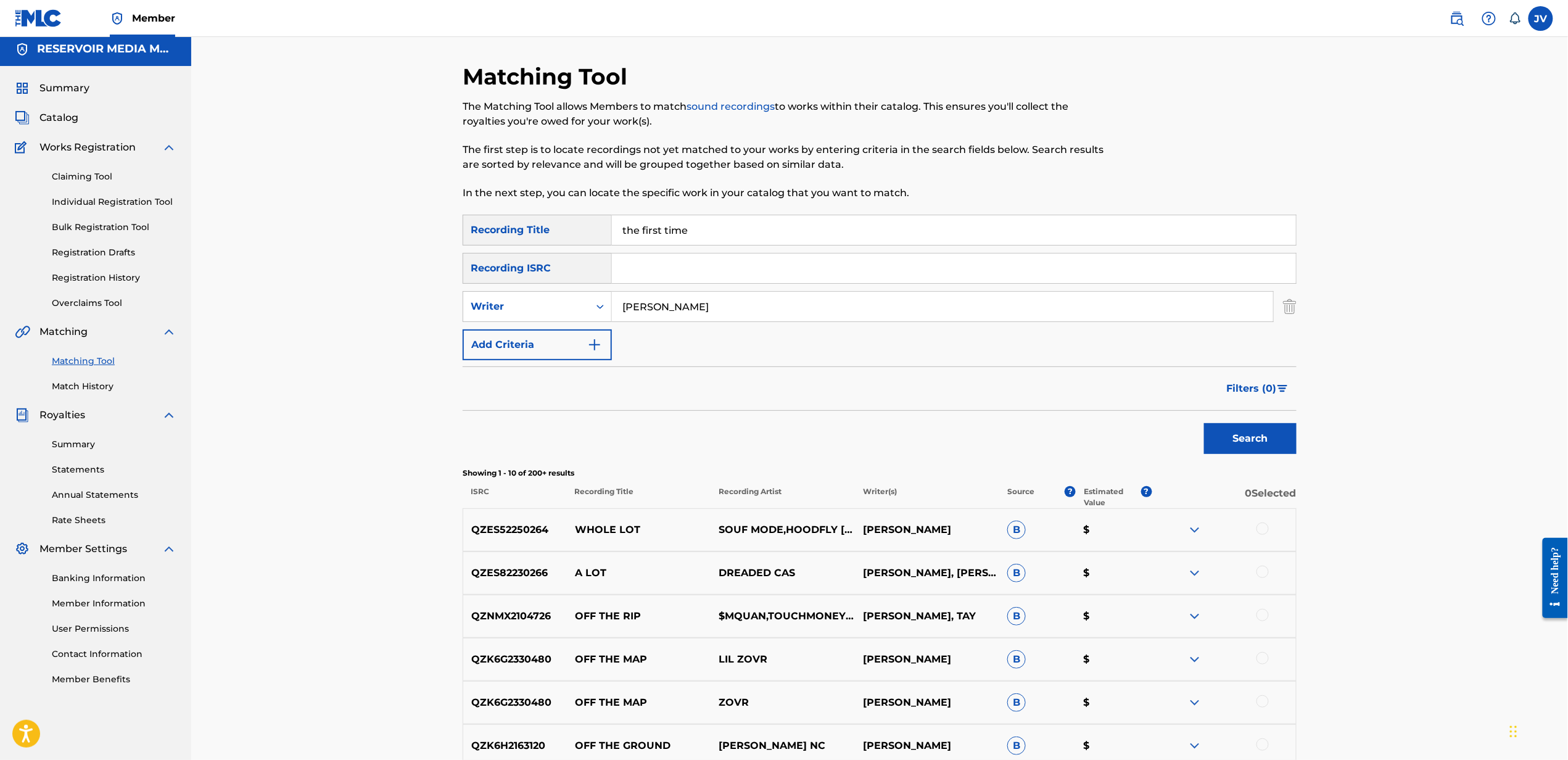
click at [1204, 423] on button "Search" at bounding box center [1250, 439] width 93 height 31
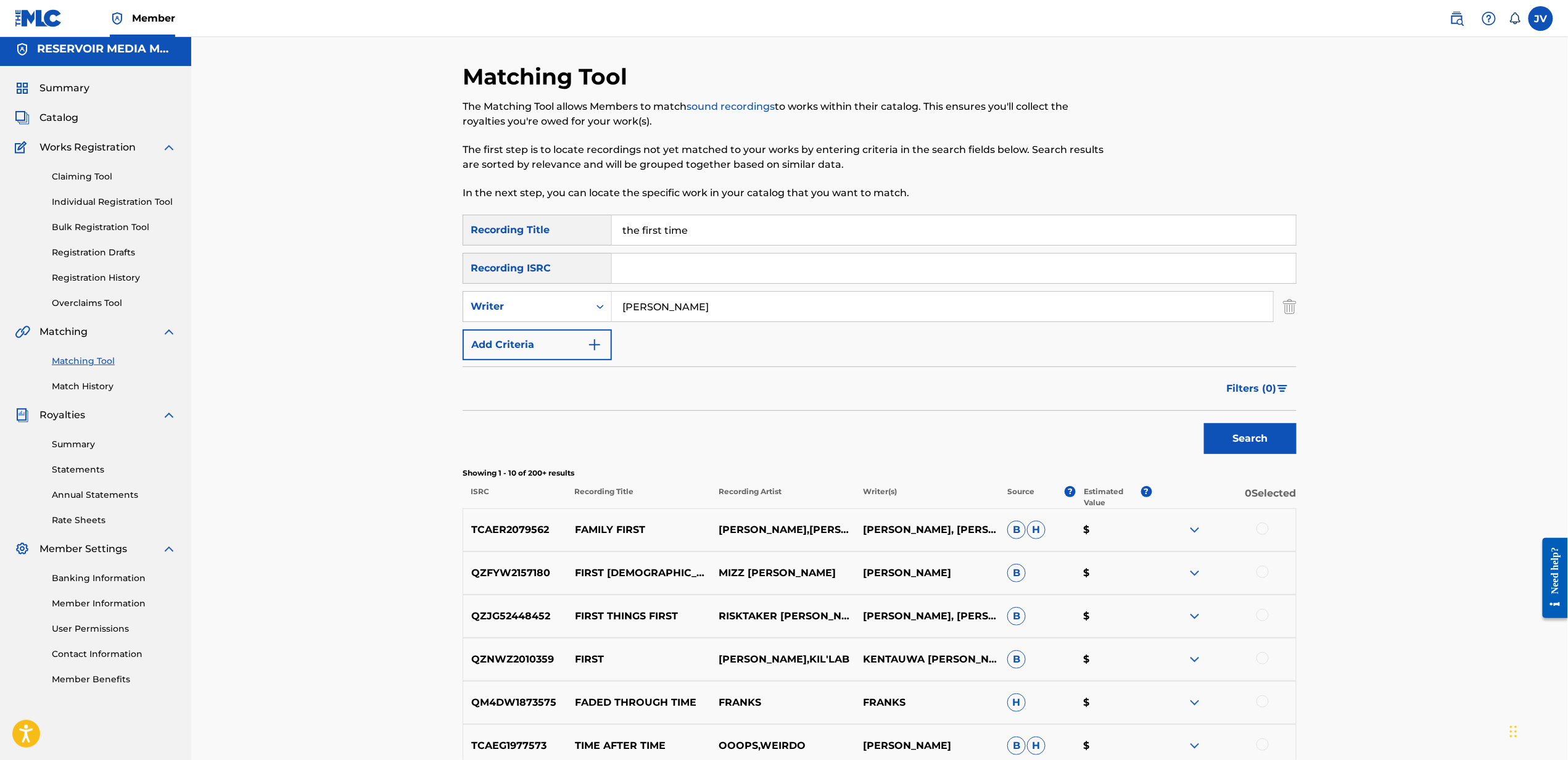
click at [1011, 243] on input "the first time" at bounding box center [953, 230] width 684 height 30
type input "luna"
type input "bruggen"
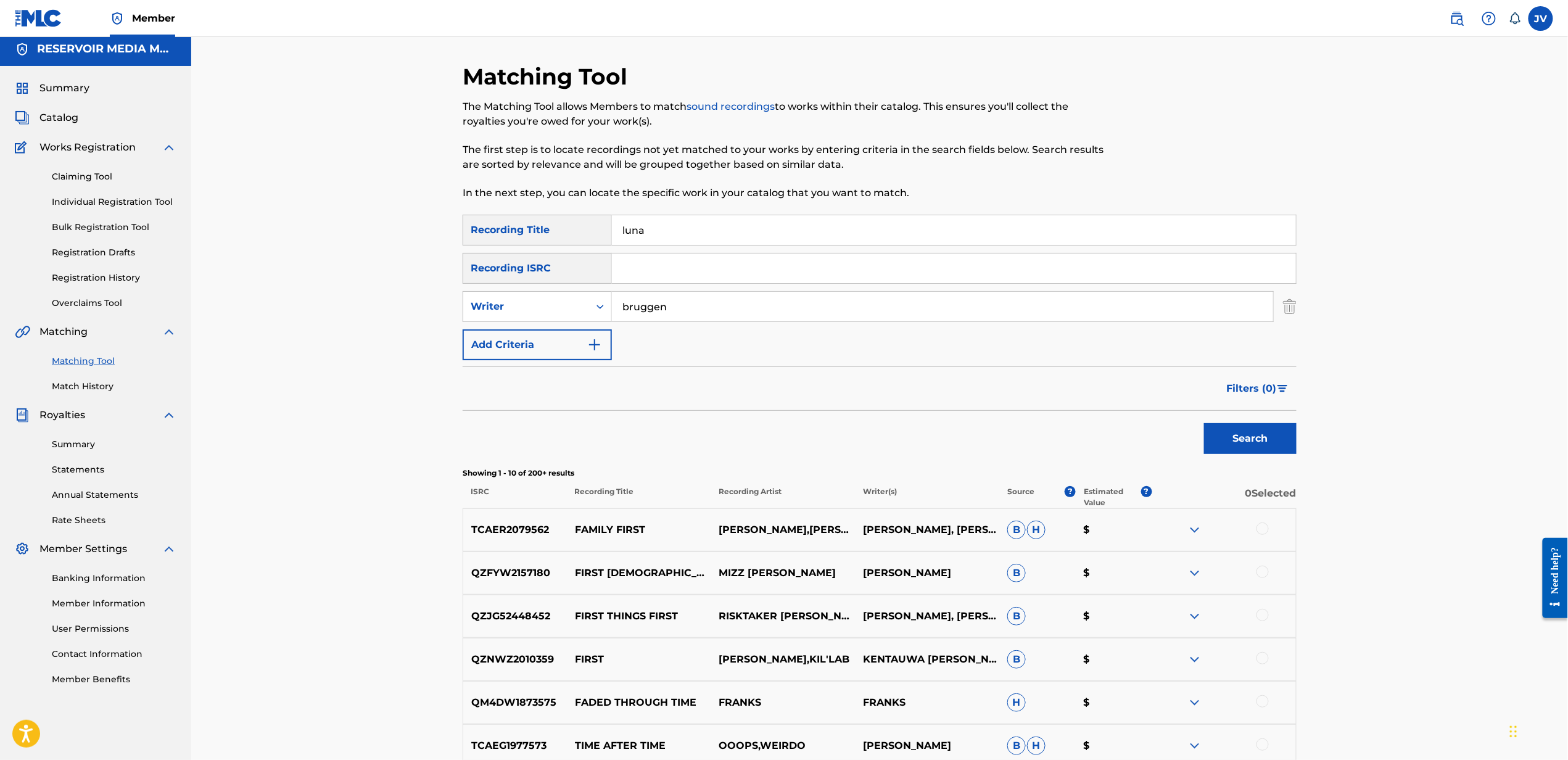
click at [1204, 423] on button "Search" at bounding box center [1250, 439] width 93 height 31
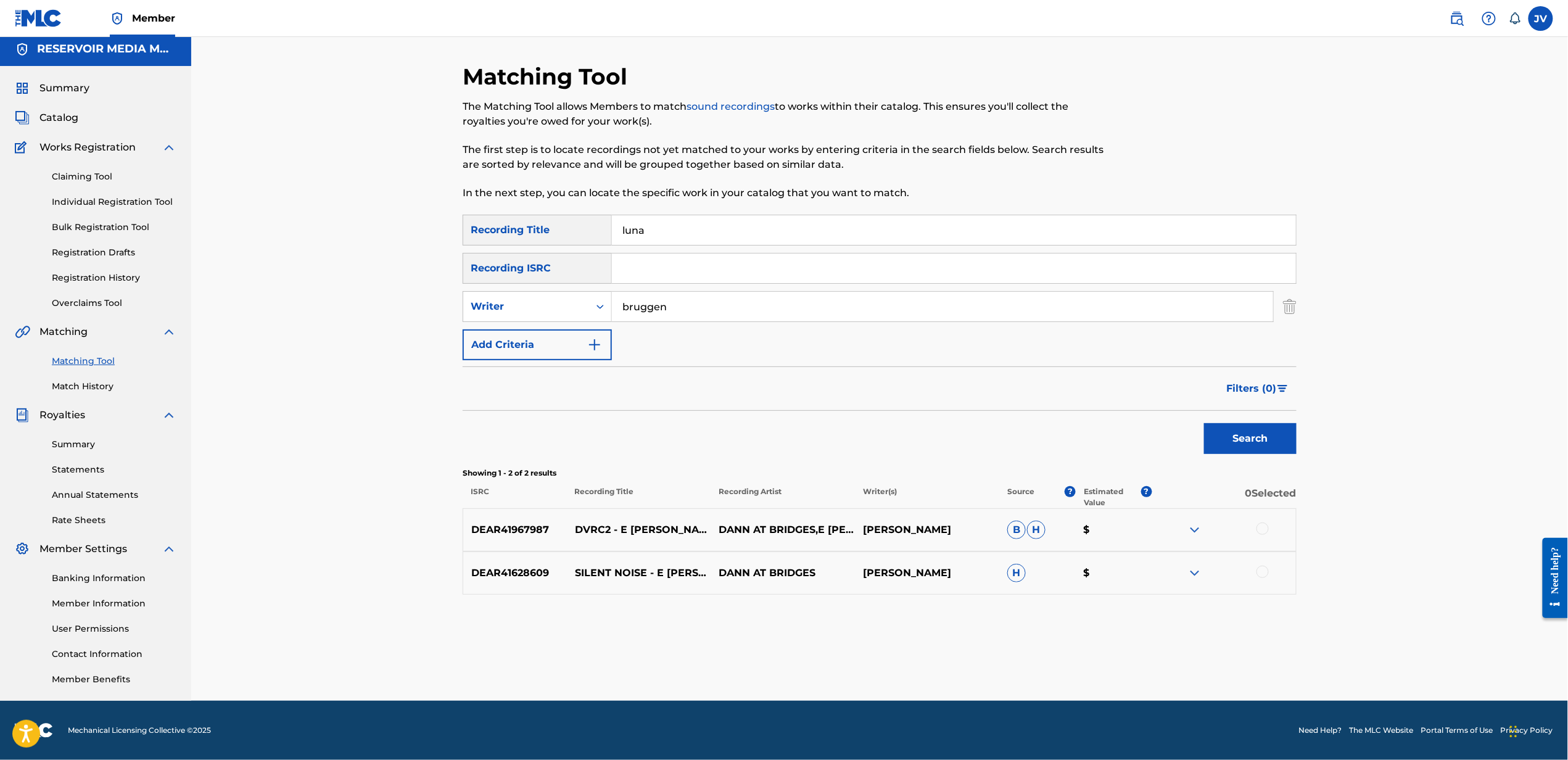
click at [1204, 423] on button "Search" at bounding box center [1250, 439] width 93 height 31
click at [845, 222] on input "luna" at bounding box center [953, 230] width 684 height 30
type input "girl in the mirror"
type input "[PERSON_NAME]"
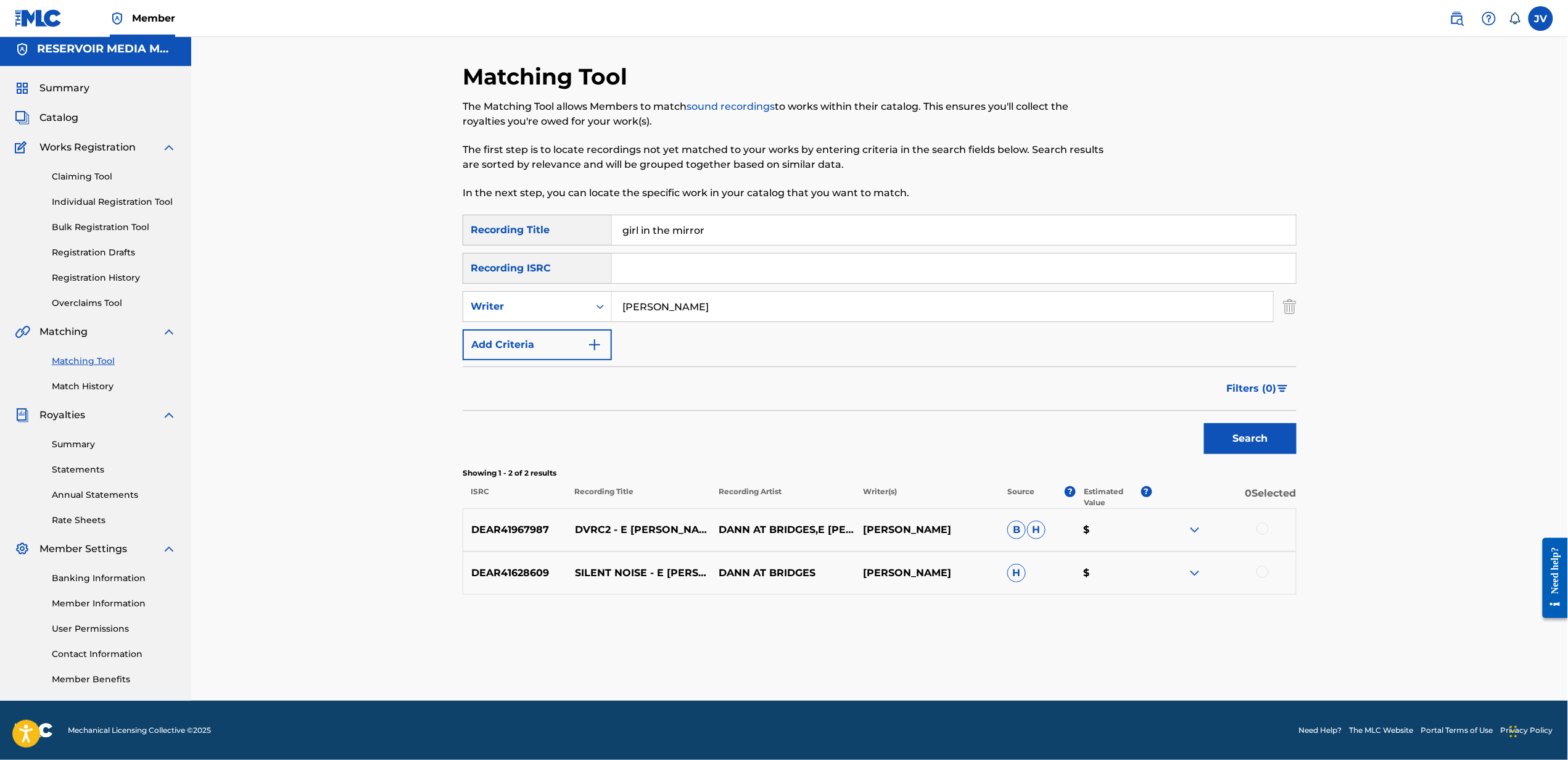
click at [1204, 423] on button "Search" at bounding box center [1250, 439] width 93 height 31
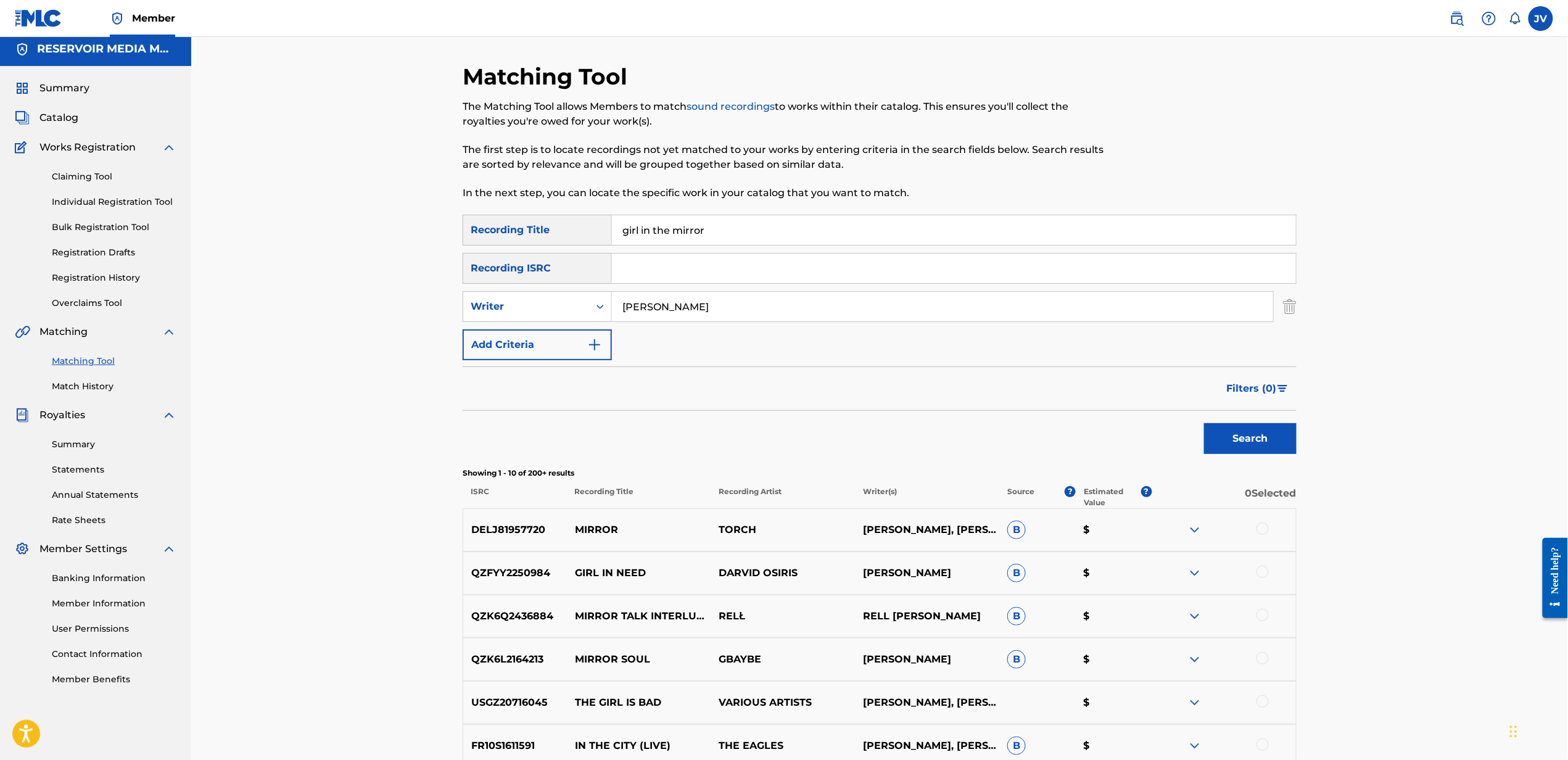
click at [975, 242] on input "girl in the mirror" at bounding box center [953, 230] width 684 height 30
type input "alarm clock"
type input "[PERSON_NAME]"
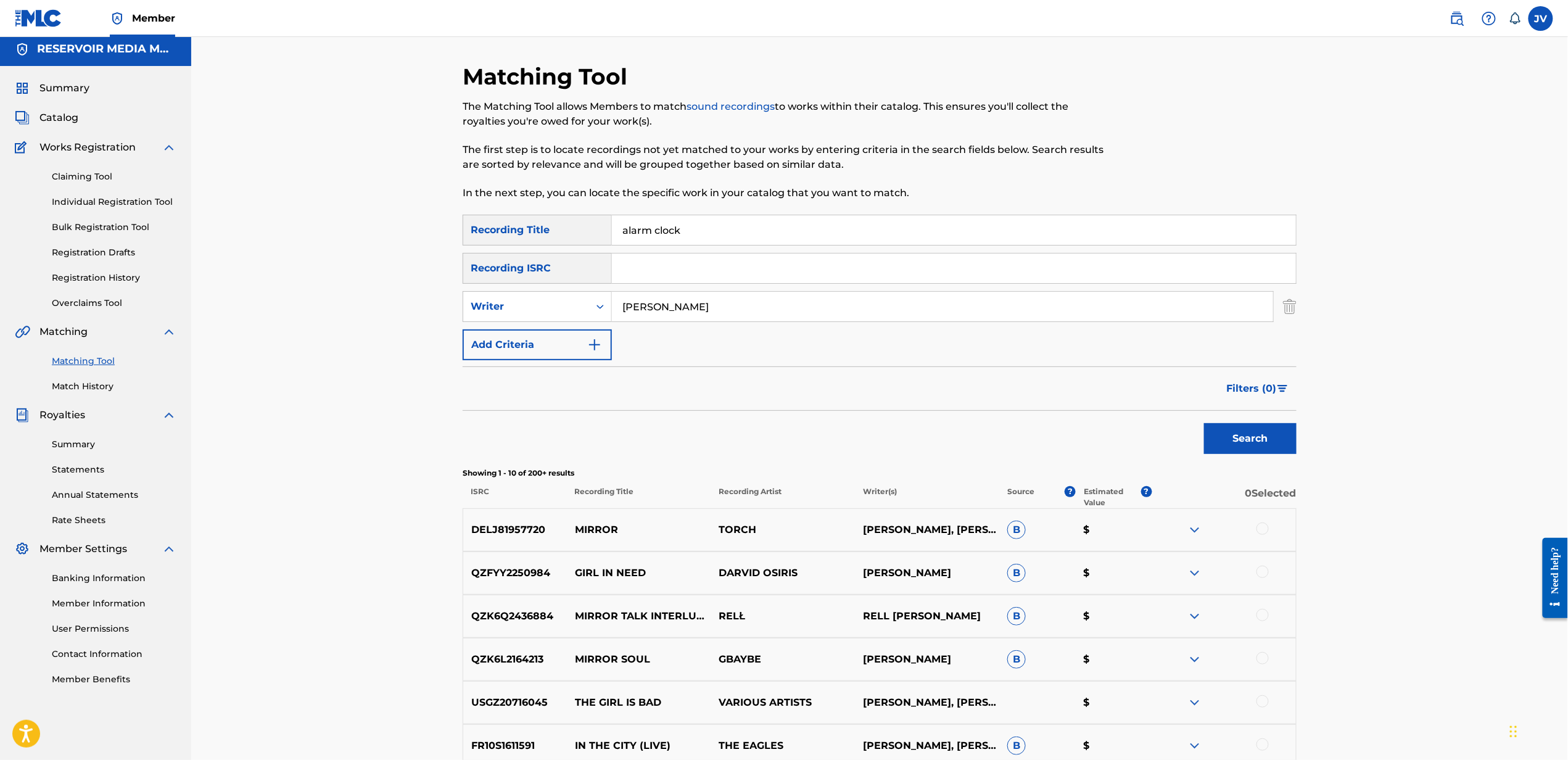
click at [1204, 423] on button "Search" at bounding box center [1250, 439] width 93 height 31
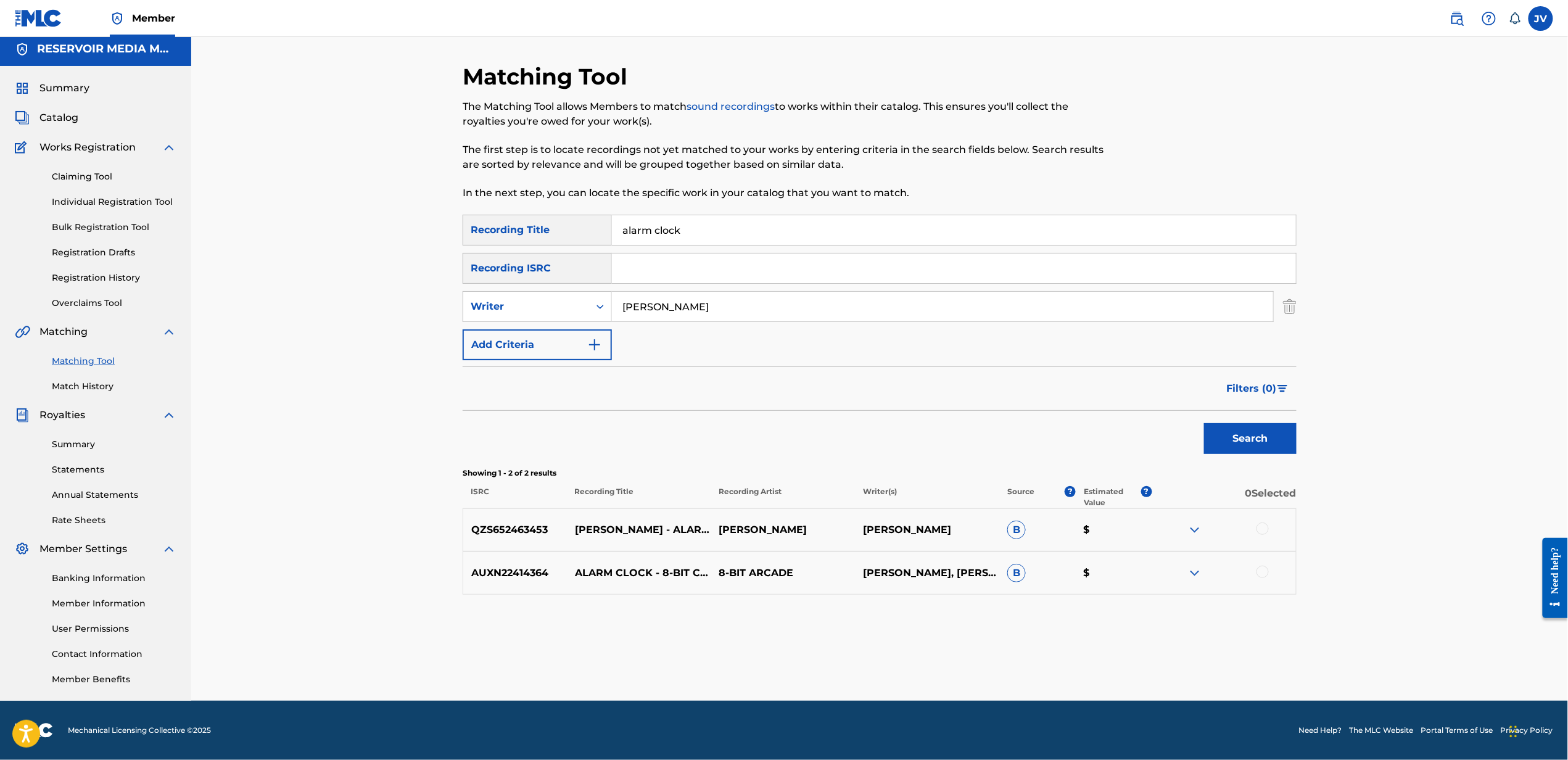
click at [1264, 531] on div at bounding box center [1223, 530] width 144 height 15
click at [1264, 531] on div at bounding box center [1262, 528] width 12 height 12
click at [1261, 569] on div at bounding box center [1262, 572] width 12 height 12
click at [843, 660] on button "Match 2 Groups" at bounding box center [867, 660] width 137 height 31
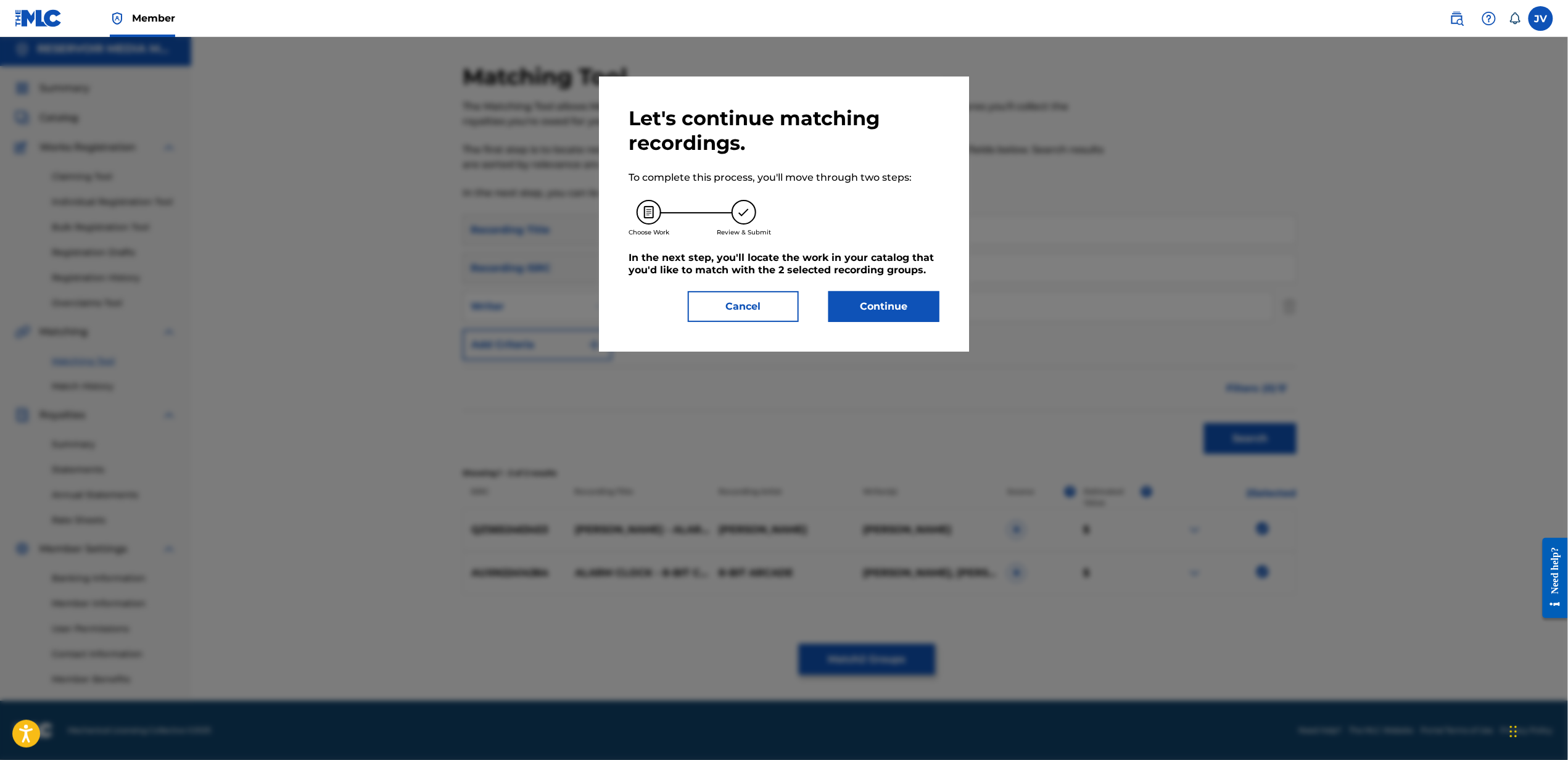
click at [852, 306] on button "Continue" at bounding box center [884, 307] width 111 height 31
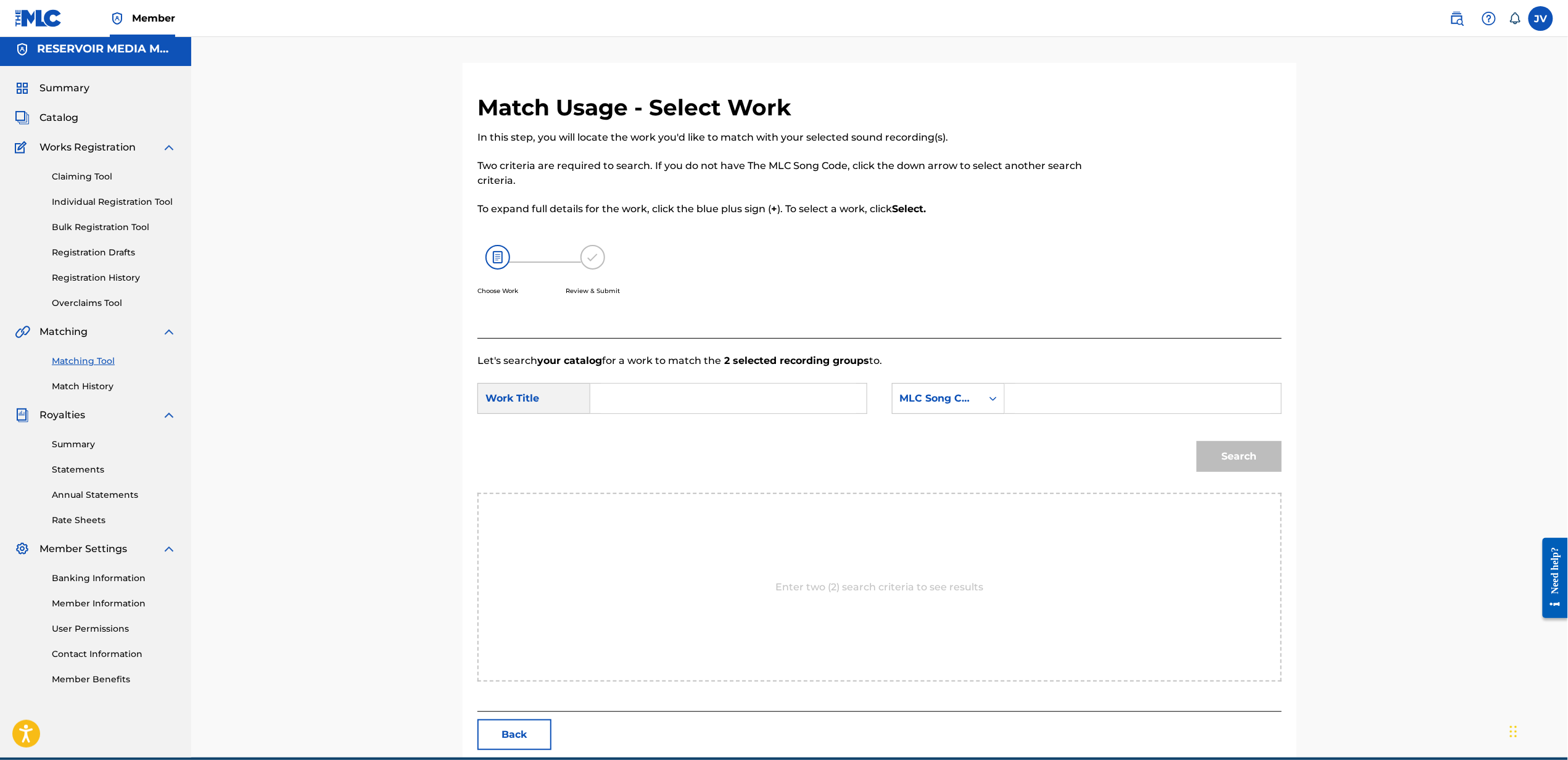
click at [676, 401] on input "Search Form" at bounding box center [728, 399] width 256 height 30
type input "alarm clock"
drag, startPoint x: 998, startPoint y: 390, endPoint x: 953, endPoint y: 462, distance: 84.9
click at [953, 414] on div "7 results available. Use Up and Down to choose options, press Enter to select t…" at bounding box center [948, 399] width 113 height 31
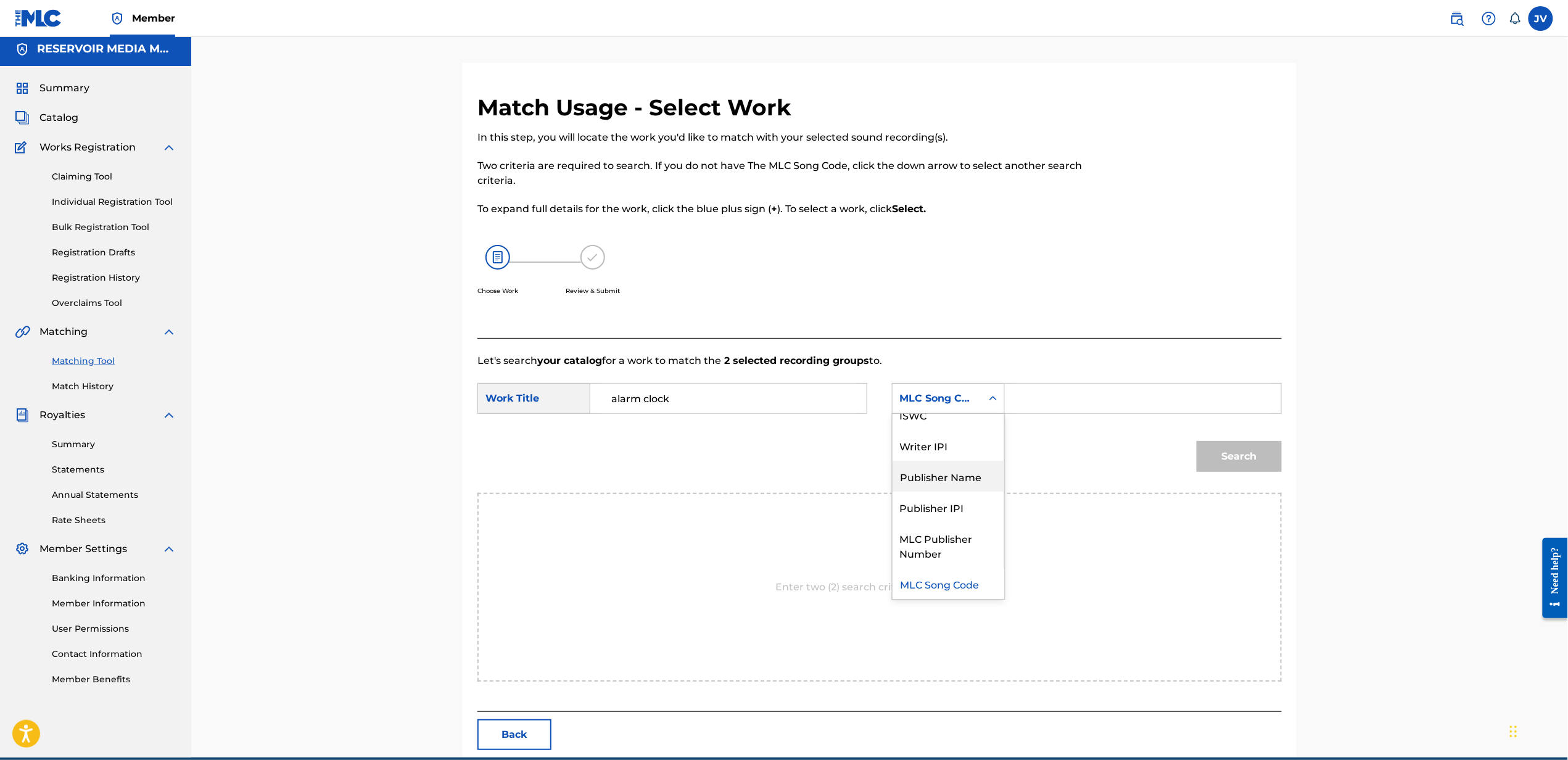
scroll to position [0, 0]
drag, startPoint x: 966, startPoint y: 420, endPoint x: 1044, endPoint y: 398, distance: 81.0
click at [1044, 398] on div "SearchWithCriteria7160f479-3f9a-4278-a1f5-fa77ce2cb813 7 results available. Use…" at bounding box center [1087, 399] width 390 height 31
click at [1044, 398] on input "Search Form" at bounding box center [1143, 399] width 256 height 30
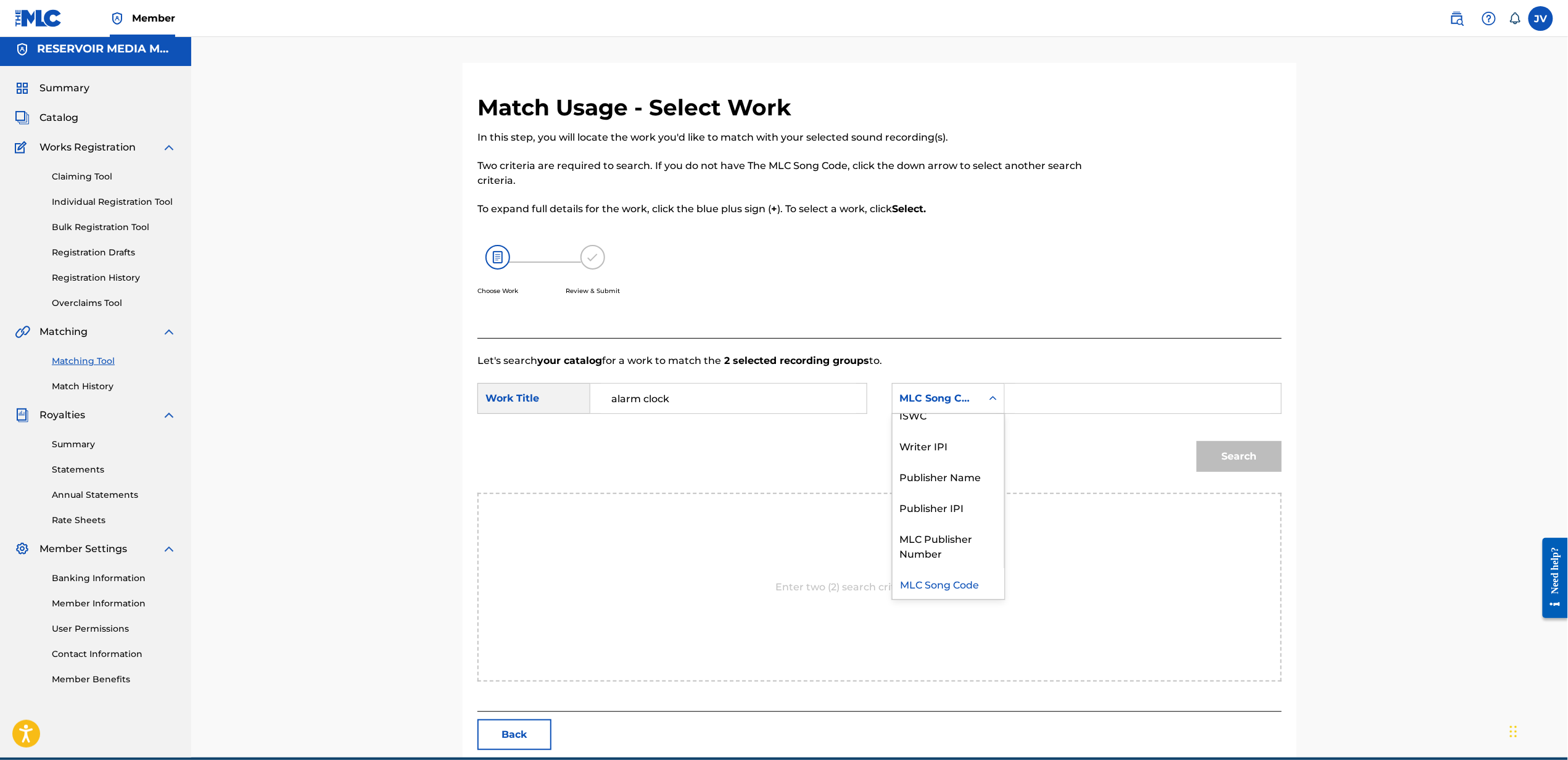
drag, startPoint x: 955, startPoint y: 399, endPoint x: 947, endPoint y: 451, distance: 52.6
click at [947, 414] on div "7 results available. Use Up and Down to choose options, press Enter to select t…" at bounding box center [948, 399] width 113 height 31
click at [958, 421] on div "Writer Name" at bounding box center [948, 430] width 112 height 31
click at [1041, 411] on input "Search Form" at bounding box center [1143, 399] width 256 height 30
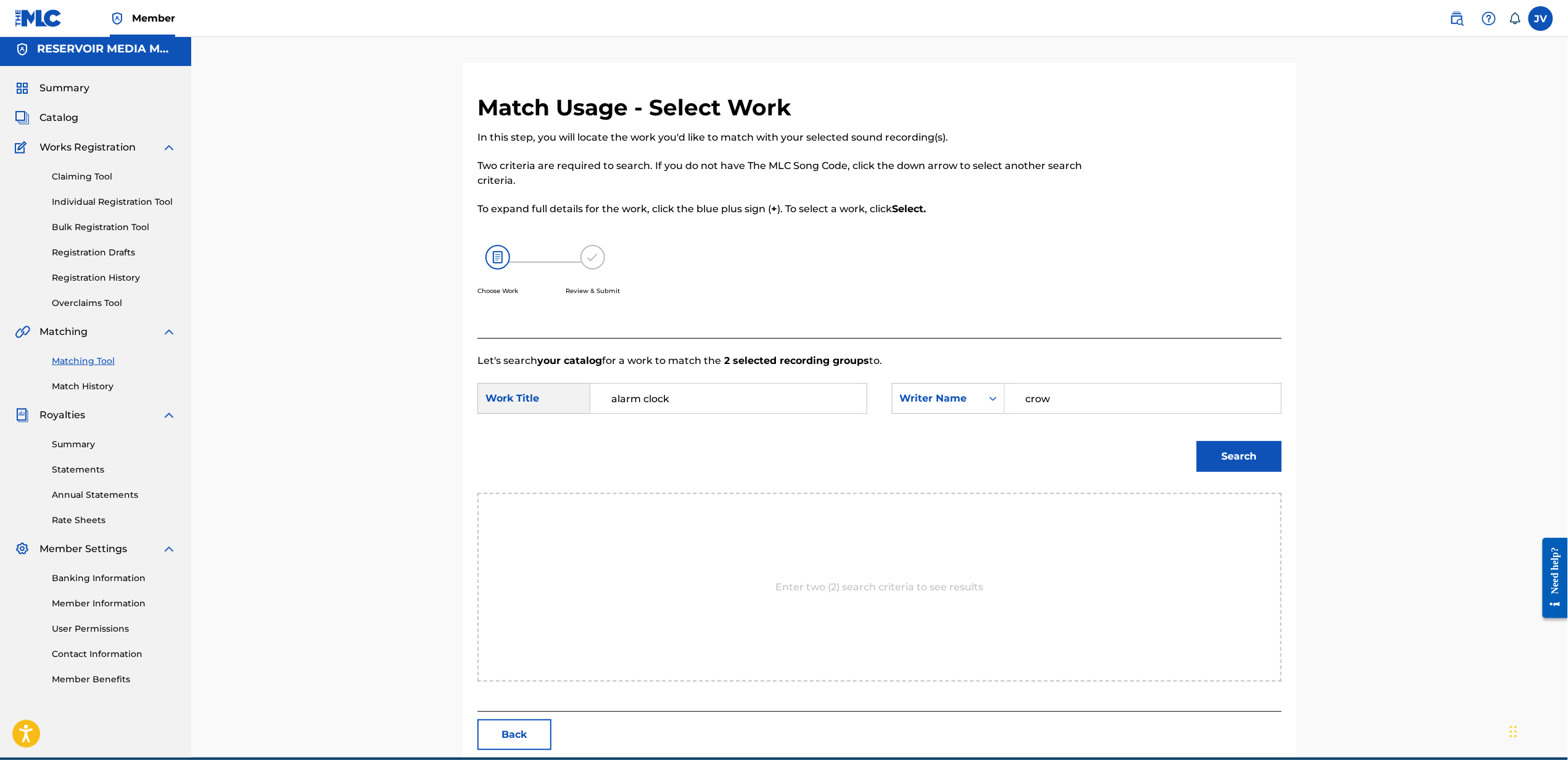
type input "crow"
click at [1197, 441] on button "Search" at bounding box center [1239, 456] width 85 height 31
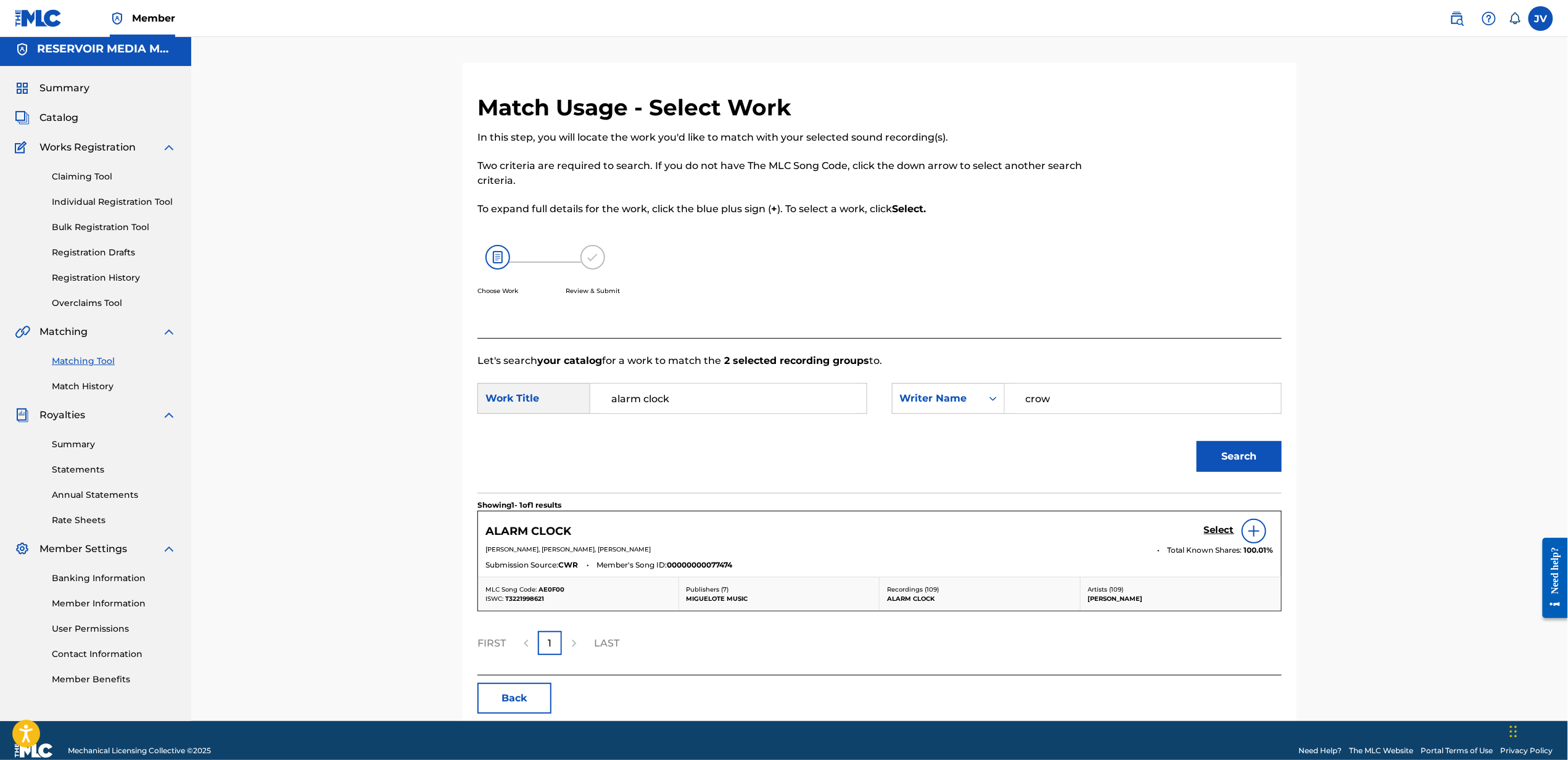
click at [1205, 530] on h5 "Select" at bounding box center [1219, 530] width 30 height 12
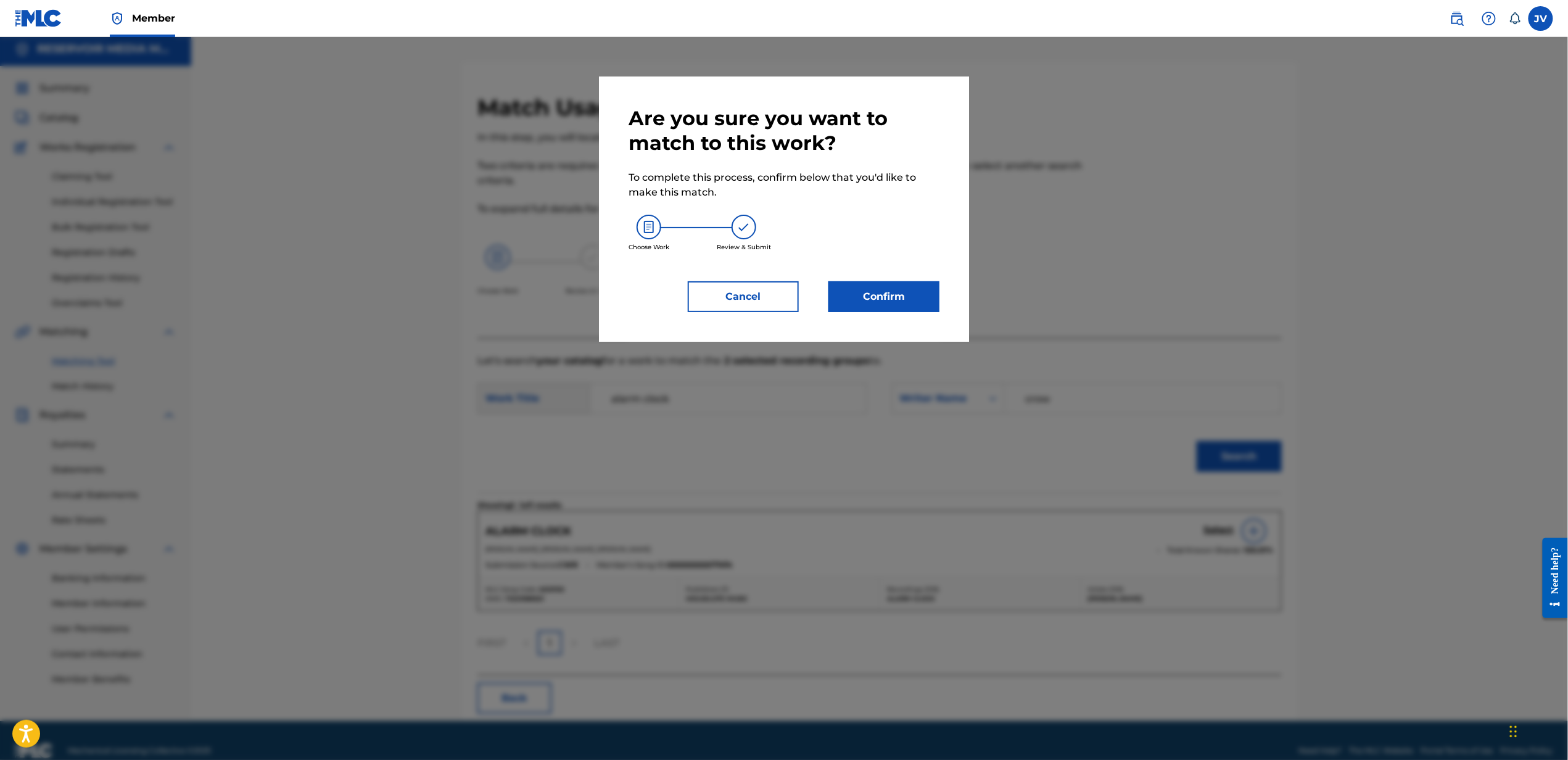
click at [897, 309] on button "Confirm" at bounding box center [884, 297] width 111 height 31
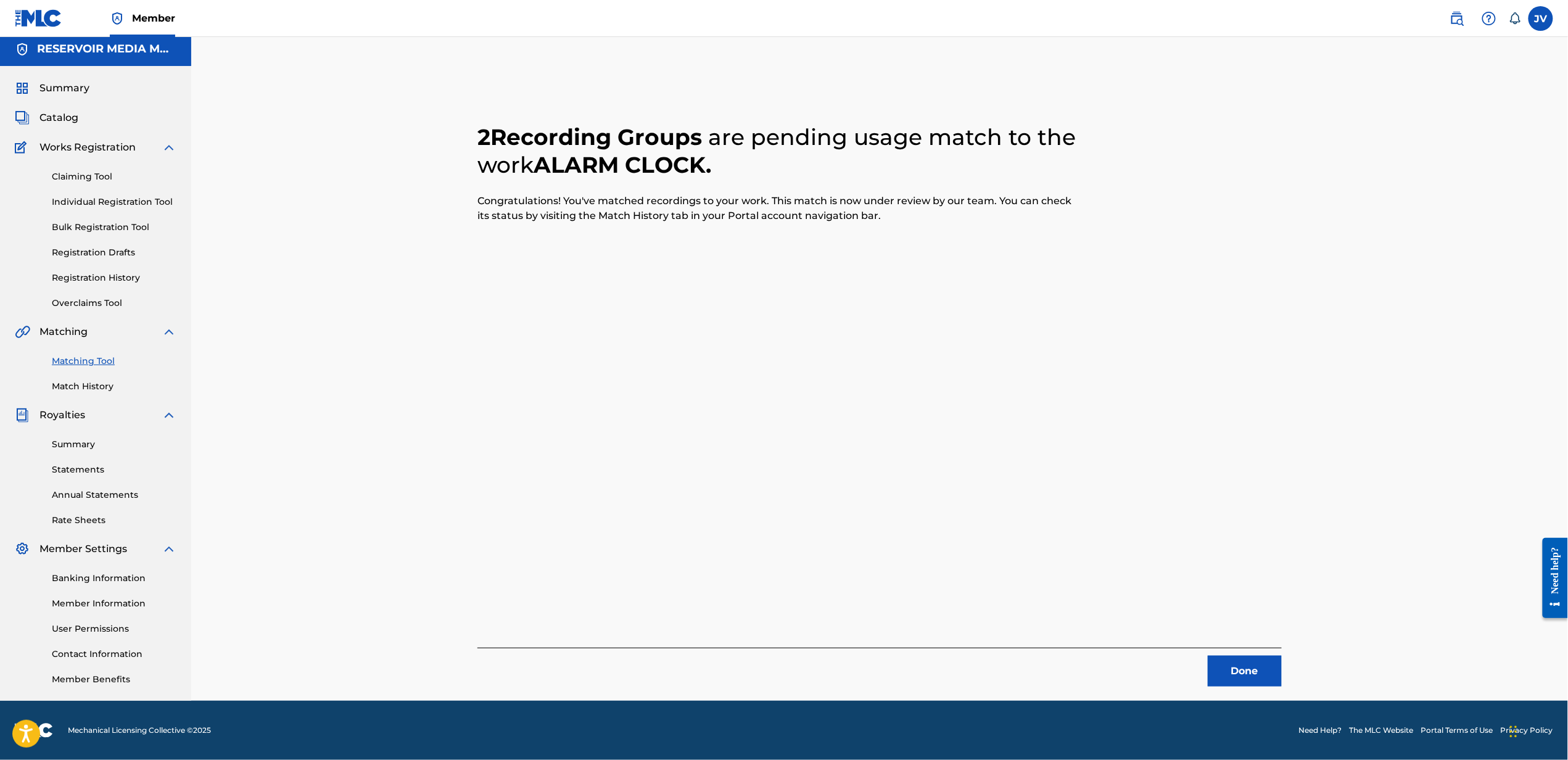
click at [1246, 669] on button "Done" at bounding box center [1244, 671] width 74 height 31
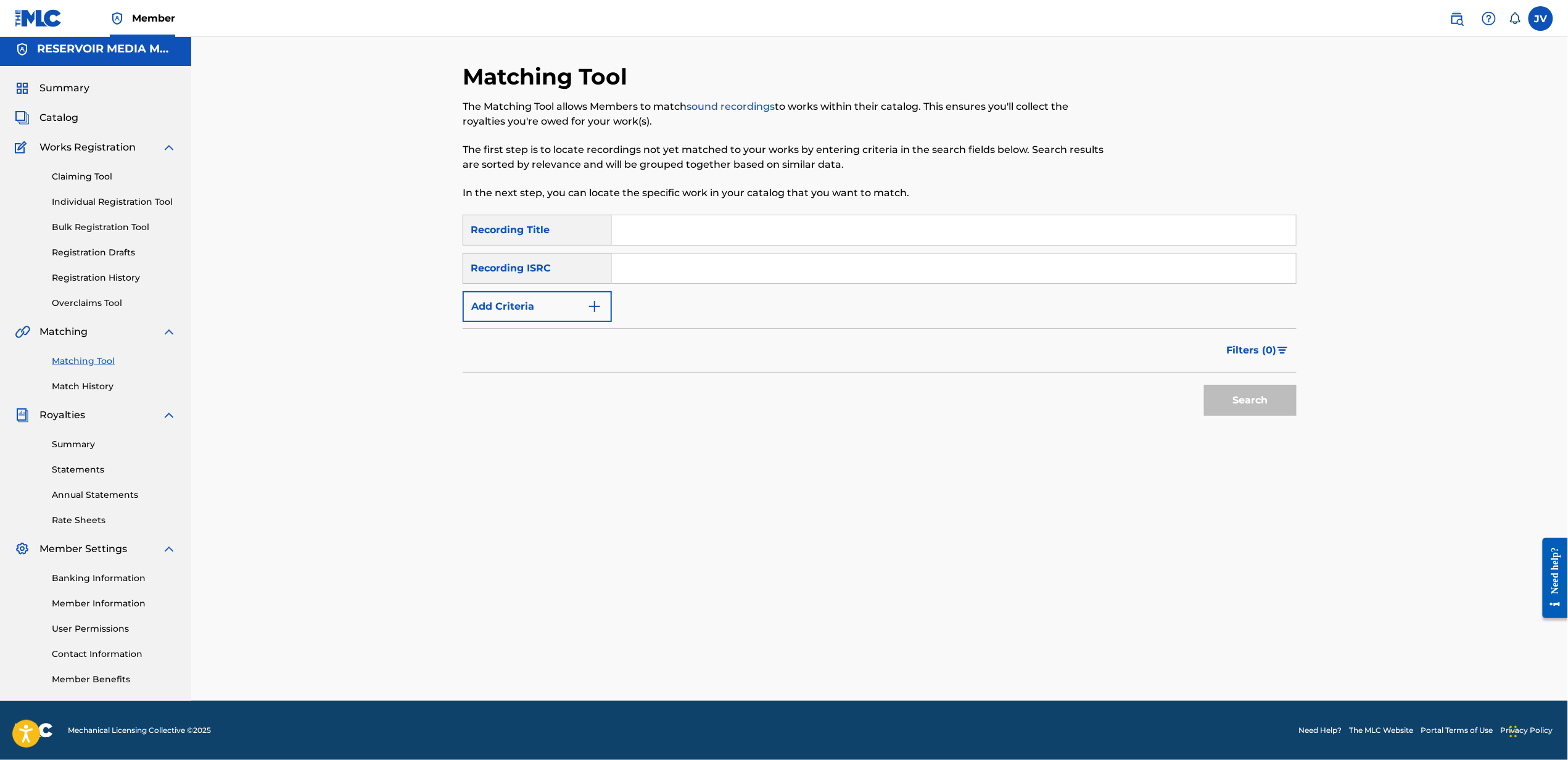
click at [1133, 240] on input "Search Form" at bounding box center [953, 230] width 684 height 30
type input "dumpster fire"
click at [463, 291] on button "Add Criteria" at bounding box center [537, 307] width 149 height 31
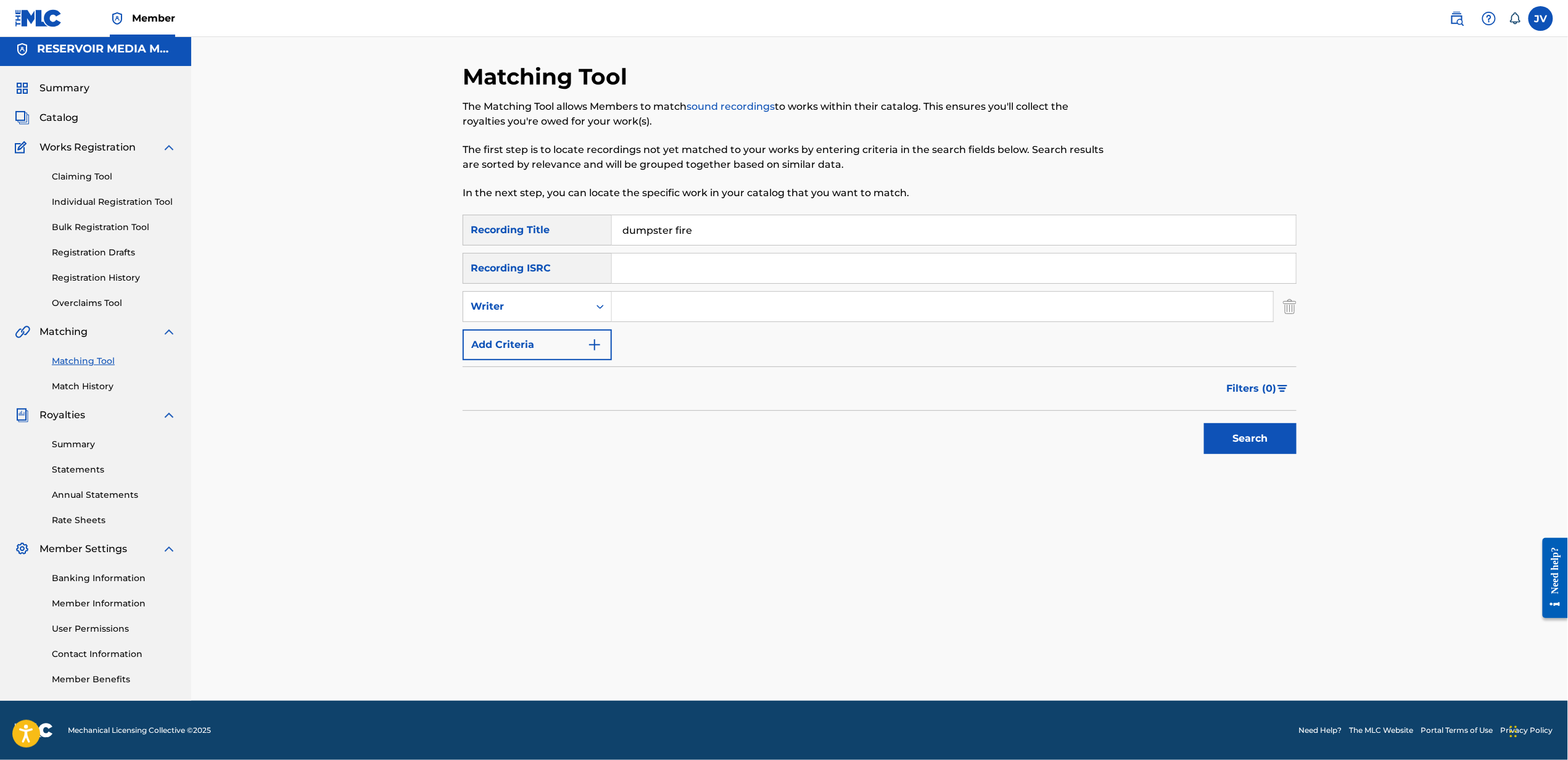
click at [1100, 315] on input "Search Form" at bounding box center [942, 307] width 661 height 30
type input "[PERSON_NAME]"
click at [1204, 423] on button "Search" at bounding box center [1250, 439] width 93 height 31
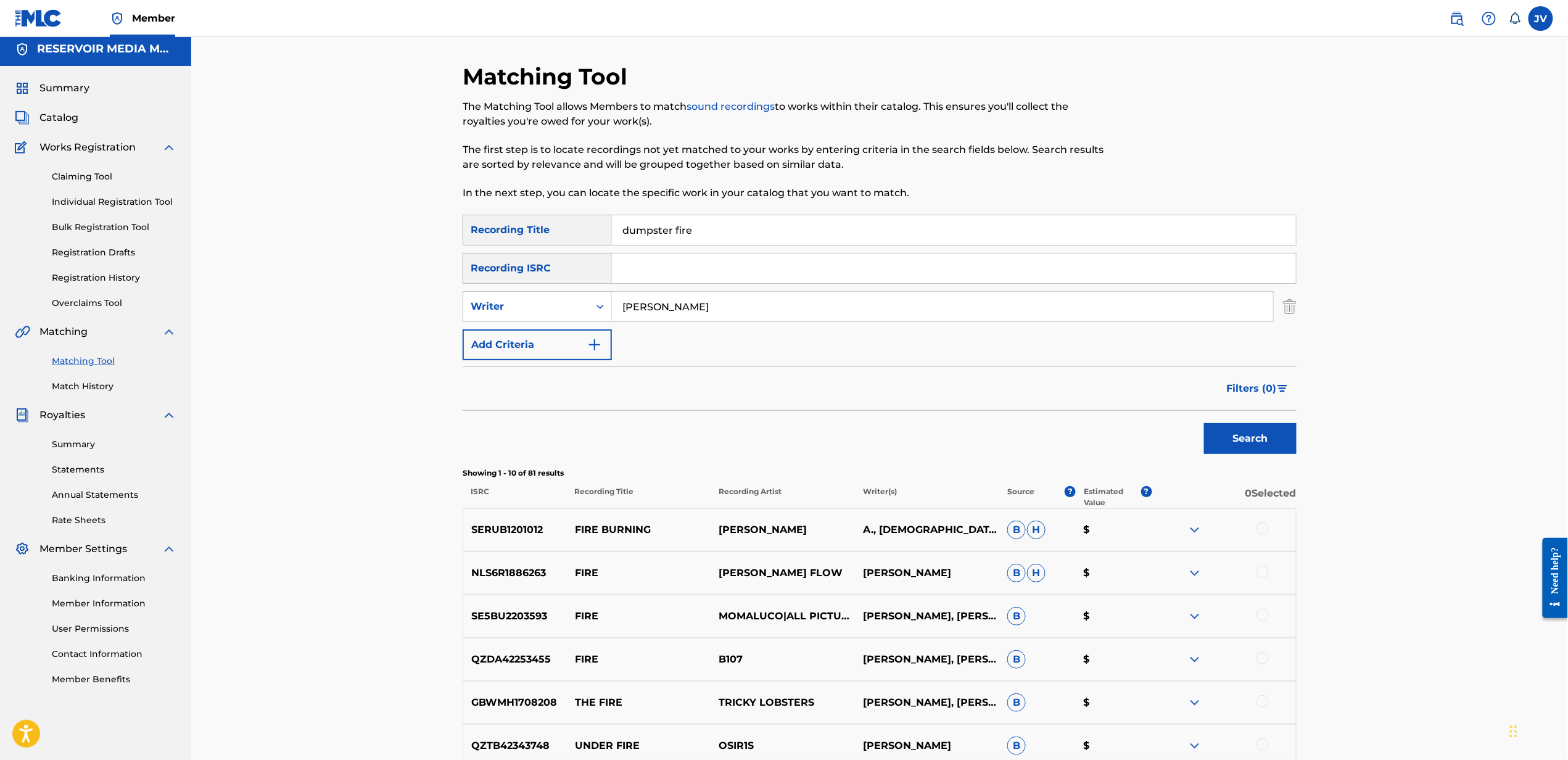
click at [856, 240] on input "dumpster fire" at bounding box center [953, 230] width 684 height 30
type input "can't believe you"
type input "[PERSON_NAME]"
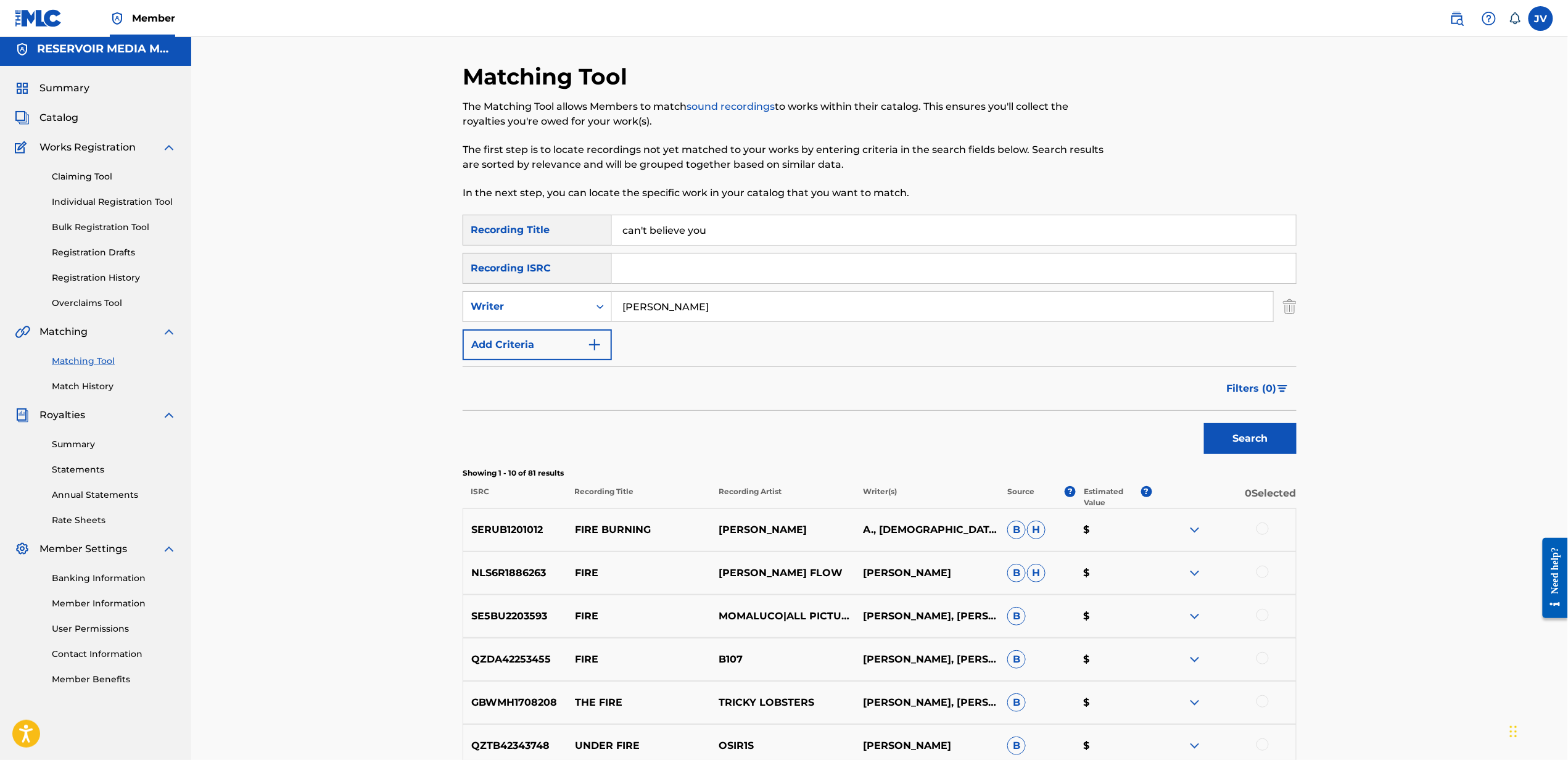
click at [1204, 423] on button "Search" at bounding box center [1250, 439] width 93 height 31
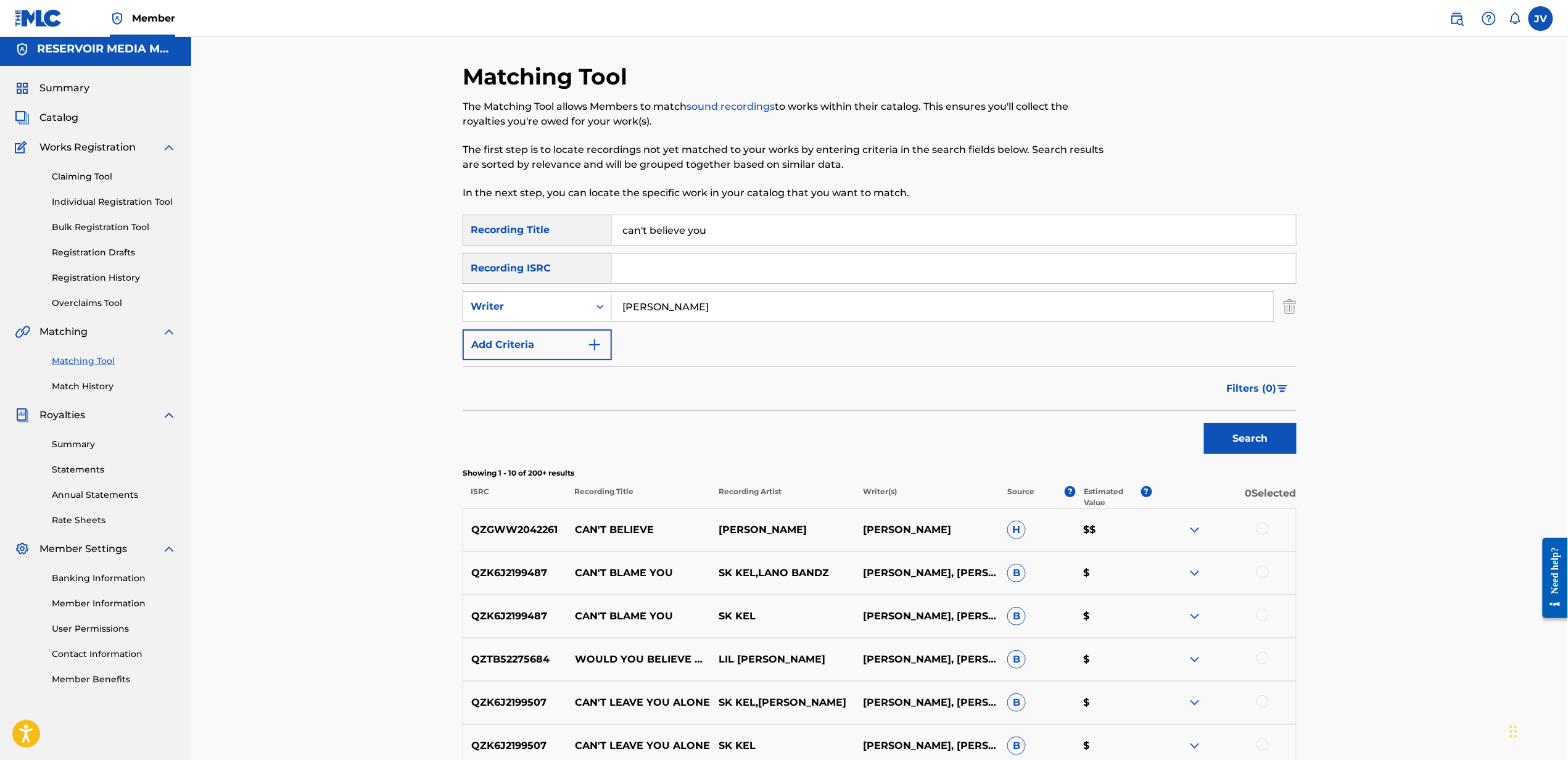
click at [975, 223] on input "can't believe you" at bounding box center [953, 230] width 684 height 30
click at [1037, 236] on input "i" at bounding box center [953, 230] width 684 height 30
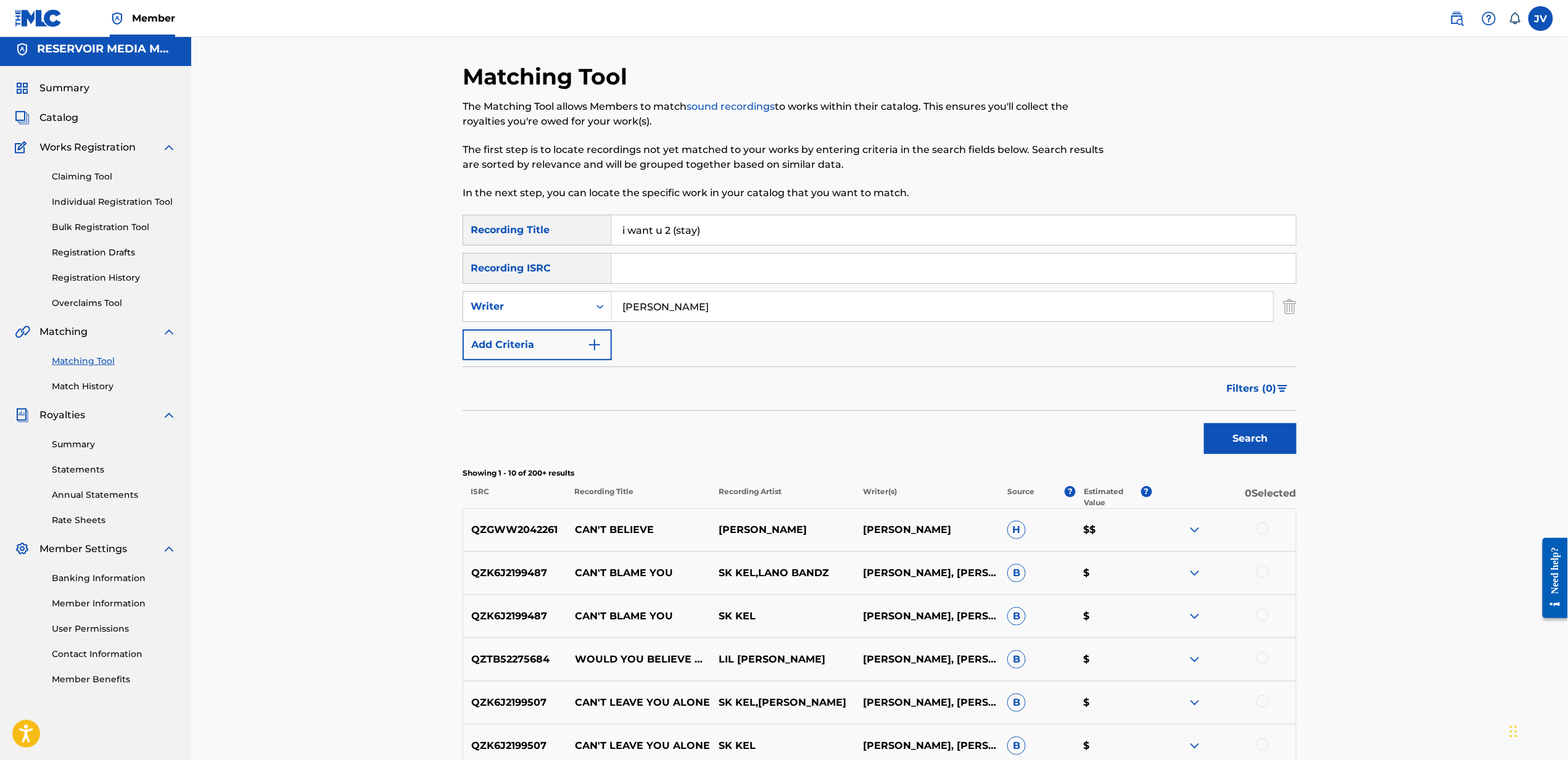
type input "i want u 2 (stay)"
type input "[PERSON_NAME]"
click at [1204, 423] on button "Search" at bounding box center [1250, 439] width 93 height 31
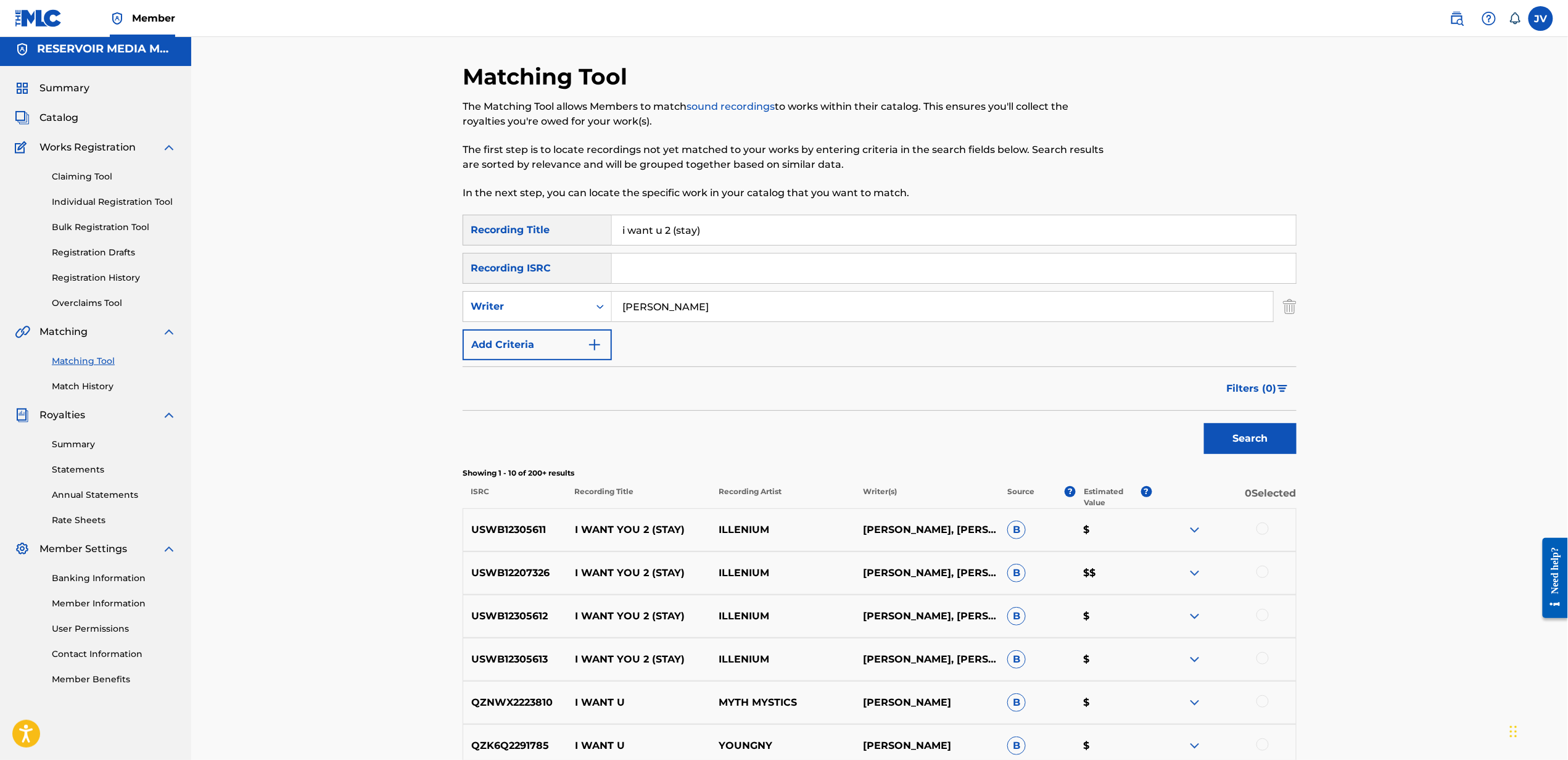
scroll to position [289, 0]
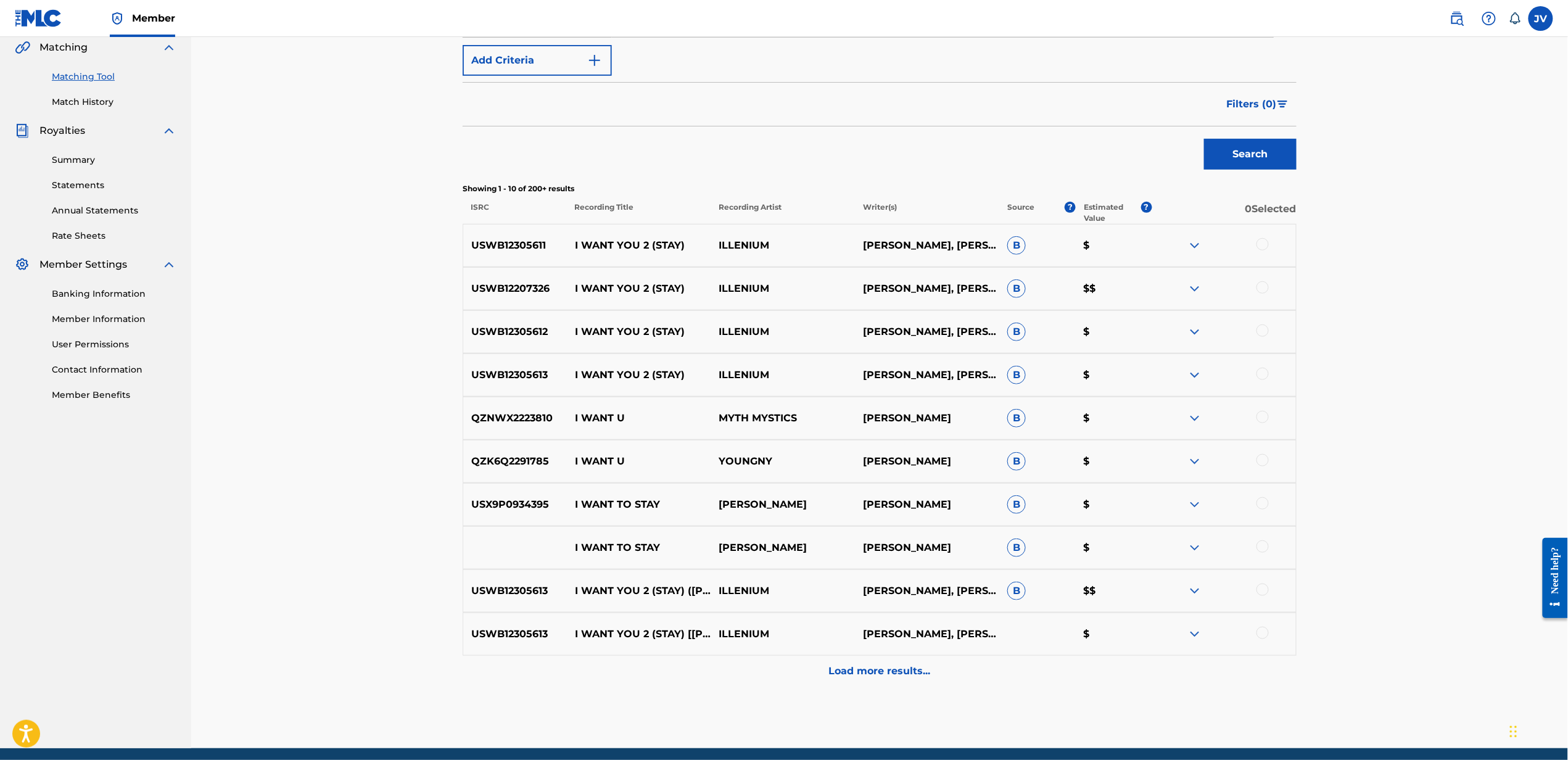
click at [1262, 245] on div at bounding box center [1262, 244] width 12 height 12
click at [1261, 284] on div at bounding box center [1262, 287] width 12 height 12
click at [1264, 331] on div at bounding box center [1262, 330] width 12 height 12
click at [1261, 374] on div at bounding box center [1262, 374] width 12 height 12
click at [854, 647] on button "Match 4 Groups" at bounding box center [867, 660] width 137 height 31
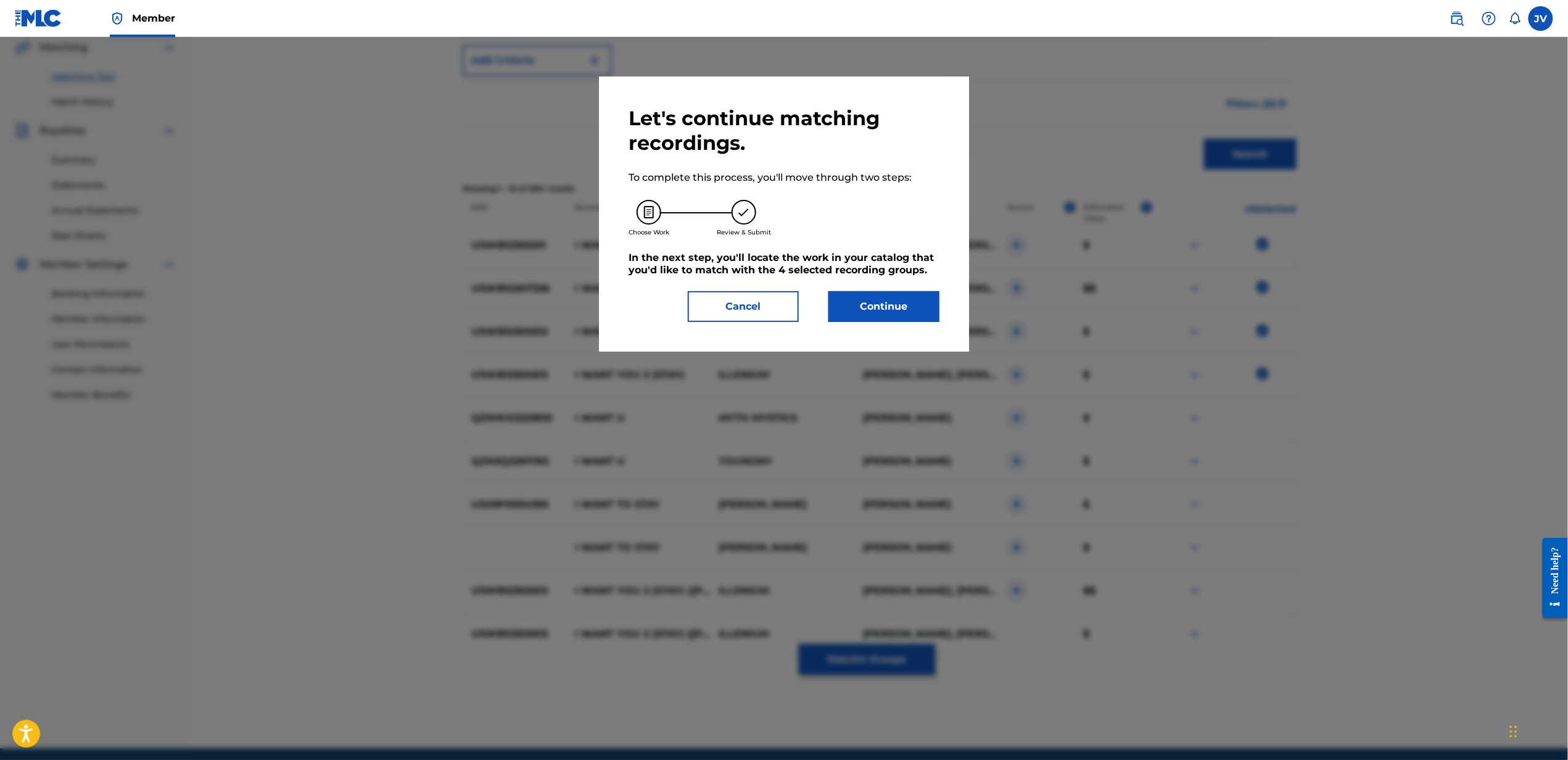
click at [879, 300] on button "Continue" at bounding box center [884, 307] width 111 height 31
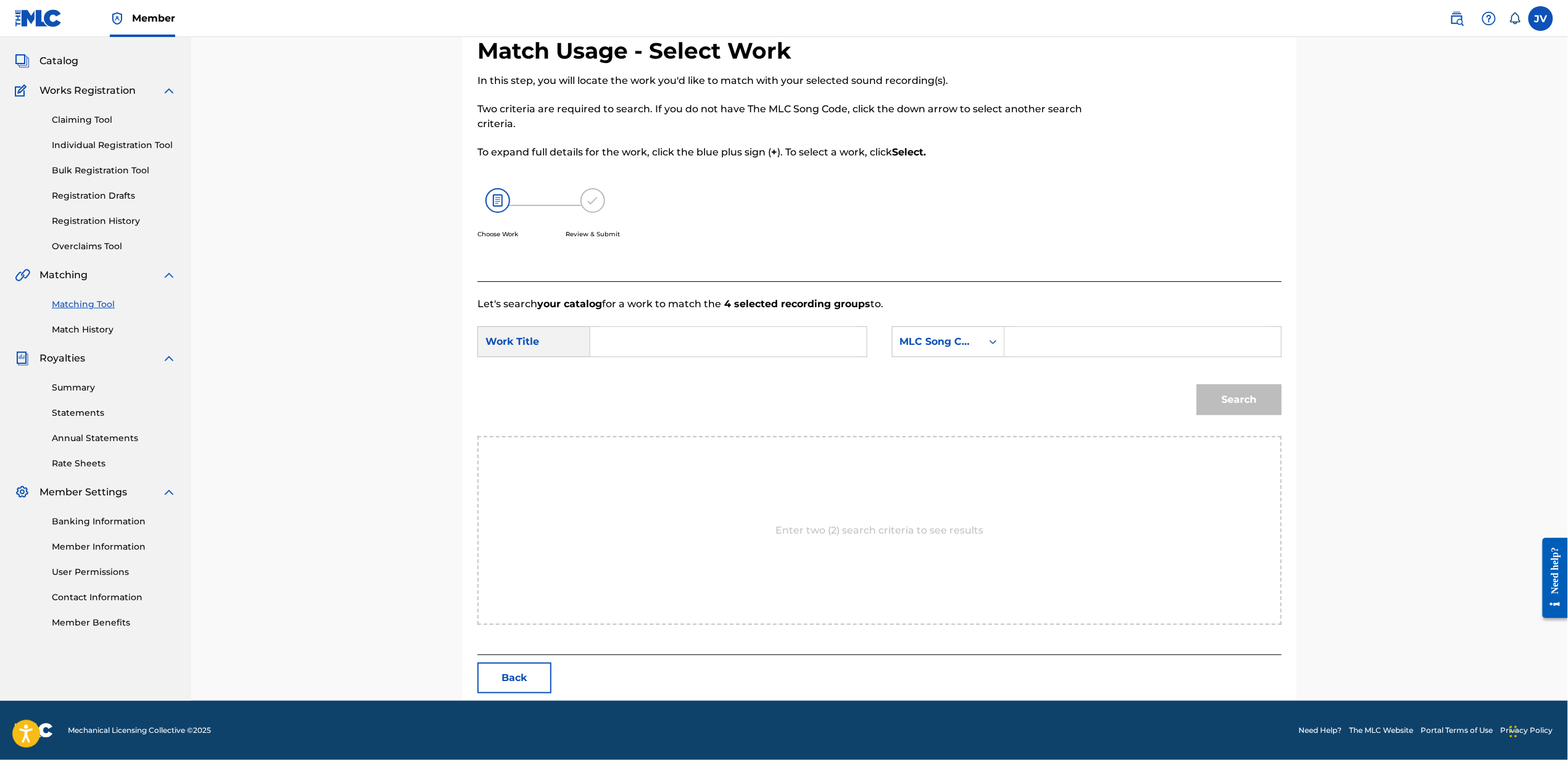
click at [809, 335] on input "Search Form" at bounding box center [728, 342] width 256 height 30
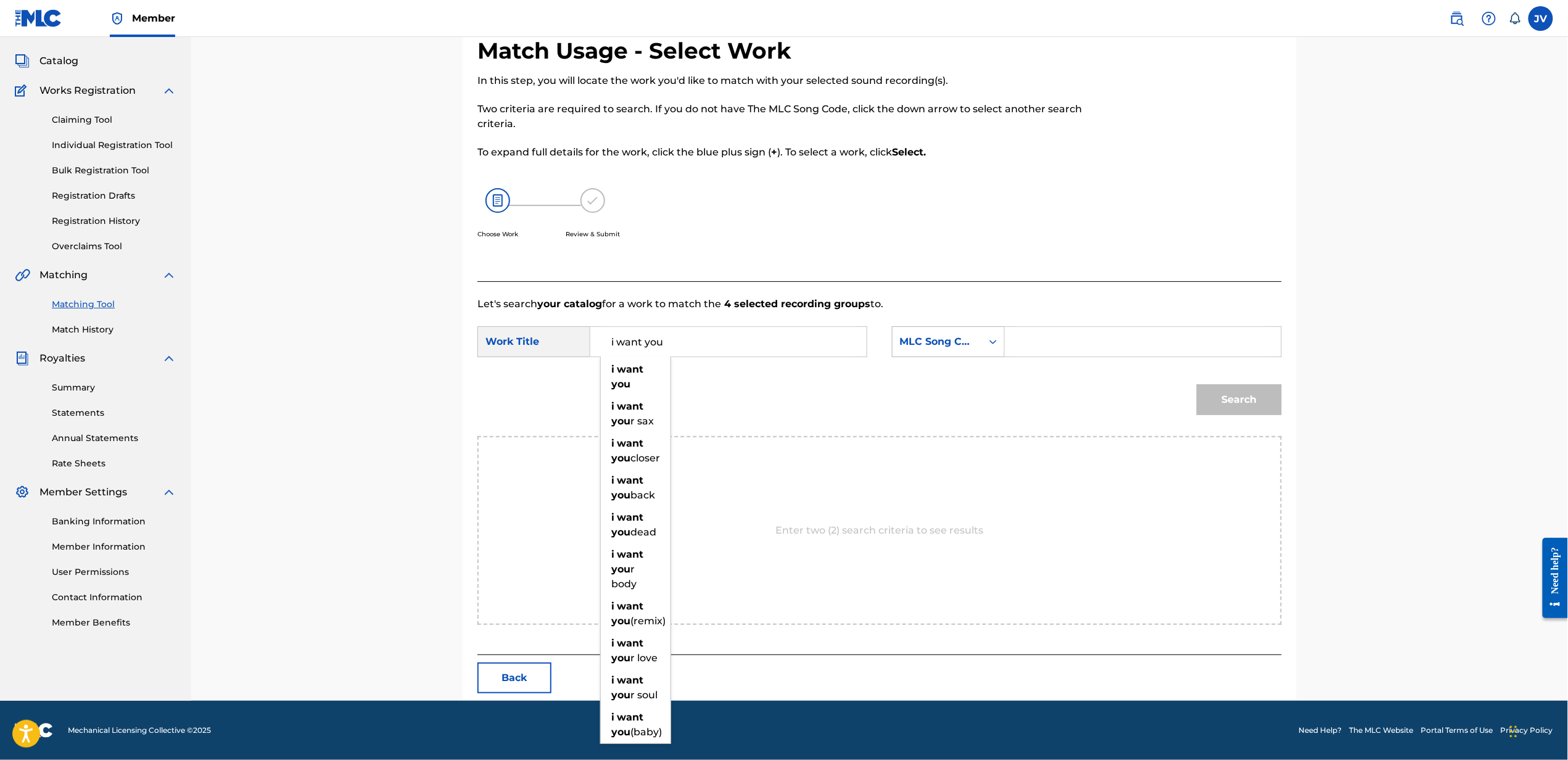
type input "i want you"
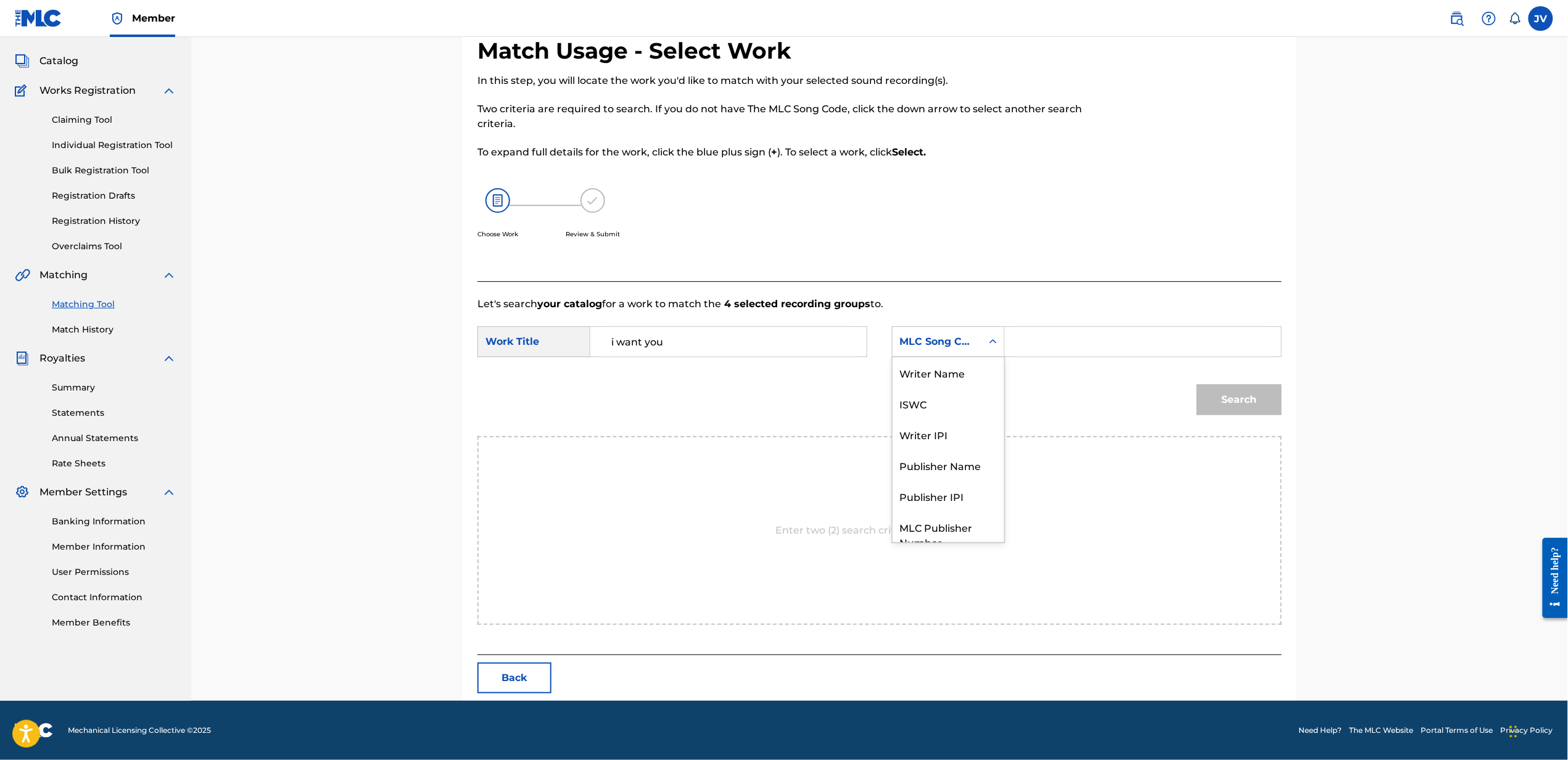
drag, startPoint x: 962, startPoint y: 342, endPoint x: 953, endPoint y: 430, distance: 88.5
click at [953, 357] on div "7 results available. Use Up and Down to choose options, press Enter to select t…" at bounding box center [948, 342] width 113 height 31
click at [980, 357] on div "Writer Name" at bounding box center [948, 373] width 112 height 31
click at [1051, 333] on input "Search Form" at bounding box center [1143, 342] width 256 height 30
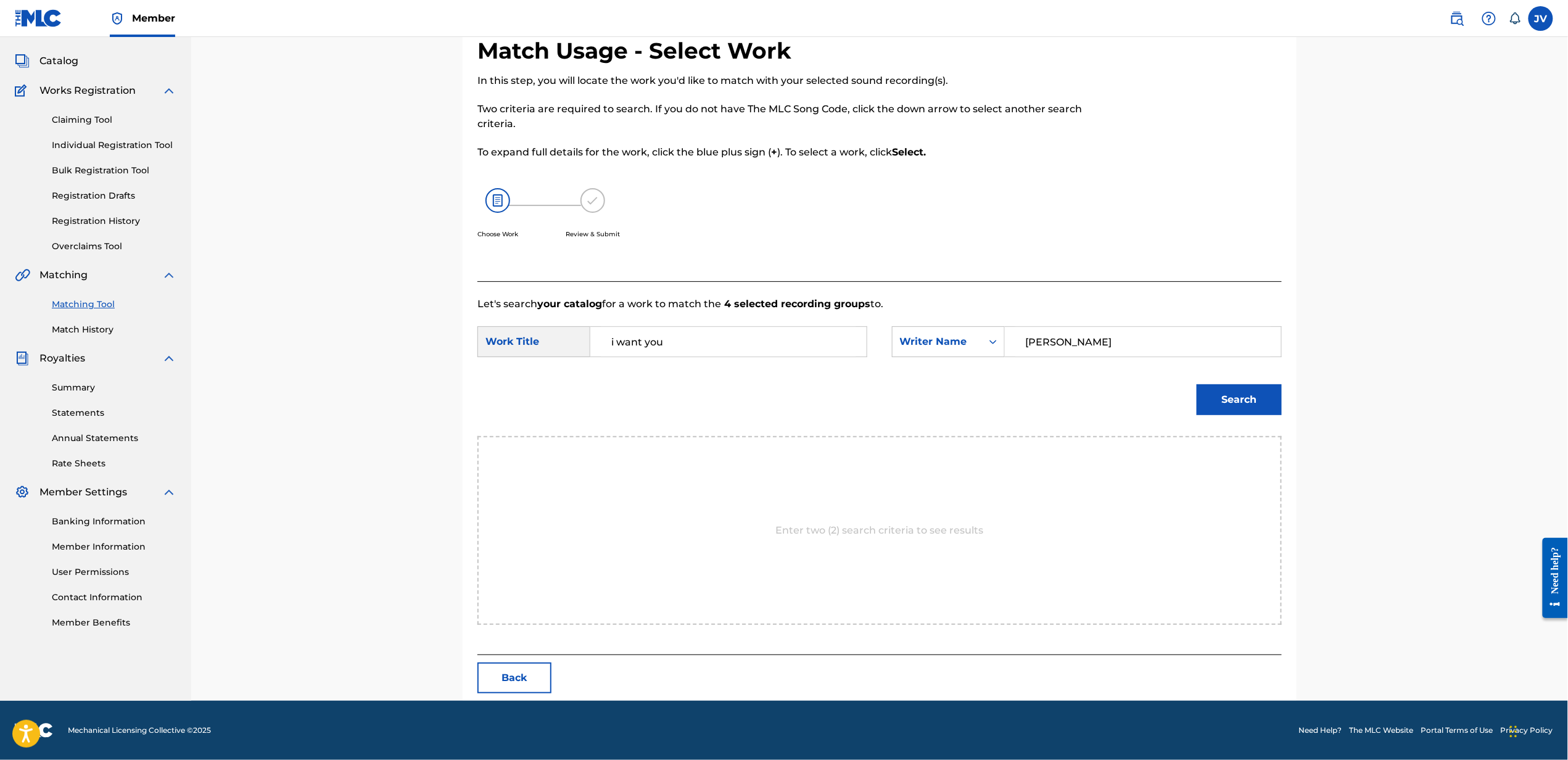
type input "[PERSON_NAME]"
click at [1197, 385] on button "Search" at bounding box center [1239, 400] width 85 height 31
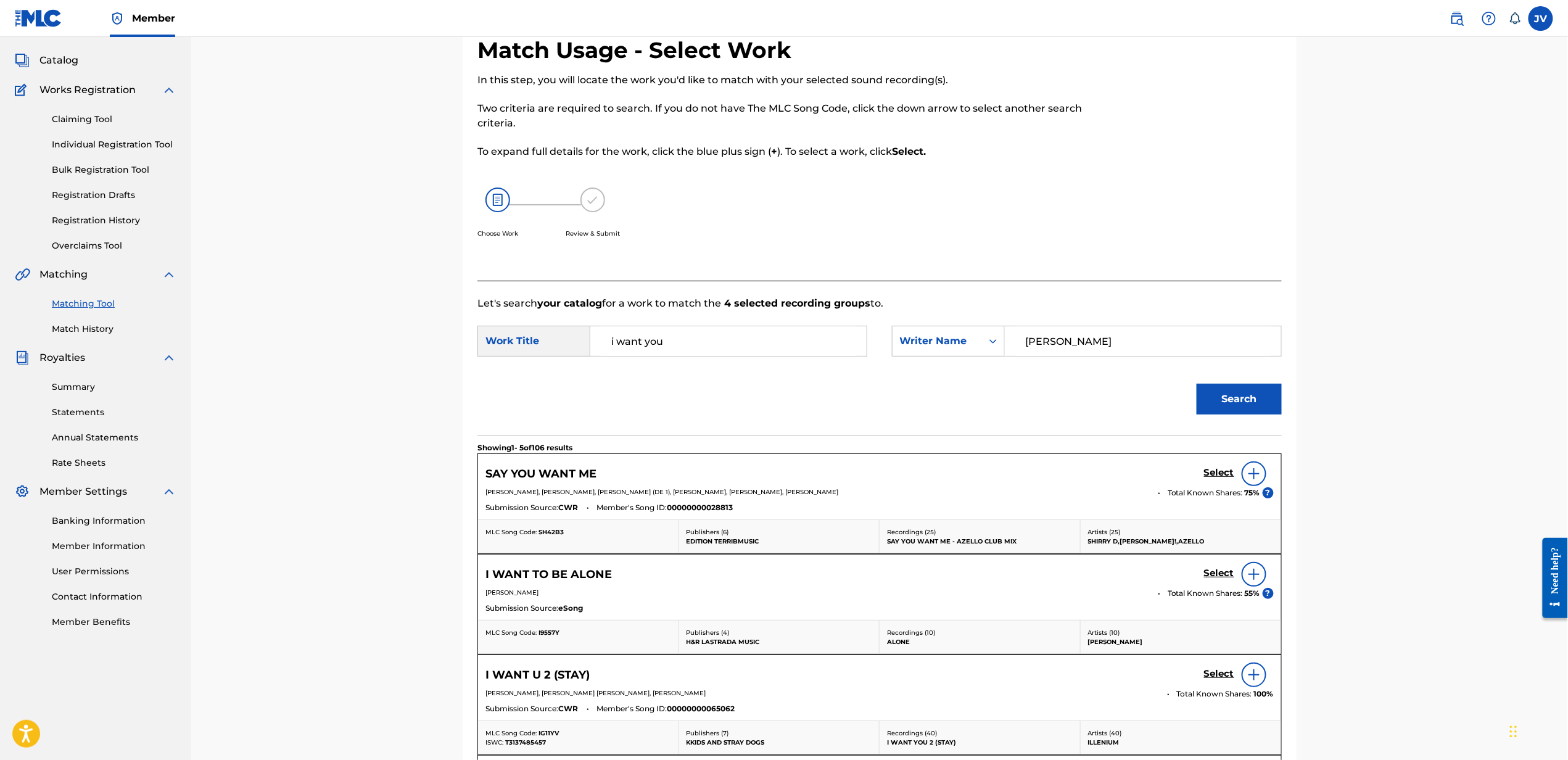
scroll to position [430, 0]
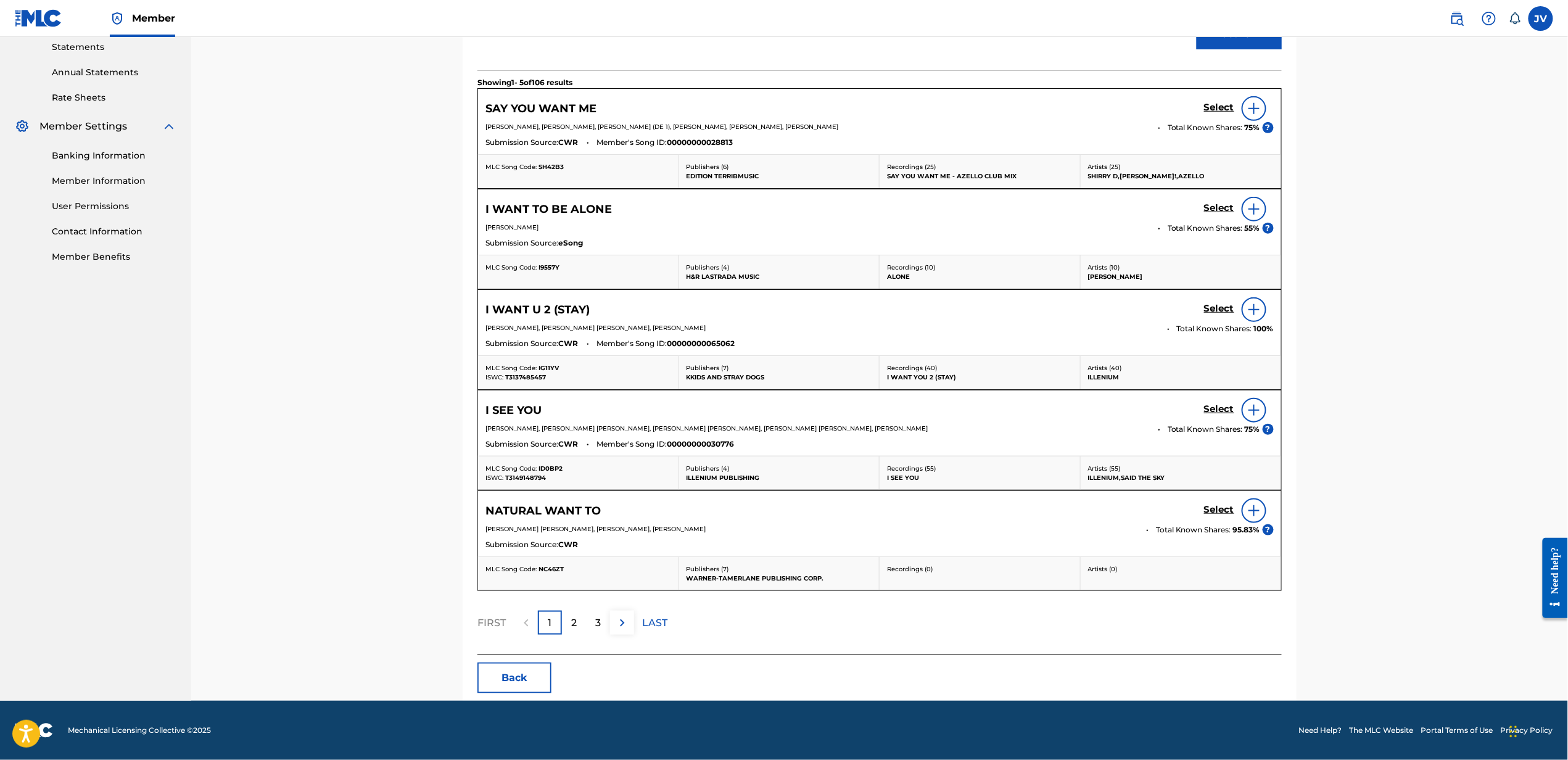
click at [1219, 113] on h5 "Select" at bounding box center [1219, 107] width 30 height 12
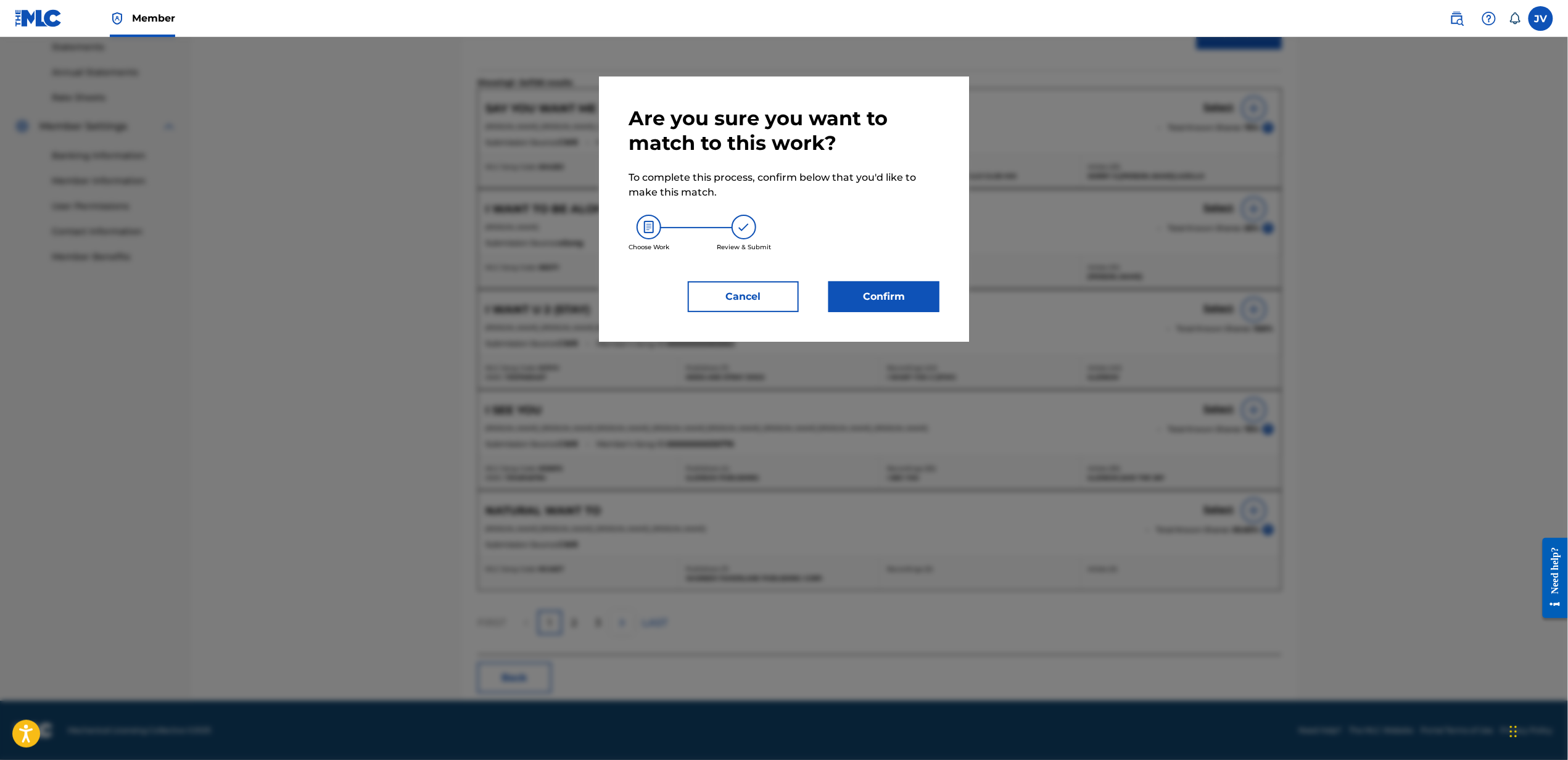
click at [930, 309] on button "Confirm" at bounding box center [884, 297] width 111 height 31
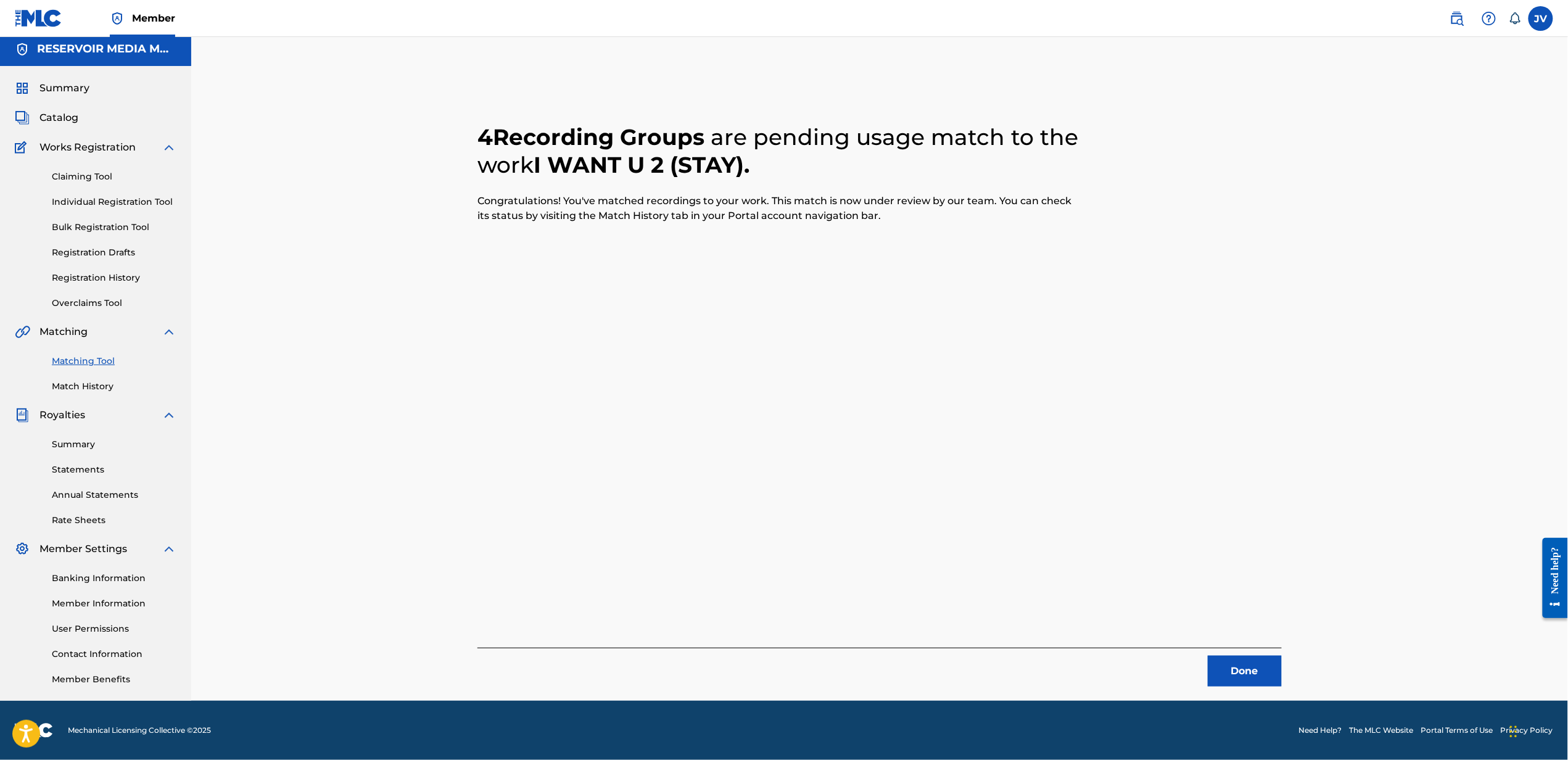
click at [1211, 673] on button "Done" at bounding box center [1244, 671] width 74 height 31
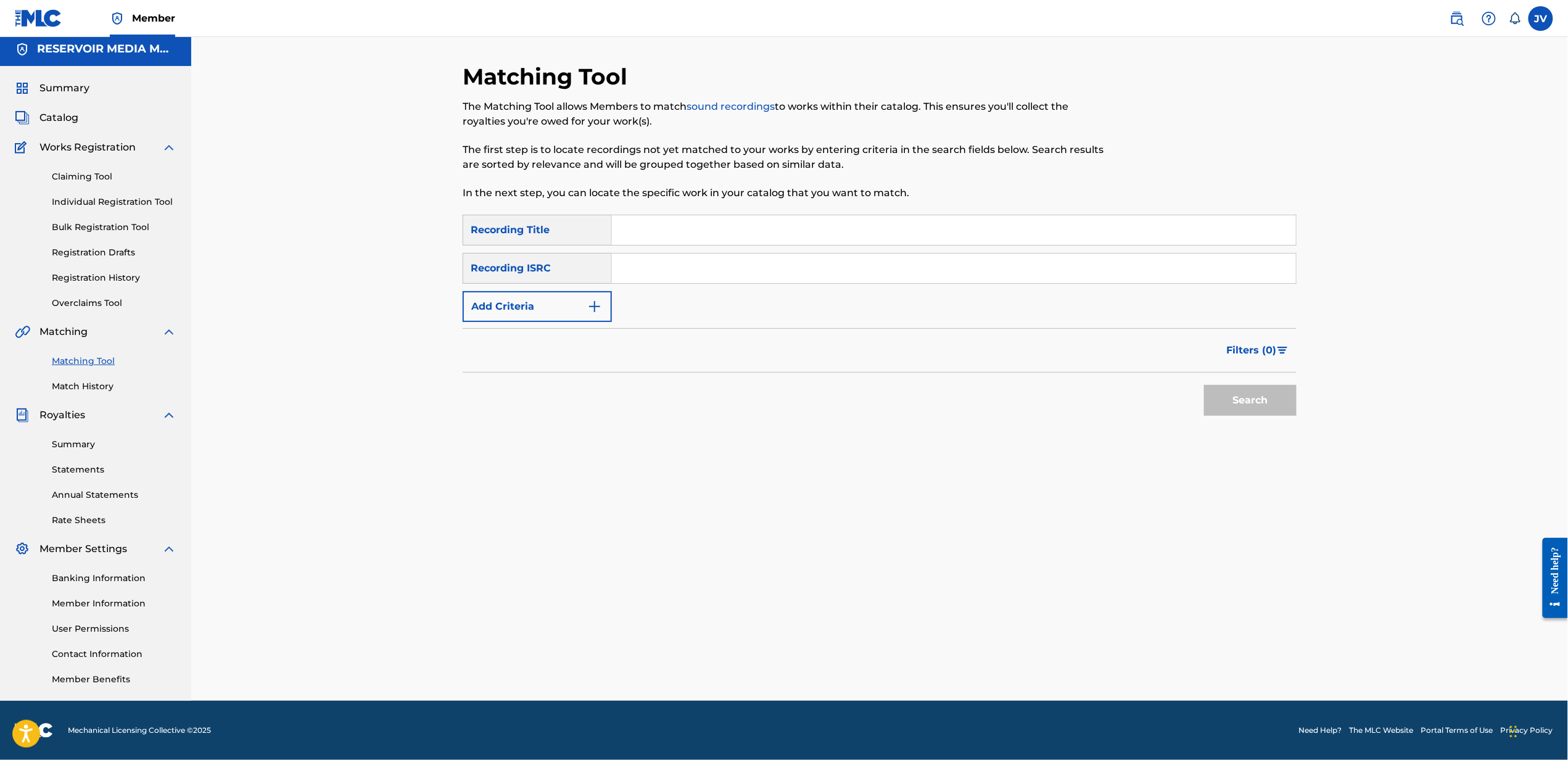
click at [977, 238] on input "Search Form" at bounding box center [953, 230] width 684 height 30
type input "flesh of my flesh"
click at [463, 291] on button "Add Criteria" at bounding box center [537, 307] width 149 height 31
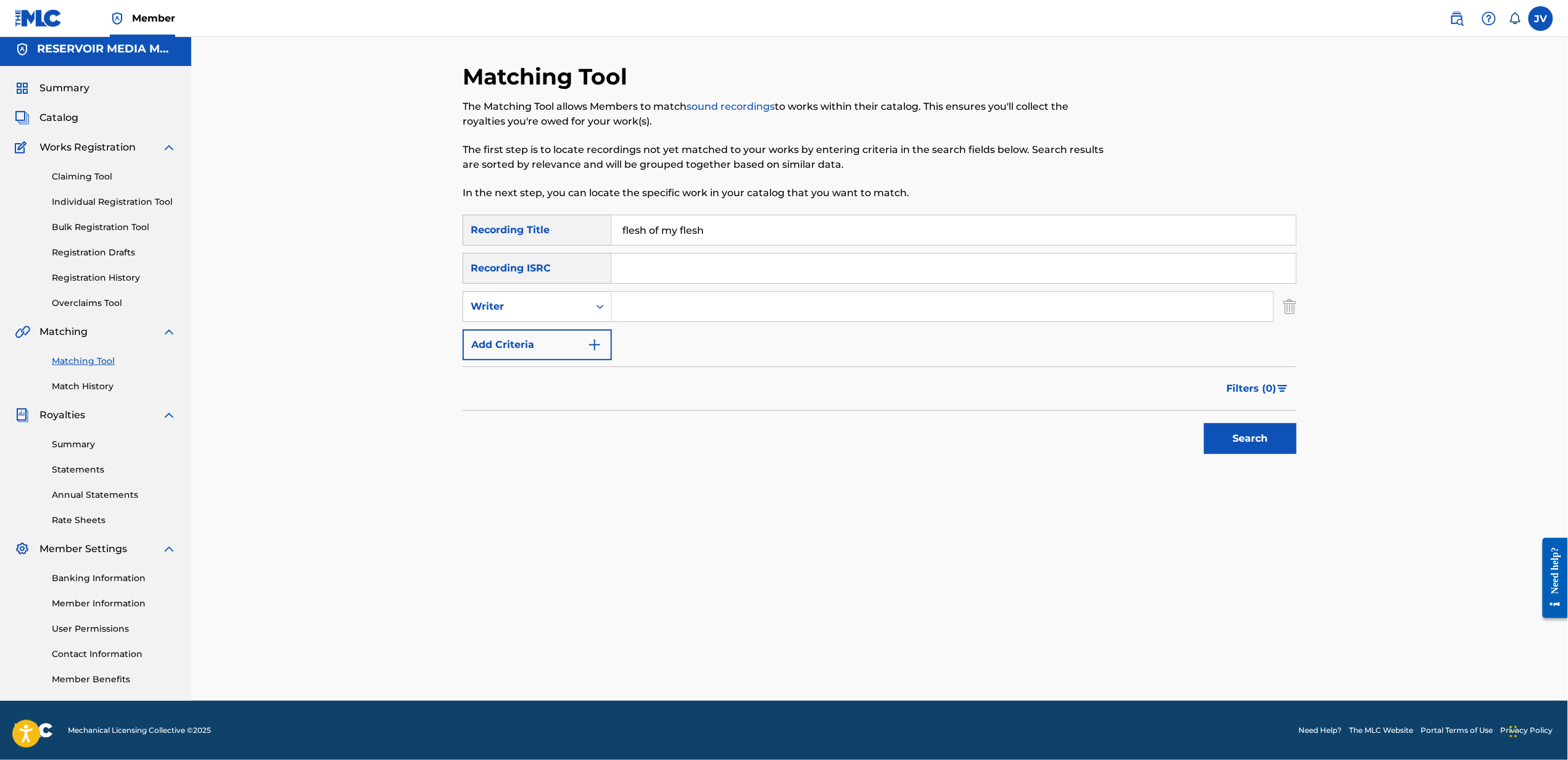
click at [945, 304] on input "Search Form" at bounding box center [942, 307] width 661 height 30
click at [1204, 423] on button "Search" at bounding box center [1250, 439] width 93 height 31
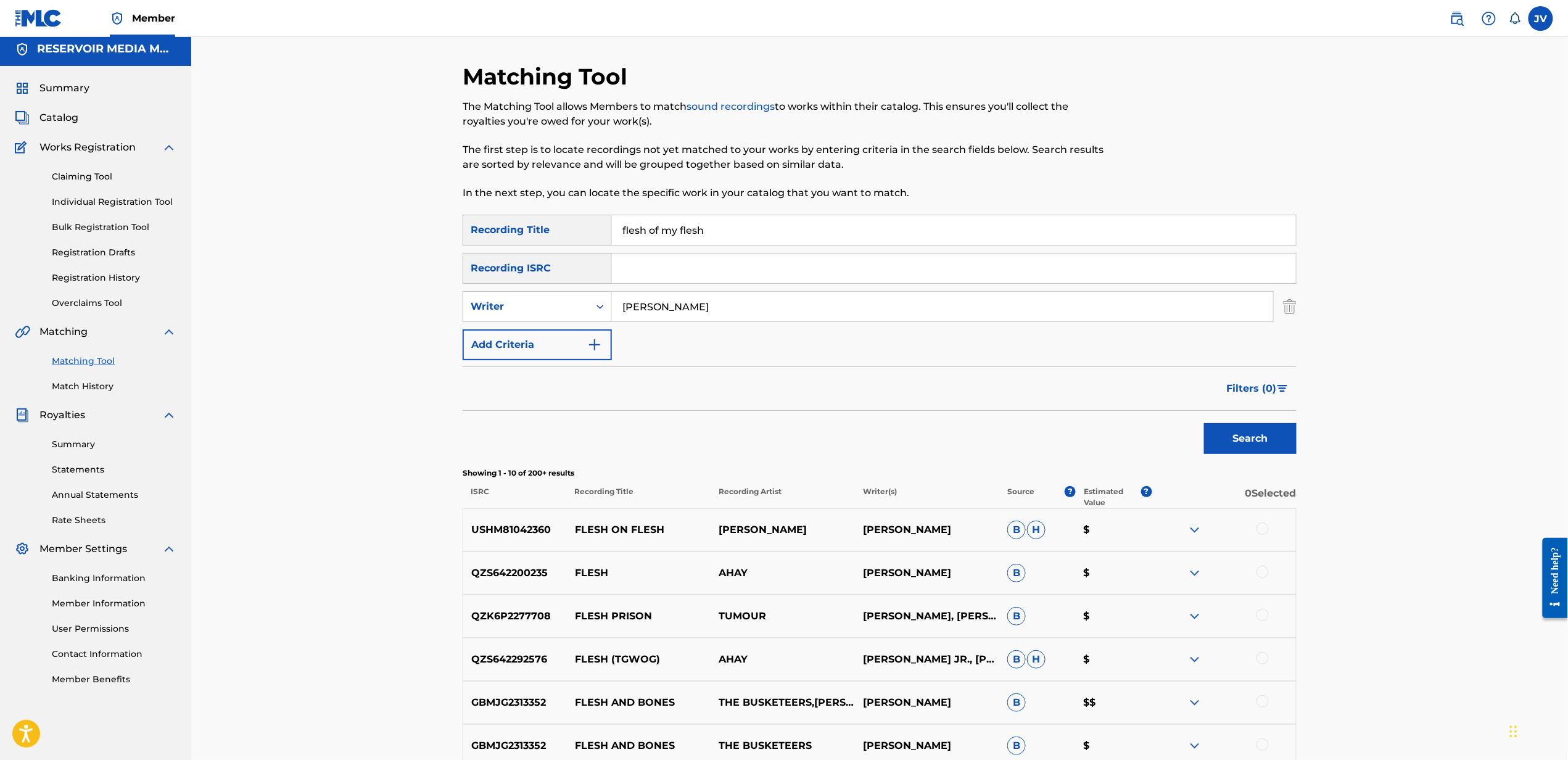
scroll to position [188, 0]
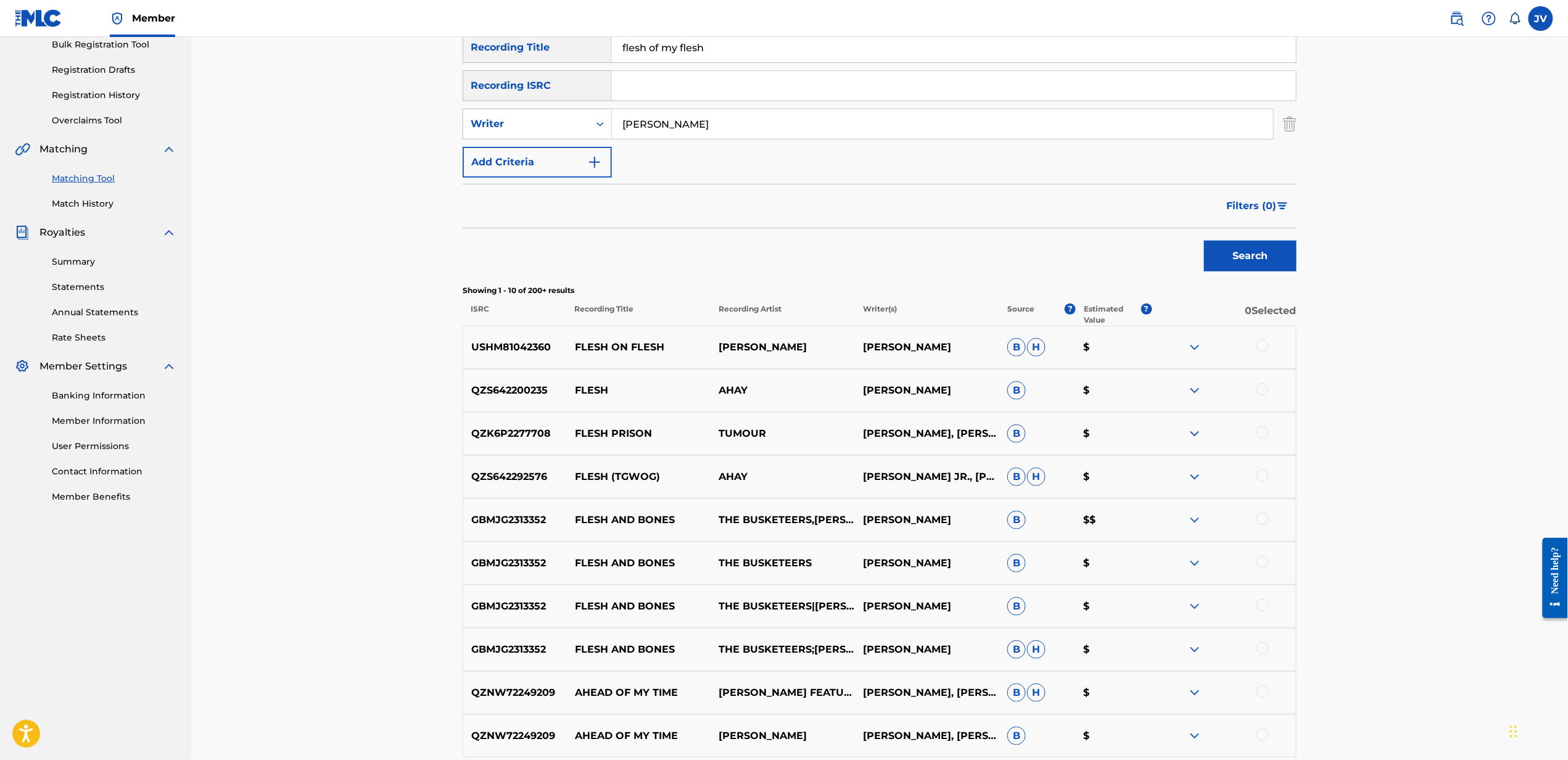
type input "[PERSON_NAME]"
click at [1204, 241] on button "Search" at bounding box center [1250, 256] width 93 height 31
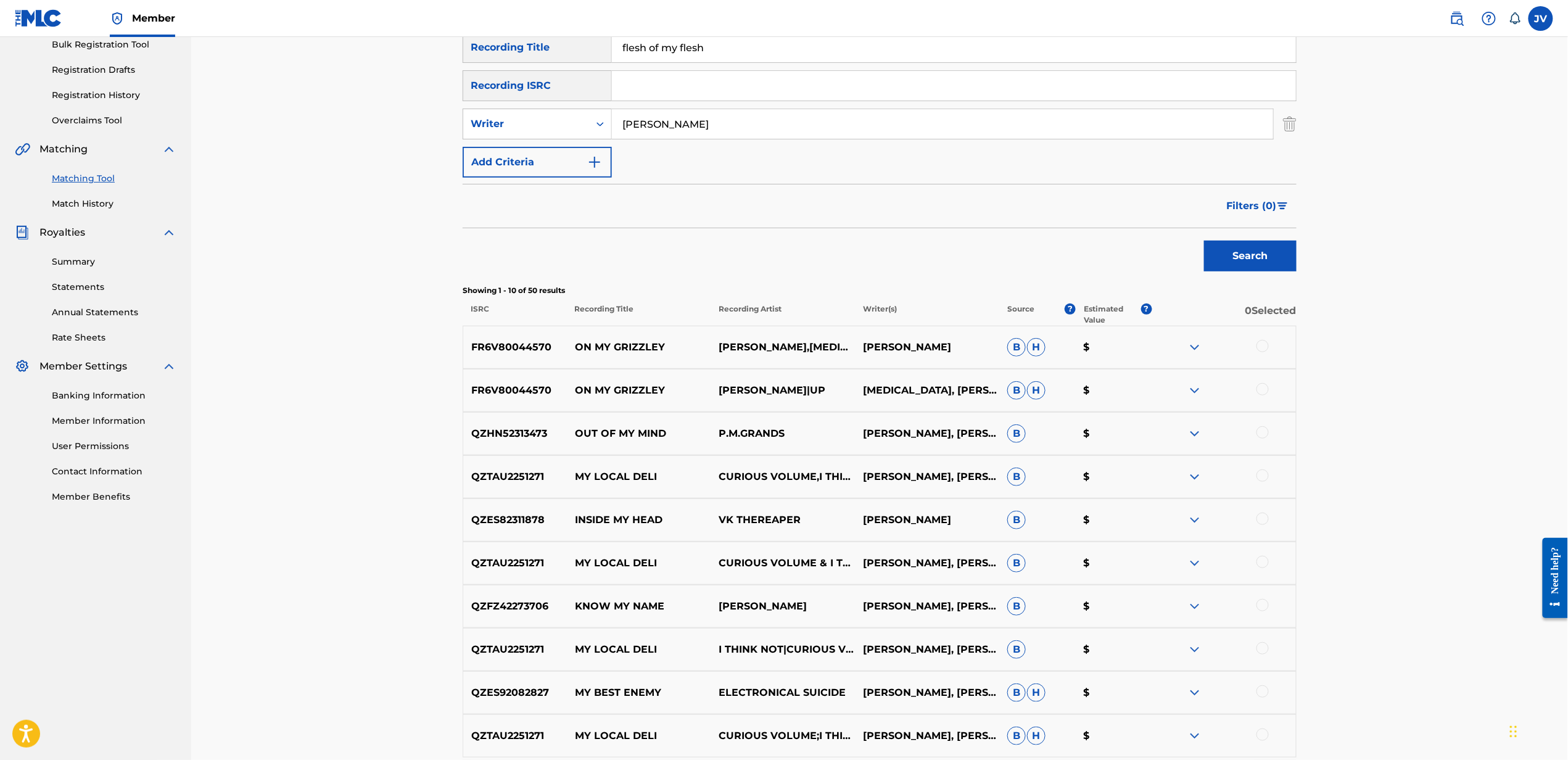
scroll to position [0, 0]
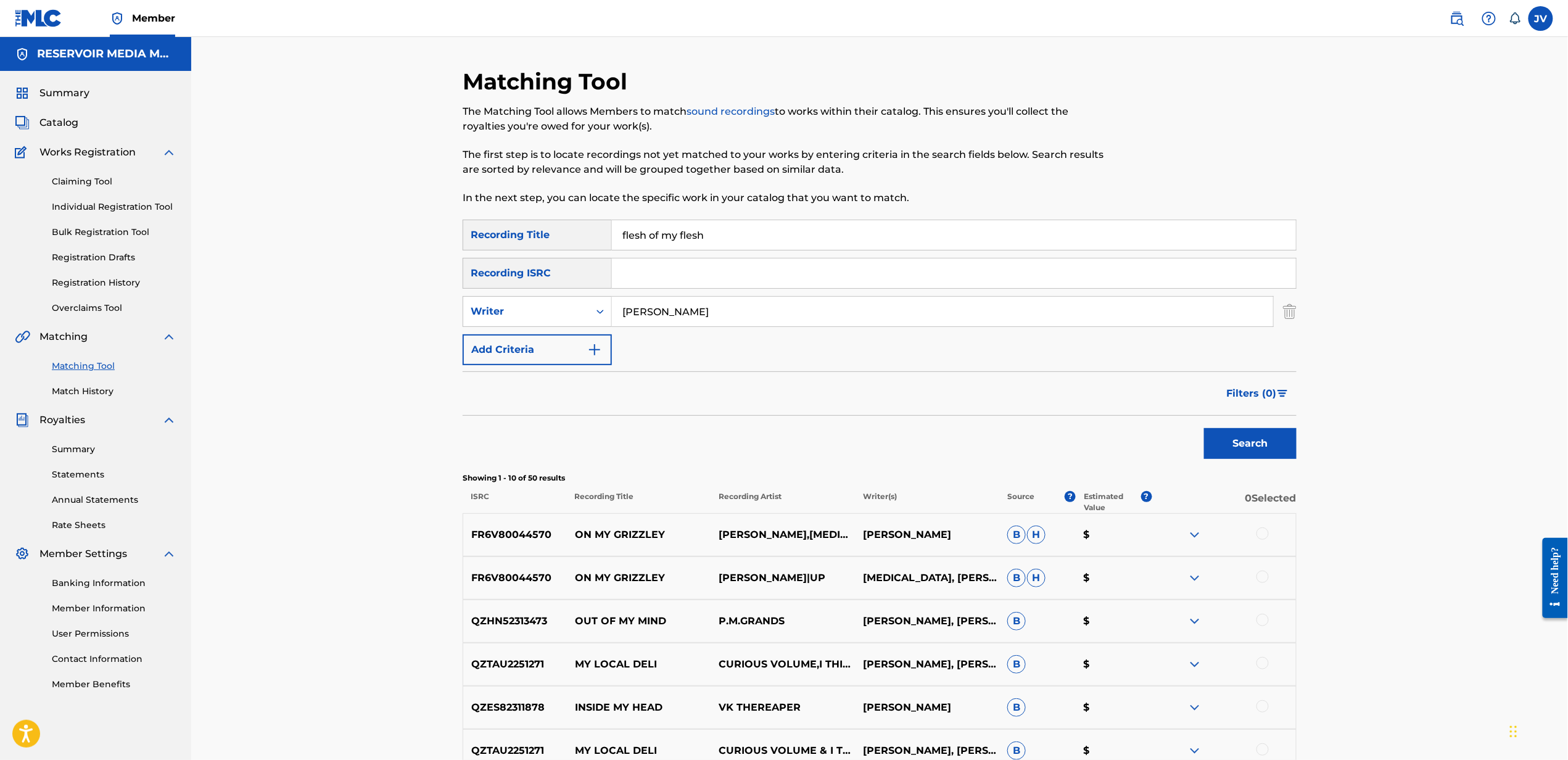
click at [1069, 230] on input "flesh of my flesh" at bounding box center [953, 235] width 684 height 30
click at [1069, 230] on input "t" at bounding box center [953, 235] width 684 height 30
type input "tween cross tween"
type input "price"
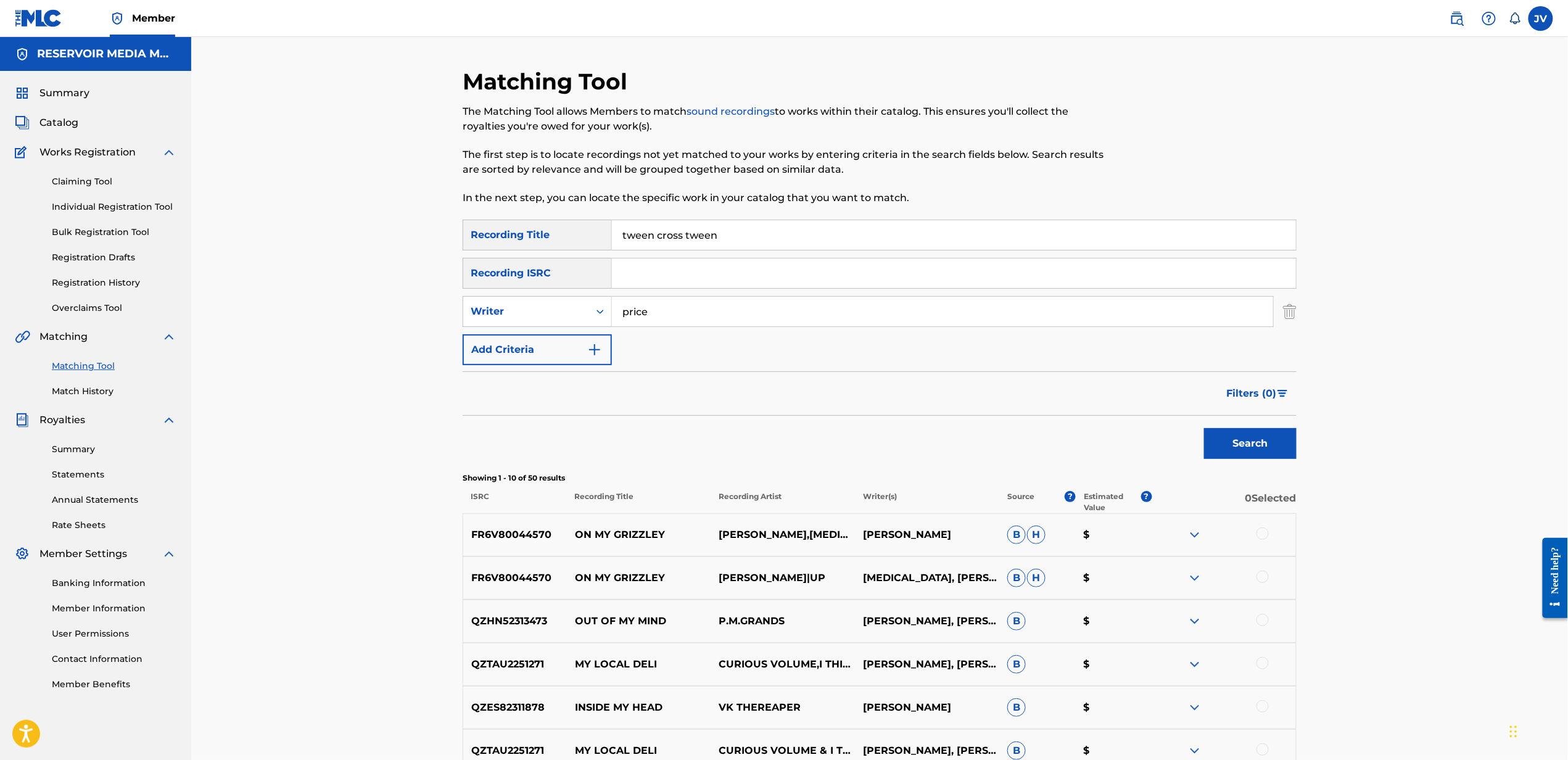
click at [1204, 428] on button "Search" at bounding box center [1250, 443] width 93 height 31
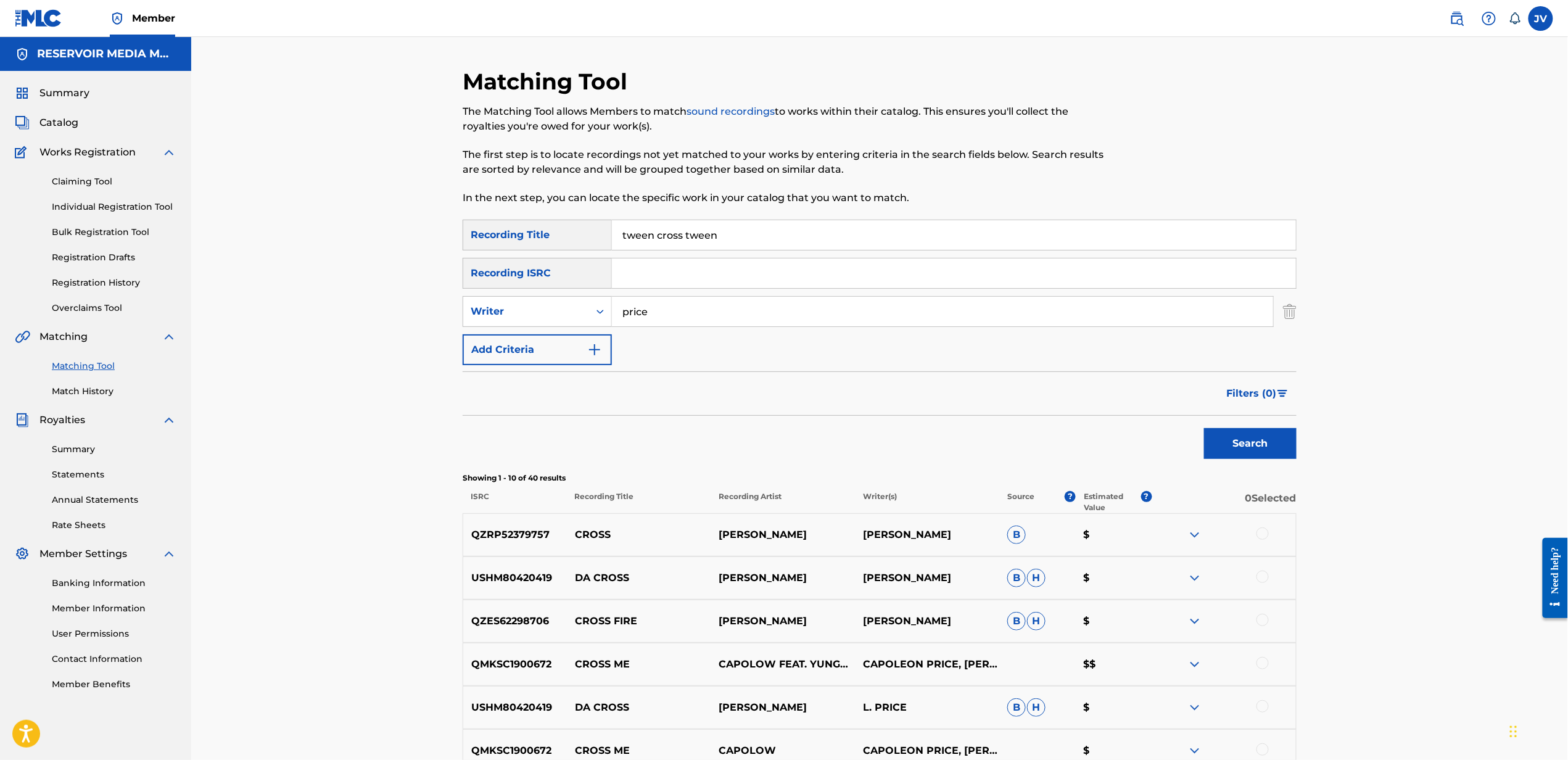
click at [1057, 242] on input "tween cross tween" at bounding box center [953, 235] width 684 height 30
type input "[US_STATE]"
type input "[PERSON_NAME]"
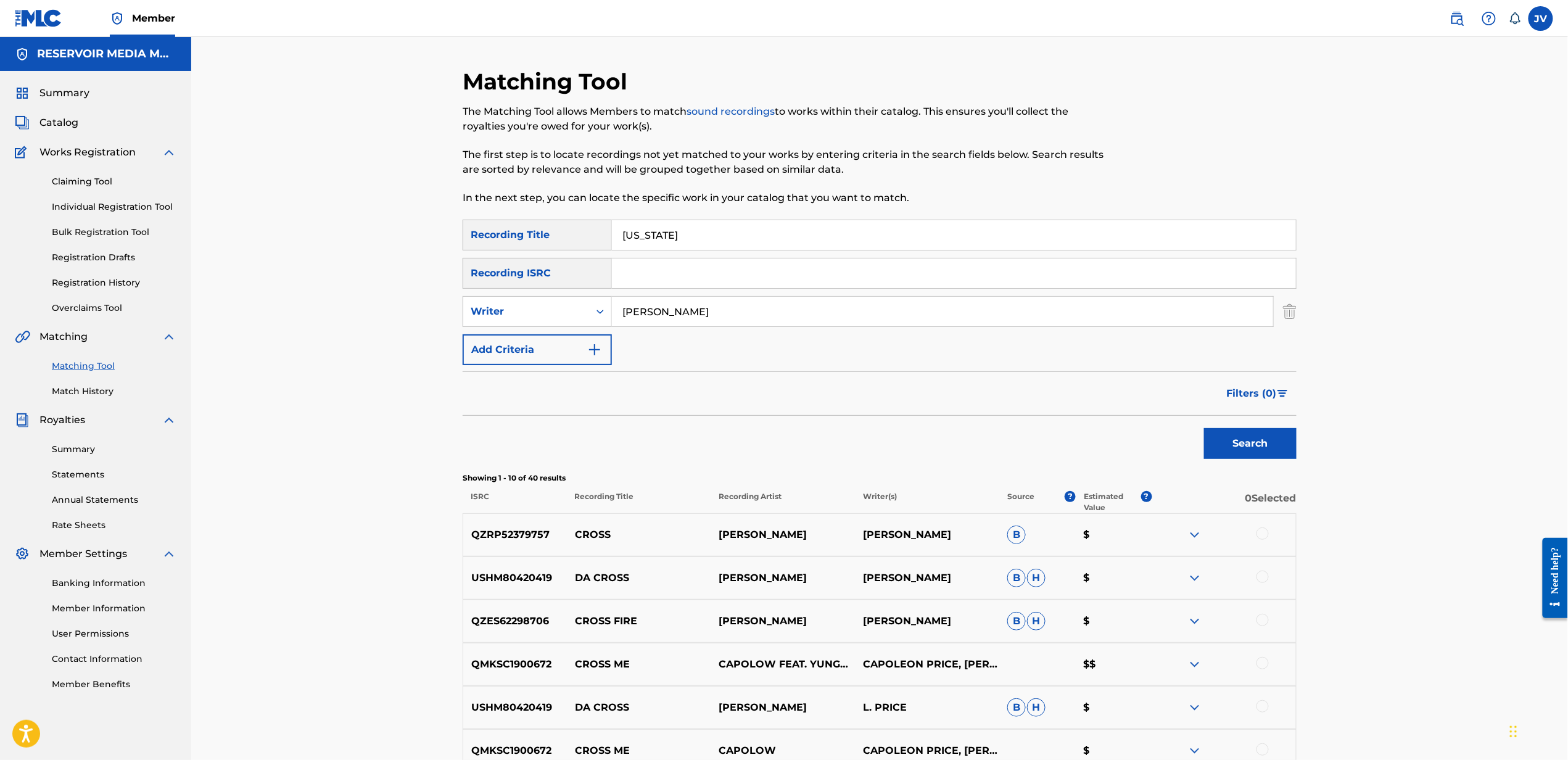
click at [1204, 428] on button "Search" at bounding box center [1250, 443] width 93 height 31
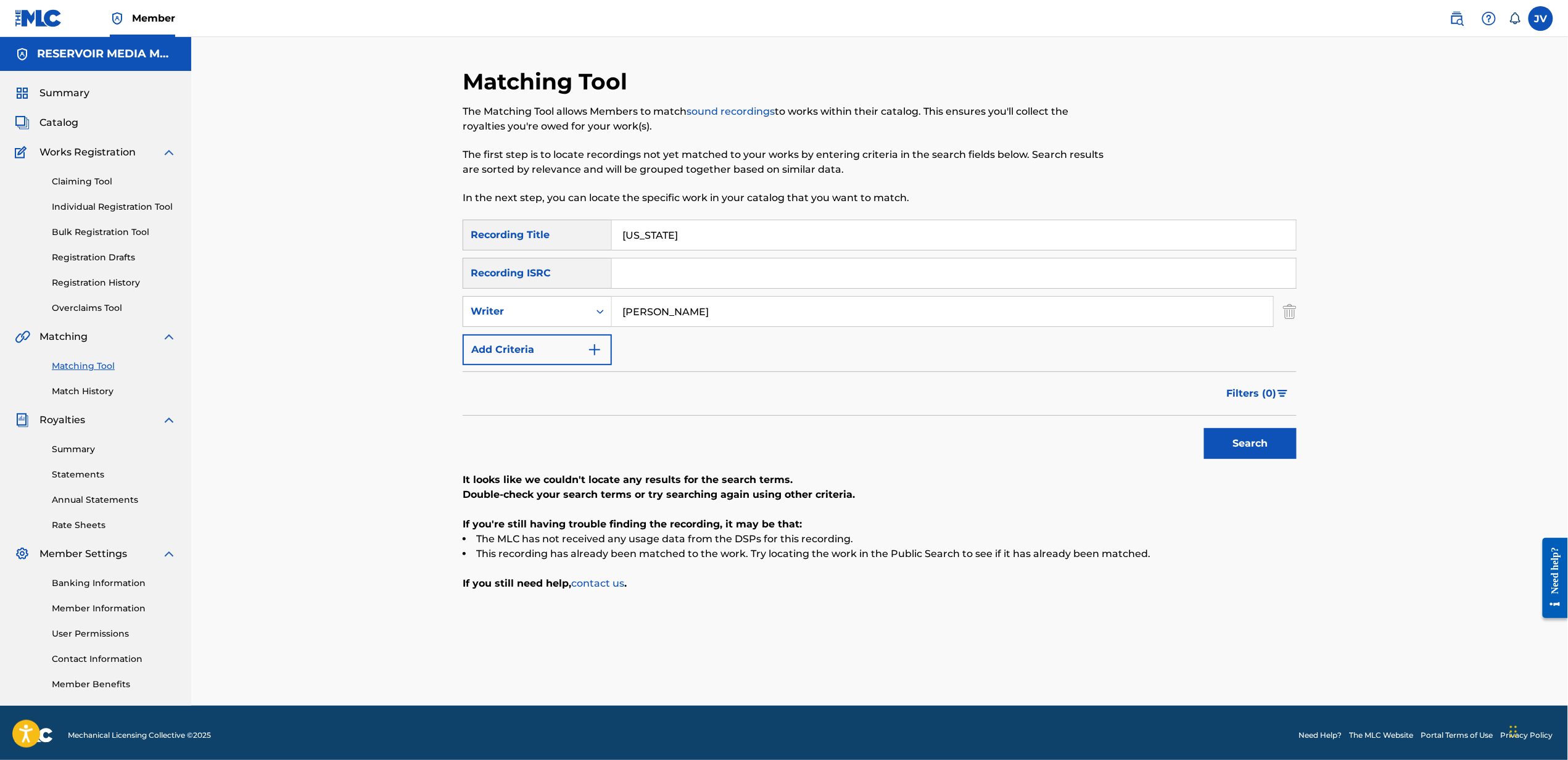
click at [1184, 237] on input "[US_STATE]" at bounding box center [953, 235] width 684 height 30
type input "she's no good for me"
click at [1204, 428] on button "Search" at bounding box center [1250, 443] width 93 height 31
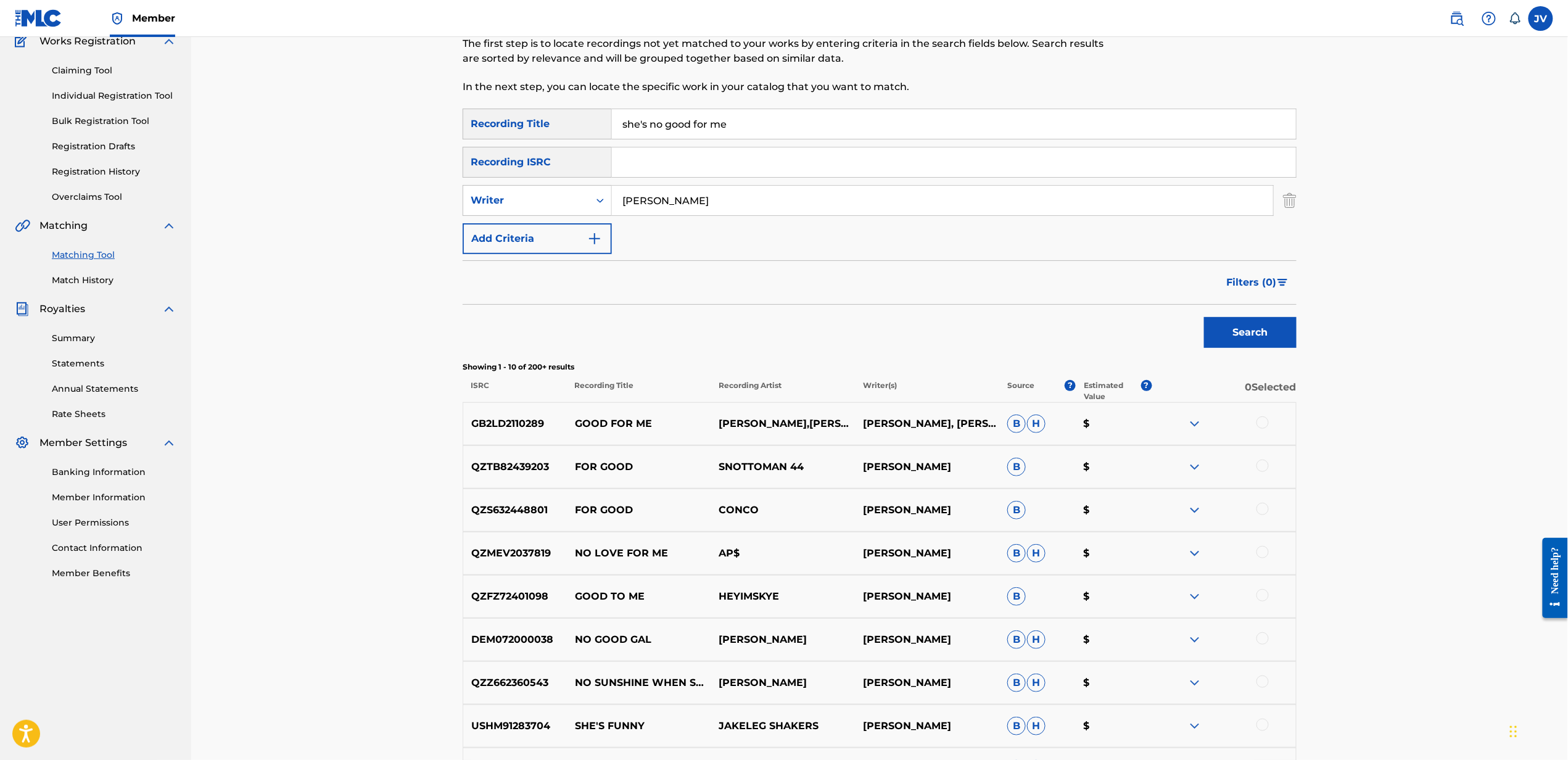
scroll to position [112, 0]
type input "[PERSON_NAME]"
click at [1204, 317] on button "Search" at bounding box center [1250, 332] width 93 height 31
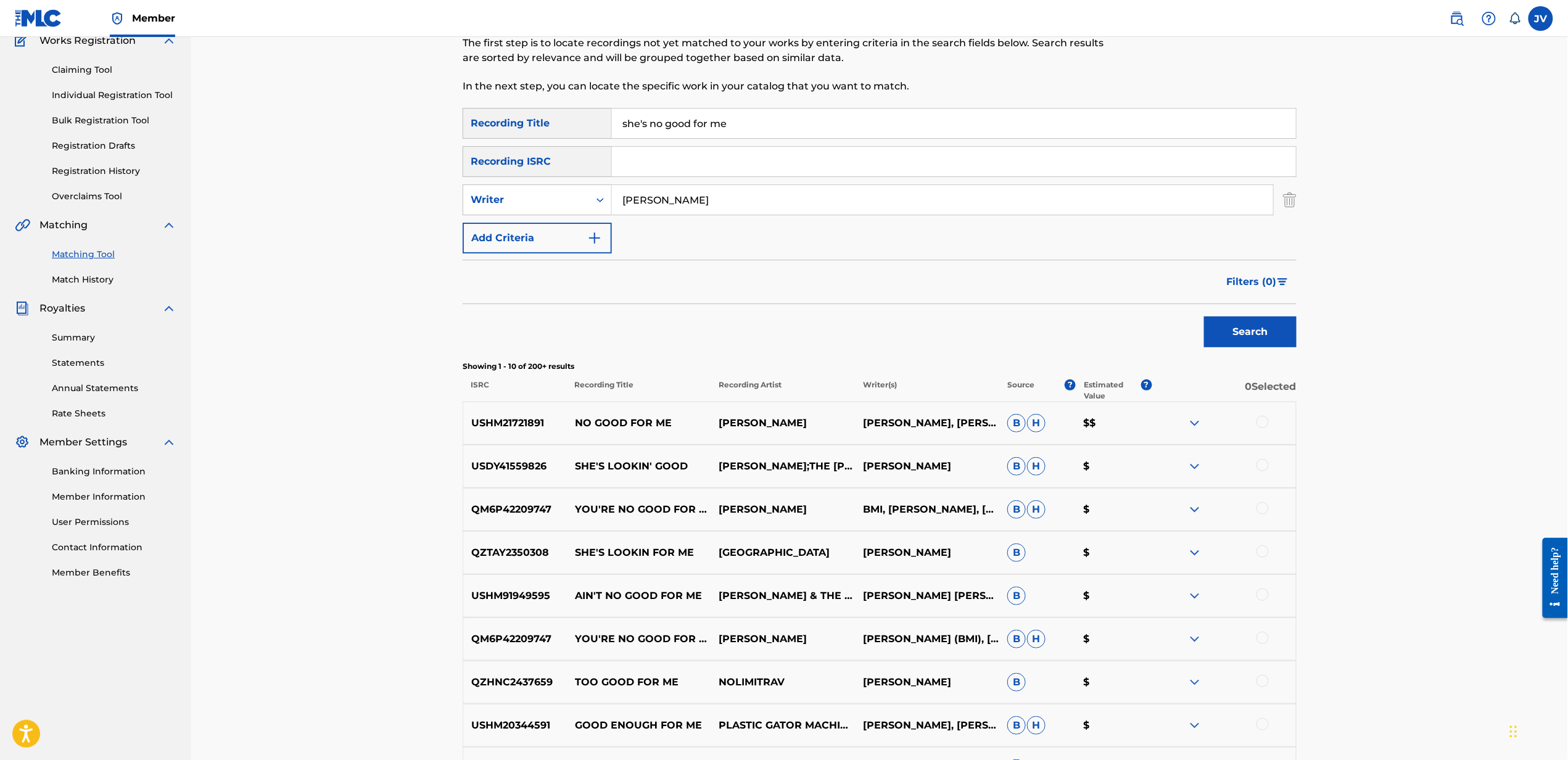
click at [1281, 121] on input "she's no good for me" at bounding box center [953, 124] width 684 height 30
type input "brucifix"
type input "price"
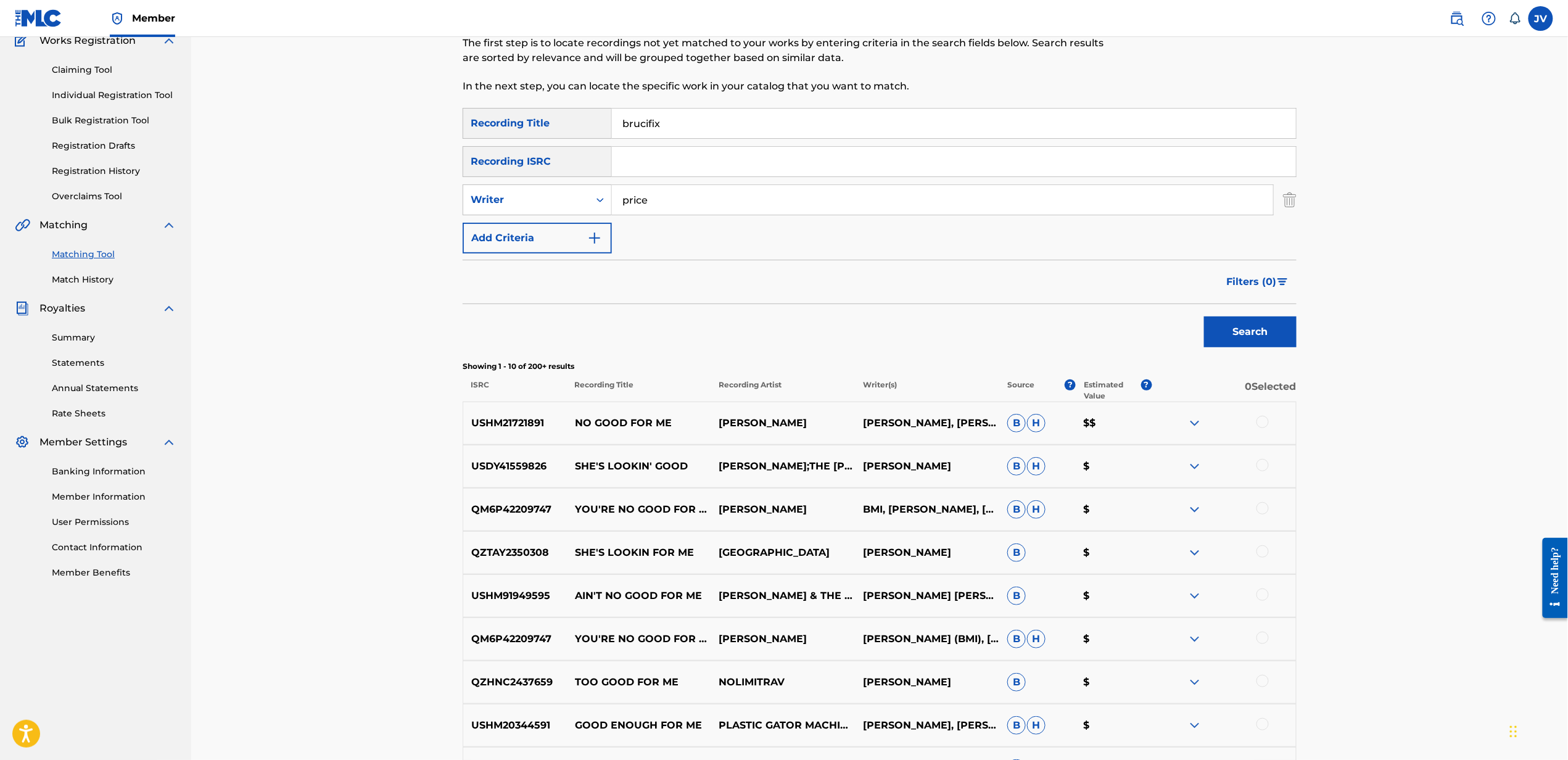
click at [1204, 317] on button "Search" at bounding box center [1250, 332] width 93 height 31
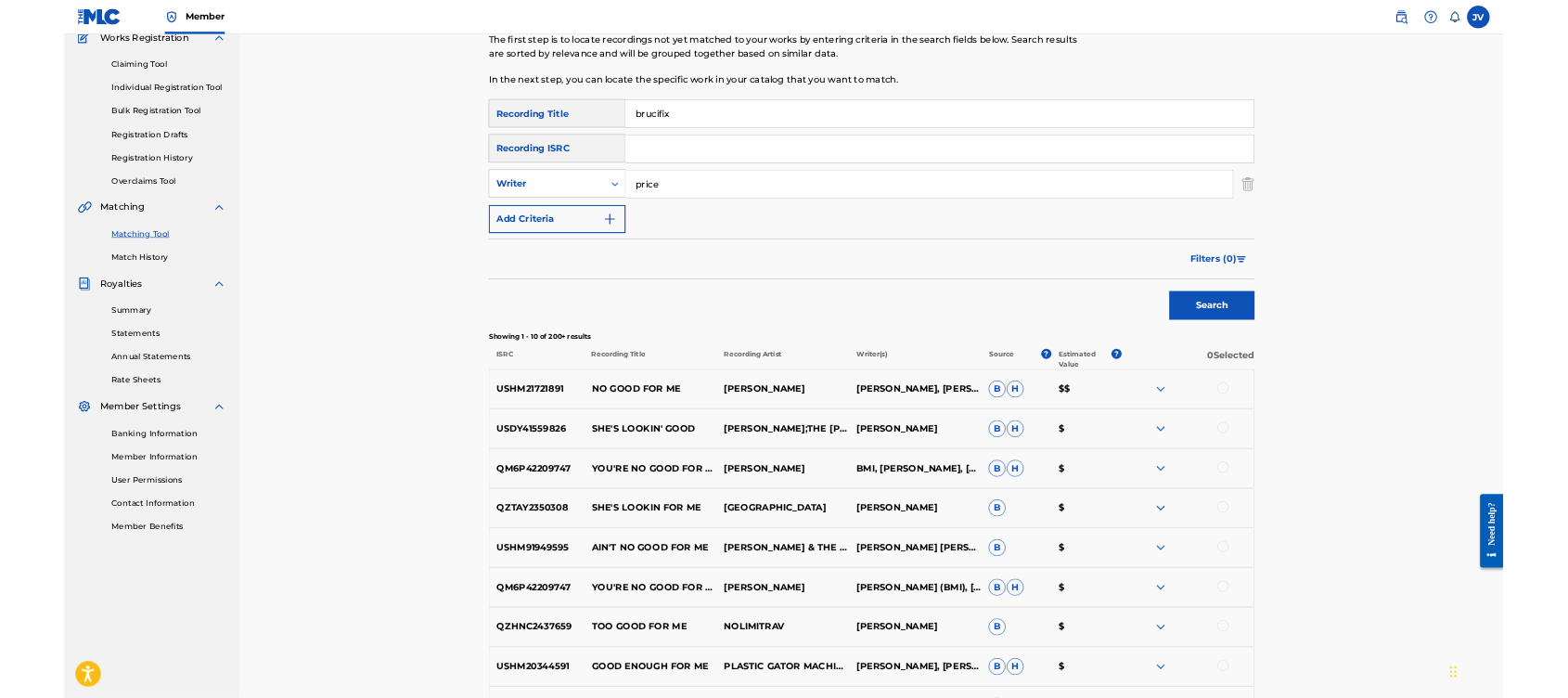
scroll to position [8, 0]
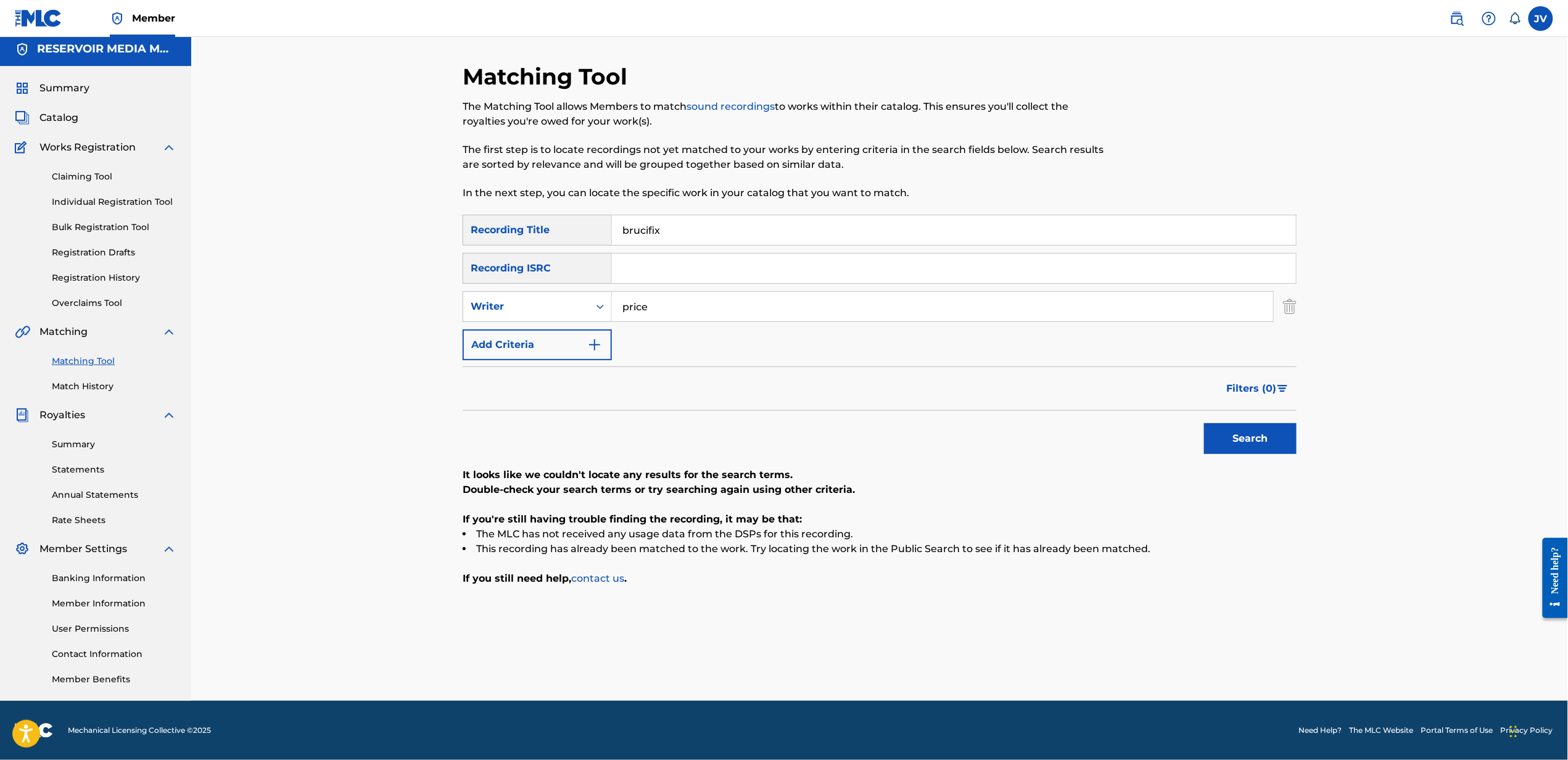
click at [896, 235] on input "brucifix" at bounding box center [953, 230] width 684 height 30
paste input "426956"
click at [1204, 423] on button "Search" at bounding box center [1250, 439] width 93 height 31
click at [1070, 223] on input "426956" at bounding box center [953, 230] width 684 height 30
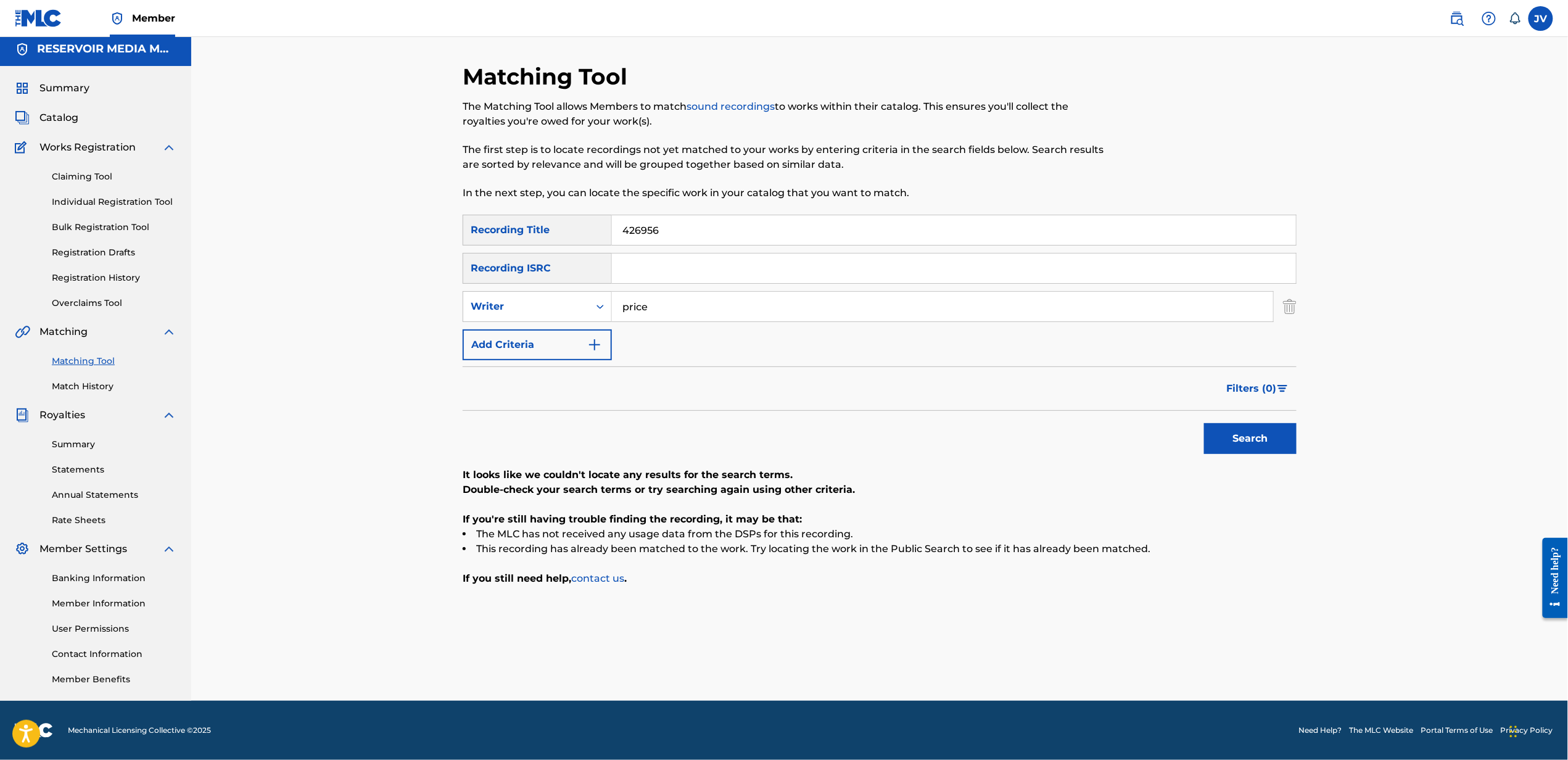
click at [1070, 223] on input "426956" at bounding box center [953, 230] width 684 height 30
click at [1233, 236] on input "never not a good" at bounding box center [953, 230] width 684 height 30
type input "never not a good time"
click at [1204, 423] on button "Search" at bounding box center [1250, 439] width 93 height 31
